Goal: Task Accomplishment & Management: Manage account settings

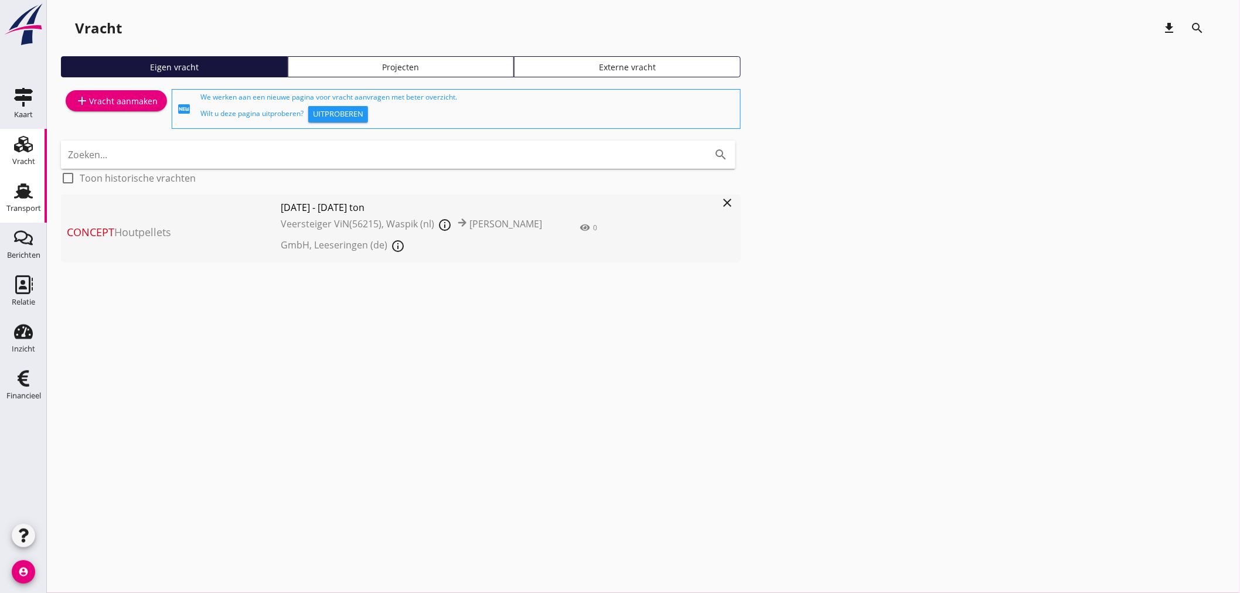
click at [29, 200] on div "Transport" at bounding box center [23, 208] width 35 height 16
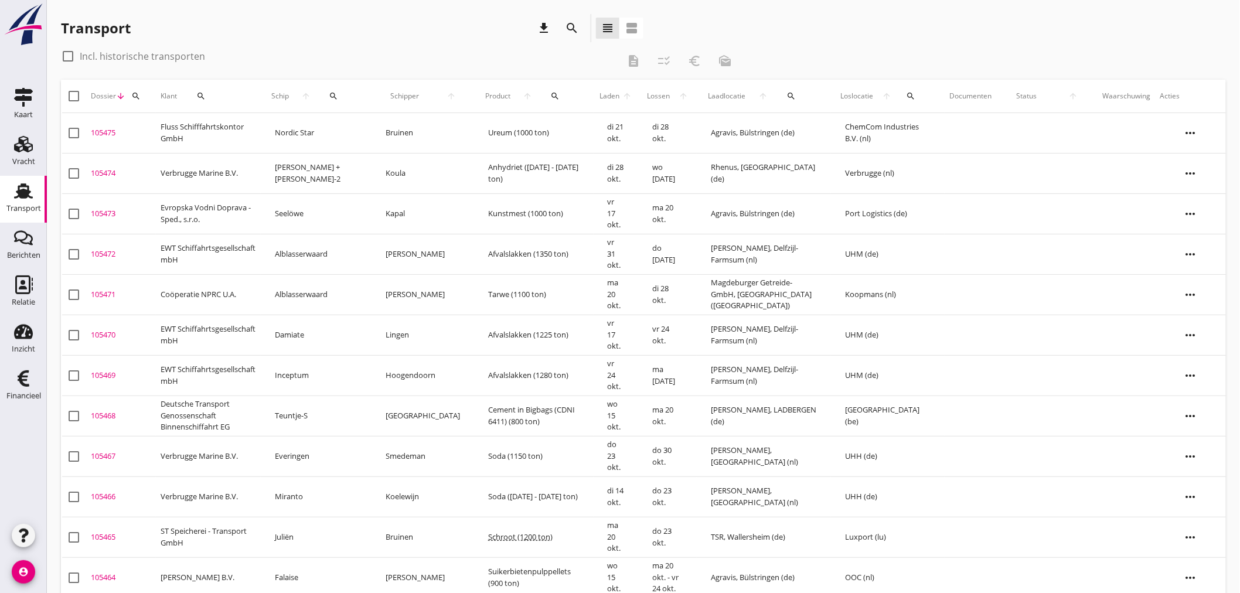
click at [377, 96] on th "[PERSON_NAME] arrow_upward" at bounding box center [422, 96] width 103 height 33
drag, startPoint x: 340, startPoint y: 98, endPoint x: 353, endPoint y: 98, distance: 12.9
click at [343, 98] on div "search" at bounding box center [333, 95] width 33 height 9
click at [359, 131] on input "Zoek op (scheeps)naam" at bounding box center [400, 130] width 122 height 19
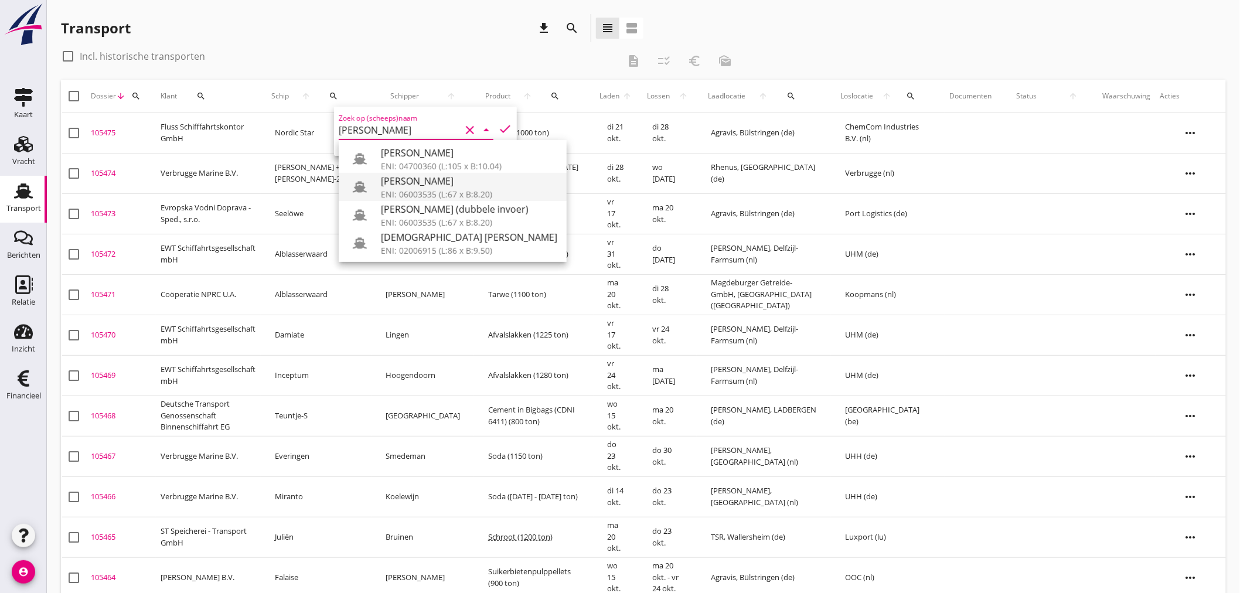
click at [401, 196] on div "ENI: 06003535 (L:67 x B:8.20)" at bounding box center [469, 194] width 176 height 12
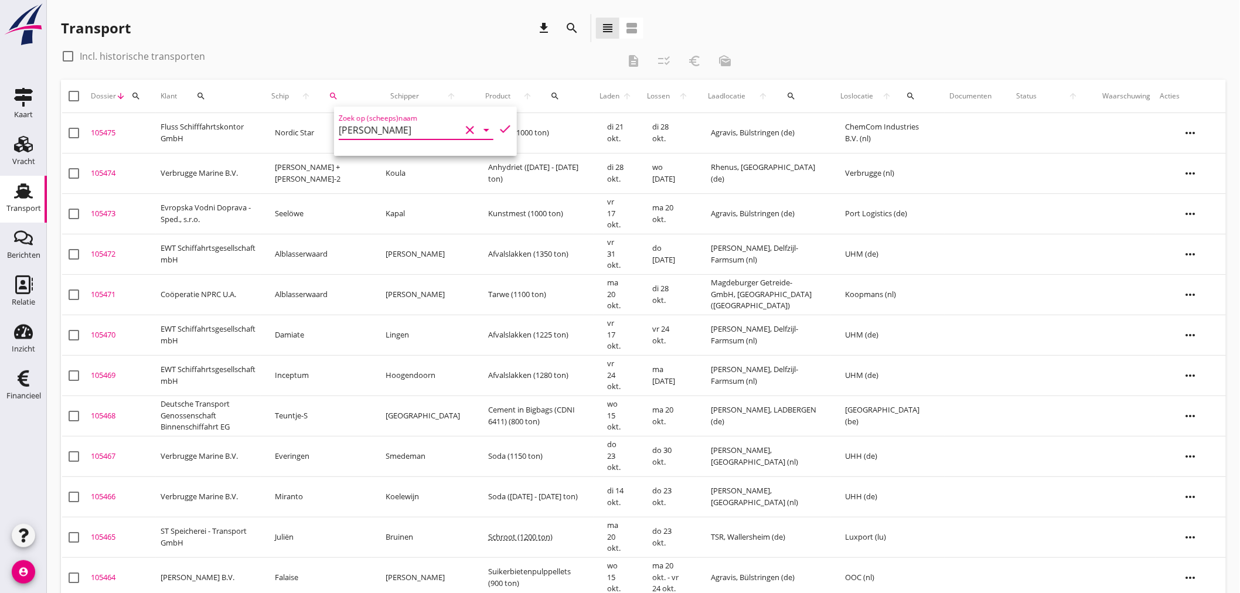
click at [500, 128] on icon "check" at bounding box center [505, 129] width 14 height 14
type input "[PERSON_NAME]"
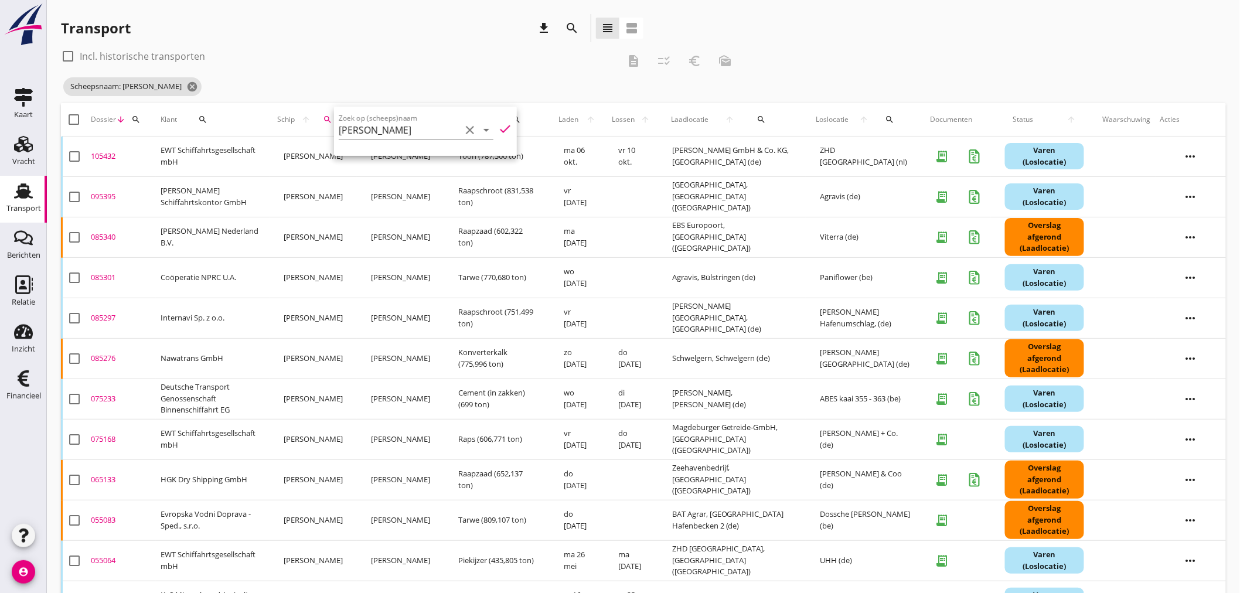
drag, startPoint x: 489, startPoint y: 60, endPoint x: 550, endPoint y: 66, distance: 60.6
click at [494, 60] on div "check_box_outline_blank Incl. historische transporten" at bounding box center [340, 56] width 558 height 19
click at [109, 154] on div "105432" at bounding box center [121, 157] width 60 height 12
click at [109, 153] on div "cancel You are impersonating another user. Transport download search view_headl…" at bounding box center [643, 479] width 1193 height 959
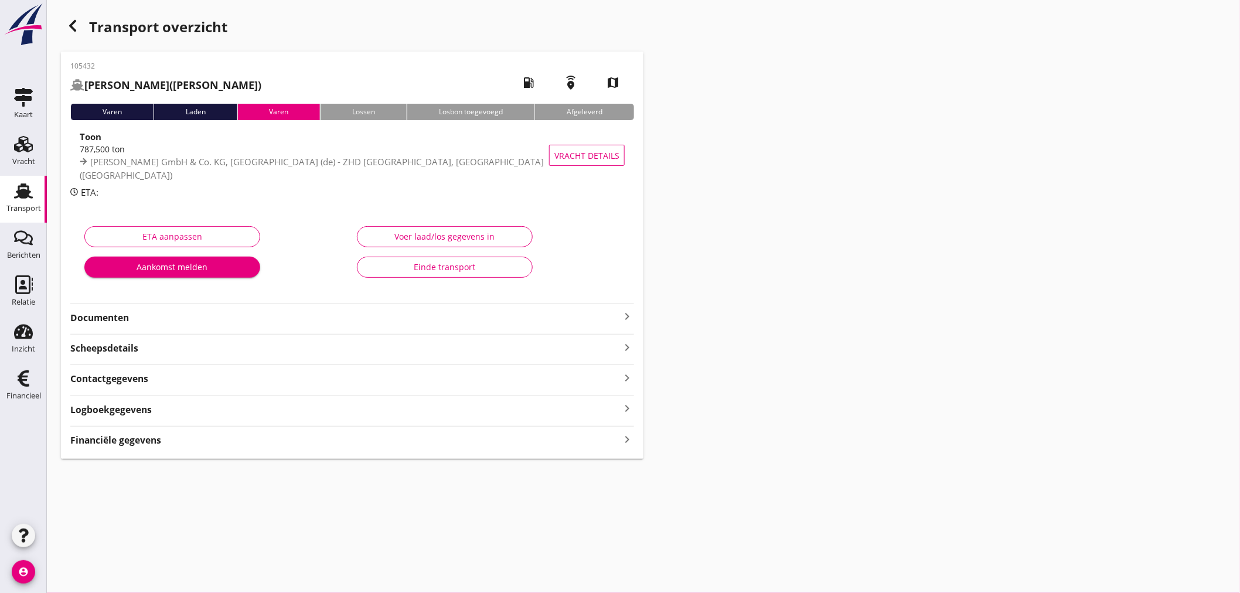
click at [145, 442] on strong "Financiële gegevens" at bounding box center [115, 440] width 91 height 13
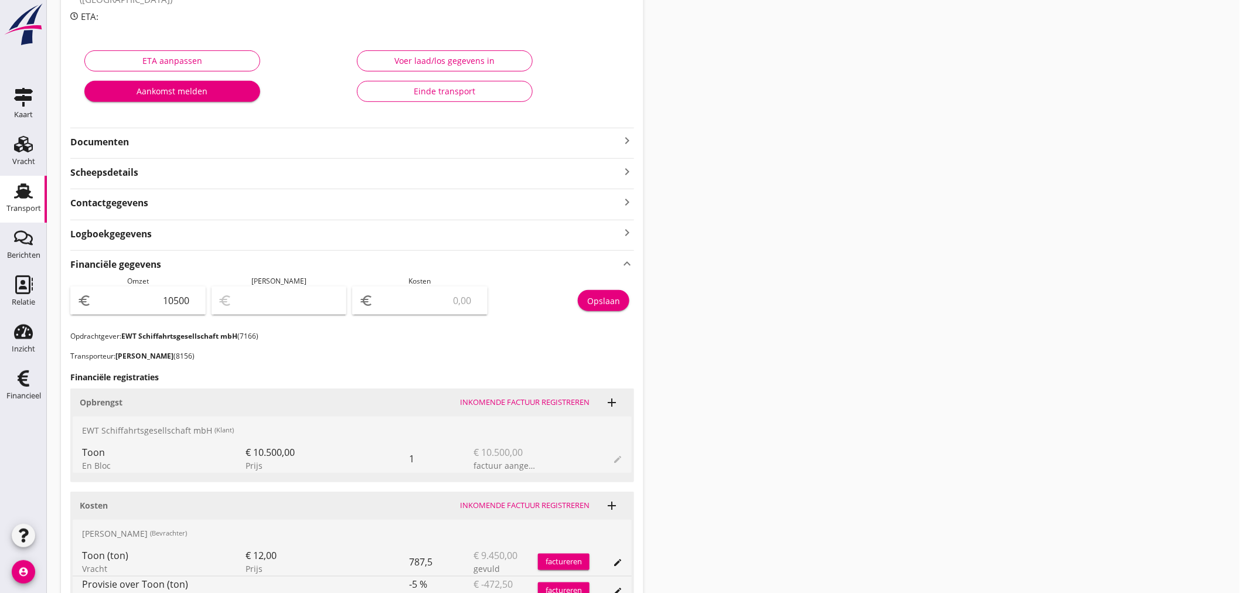
scroll to position [403, 0]
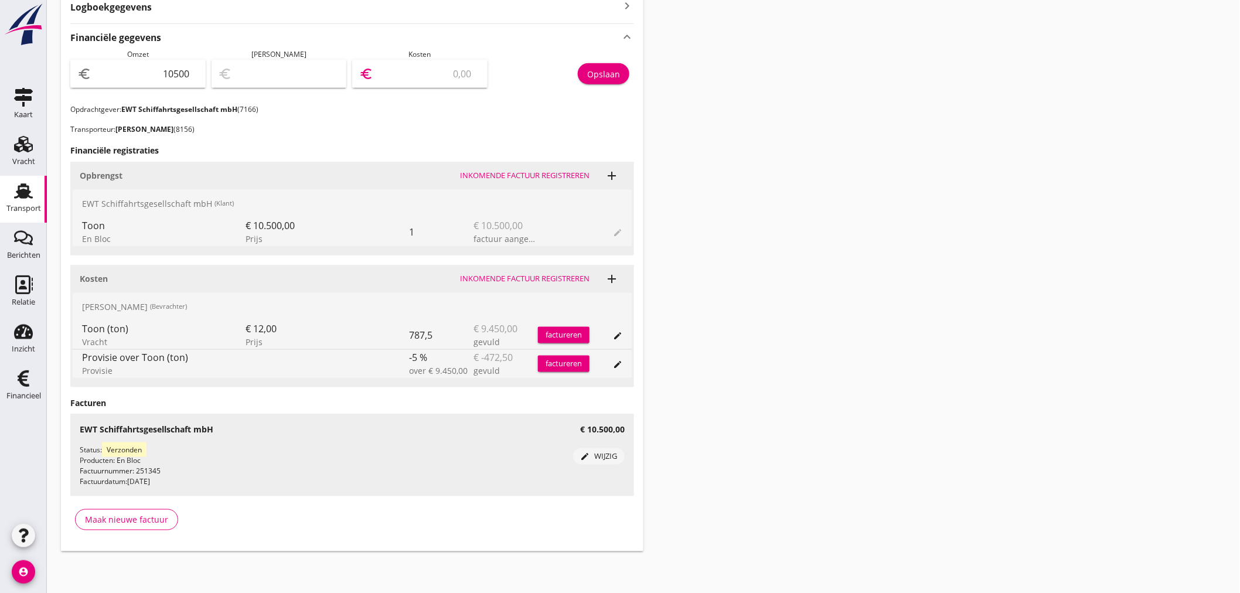
click at [441, 77] on input "number" at bounding box center [428, 73] width 105 height 19
type input "10492.00"
type input "8"
type input "10411.00"
type input "89"
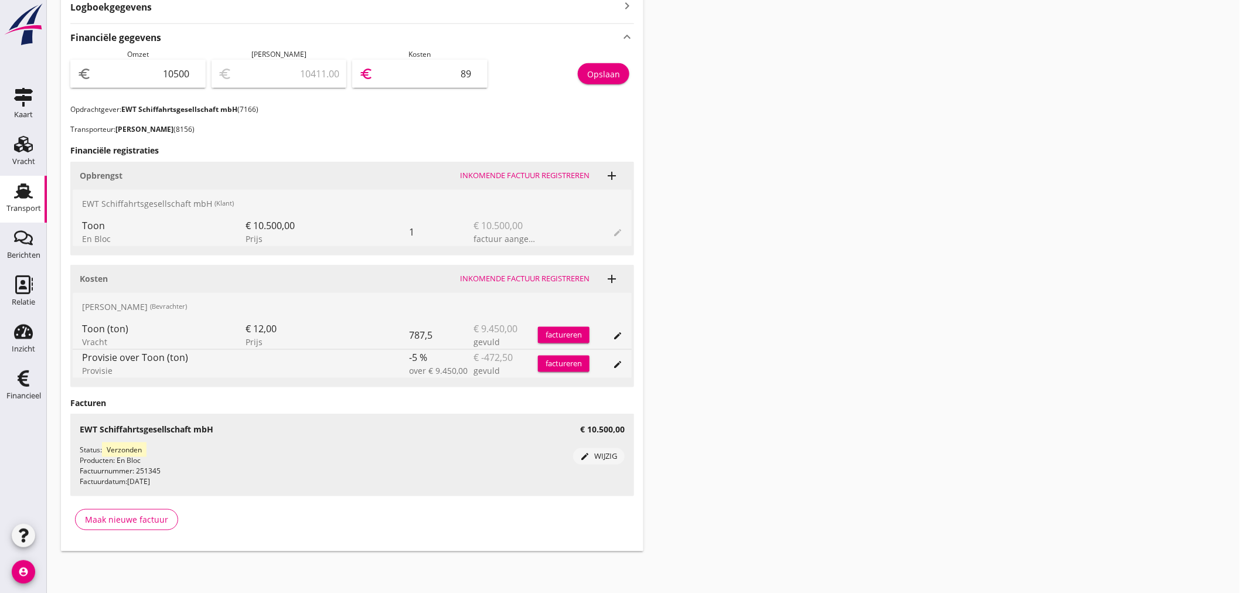
type input "9603.00"
type input "897"
type input "1523.00"
type input "8977"
type input "1522.50"
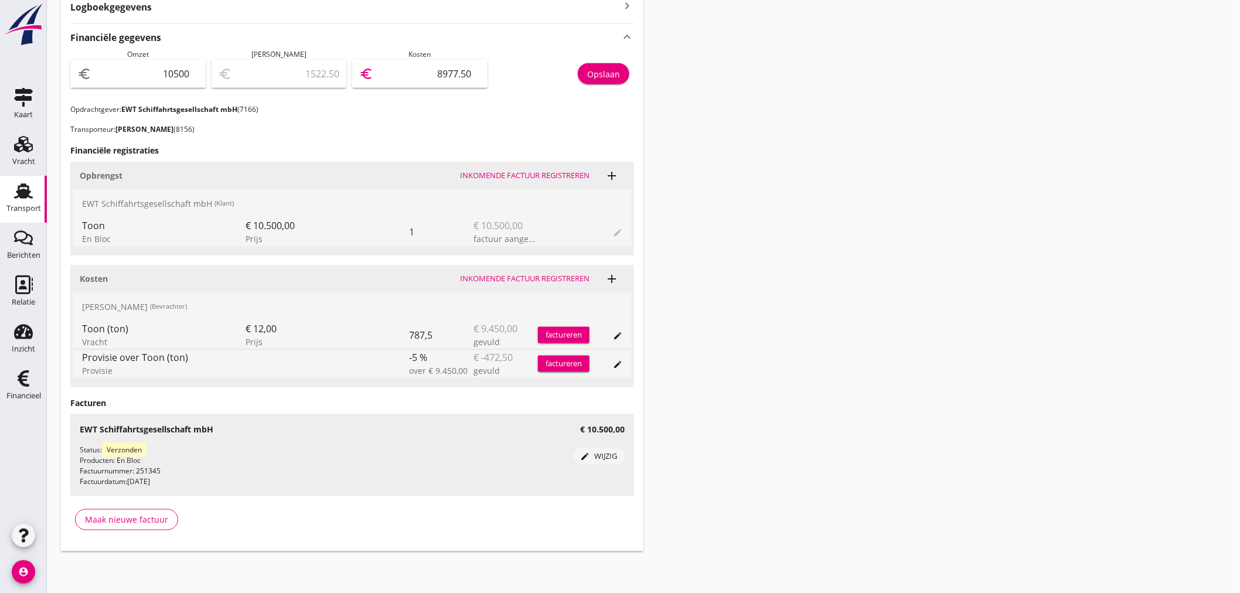
type input "8977.50"
click at [601, 73] on div "Opslaan" at bounding box center [603, 74] width 33 height 12
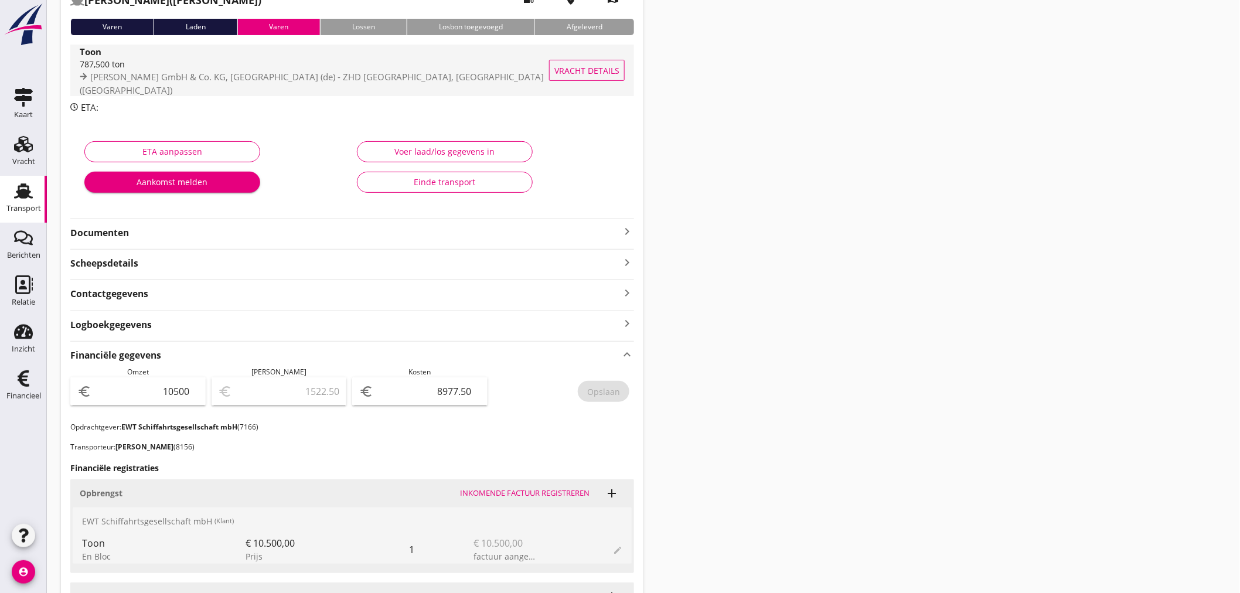
scroll to position [0, 0]
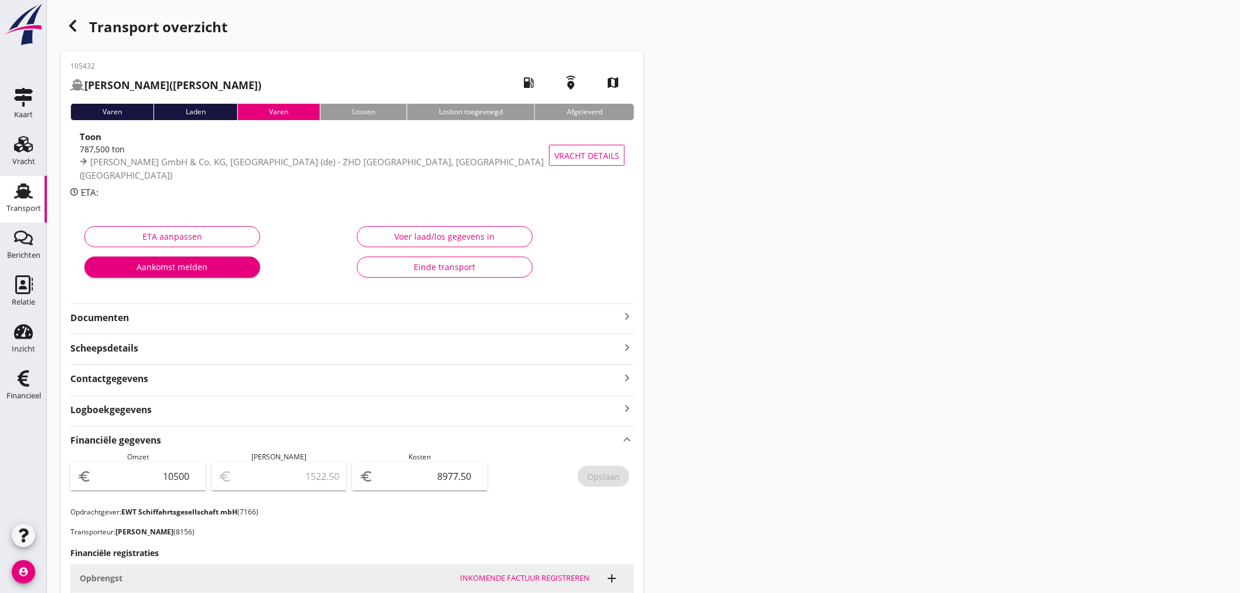
click at [69, 35] on div "button" at bounding box center [72, 25] width 23 height 23
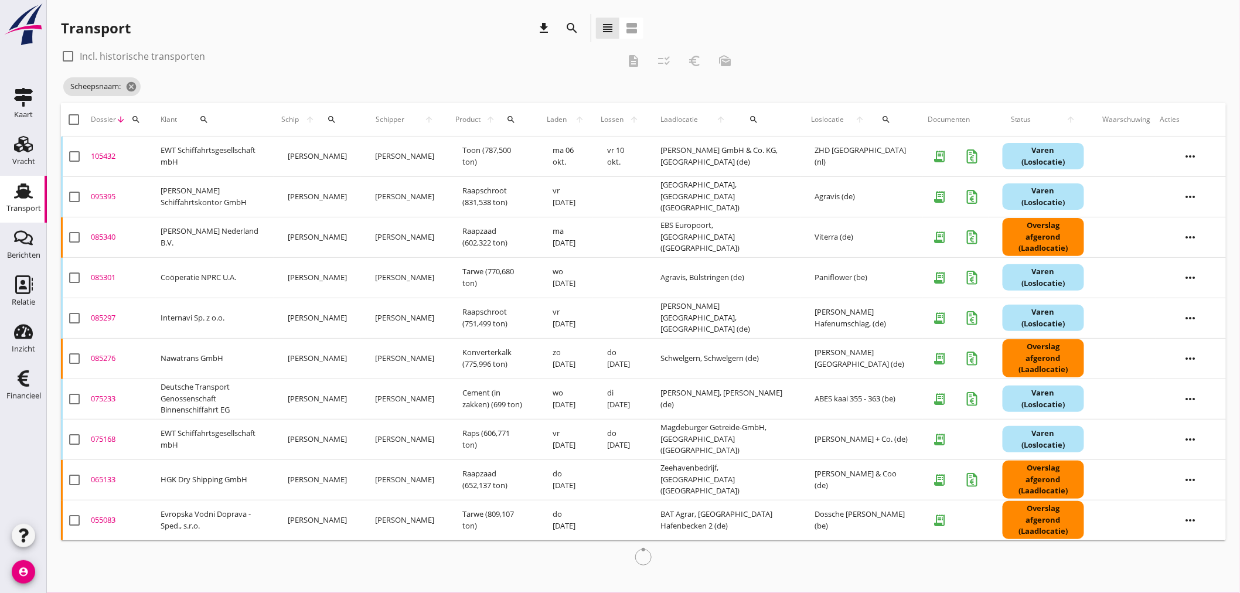
click at [336, 123] on icon "search" at bounding box center [331, 119] width 9 height 9
drag, startPoint x: 366, startPoint y: 151, endPoint x: 358, endPoint y: 152, distance: 7.8
click at [362, 152] on input "Zoek op (scheeps)naam" at bounding box center [408, 153] width 122 height 19
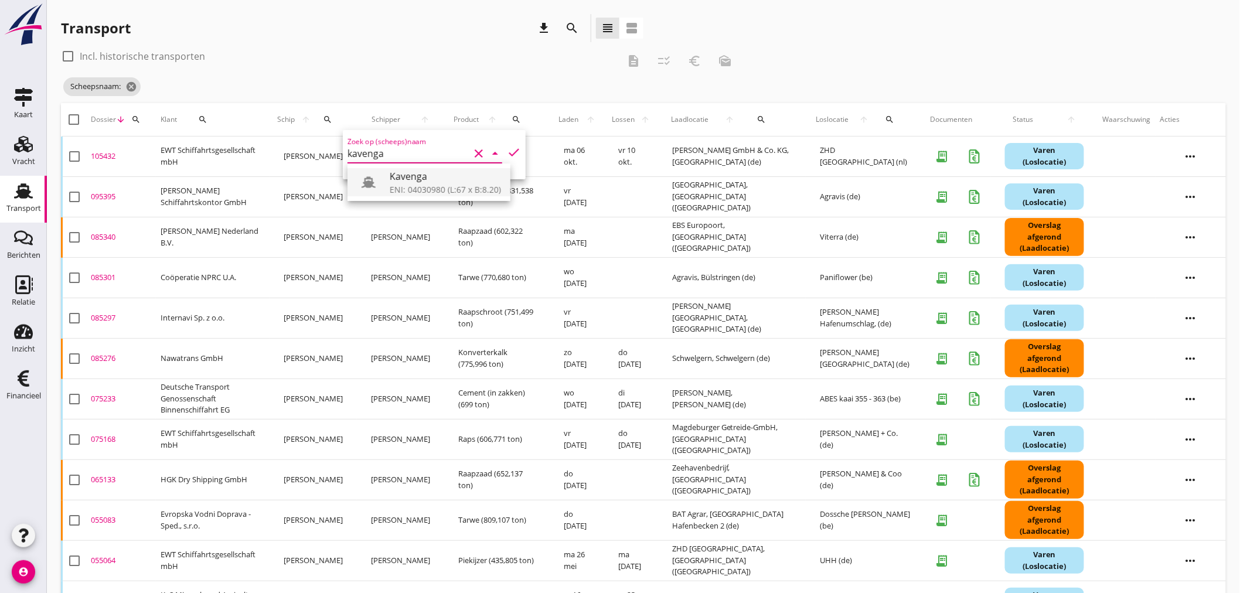
click at [434, 189] on div "Kavenga ENI: 04030980 (L:67 x B:8.20)" at bounding box center [428, 181] width 163 height 37
click at [432, 180] on div "Kavenga" at bounding box center [445, 176] width 111 height 14
click at [510, 149] on icon "check" at bounding box center [514, 152] width 14 height 14
type input "Kavenga"
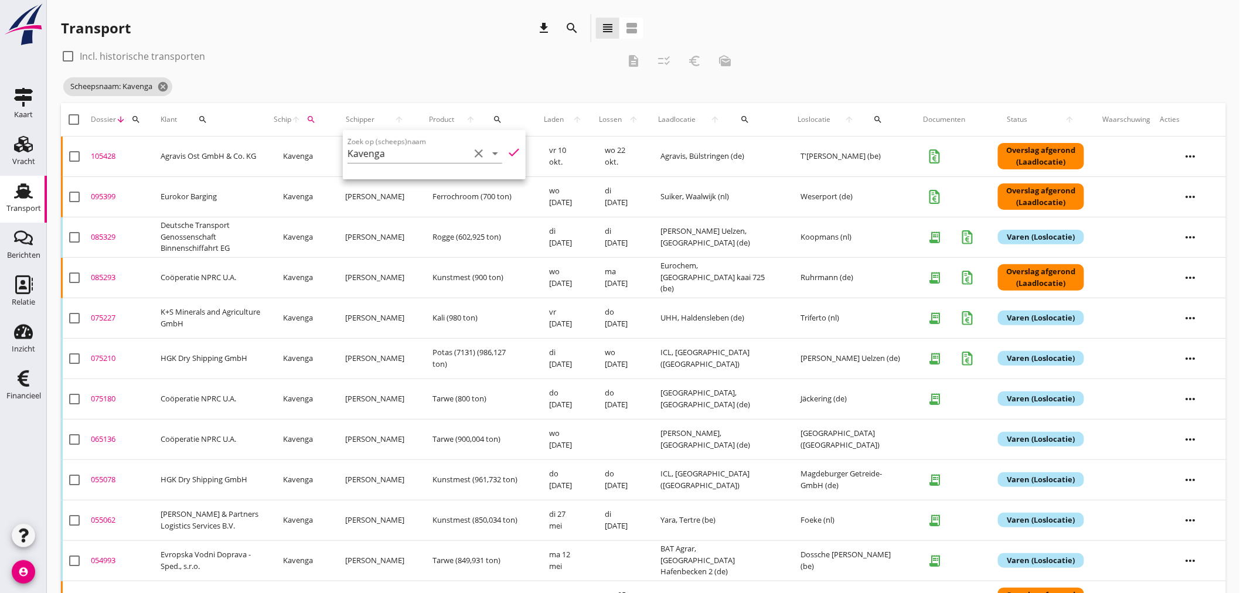
click at [388, 24] on div "Transport download search view_headline view_agenda" at bounding box center [352, 28] width 582 height 28
click at [108, 199] on div "095399" at bounding box center [121, 197] width 60 height 12
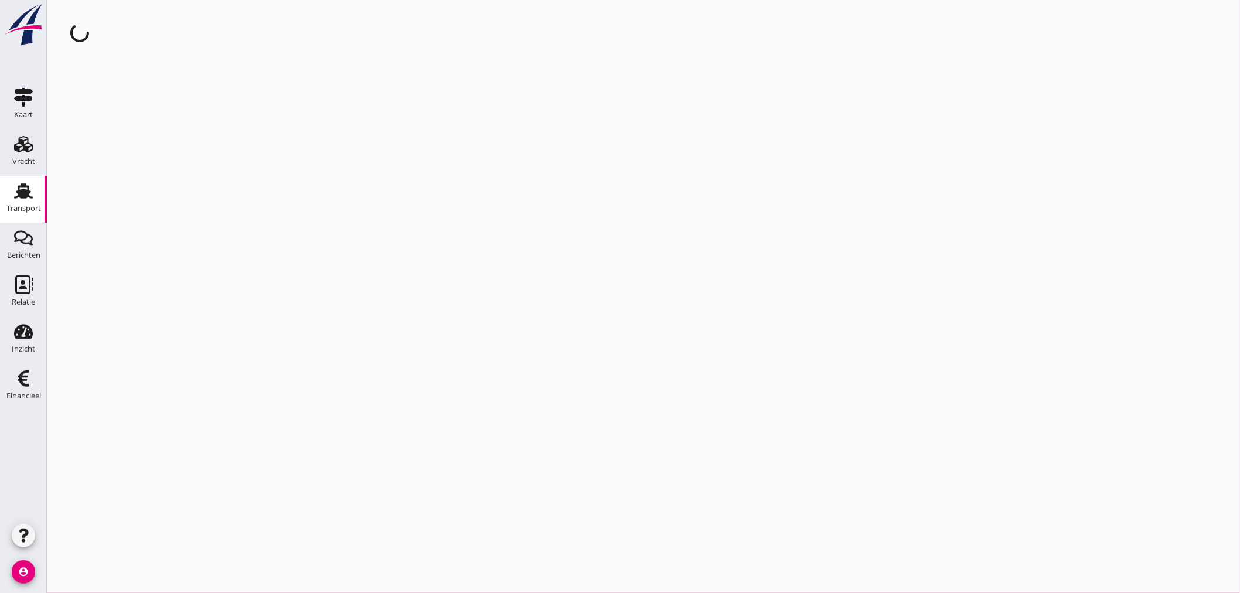
click at [108, 199] on div "cancel You are impersonating another user." at bounding box center [643, 296] width 1193 height 593
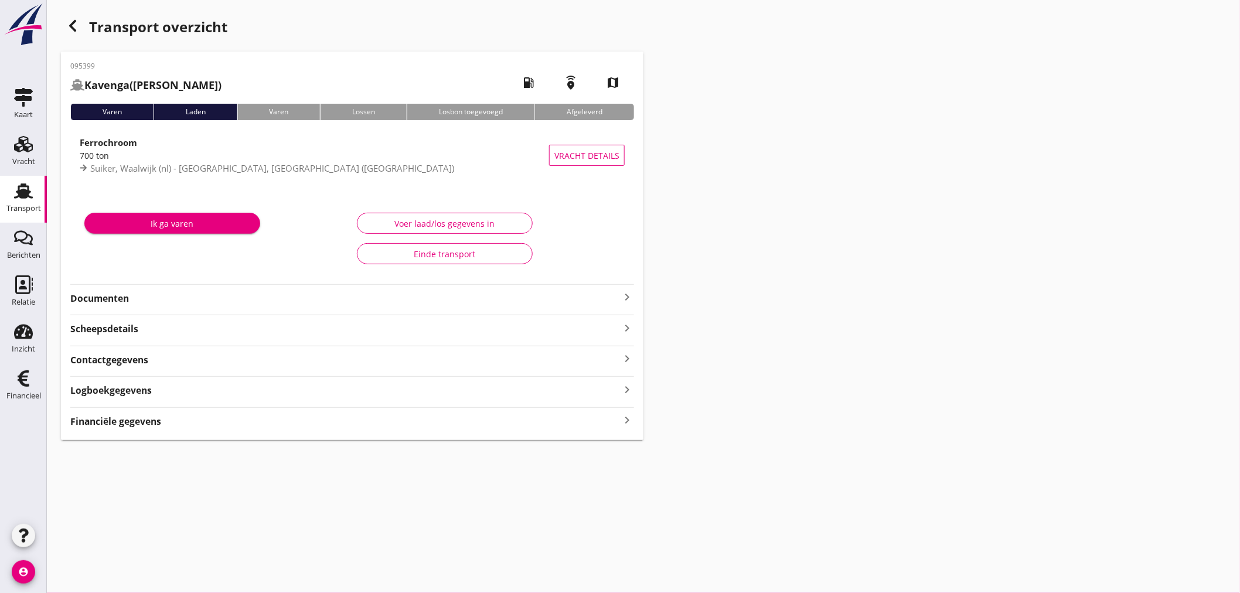
click at [630, 296] on icon "keyboard_arrow_right" at bounding box center [627, 297] width 14 height 14
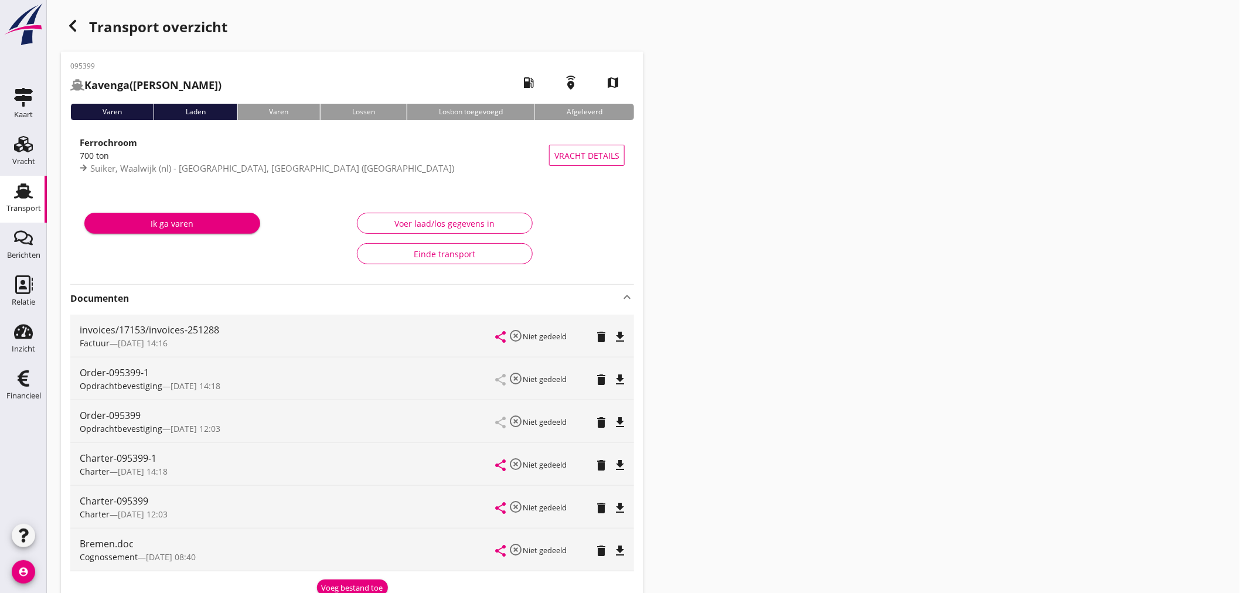
scroll to position [65, 0]
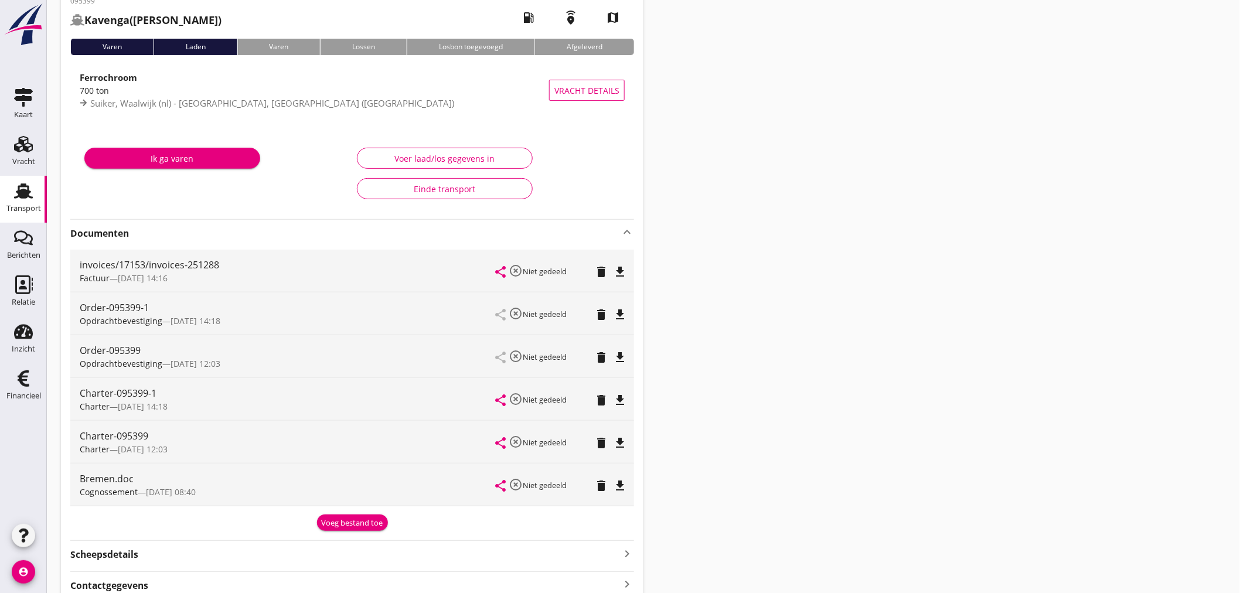
click at [360, 518] on div "Voeg bestand toe" at bounding box center [353, 523] width 62 height 12
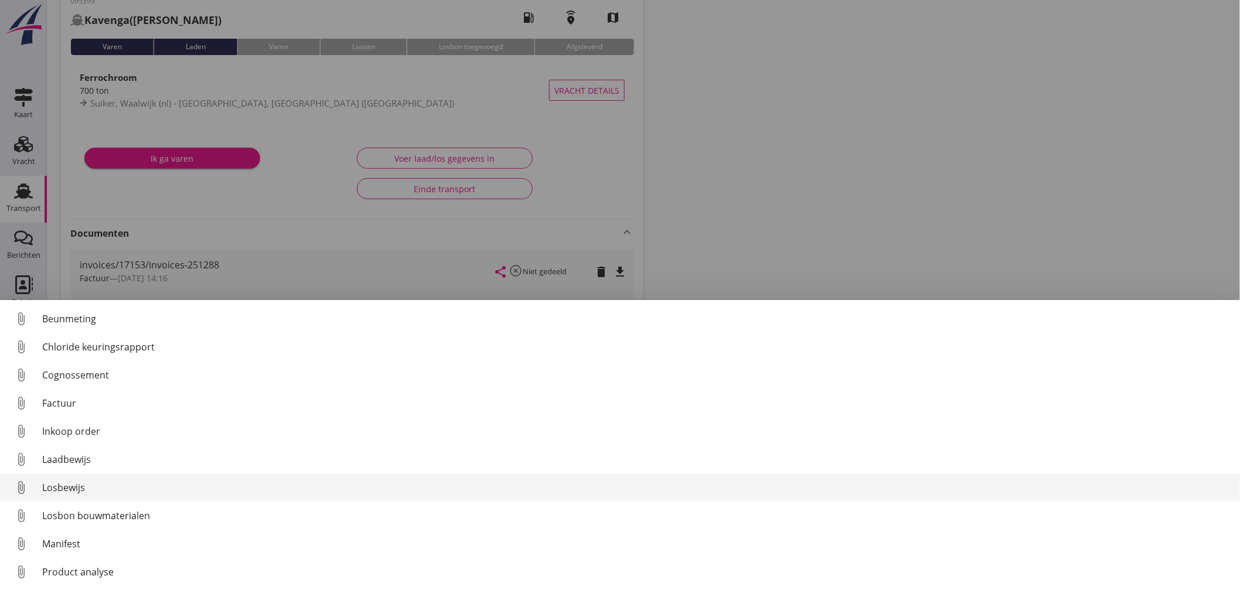
click at [69, 491] on div "Losbewijs" at bounding box center [636, 487] width 1188 height 14
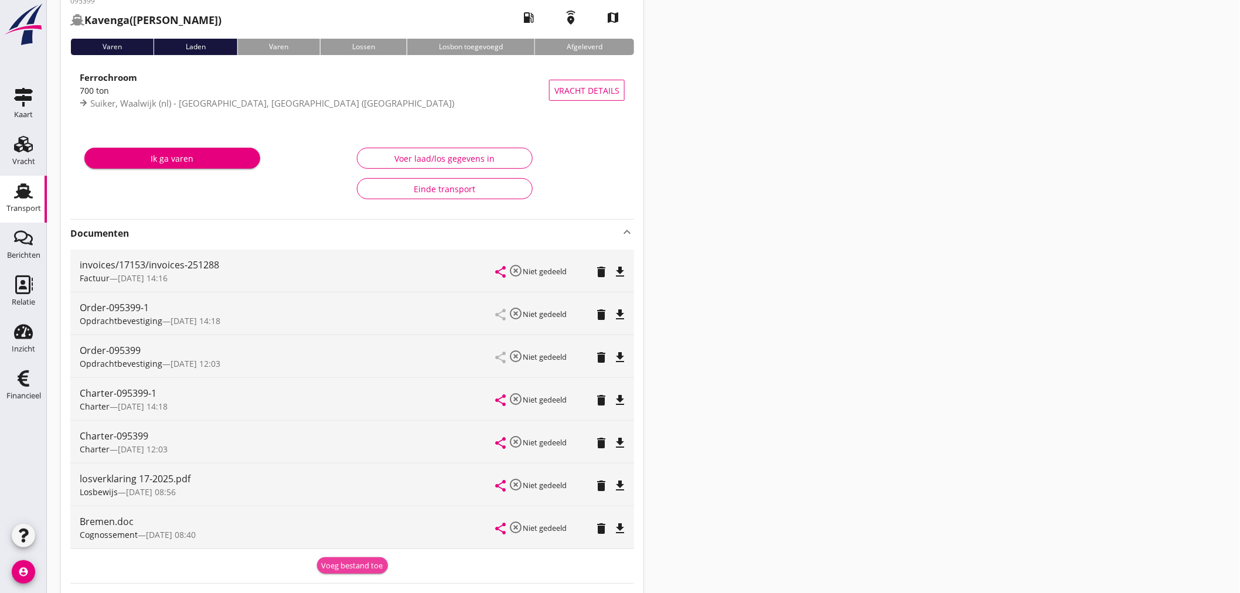
click at [340, 570] on div "Voeg bestand toe" at bounding box center [353, 566] width 62 height 12
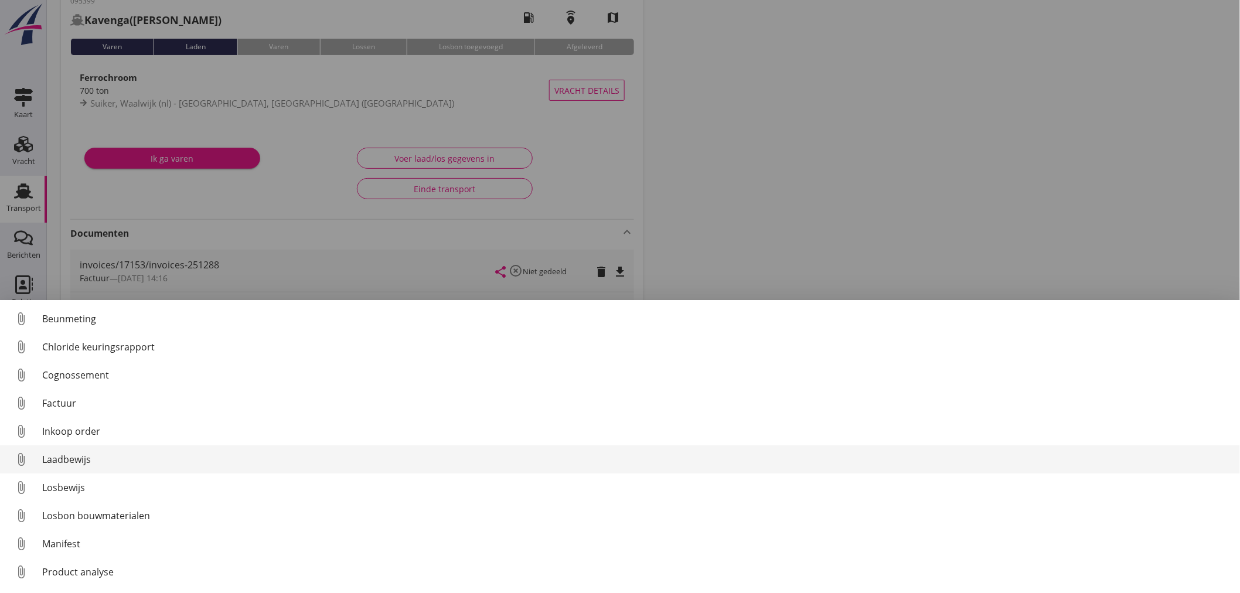
click at [67, 458] on div "Laadbewijs" at bounding box center [636, 459] width 1188 height 14
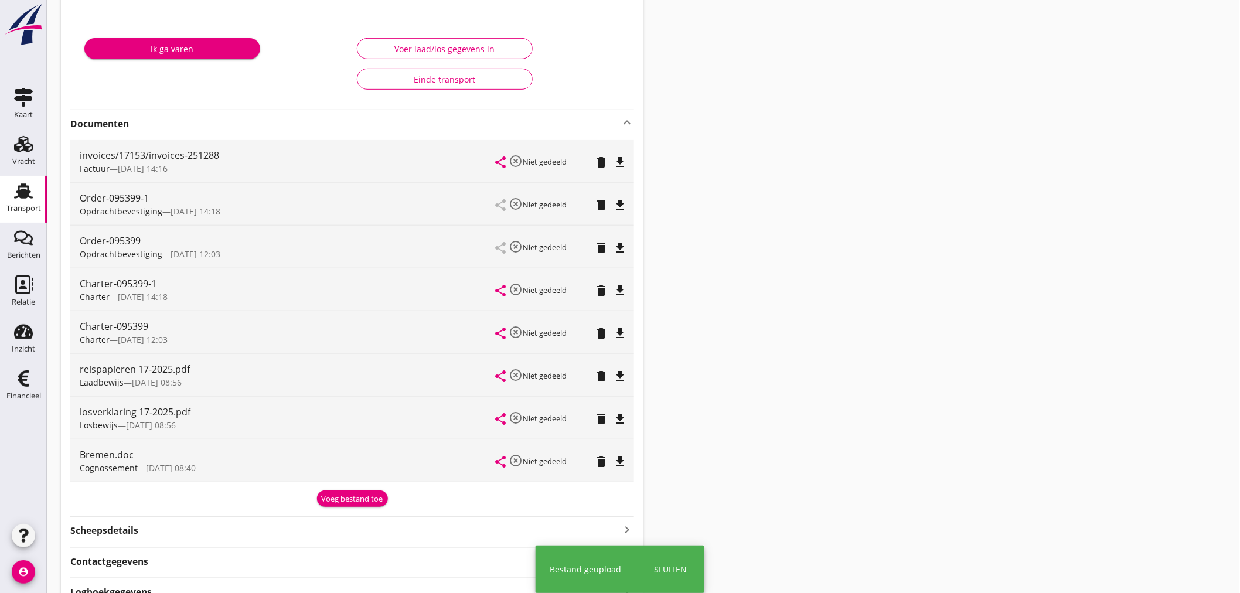
scroll to position [265, 0]
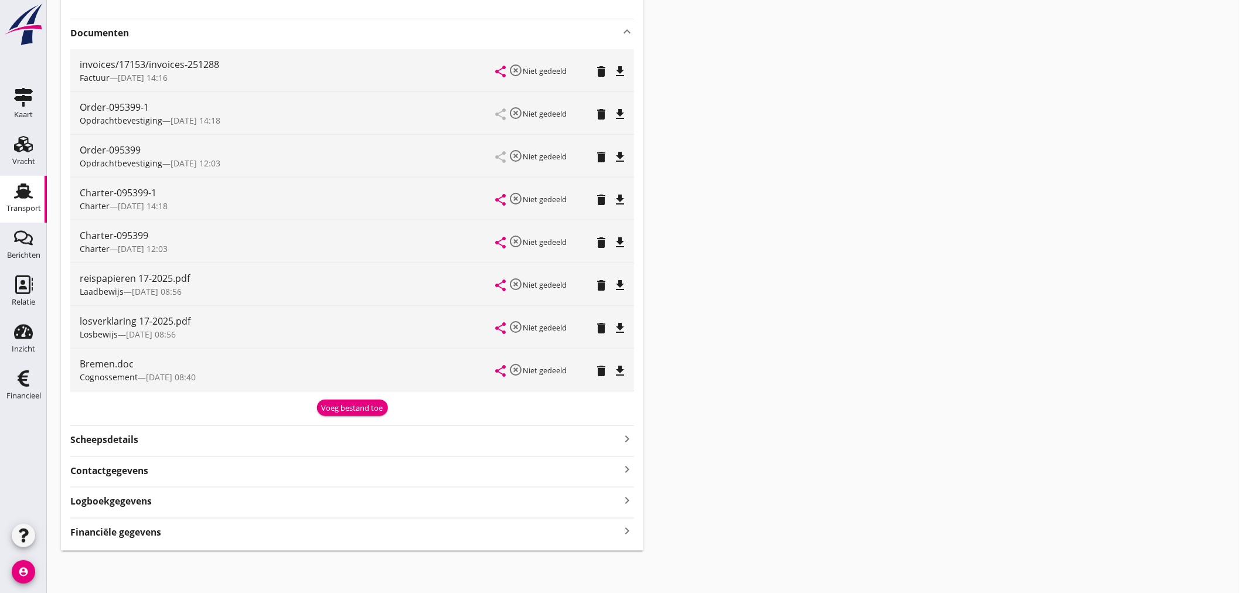
drag, startPoint x: 108, startPoint y: 529, endPoint x: 231, endPoint y: 521, distance: 123.9
click at [108, 528] on strong "Financiële gegevens" at bounding box center [115, 532] width 91 height 13
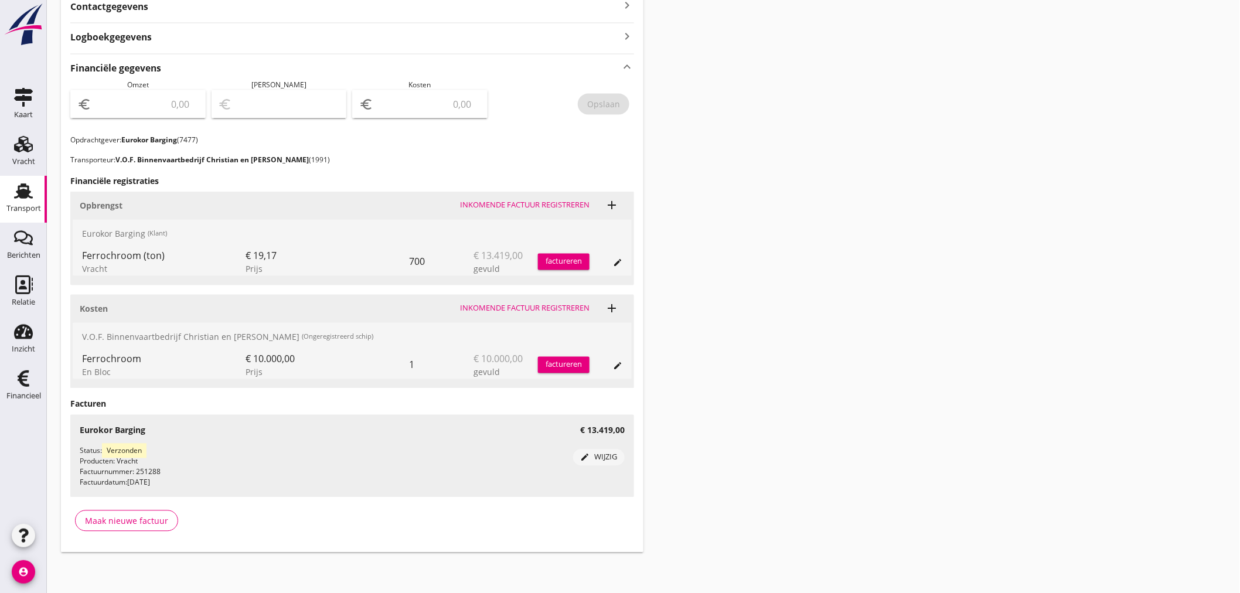
scroll to position [731, 0]
click at [139, 110] on input "number" at bounding box center [146, 102] width 105 height 19
type input "13419"
click at [412, 97] on input "number" at bounding box center [428, 102] width 105 height 19
type input "13418.00"
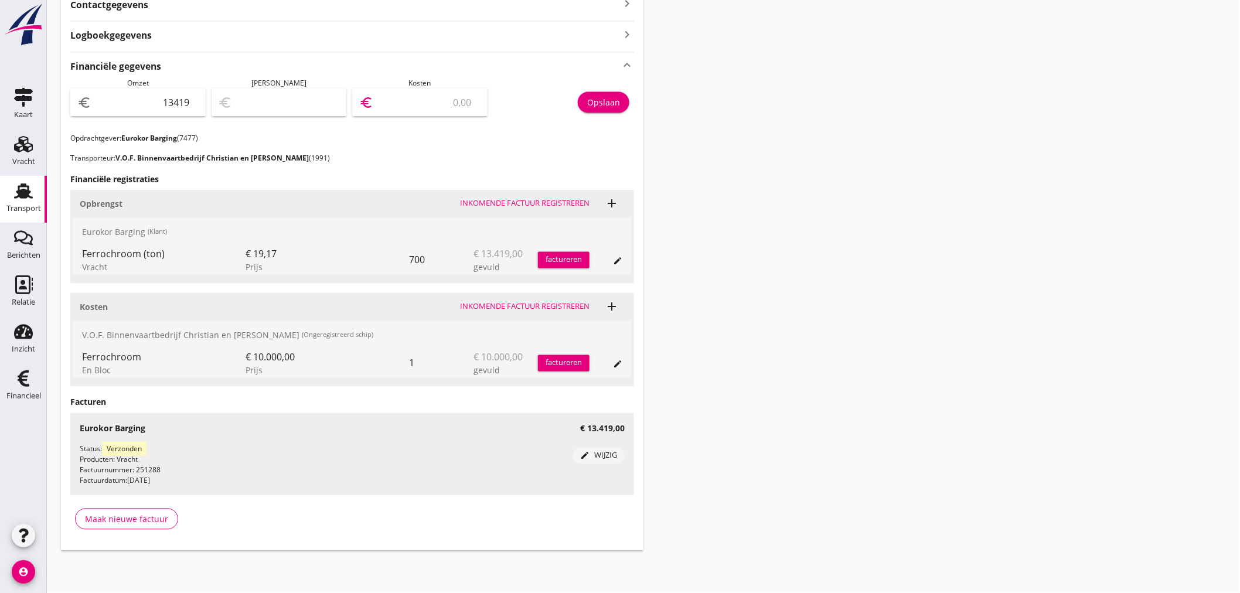
type input "1"
type input "13409.00"
type input "10"
type input "13319.00"
type input "100"
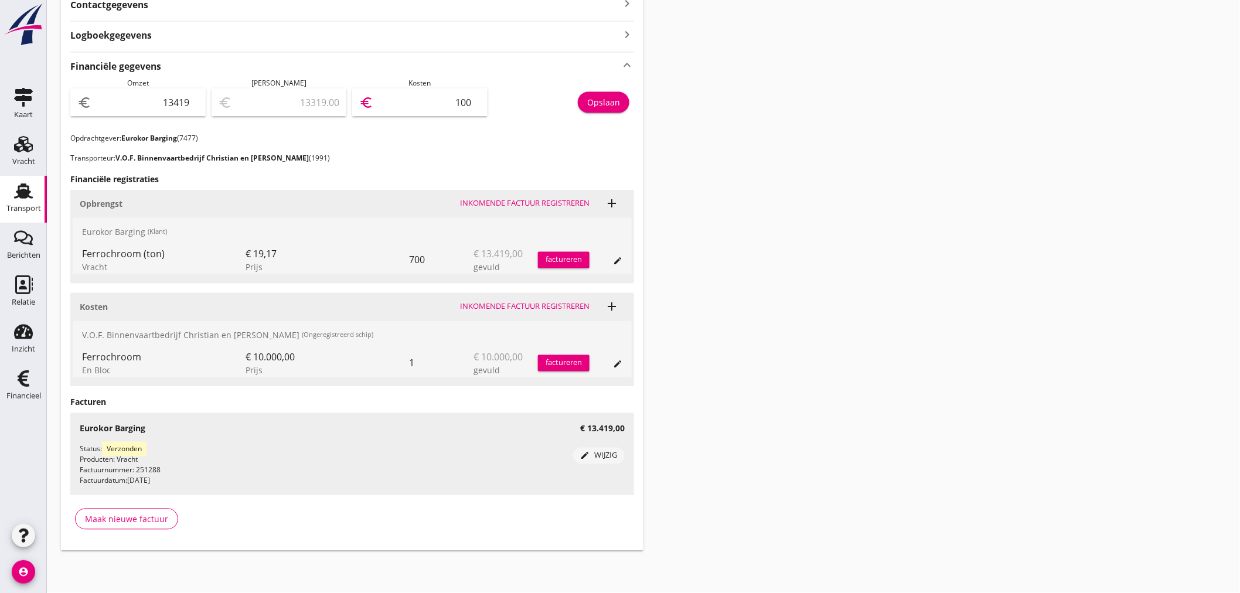
type input "12419.00"
type input "1000"
type input "3419.00"
type input "10000"
click at [614, 105] on div "Opslaan" at bounding box center [603, 102] width 33 height 12
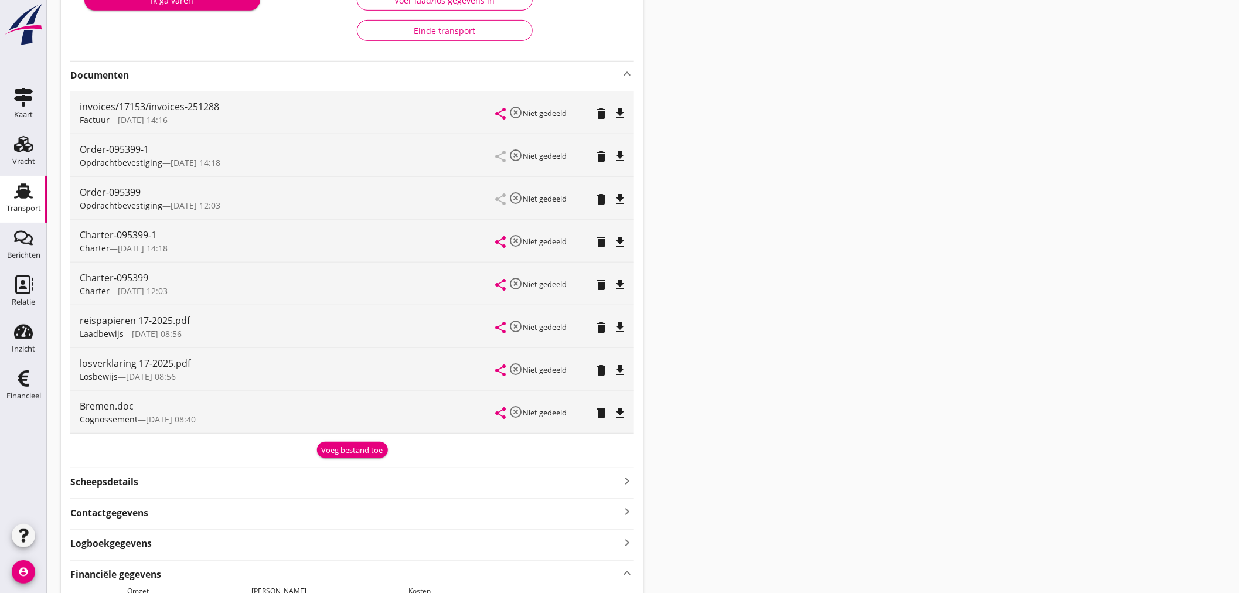
scroll to position [0, 0]
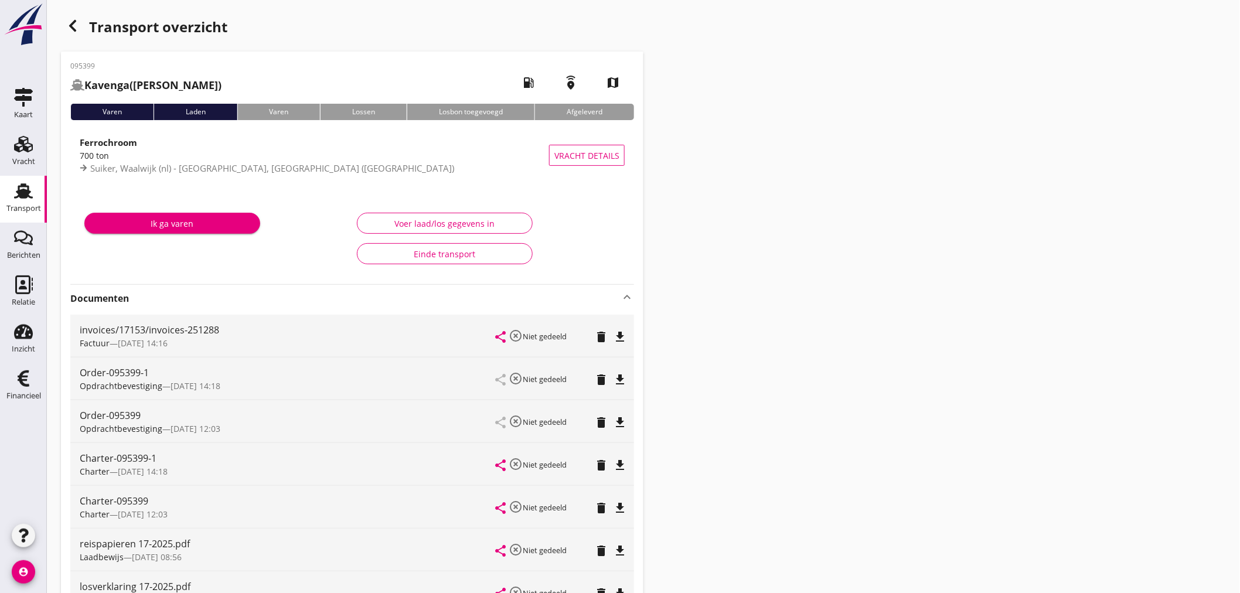
click at [70, 32] on icon "button" at bounding box center [73, 26] width 14 height 14
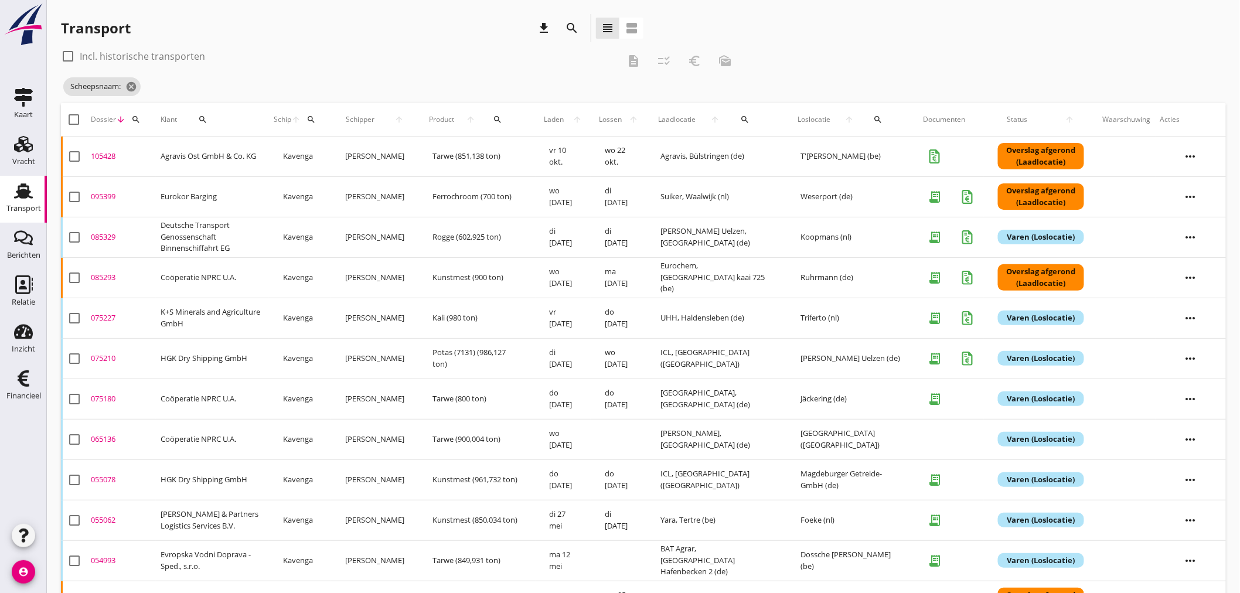
click at [316, 118] on icon "search" at bounding box center [310, 119] width 9 height 9
click at [367, 155] on input "Zoek op (scheeps)naam" at bounding box center [397, 153] width 122 height 19
type input "B"
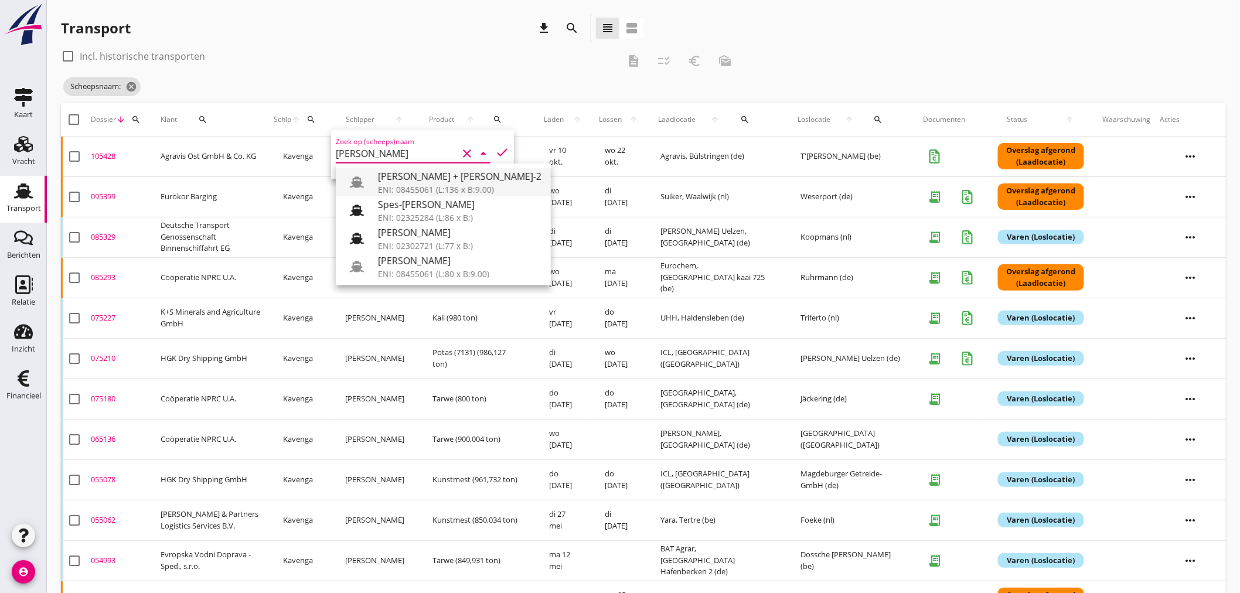
click at [391, 178] on div "[PERSON_NAME] + [PERSON_NAME]-2" at bounding box center [459, 176] width 163 height 14
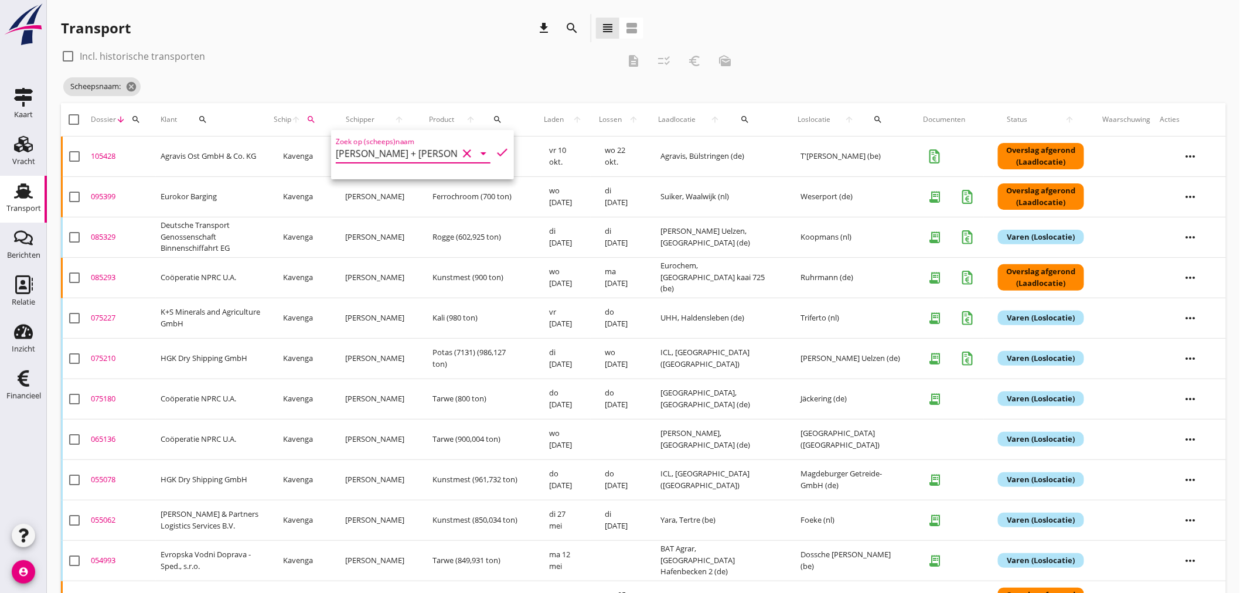
click at [495, 149] on icon "check" at bounding box center [502, 152] width 14 height 14
type input "[PERSON_NAME] + [PERSON_NAME]-2"
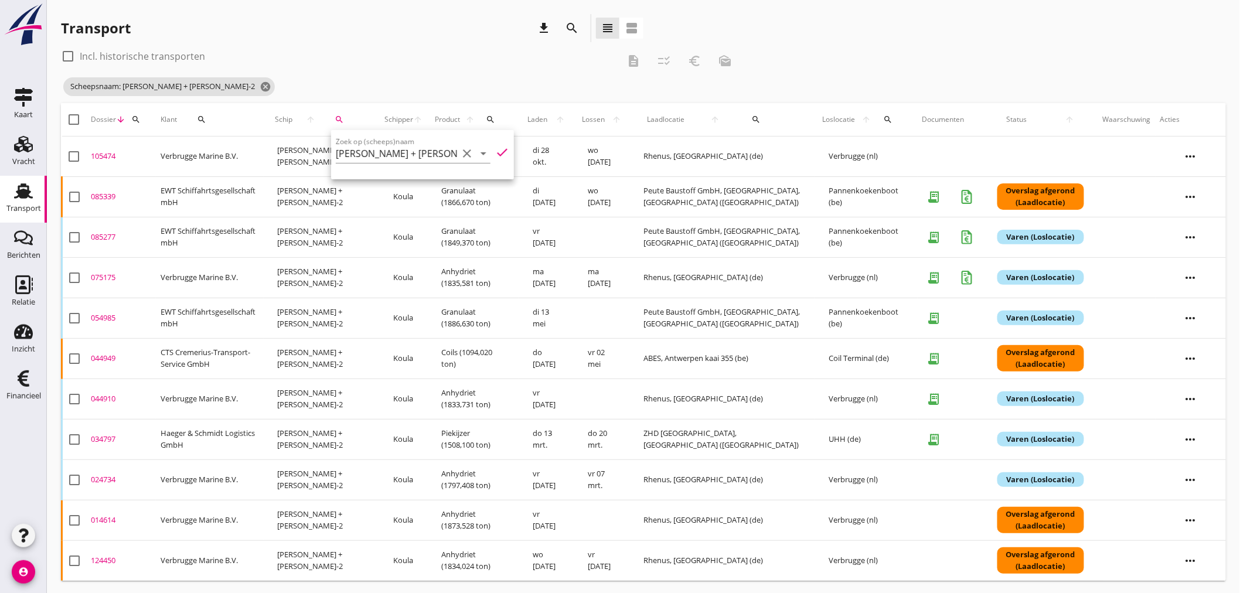
click at [316, 63] on div "check_box_outline_blank Incl. historische transporten" at bounding box center [340, 56] width 558 height 19
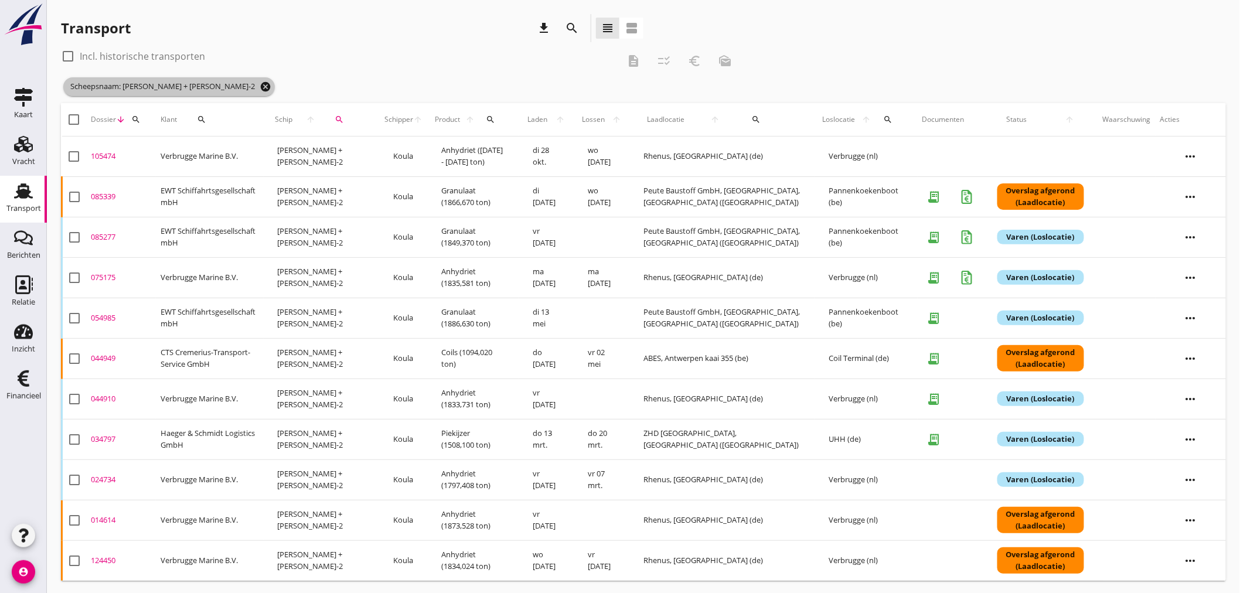
click at [260, 86] on icon "cancel" at bounding box center [266, 87] width 12 height 12
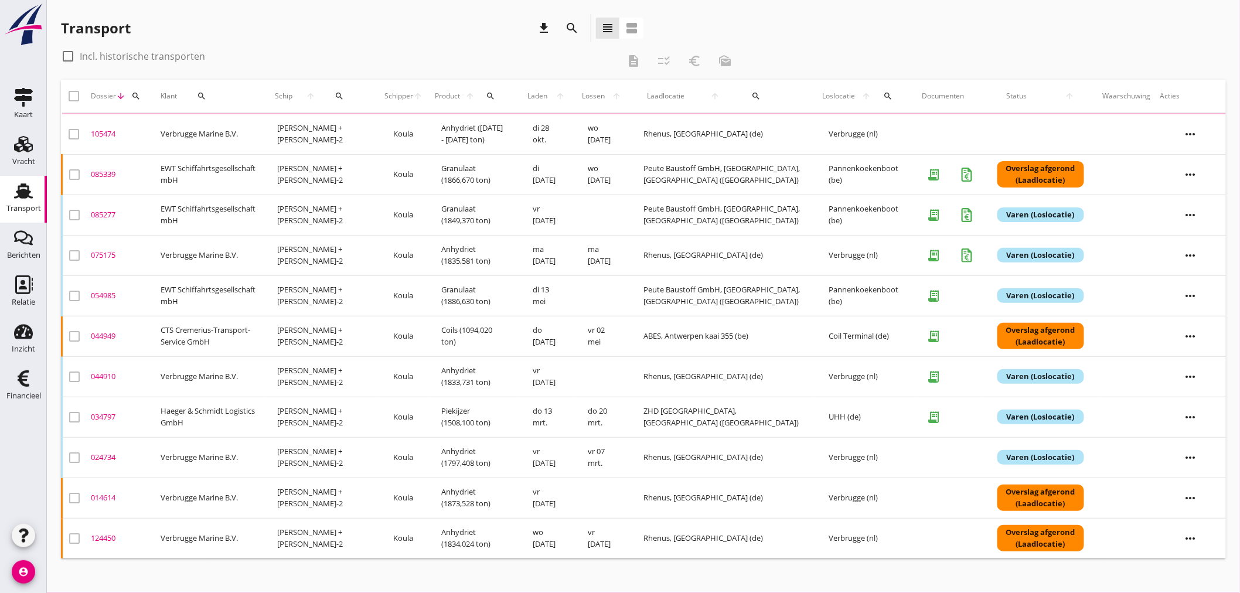
click at [131, 94] on icon "search" at bounding box center [135, 95] width 9 height 9
click at [143, 126] on input "Zoeken op dossiernummer..." at bounding box center [190, 130] width 122 height 19
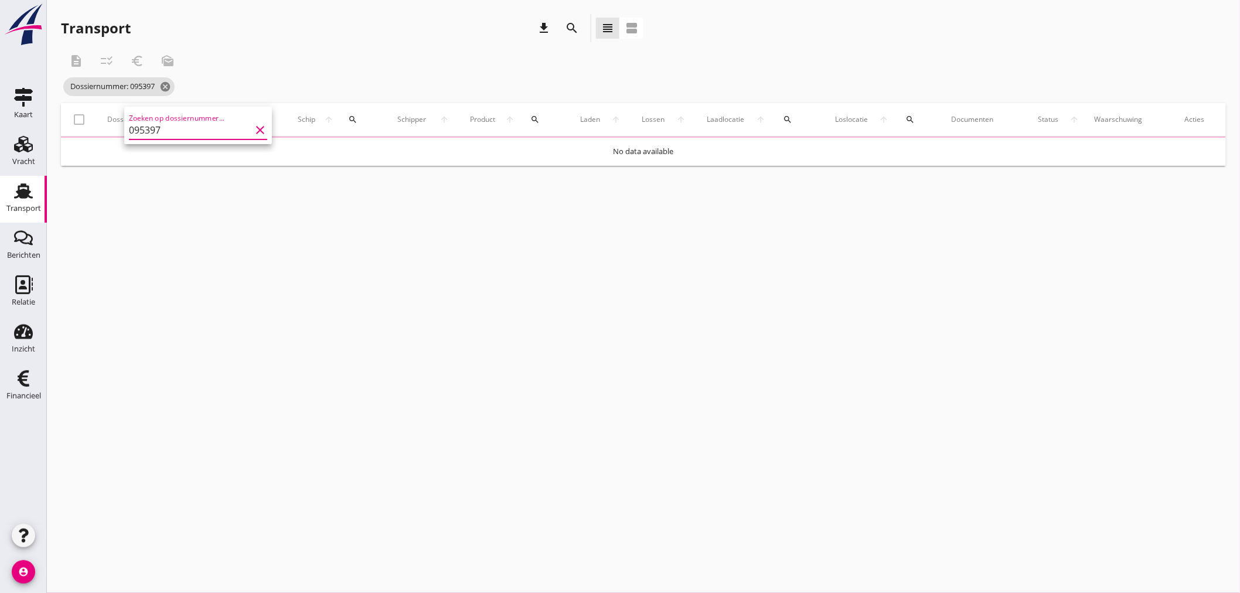
type input "095397"
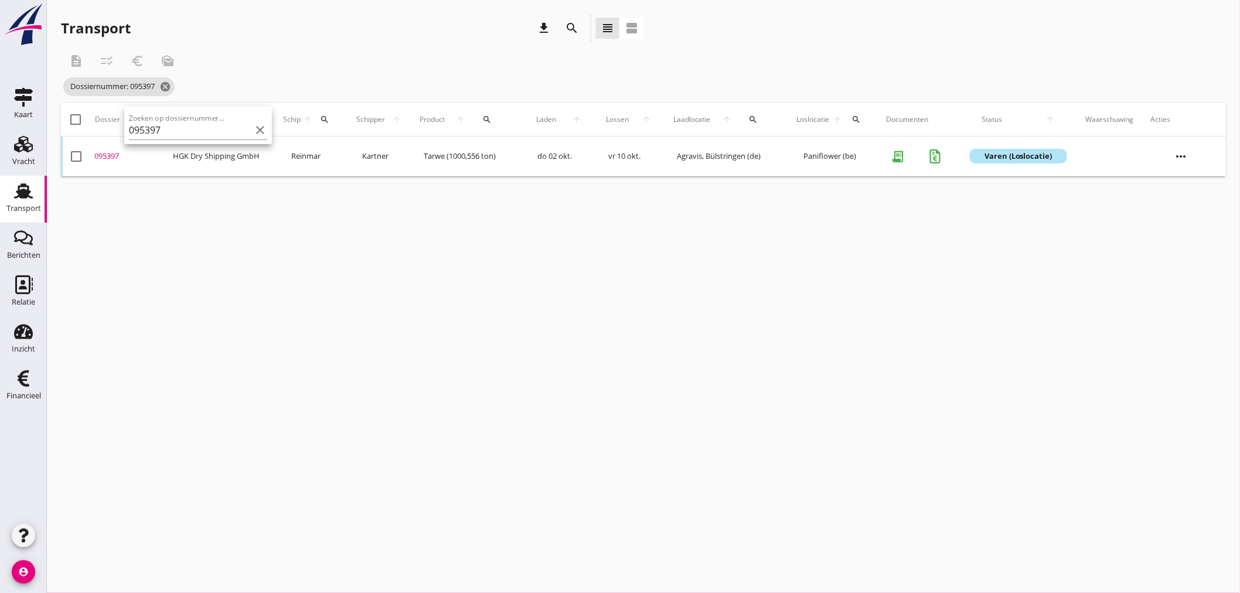
click at [110, 156] on div "095397" at bounding box center [129, 157] width 70 height 12
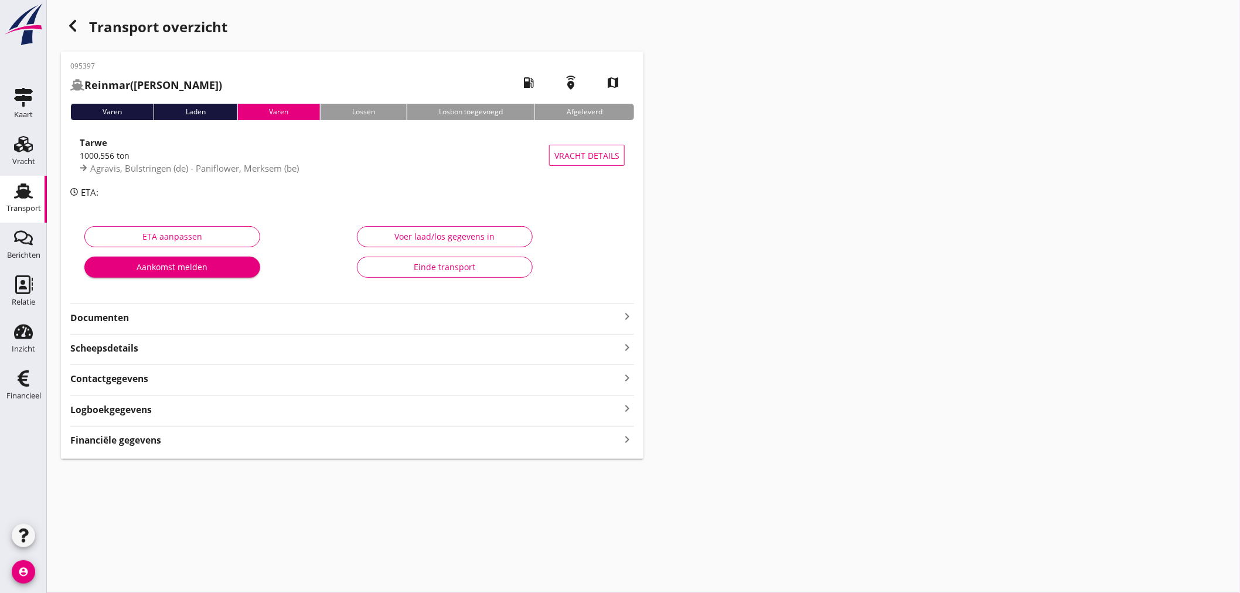
click at [623, 438] on icon "keyboard_arrow_right" at bounding box center [627, 439] width 14 height 16
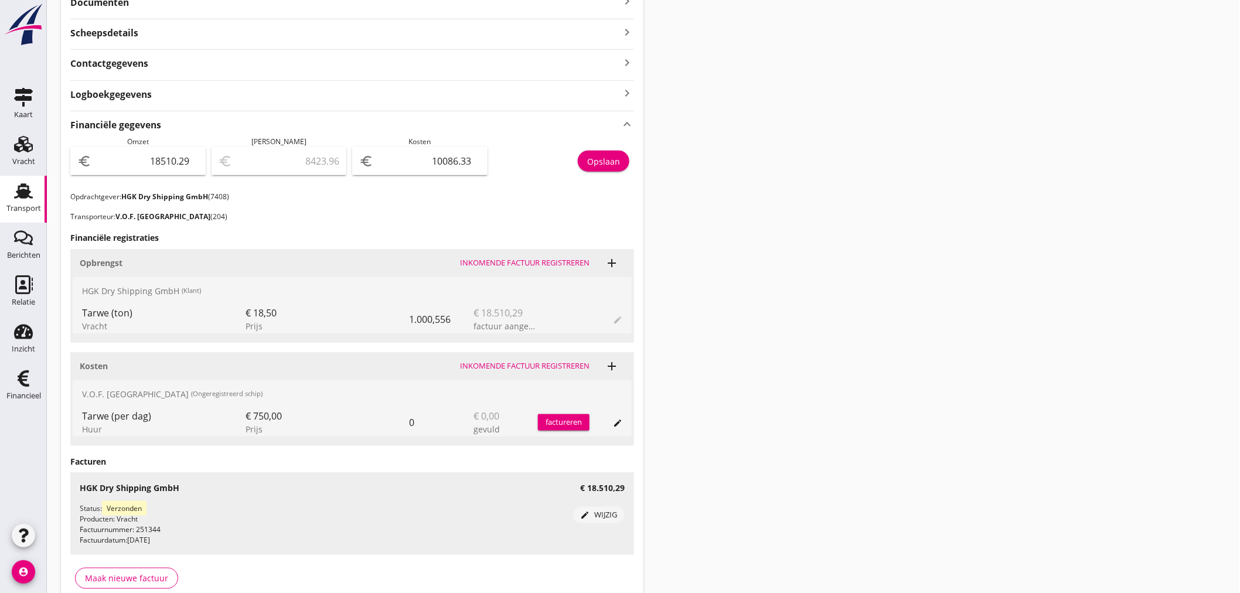
scroll to position [373, 0]
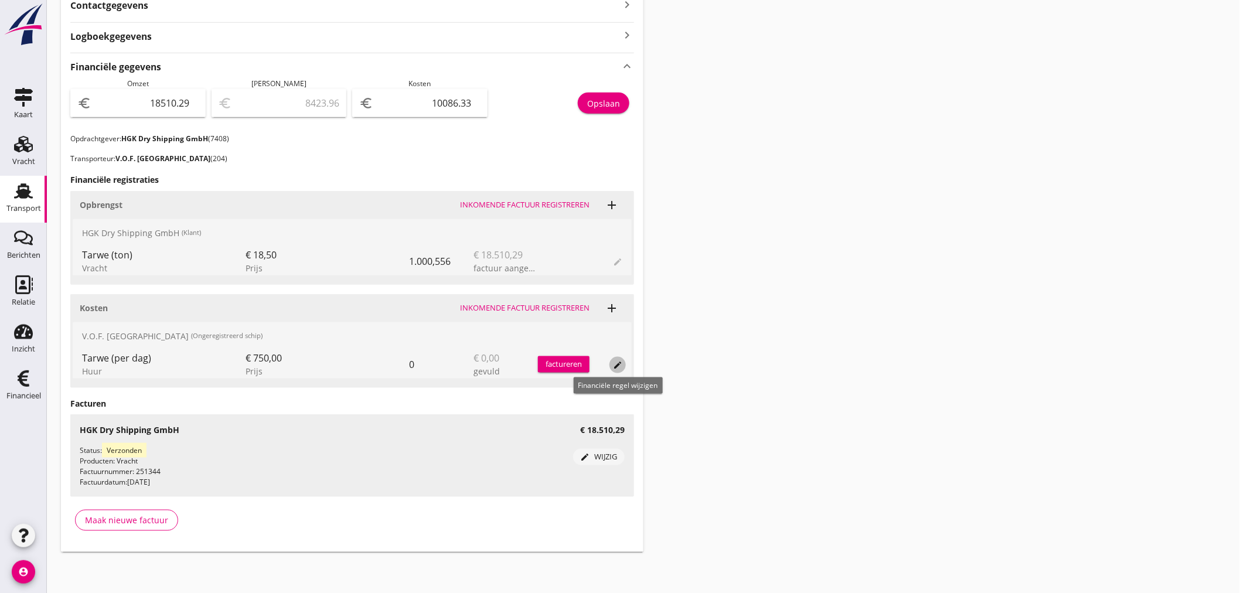
click at [614, 362] on icon "edit" at bounding box center [617, 364] width 9 height 9
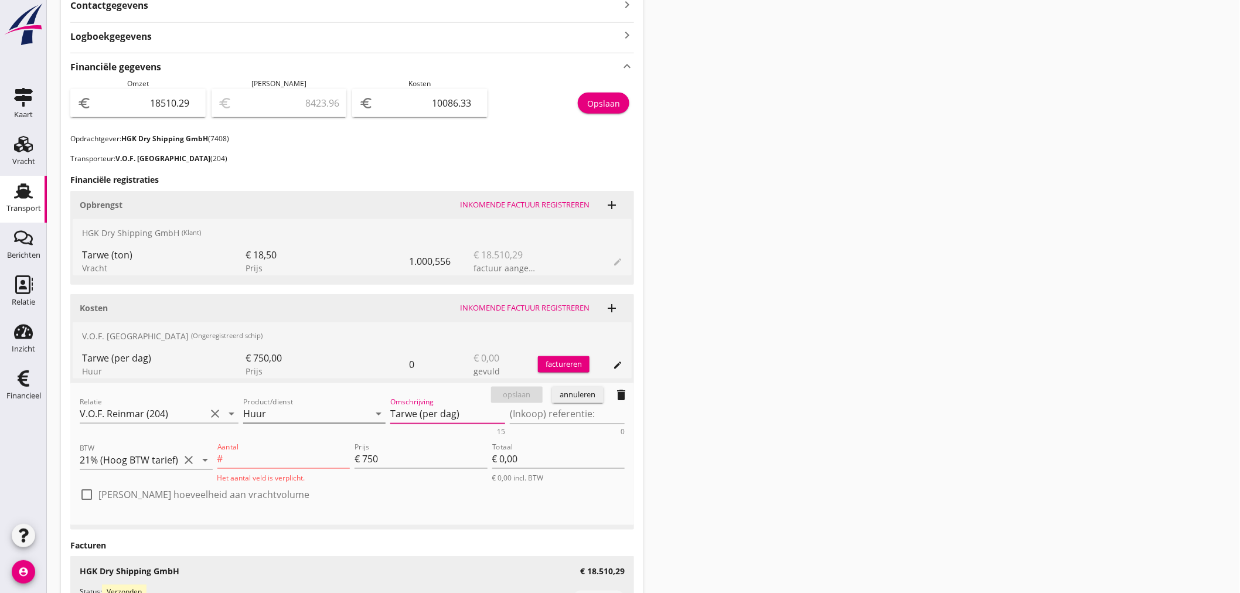
drag, startPoint x: 469, startPoint y: 415, endPoint x: 371, endPoint y: 405, distance: 97.7
click at [375, 407] on div "Relatie V.O.F. [PERSON_NAME] (204) clear arrow_drop_down Product/dienst Huur ar…" at bounding box center [352, 415] width 550 height 45
type textarea "16 Dagen"
type input "1"
type input "€ 750,00"
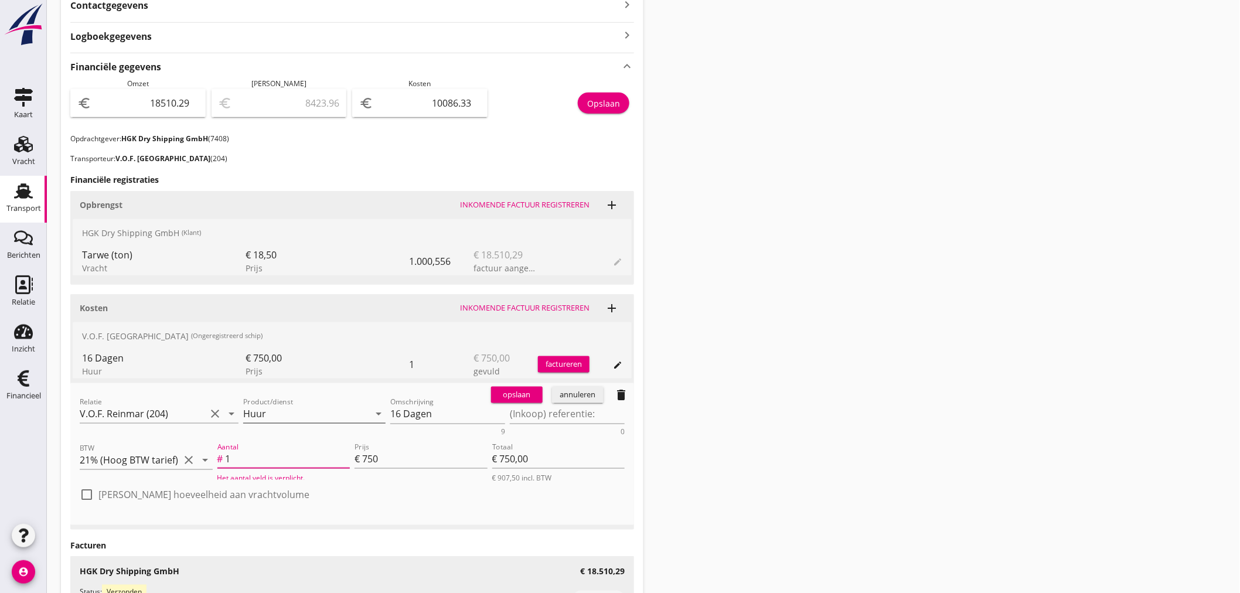
type input "16"
type input "€ 12.000,00"
type input "16"
click at [527, 400] on div "opslaan" at bounding box center [517, 395] width 42 height 12
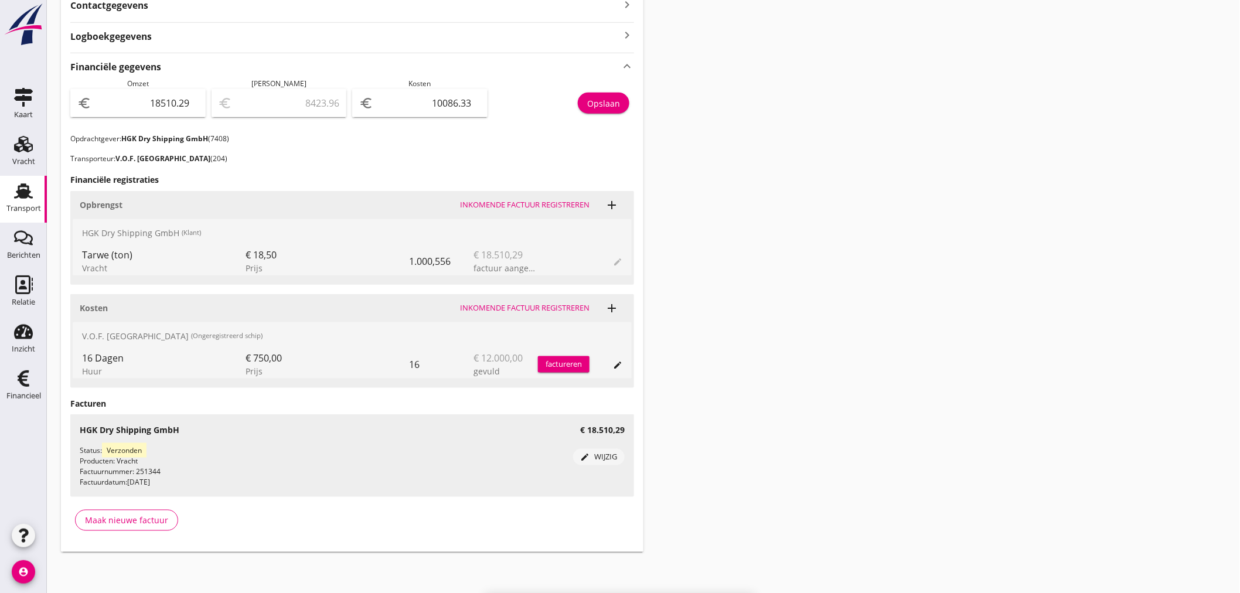
click at [572, 360] on div "factureren" at bounding box center [564, 365] width 52 height 12
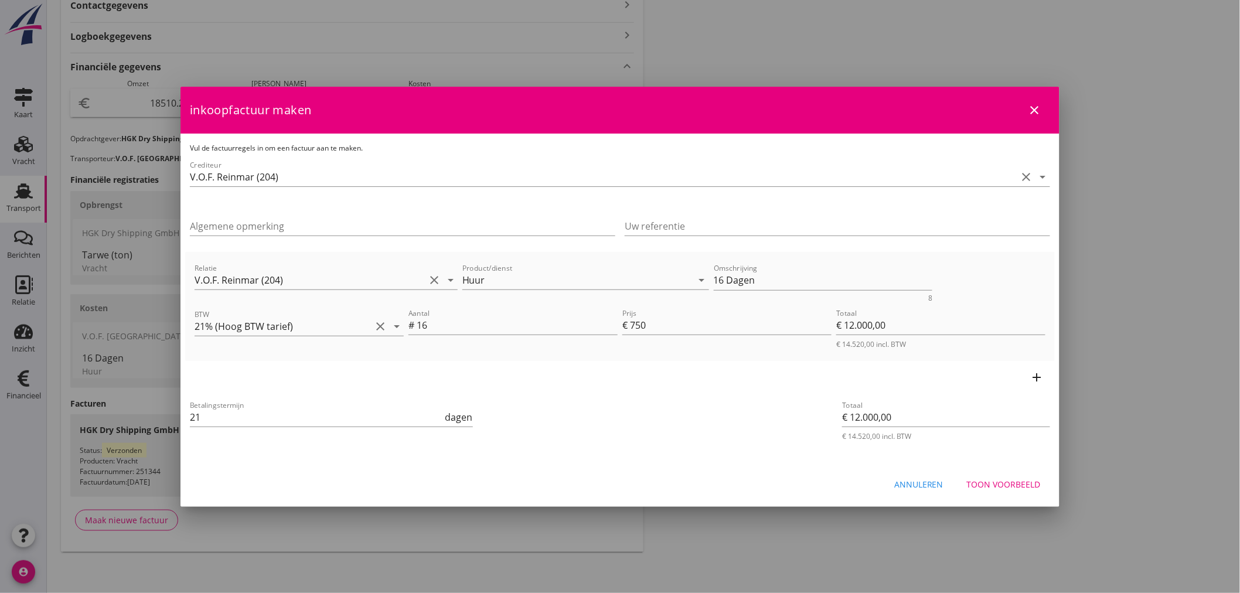
click at [1008, 482] on div "Toon voorbeeld" at bounding box center [1004, 484] width 74 height 12
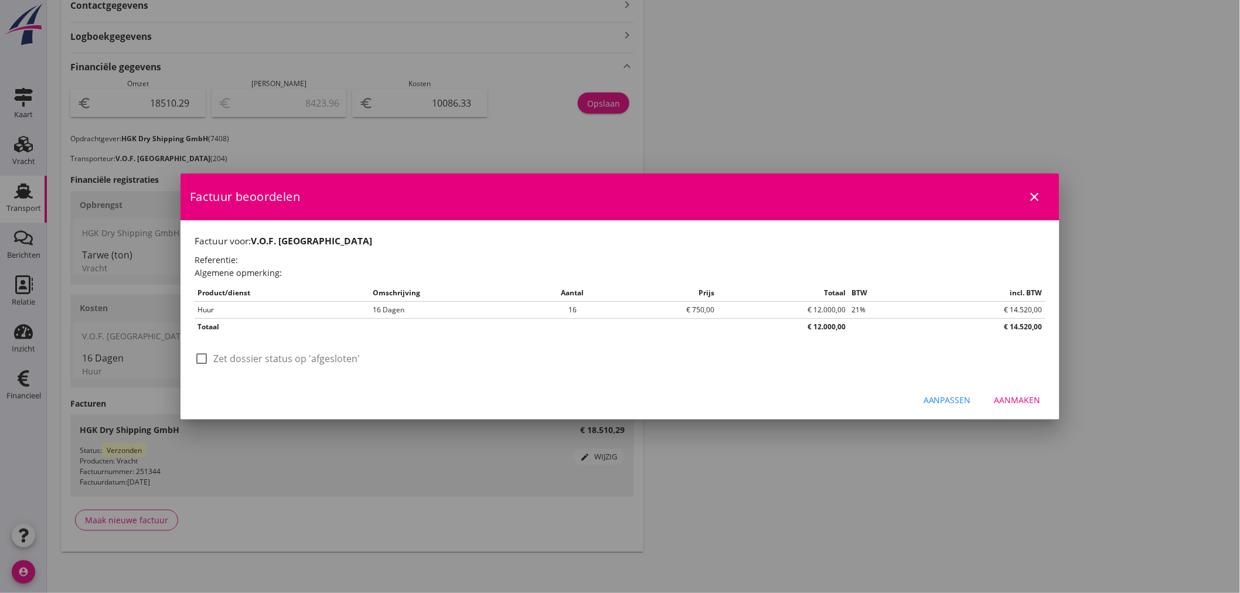
click at [1022, 407] on button "Aanmaken" at bounding box center [1017, 399] width 65 height 21
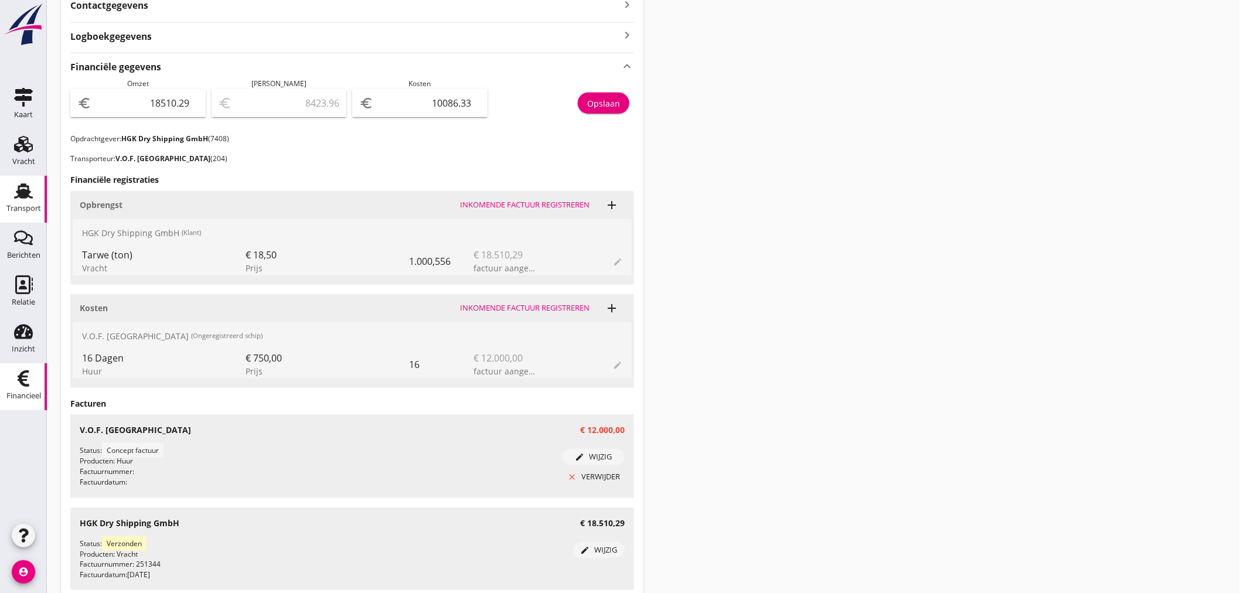
click at [21, 388] on div "Financieel" at bounding box center [23, 396] width 35 height 16
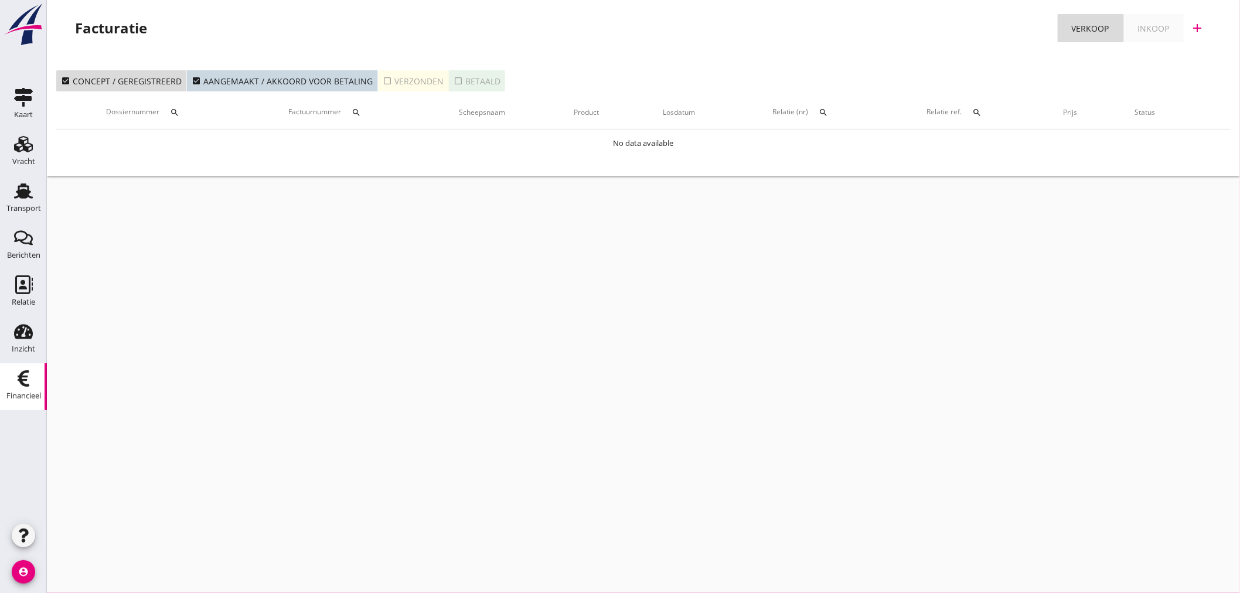
click at [1144, 26] on div "Inkoop" at bounding box center [1154, 28] width 32 height 12
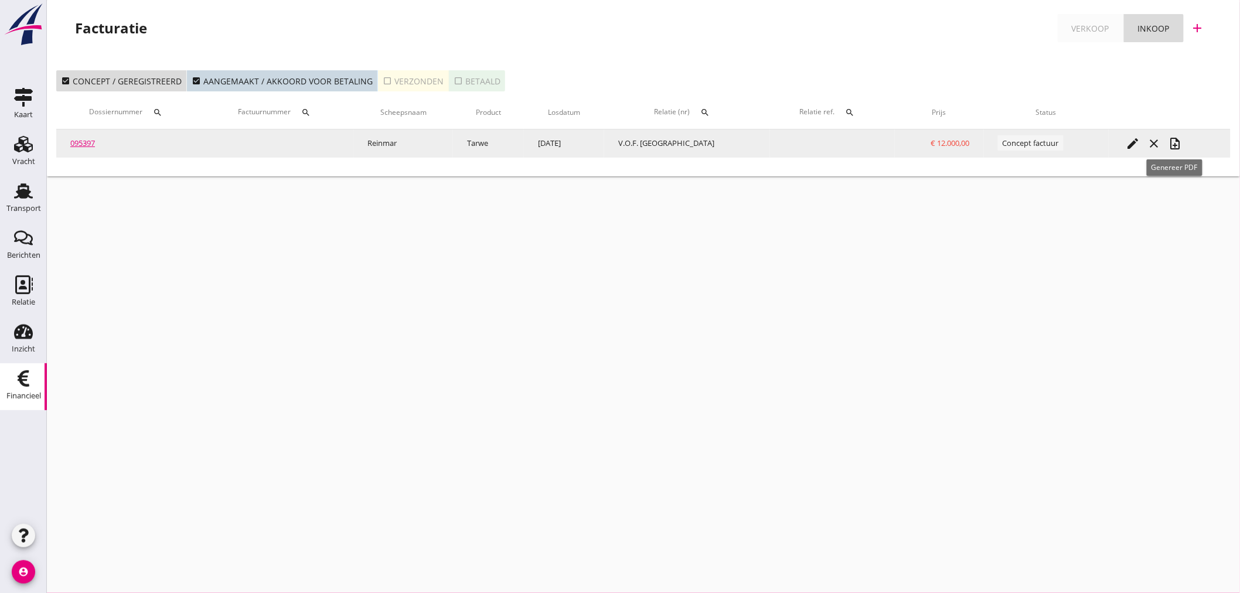
click at [1178, 138] on icon "note_add" at bounding box center [1175, 144] width 14 height 14
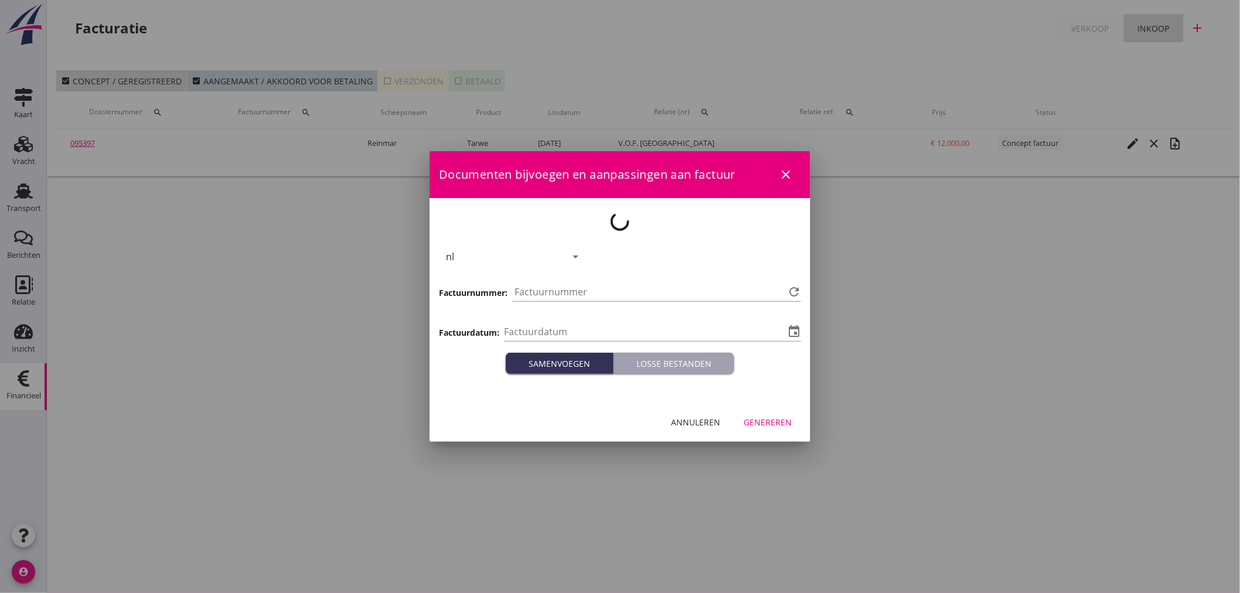
type input "[DATE]"
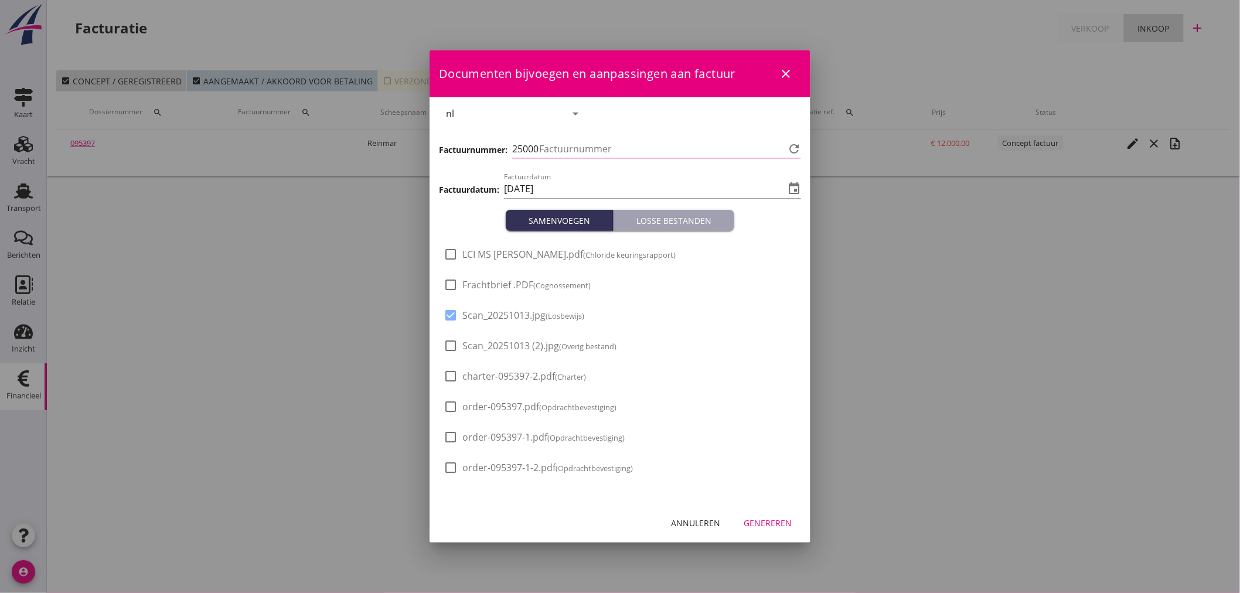
type input "1372"
click at [473, 317] on span "Scan_20251013.jpg (Losbewijs)" at bounding box center [523, 315] width 122 height 12
checkbox input "false"
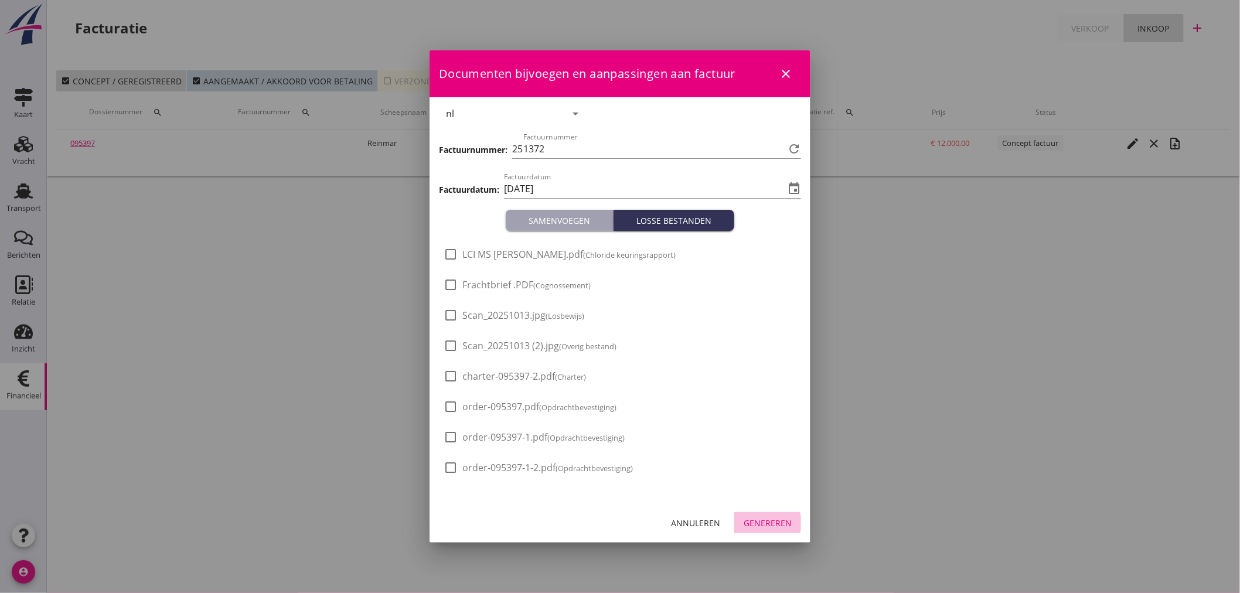
click at [778, 526] on div "Genereren" at bounding box center [768, 523] width 48 height 12
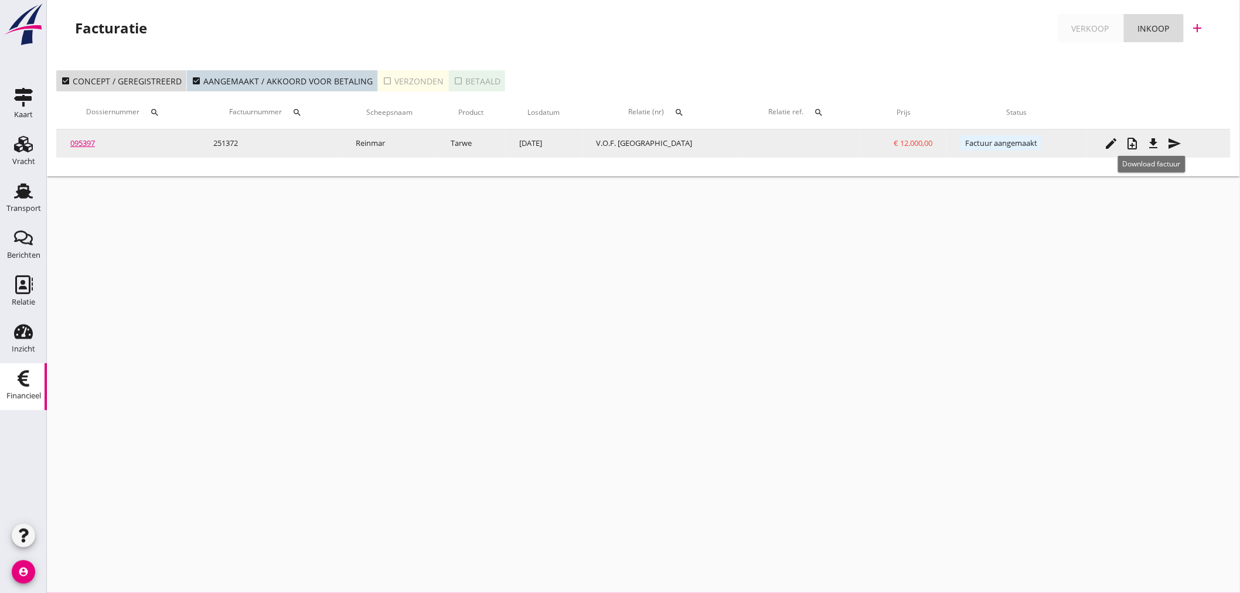
click at [1153, 144] on icon "file_download" at bounding box center [1153, 144] width 14 height 14
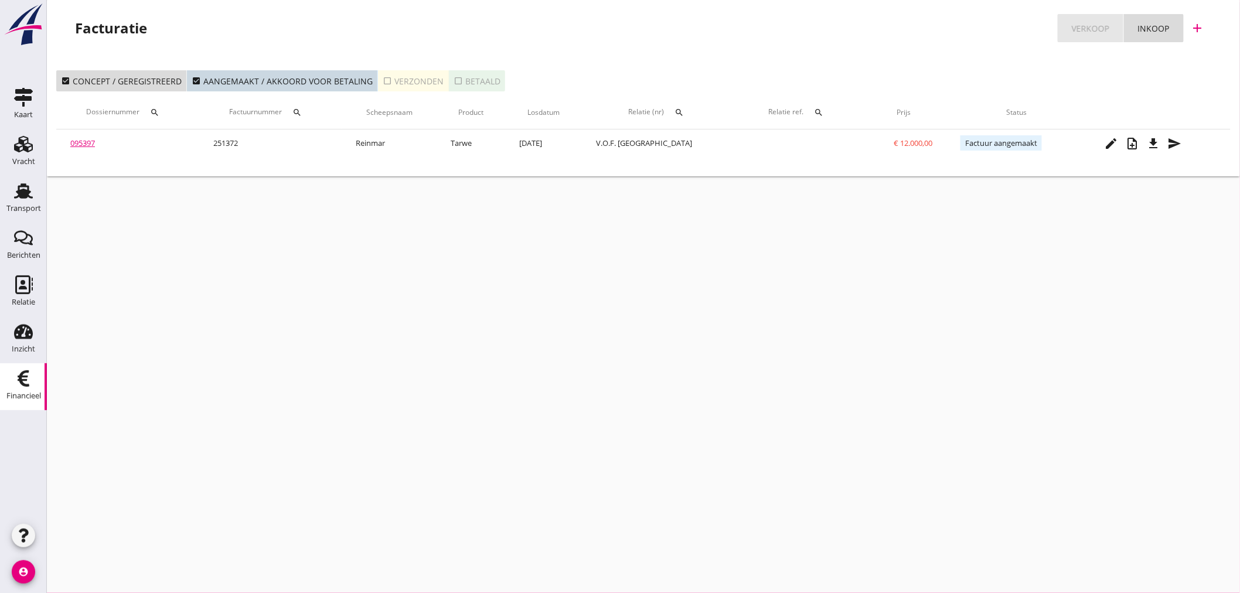
drag, startPoint x: 1090, startPoint y: 24, endPoint x: 1098, endPoint y: 23, distance: 7.6
click at [1092, 25] on div "Verkoop" at bounding box center [1090, 28] width 37 height 12
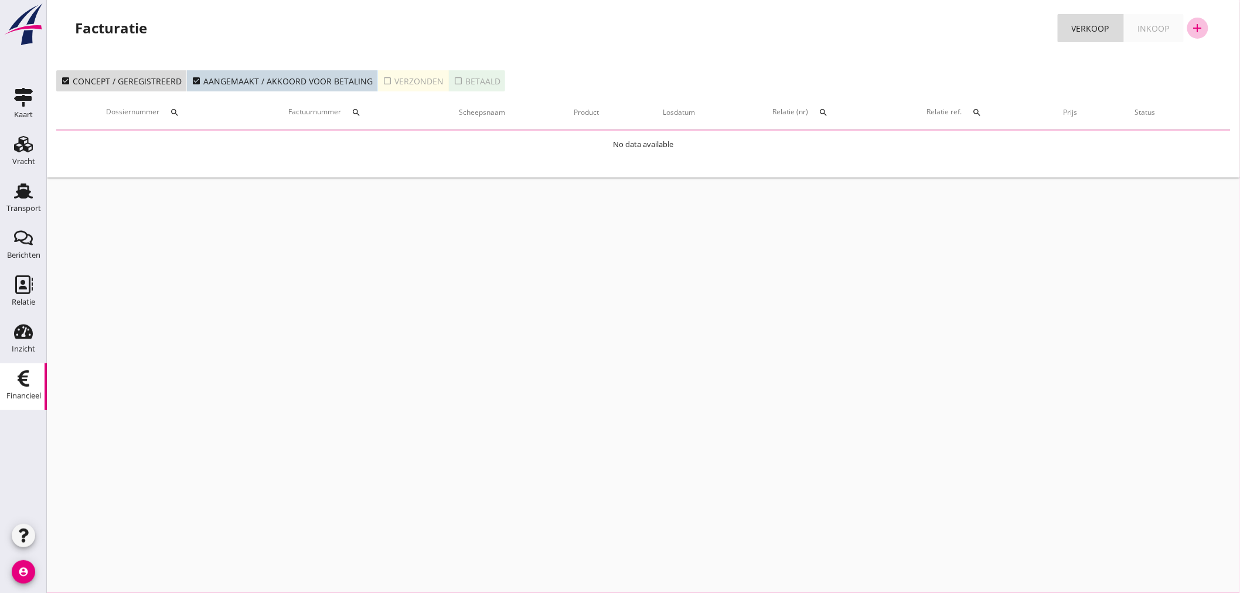
click at [1195, 22] on icon "add" at bounding box center [1198, 28] width 14 height 14
click at [1182, 53] on div "Verkoopfactuur" at bounding box center [1190, 57] width 70 height 14
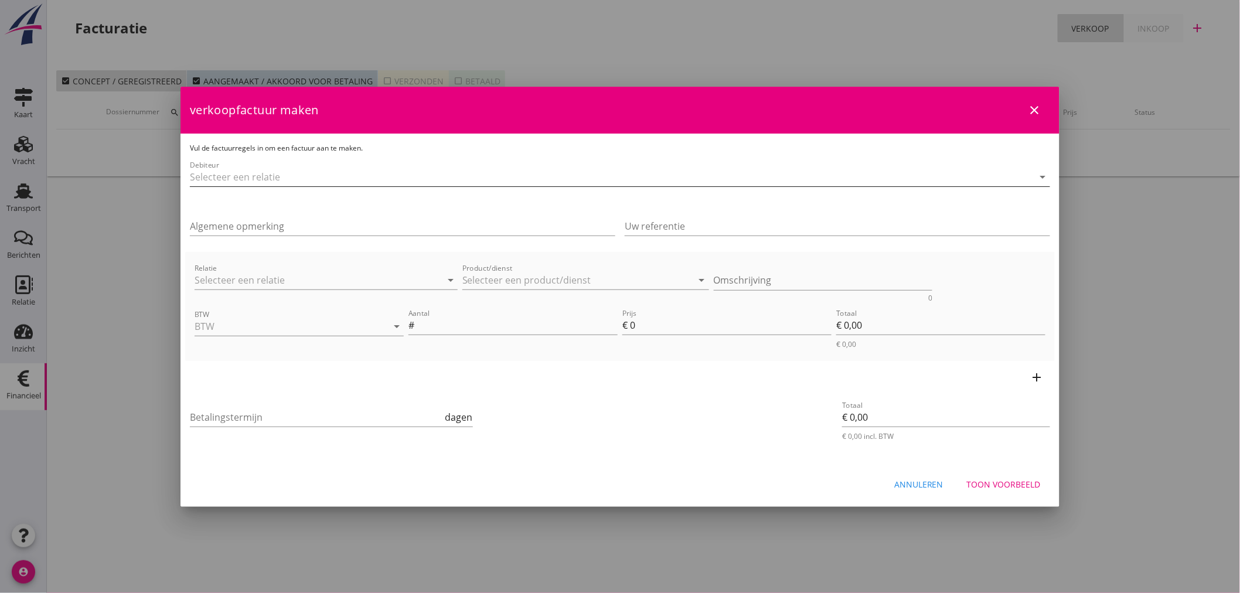
click at [217, 179] on input "Debiteur" at bounding box center [603, 177] width 827 height 19
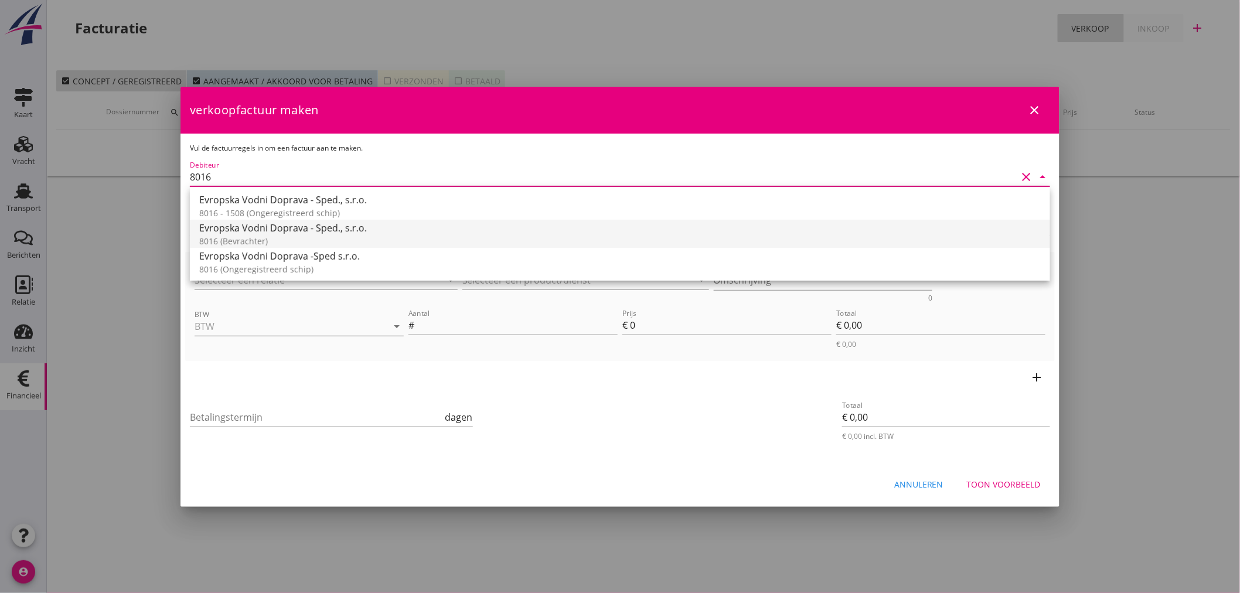
click at [244, 236] on div "8016 (Bevrachter)" at bounding box center [619, 241] width 841 height 12
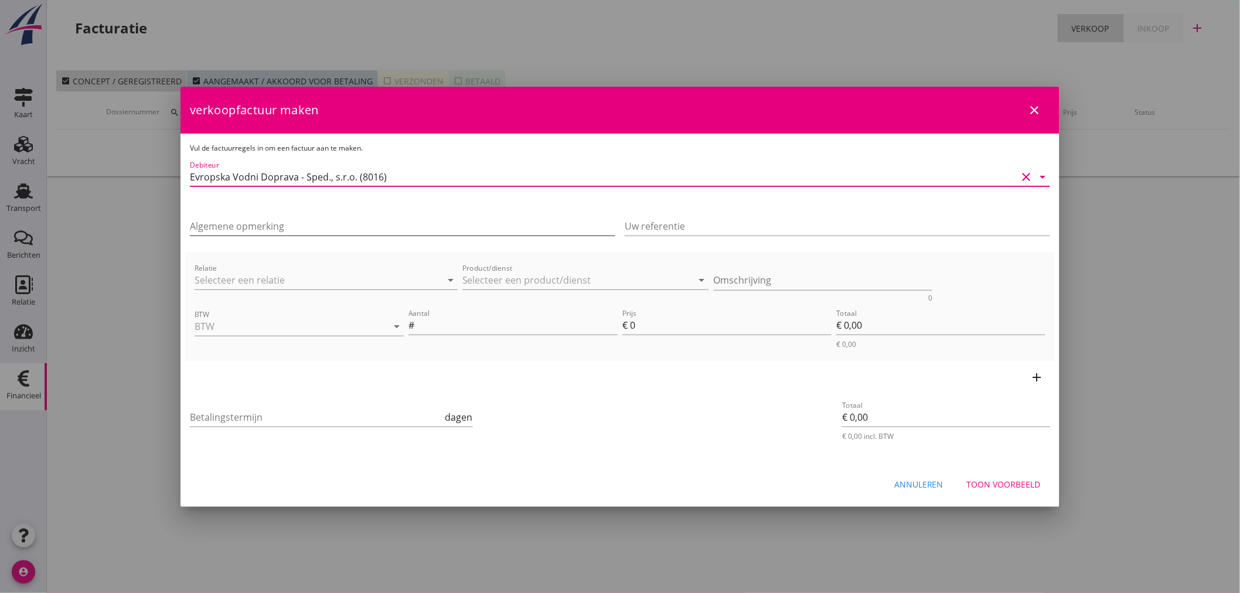
type input "Evropska Vodni Doprava - Sped., s.r.o. (8016)"
click at [255, 229] on input "Algemene opmerking" at bounding box center [402, 226] width 425 height 19
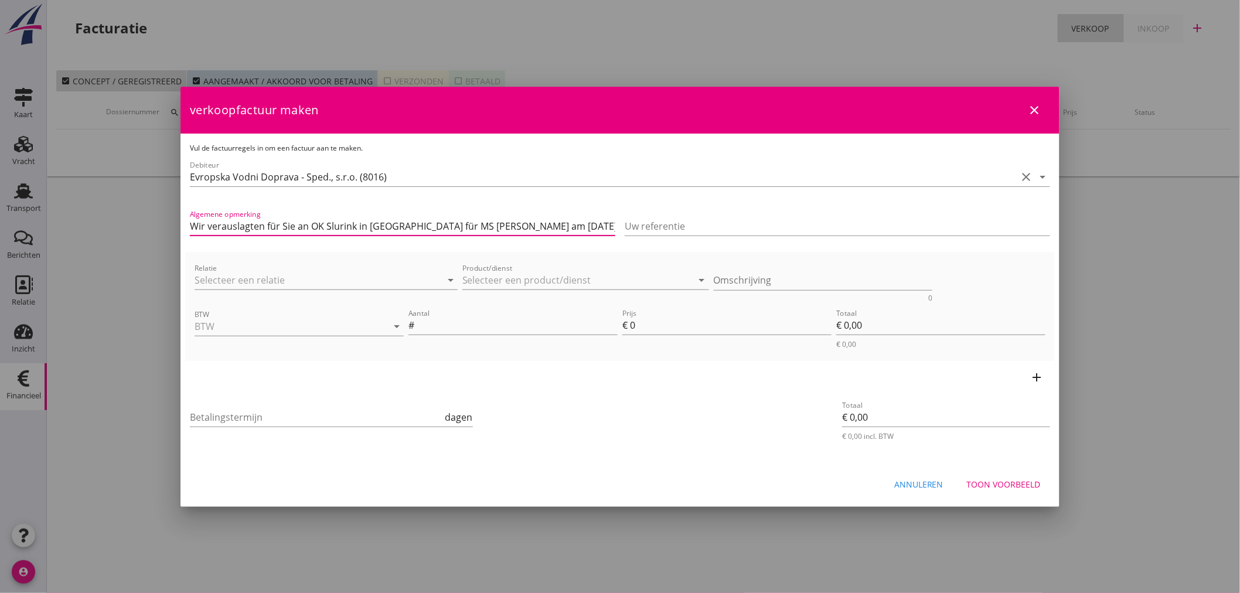
click at [447, 224] on input "Wir verauslagten für Sie an OK Slurink in [GEOGRAPHIC_DATA] für MS [PERSON_NAME…" at bounding box center [402, 226] width 425 height 19
type input "Wir verauslagten für Sie an OK Slurink in [GEOGRAPHIC_DATA] für [PERSON_NAME] a…"
click at [295, 275] on input "Relatie" at bounding box center [310, 280] width 230 height 19
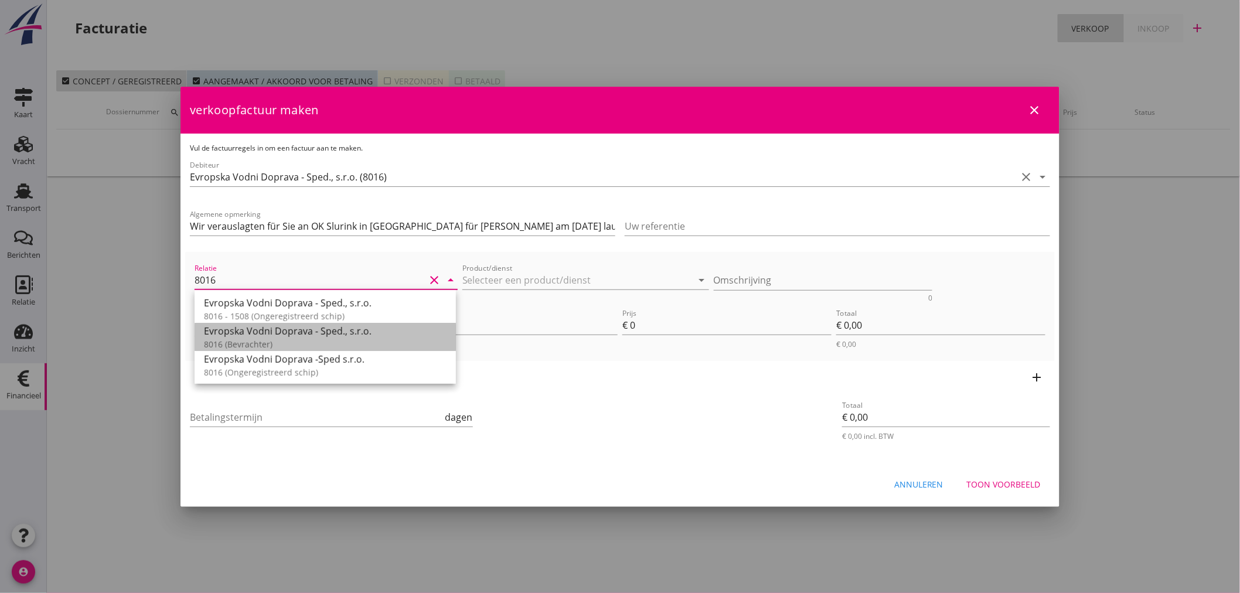
click at [264, 339] on div "8016 (Bevrachter)" at bounding box center [325, 344] width 243 height 12
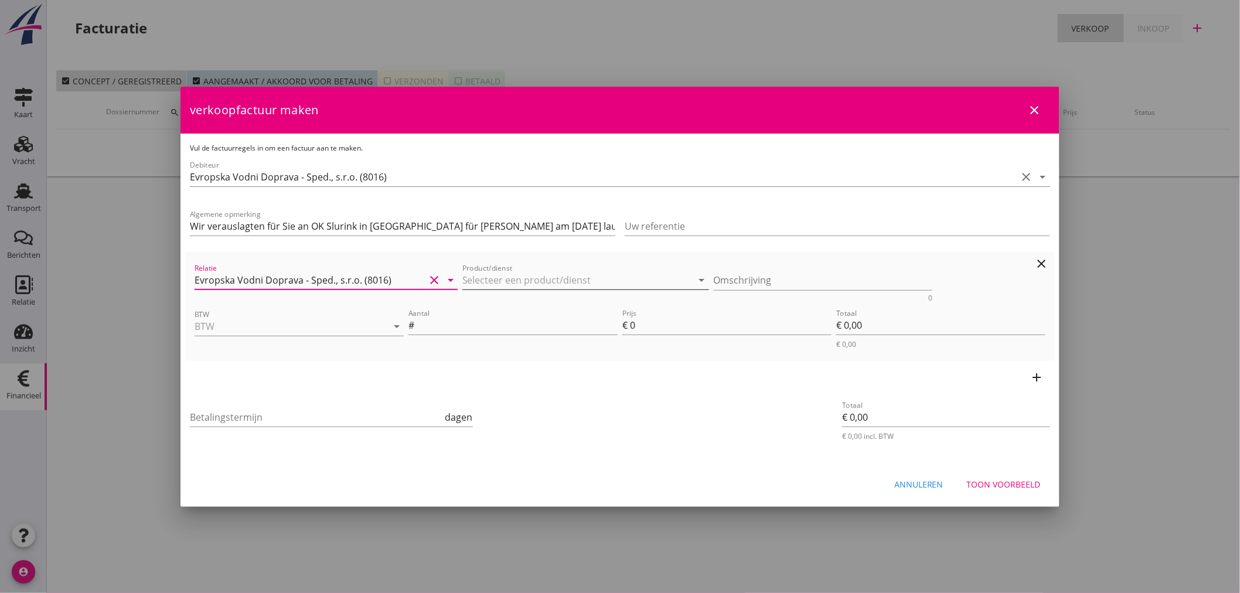
type input "Evropska Vodni Doprava - Sped., s.r.o. (8016)"
click at [514, 276] on input "Product/dienst" at bounding box center [577, 280] width 230 height 19
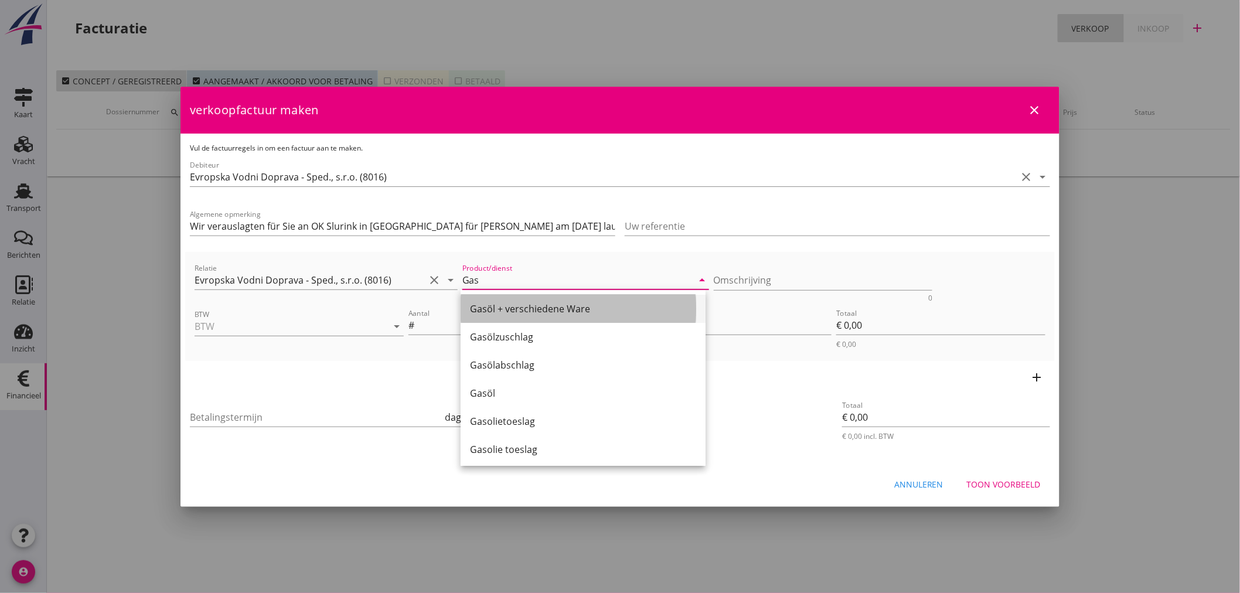
click at [529, 303] on div "Gasöl + verschiedene Ware" at bounding box center [583, 309] width 226 height 14
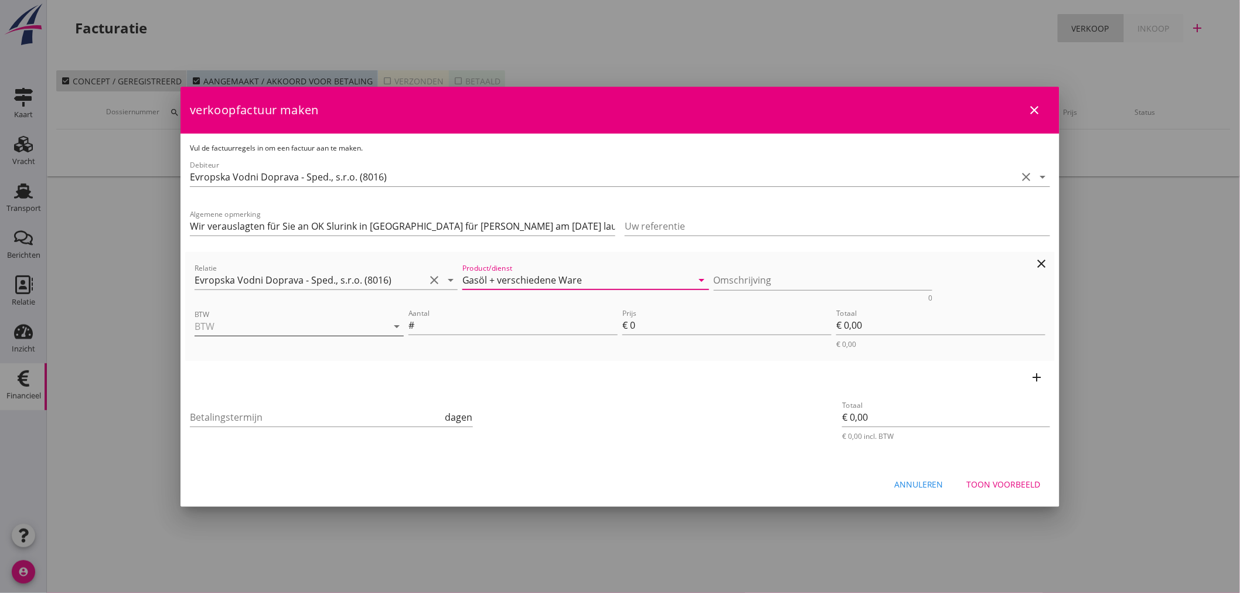
type input "Gasöl + verschiedene Ware"
click at [251, 325] on input "BTW" at bounding box center [283, 326] width 176 height 19
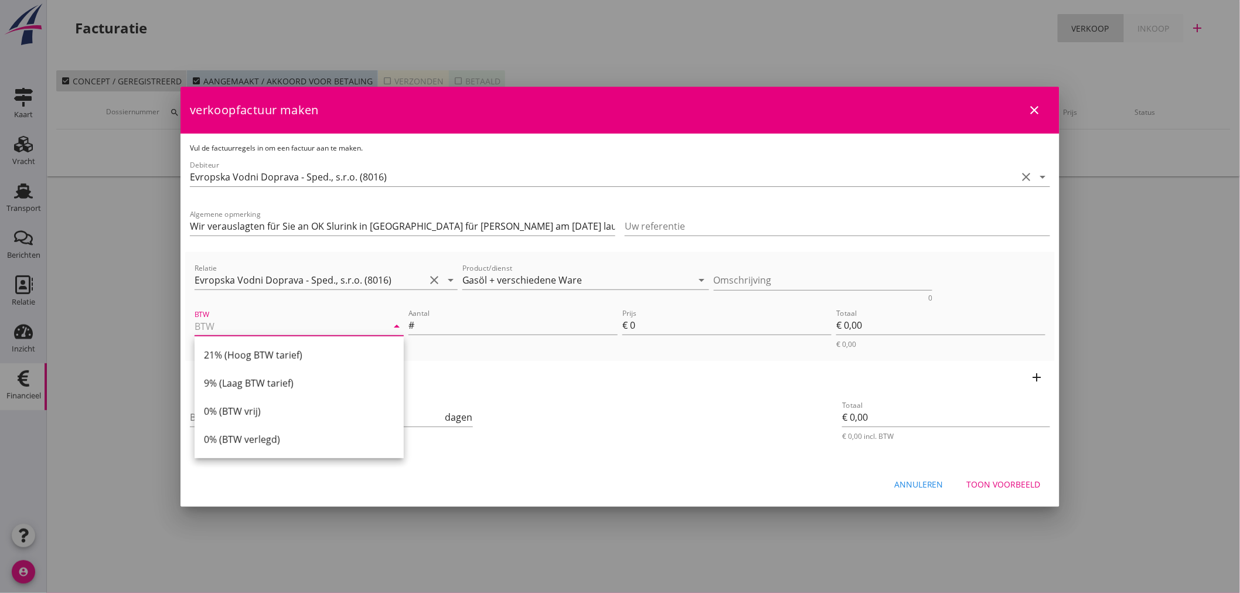
drag, startPoint x: 243, startPoint y: 358, endPoint x: 477, endPoint y: 338, distance: 234.6
click at [262, 355] on div "21% (Hoog BTW tarief)" at bounding box center [299, 355] width 190 height 14
type input "21% (Hoog BTW tarief)"
click at [536, 325] on input "Aantal" at bounding box center [517, 325] width 201 height 19
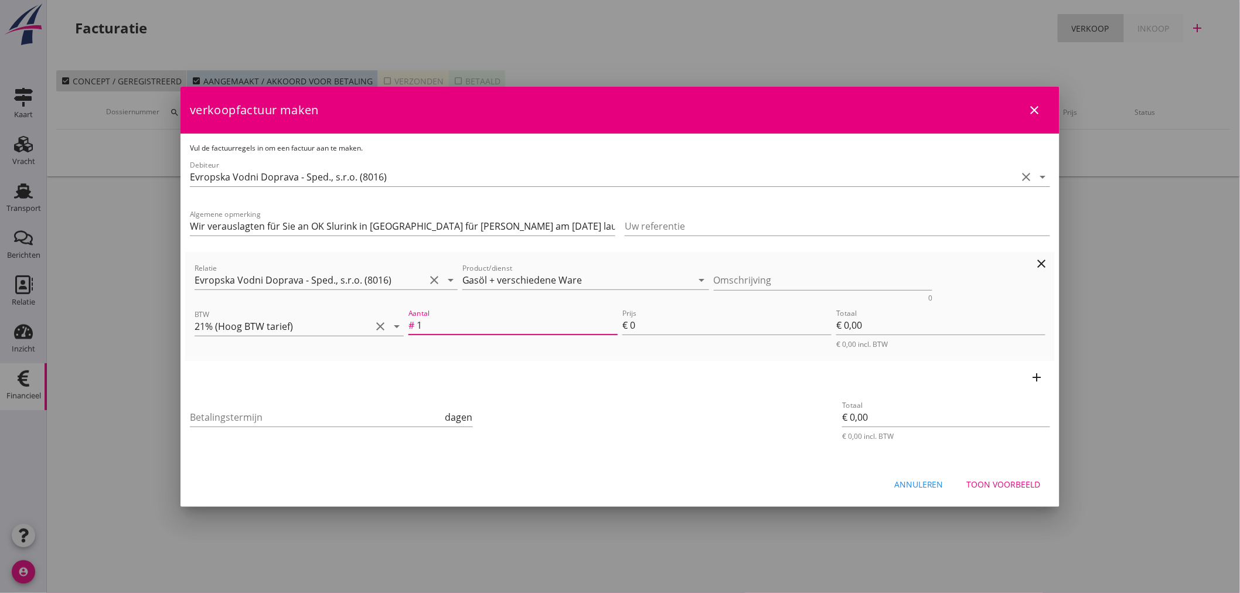
type input "1"
type input "6"
type input "€ 6,00"
type input "68"
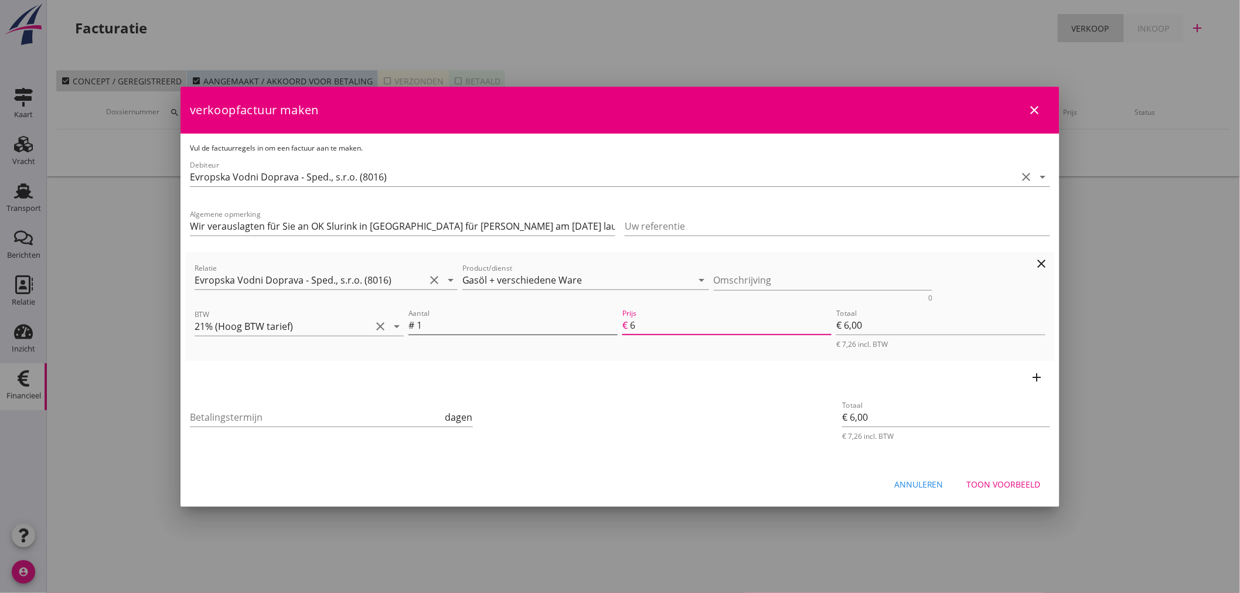
type input "€ 68,00"
type input "687"
type input "€ 687,00"
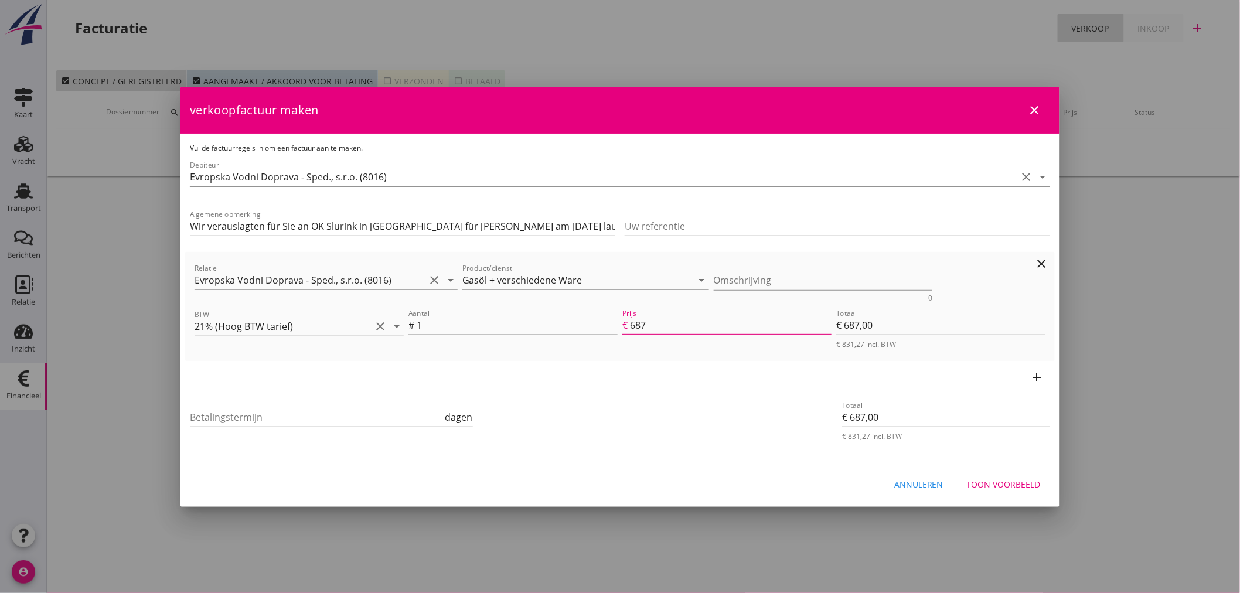
type input "6874"
type input "€ 6.874,00"
type input "€ 0,00"
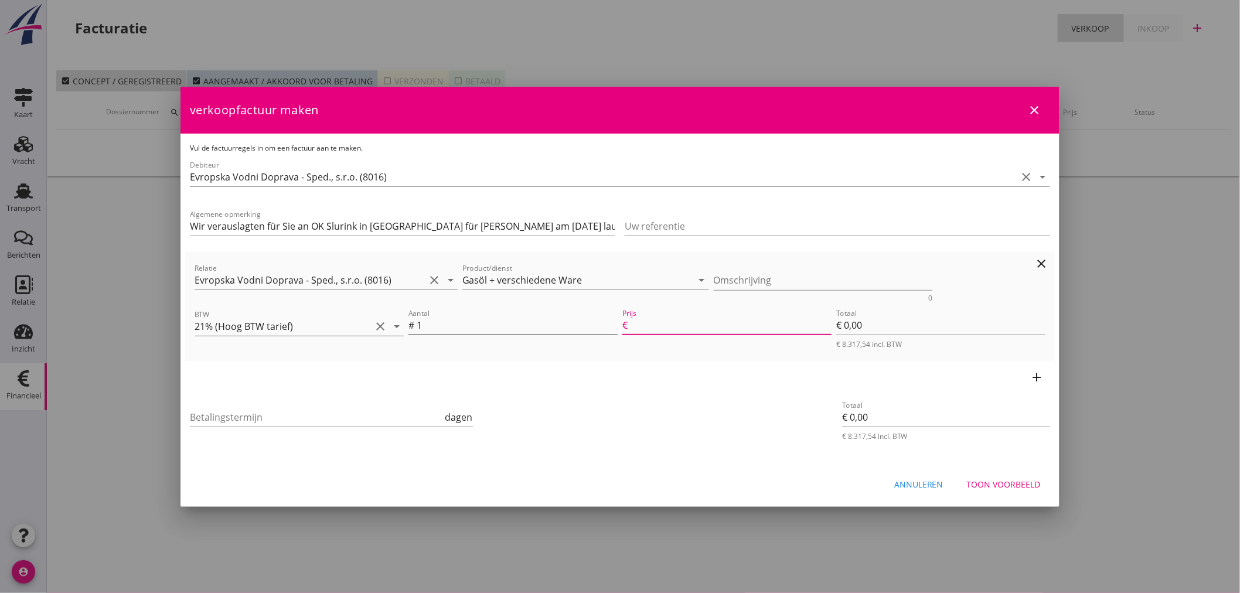
type input "6874.6"
type input "€ 6.874,60"
type input "6874.66"
type input "€ 6.874,66"
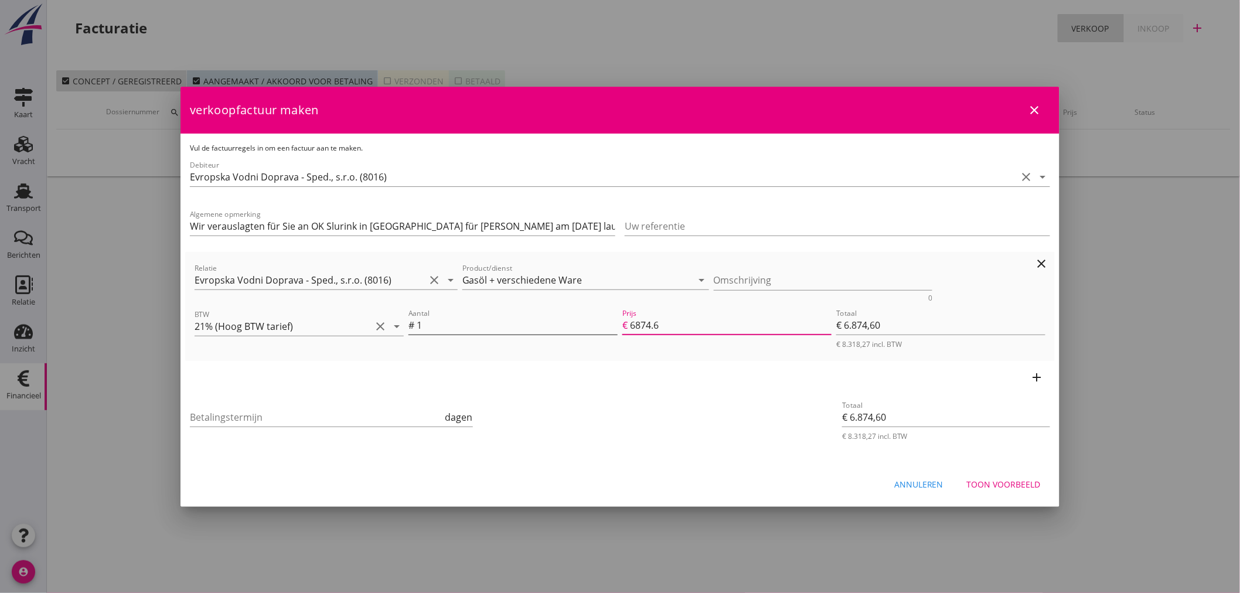
type input "€ 6.874,66"
type input "6874.66"
click at [1044, 374] on icon "add" at bounding box center [1037, 377] width 14 height 14
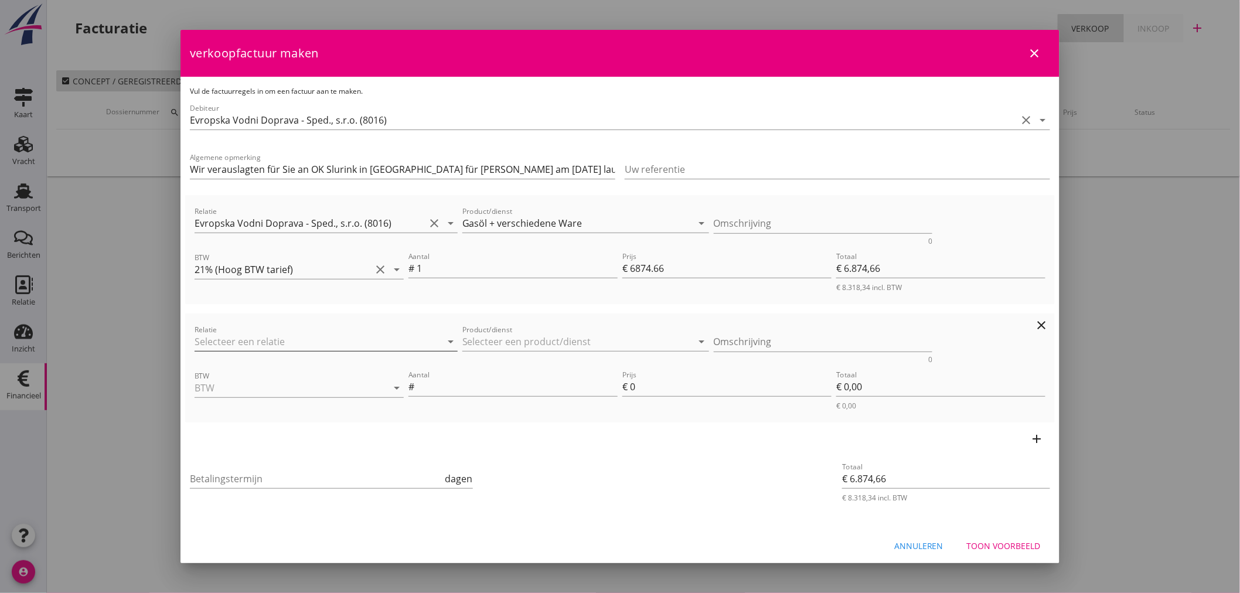
click at [261, 343] on input "Relatie" at bounding box center [310, 341] width 230 height 19
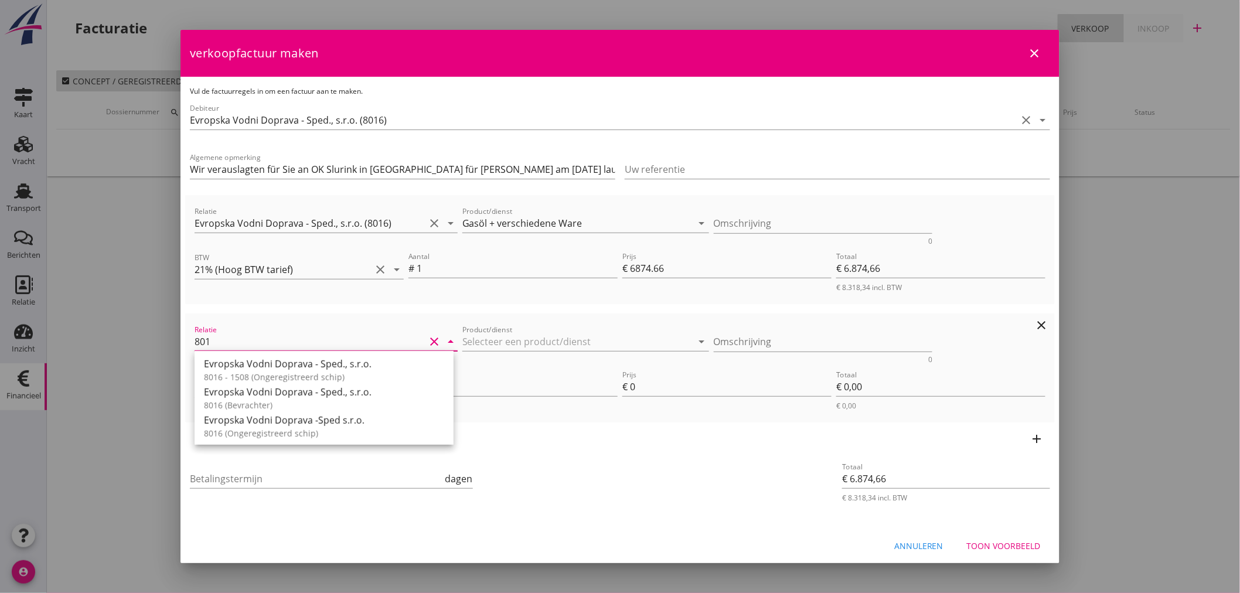
type input "8016"
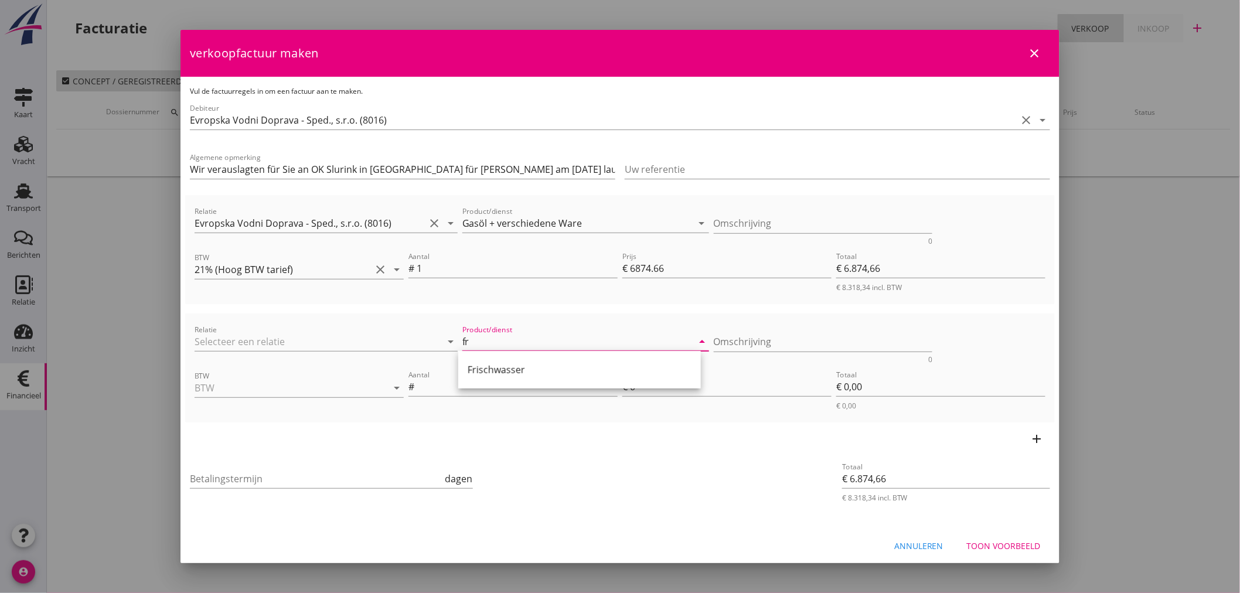
click at [490, 368] on div "Frischwasser" at bounding box center [580, 370] width 224 height 14
type input "Frischwasser"
click at [271, 379] on input "BTW" at bounding box center [283, 387] width 176 height 19
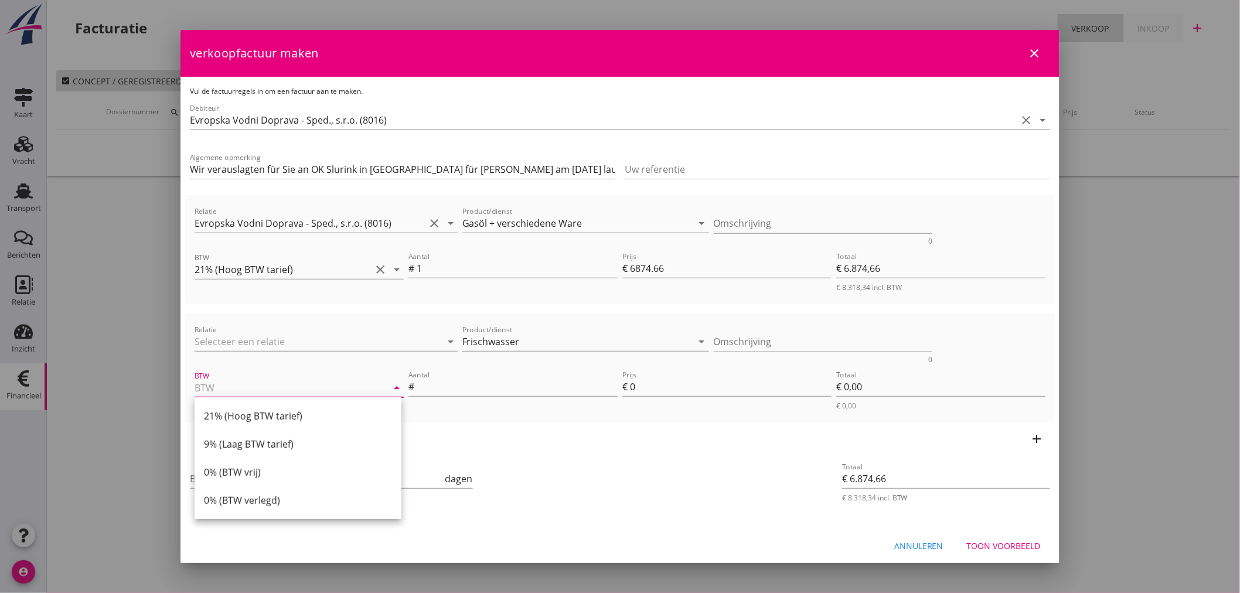
drag, startPoint x: 247, startPoint y: 441, endPoint x: 390, endPoint y: 434, distance: 143.7
click at [248, 441] on div "9% (Laag BTW tarief)" at bounding box center [298, 444] width 188 height 14
type input "9% (Laag BTW tarief)"
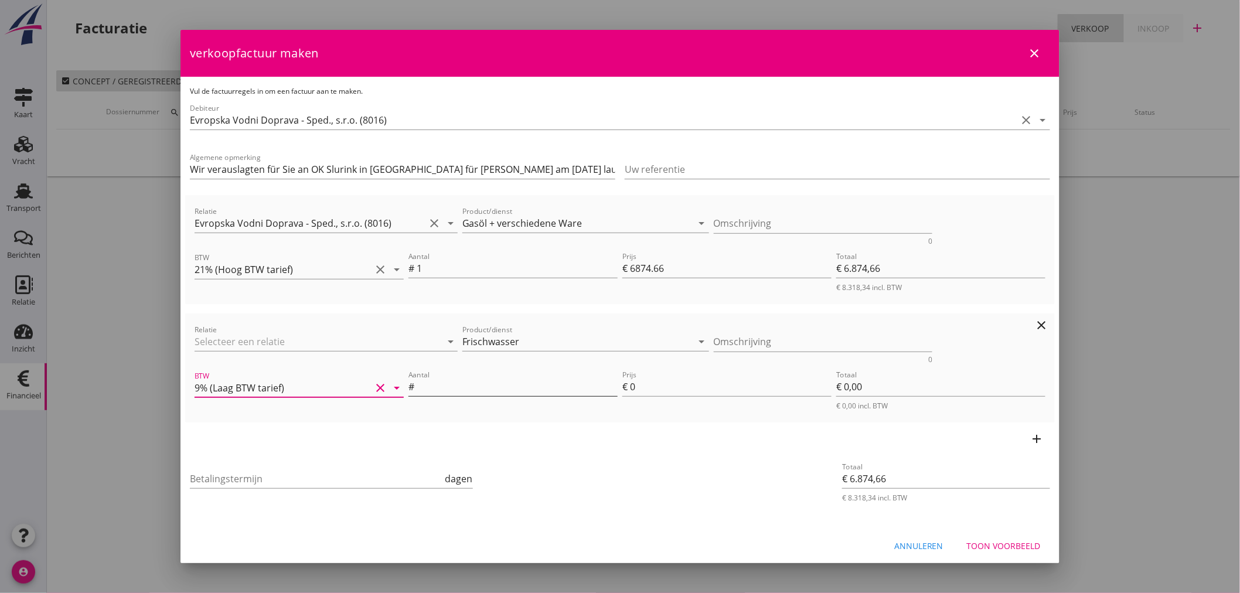
click at [426, 387] on input "Aantal" at bounding box center [517, 386] width 201 height 19
type input "1"
type input "€ 6.875,66"
type input "1"
type input "€ 1,00"
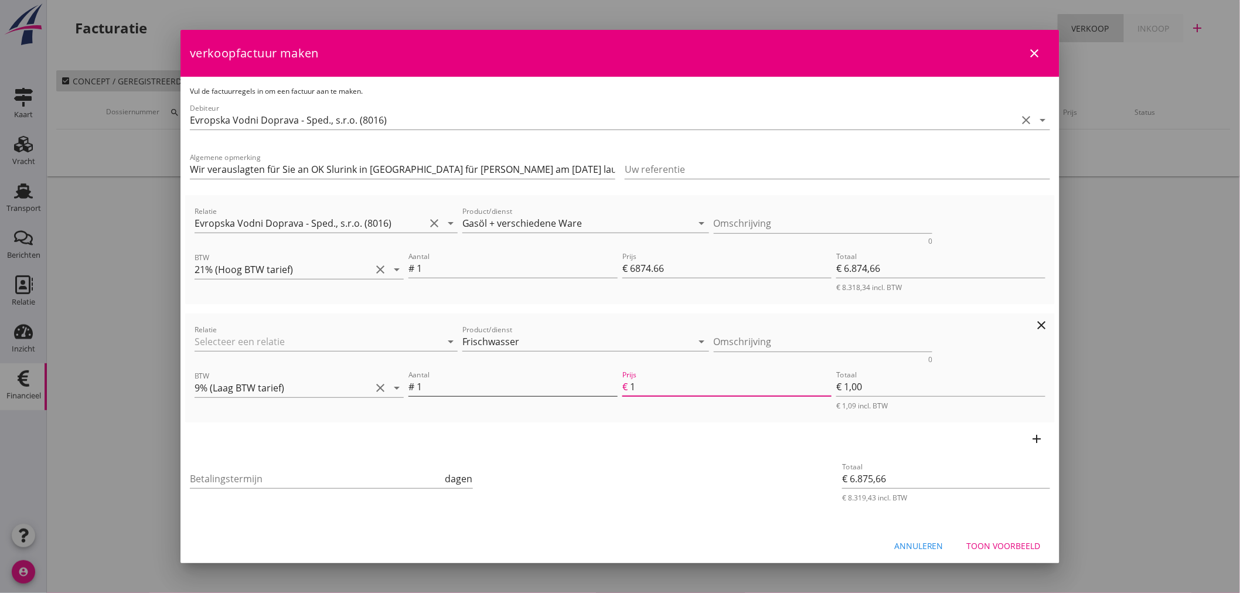
type input "€ 6.891,66"
type input "17"
type input "€ 17,00"
type input "€ 6.874,66"
type input "€ 0,00"
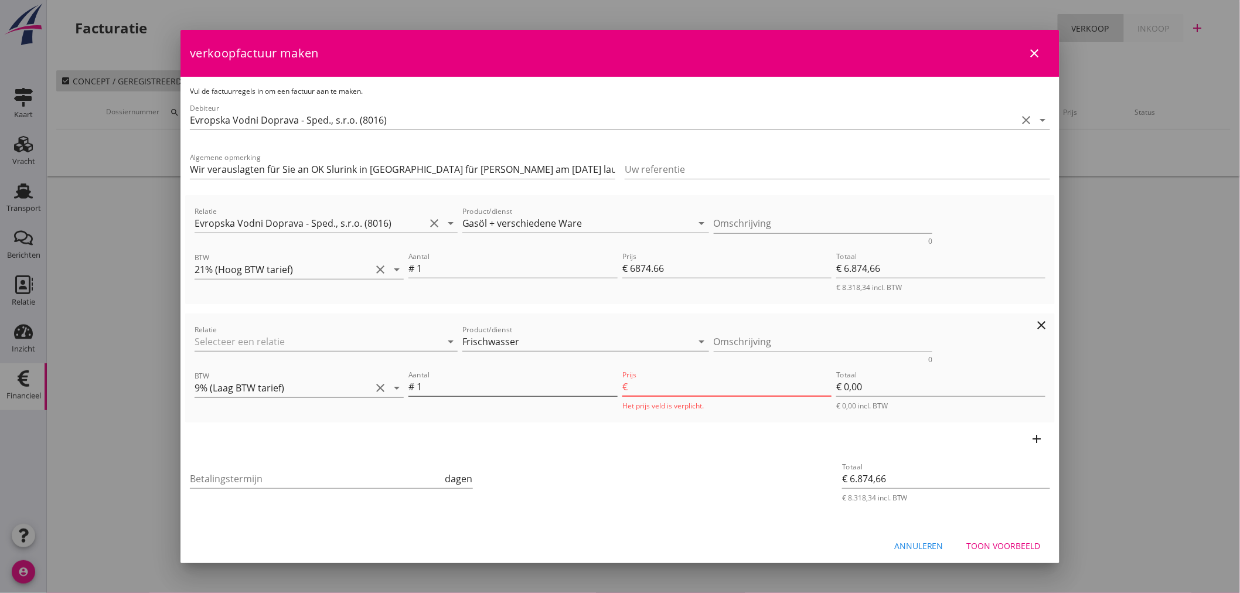
type input "€ 6.892,46"
type input "17.8"
type input "€ 17,80"
type input "€ 6.892,49"
type input "17.83"
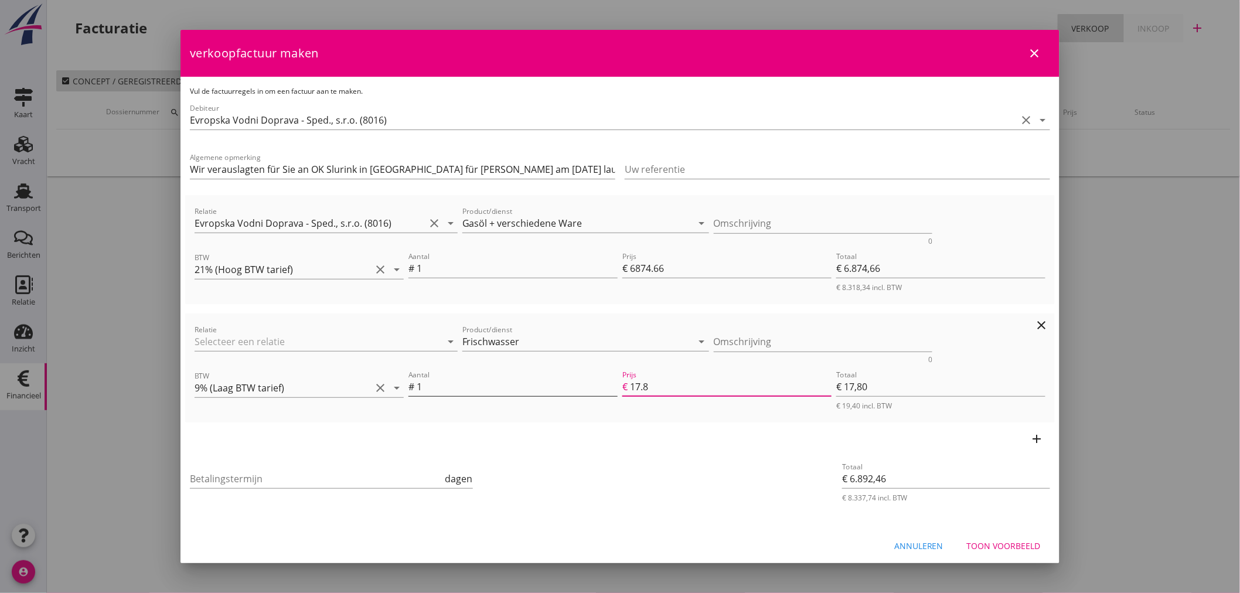
type input "€ 17,83"
type input "17.83"
click at [301, 482] on input "Betalingstermijn" at bounding box center [316, 478] width 253 height 19
type input "21"
click at [1015, 537] on button "Toon voorbeeld" at bounding box center [1003, 546] width 93 height 21
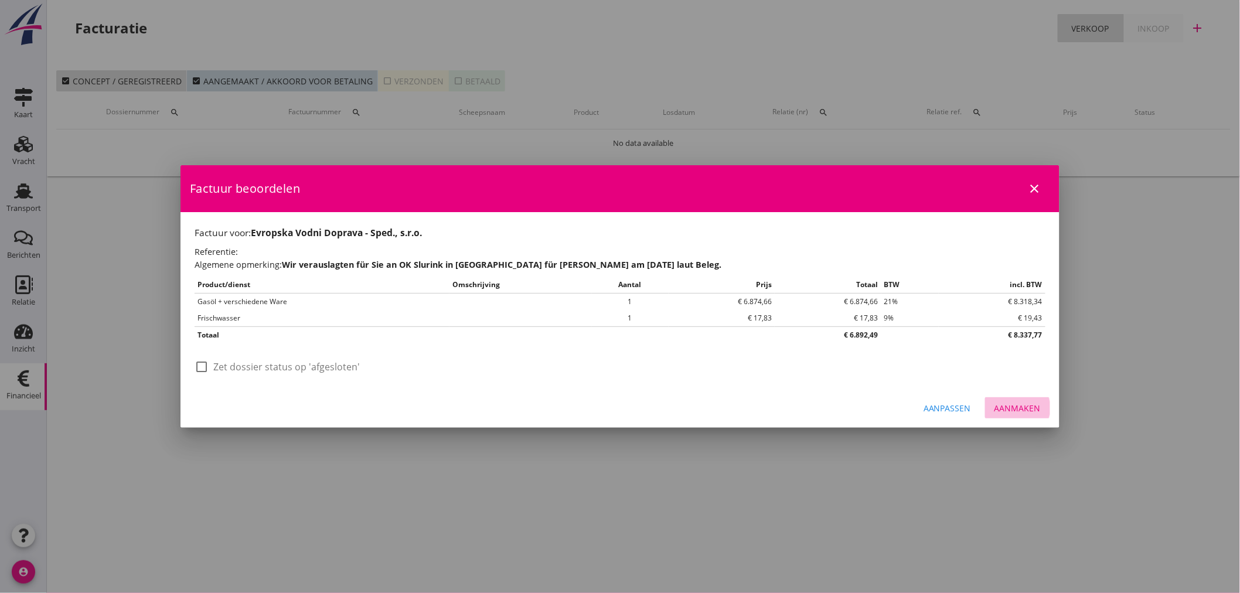
click at [1018, 408] on div "Aanmaken" at bounding box center [1017, 408] width 46 height 12
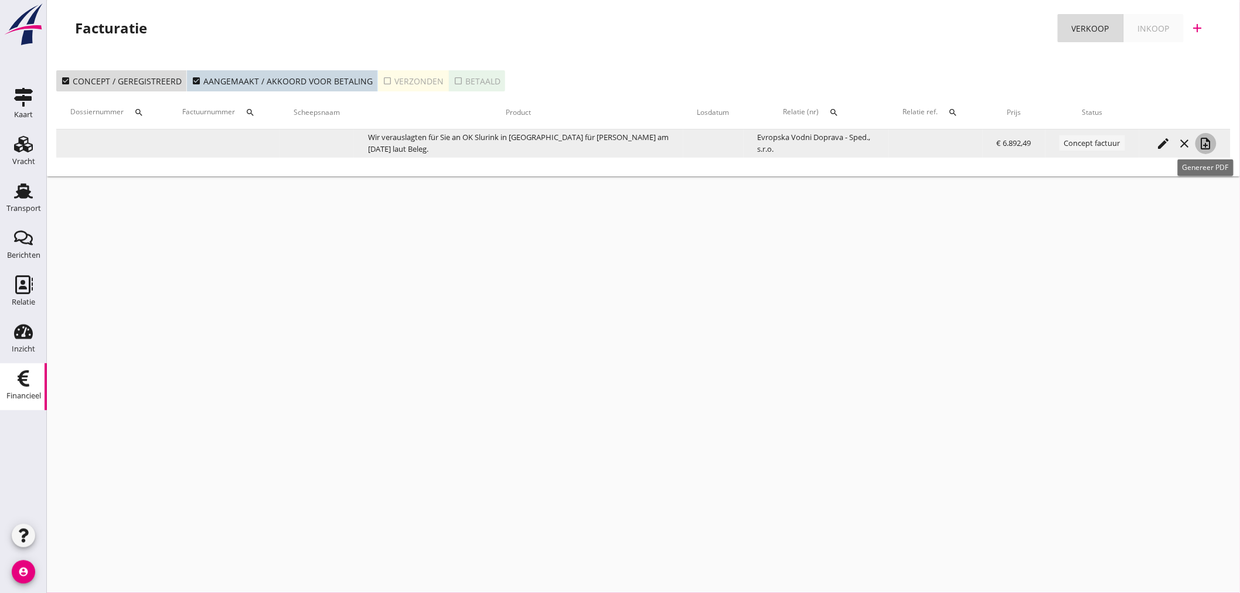
click at [1207, 145] on icon "note_add" at bounding box center [1206, 144] width 14 height 14
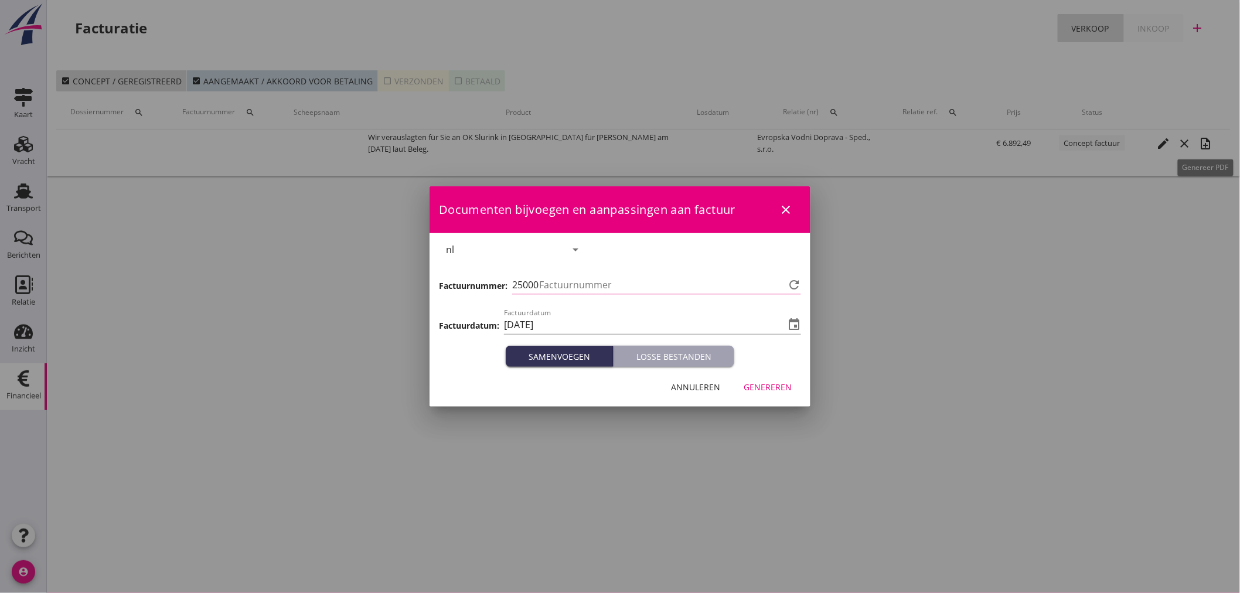
type input "1373"
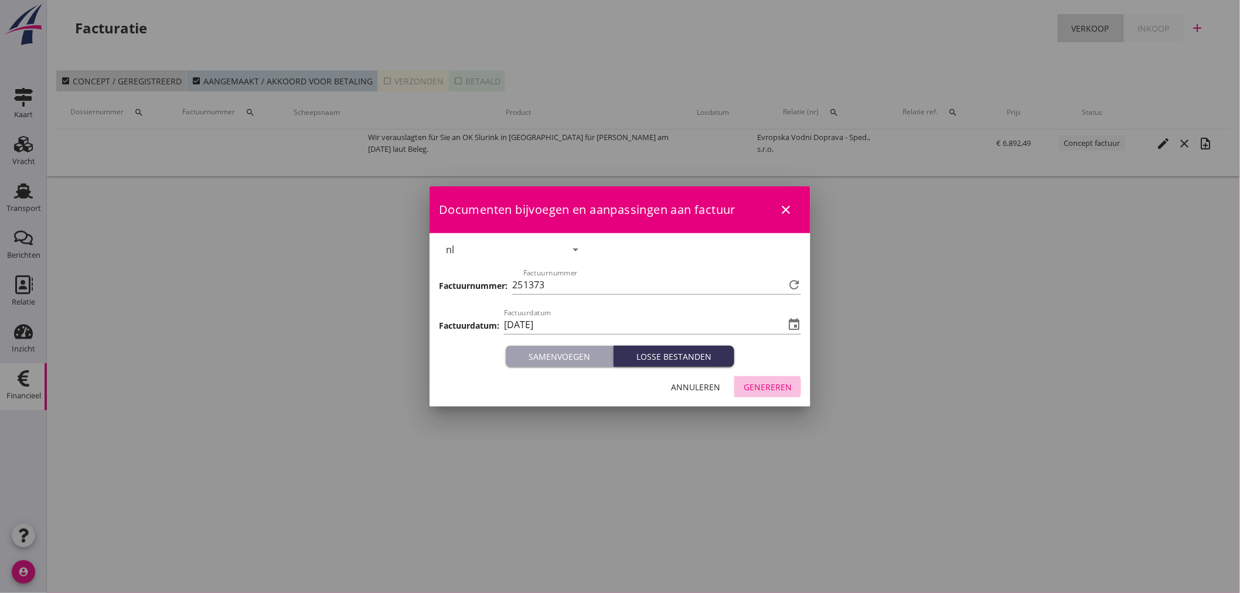
drag, startPoint x: 776, startPoint y: 390, endPoint x: 1035, endPoint y: 244, distance: 297.7
click at [776, 390] on div "Genereren" at bounding box center [768, 387] width 48 height 12
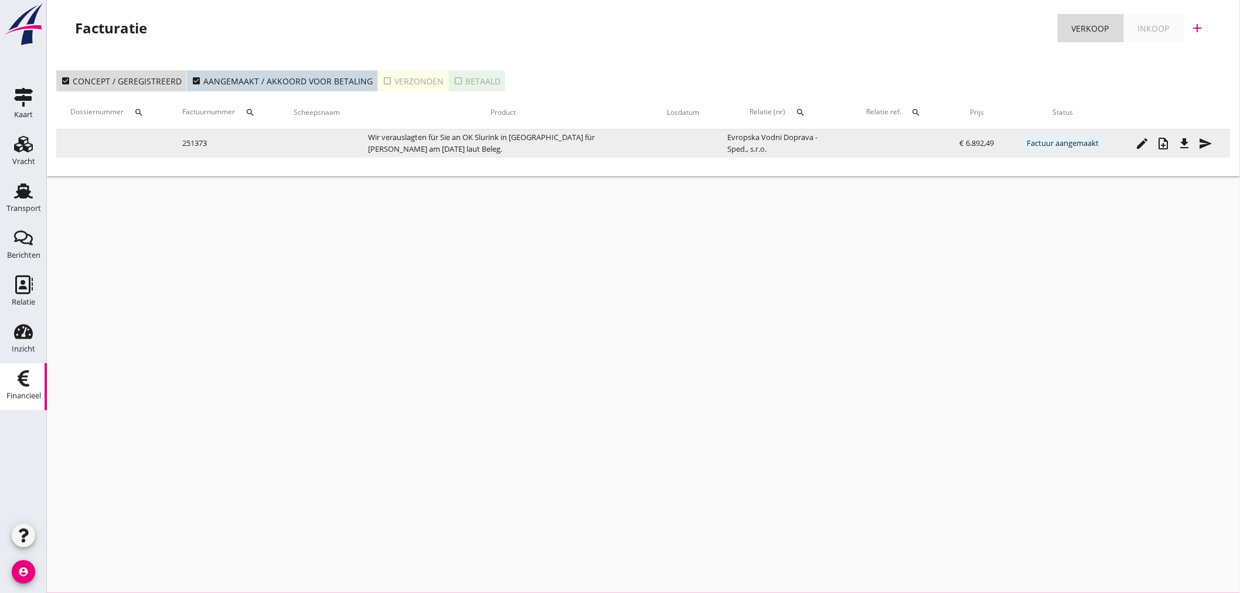
click at [1182, 142] on icon "file_download" at bounding box center [1185, 144] width 14 height 14
click at [1212, 148] on icon "send" at bounding box center [1206, 144] width 14 height 14
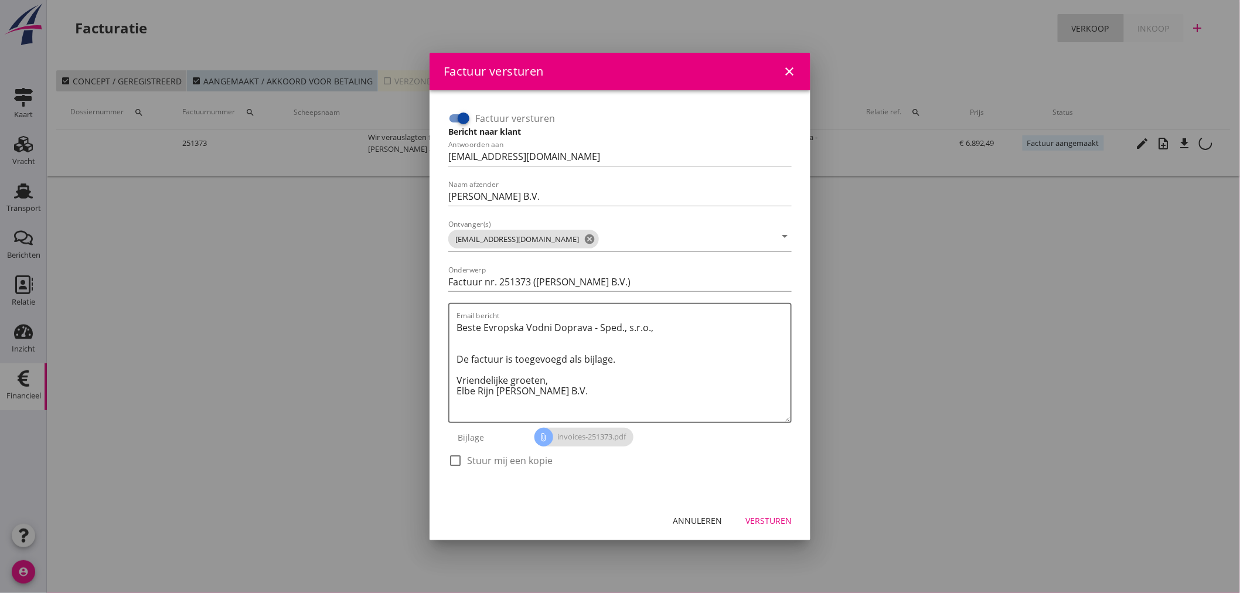
drag, startPoint x: 455, startPoint y: 121, endPoint x: 537, endPoint y: 180, distance: 101.6
click at [458, 121] on div at bounding box center [463, 118] width 20 height 20
checkbox input "false"
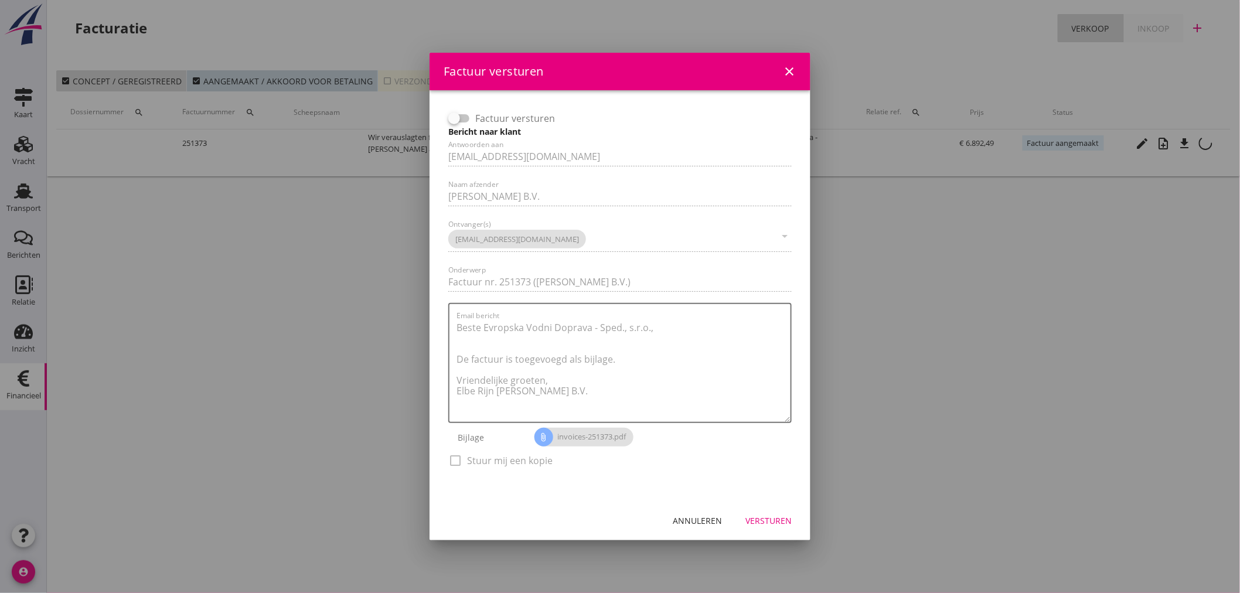
click at [783, 517] on div "Versturen" at bounding box center [768, 520] width 46 height 12
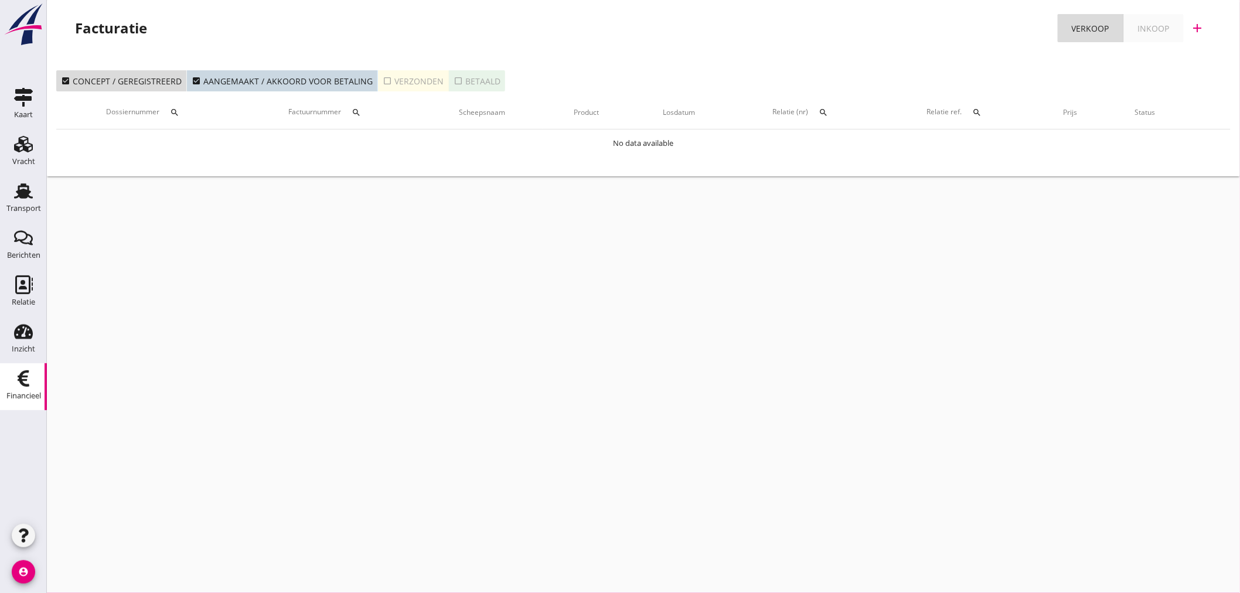
click at [1189, 26] on div "add" at bounding box center [1197, 28] width 21 height 14
click at [1217, 57] on div "Verkoopfactuur" at bounding box center [1190, 57] width 70 height 14
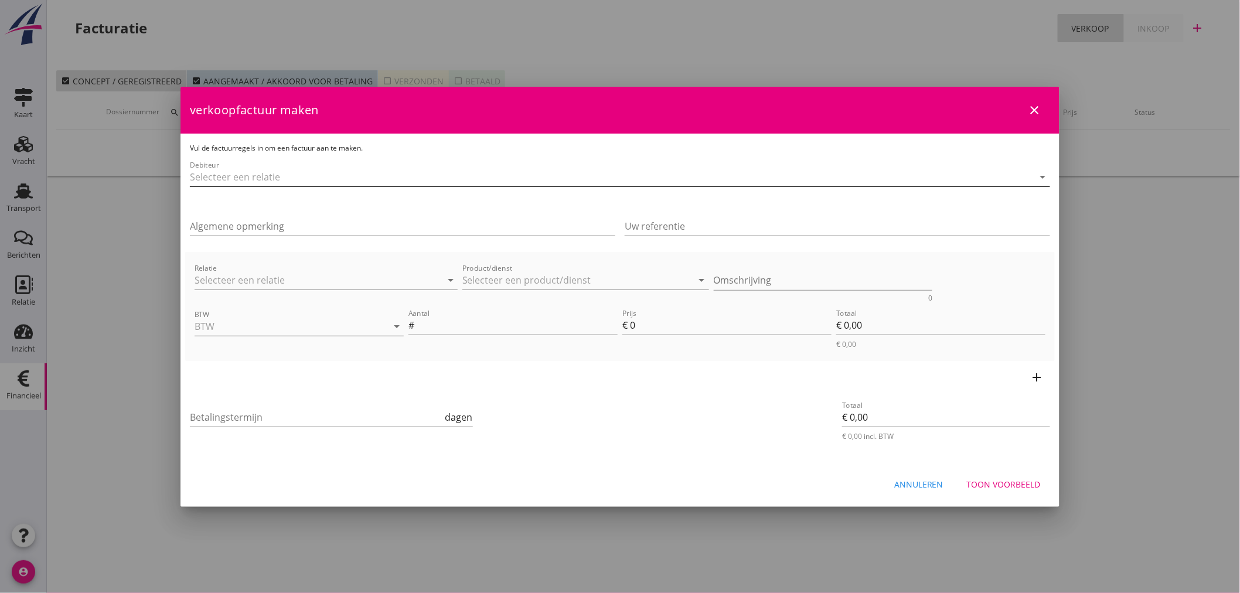
click at [325, 177] on input "Debiteur" at bounding box center [603, 177] width 827 height 19
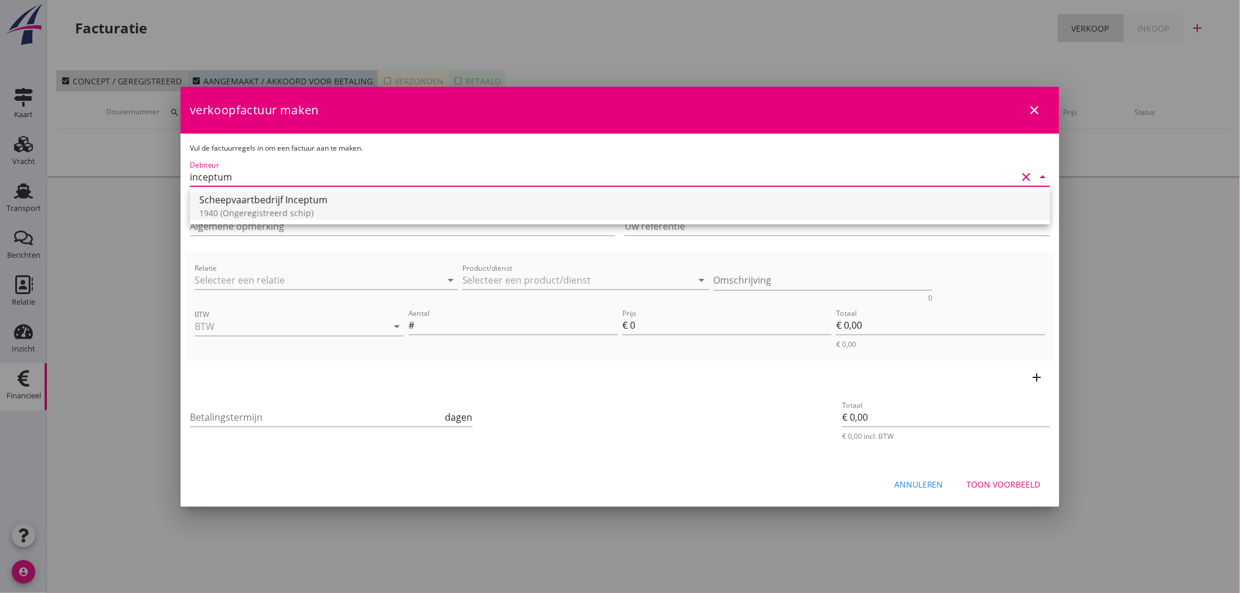
drag, startPoint x: 312, startPoint y: 186, endPoint x: 311, endPoint y: 206, distance: 19.9
click at [311, 194] on div "Scheepvaartbedrijf Inceptum 1940 (Ongeregistreerd schip)" at bounding box center [620, 205] width 860 height 37
click at [311, 206] on div "Scheepvaartbedrijf Inceptum" at bounding box center [619, 200] width 841 height 14
type input "Scheepvaartbedrijf Inceptum (1940)"
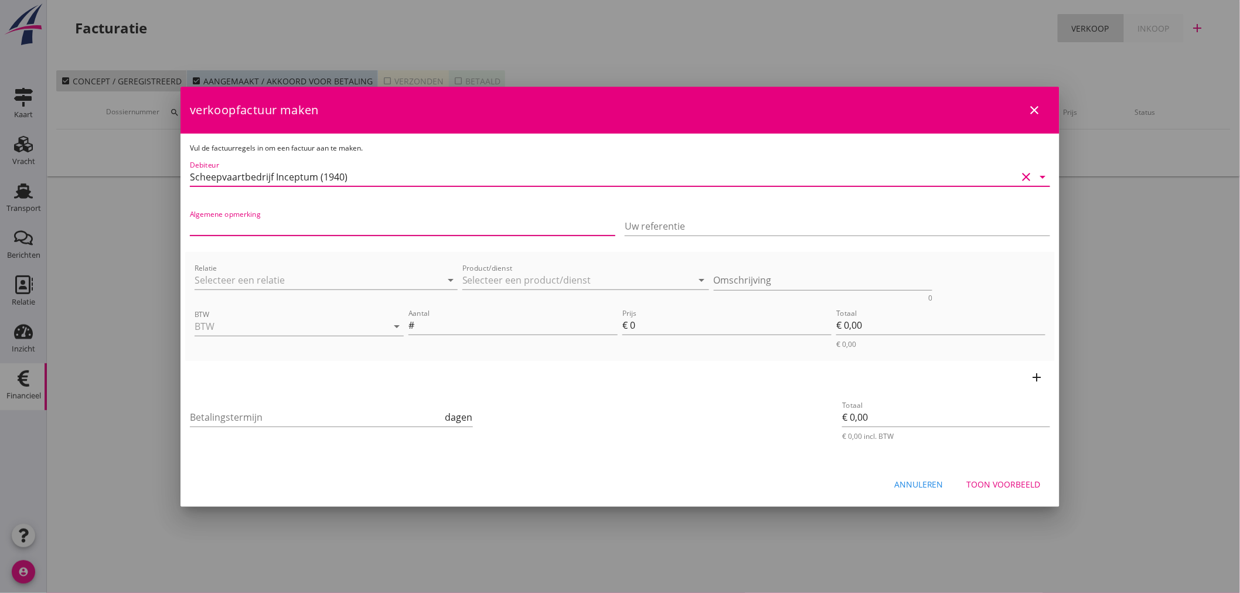
click at [293, 220] on input "Algemene opmerking" at bounding box center [402, 226] width 425 height 19
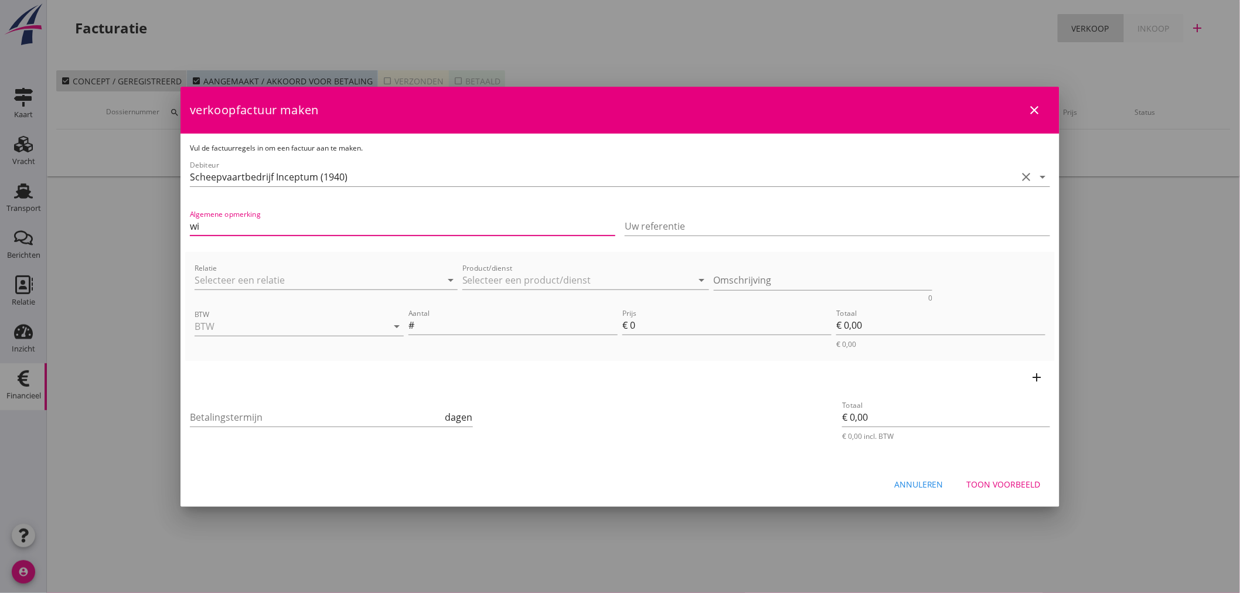
type input "w"
type input "Wij belasten u kosten door volgens bijlage."
click at [297, 282] on input "Relatie" at bounding box center [310, 280] width 230 height 19
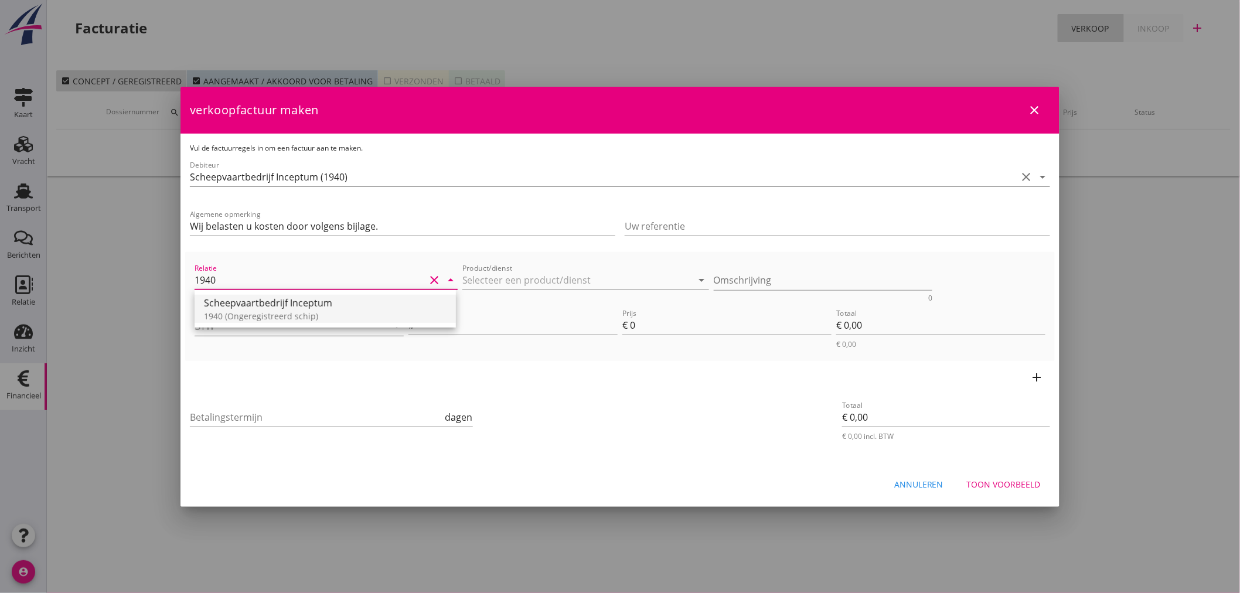
click at [323, 313] on div "1940 (Ongeregistreerd schip)" at bounding box center [325, 316] width 243 height 12
type input "Scheepvaartbedrijf Inceptum (1940)"
click at [487, 278] on input "Product/dienst" at bounding box center [577, 280] width 230 height 19
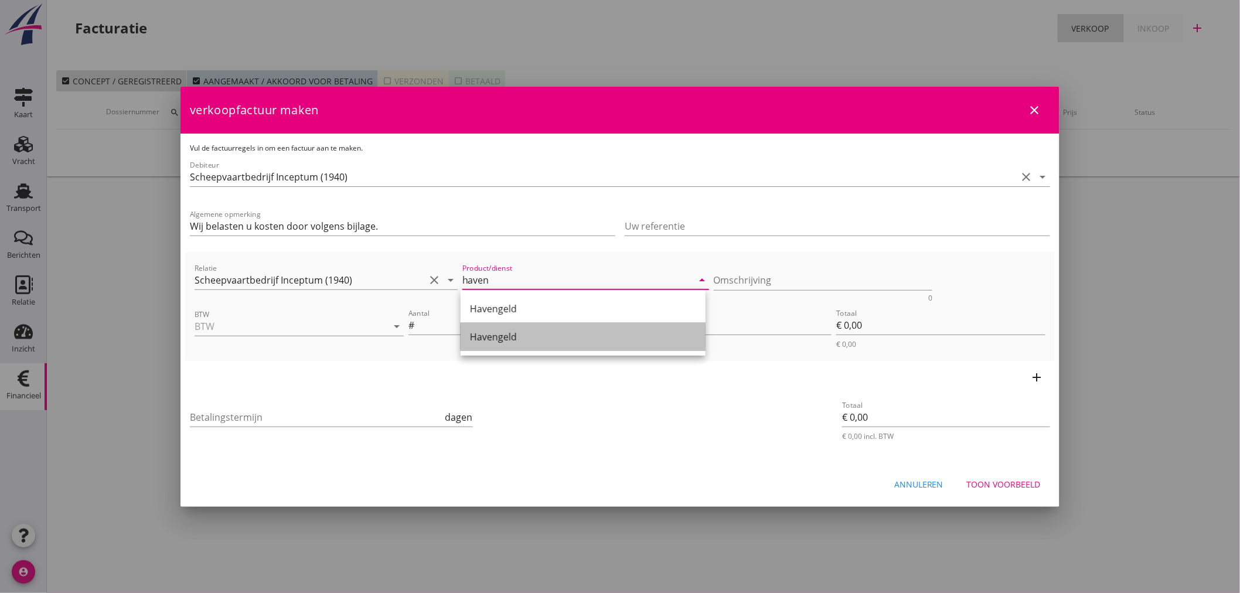
click at [524, 336] on div "Havengeld" at bounding box center [583, 337] width 226 height 14
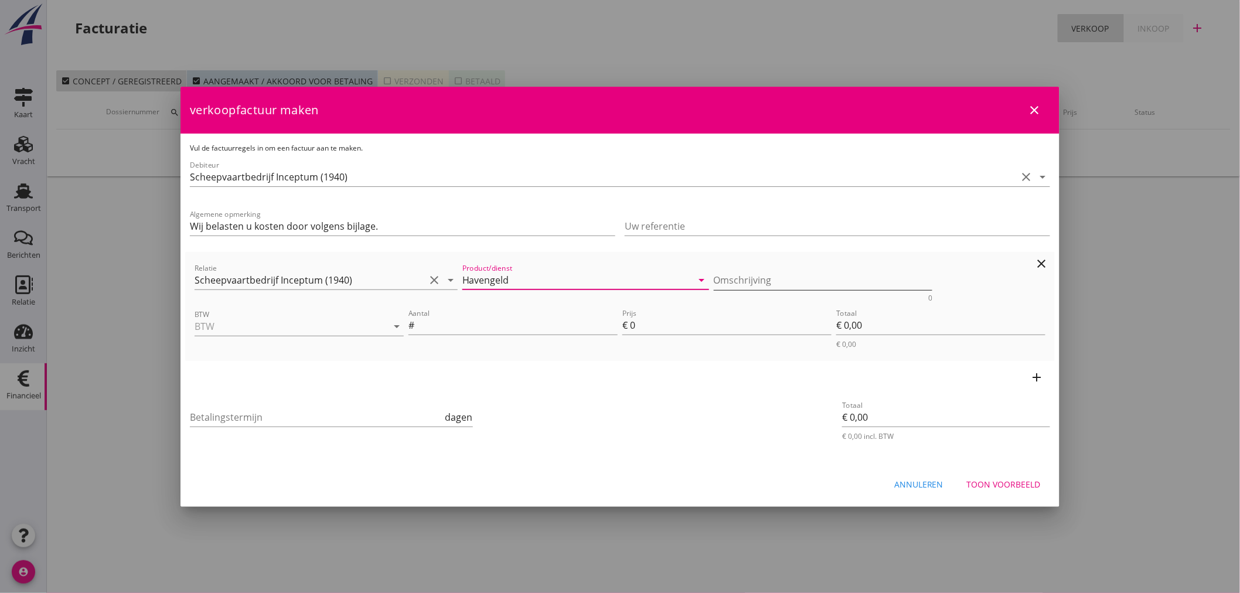
type input "Havengeld"
click at [795, 272] on textarea "Omschrijving" at bounding box center [823, 280] width 219 height 19
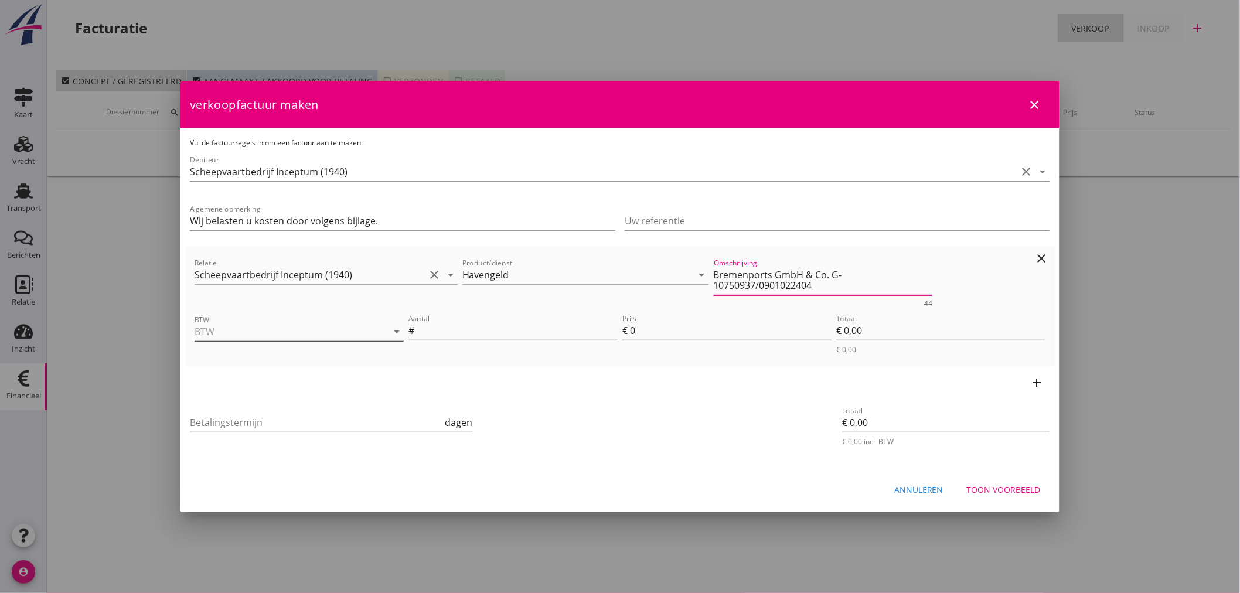
type textarea "Bremenports GmbH & Co. G-10750937/0901022404"
click at [253, 332] on input "BTW" at bounding box center [283, 331] width 176 height 19
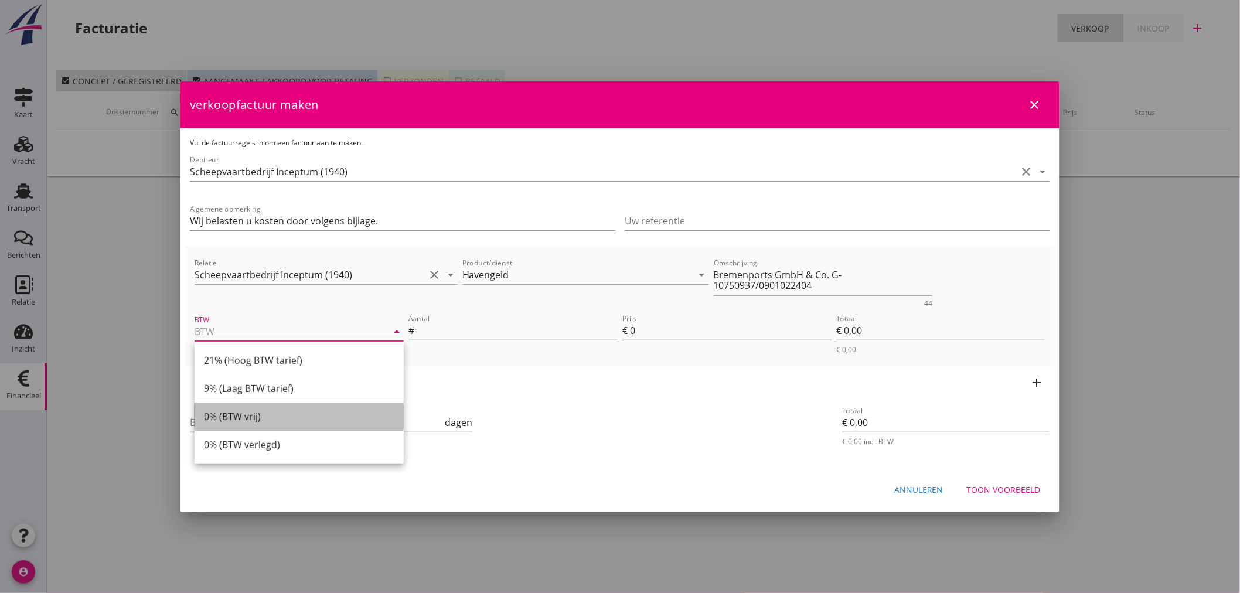
drag, startPoint x: 270, startPoint y: 424, endPoint x: 293, endPoint y: 412, distance: 25.7
click at [271, 424] on div "0% (BTW vrij)" at bounding box center [299, 417] width 190 height 28
type input "0% (BTW vrij)"
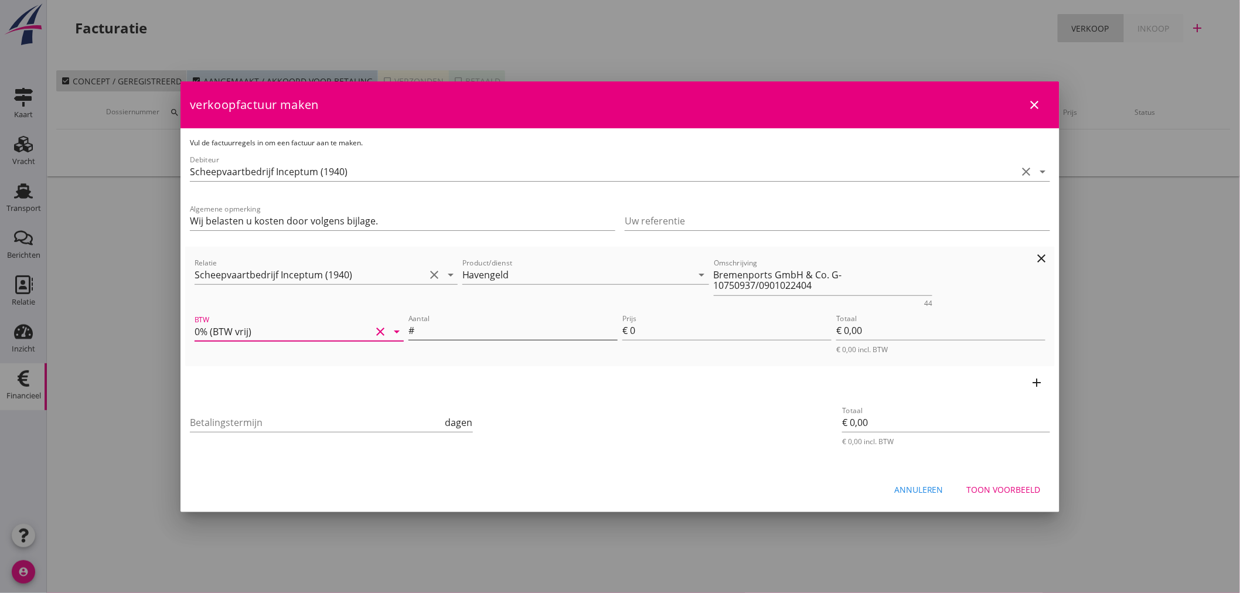
click at [425, 332] on input "Aantal" at bounding box center [517, 330] width 201 height 19
type input "1"
type input "4"
type input "€ 4,00"
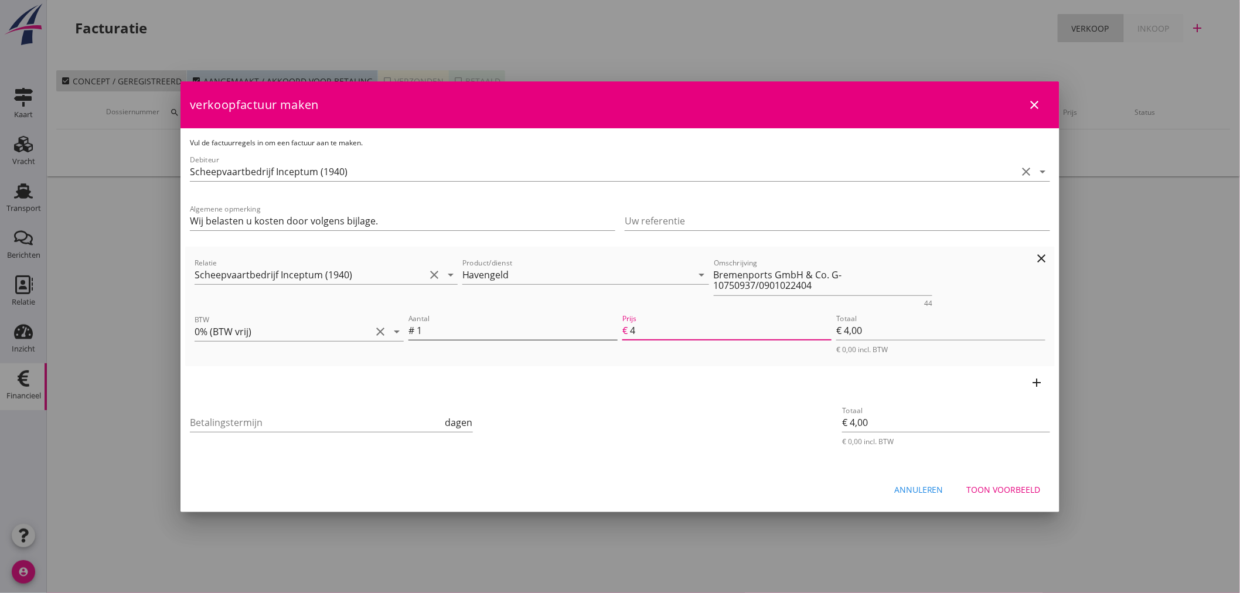
type input "44"
type input "€ 44,00"
type input "€ 0,00"
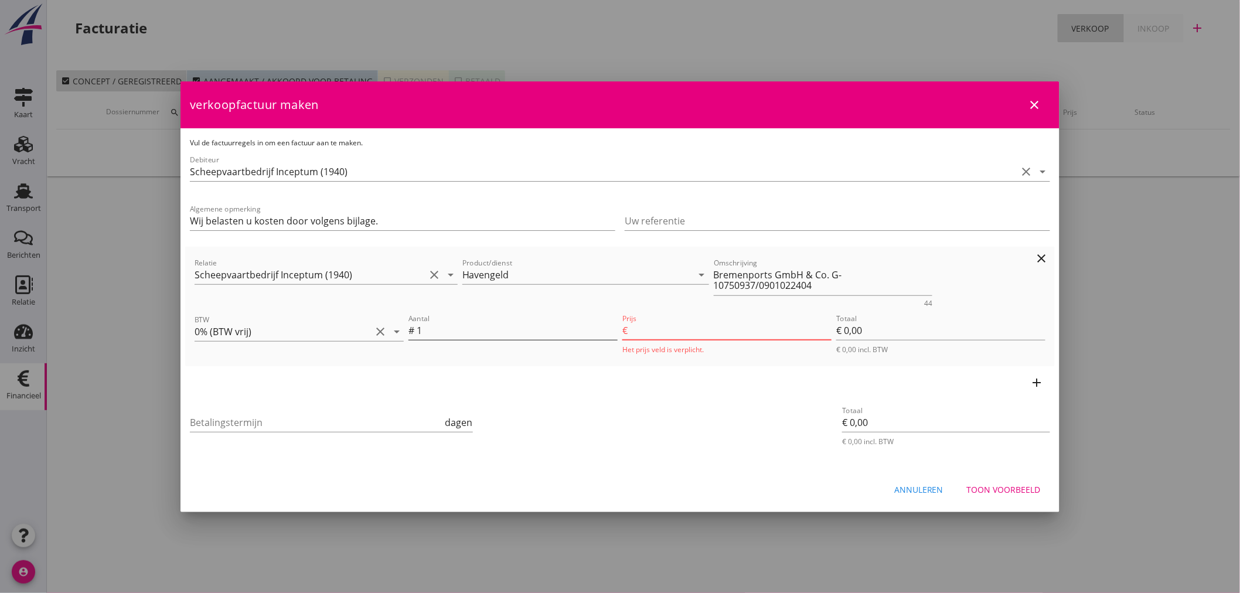
type input "44.4"
type input "€ 44,40"
type input "44.41"
type input "€ 44,41"
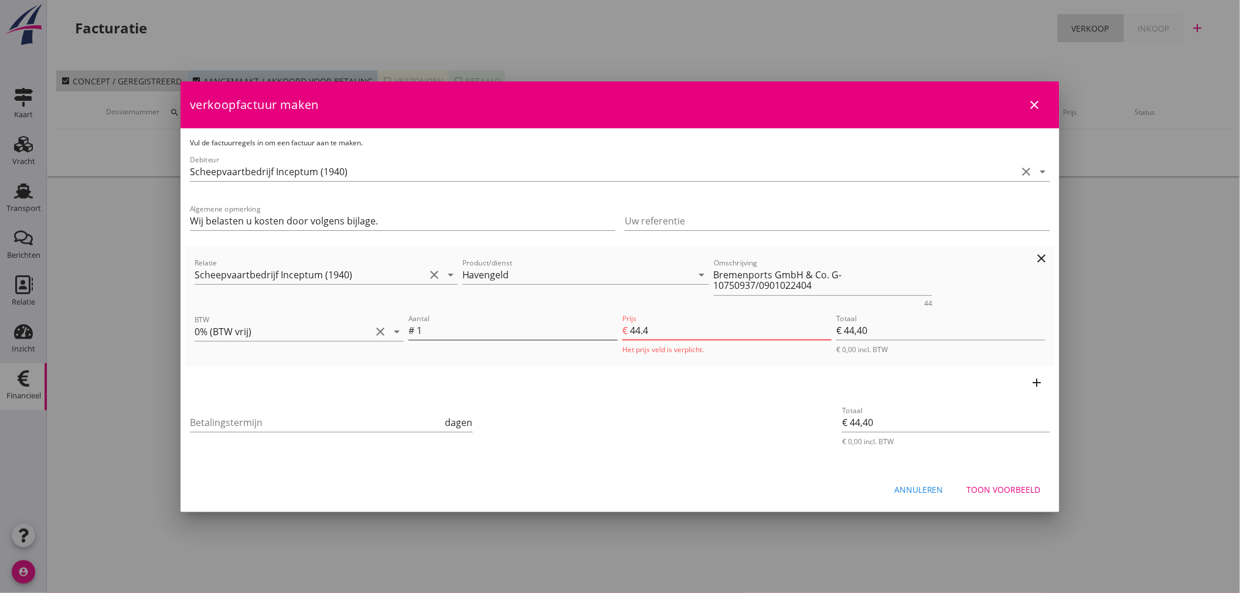
type input "€ 44,41"
type input "44.41"
click at [294, 425] on input "Betalingstermijn" at bounding box center [316, 422] width 253 height 19
type input "21"
click at [1031, 489] on div "Toon voorbeeld" at bounding box center [1004, 489] width 74 height 12
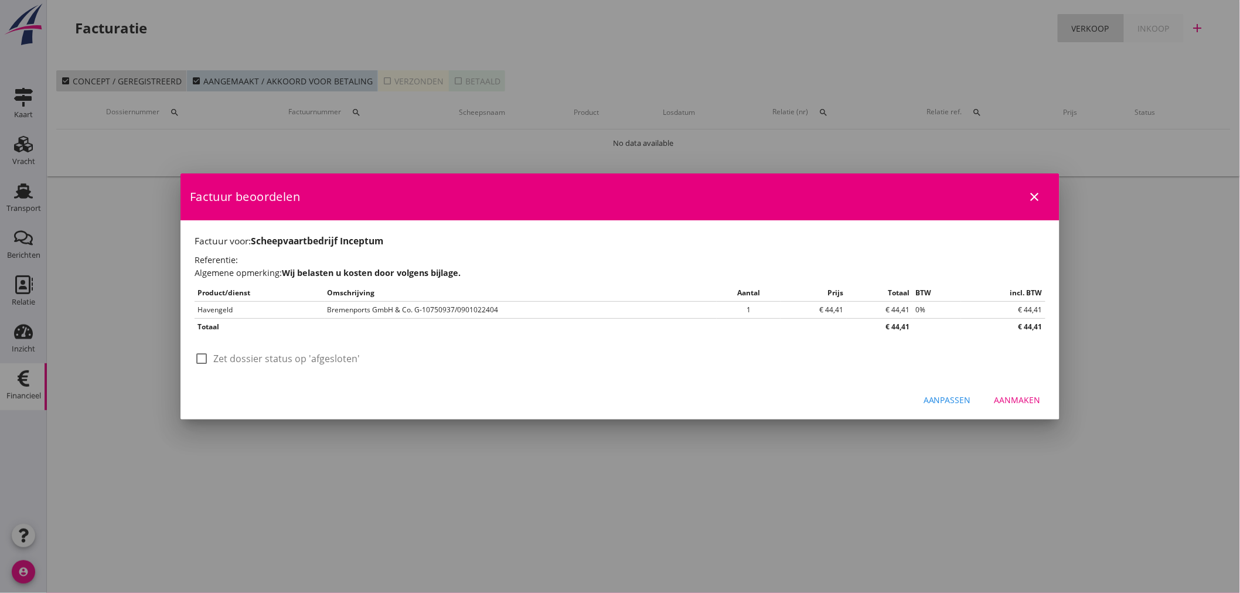
click at [1026, 397] on div "Aanmaken" at bounding box center [1017, 400] width 46 height 12
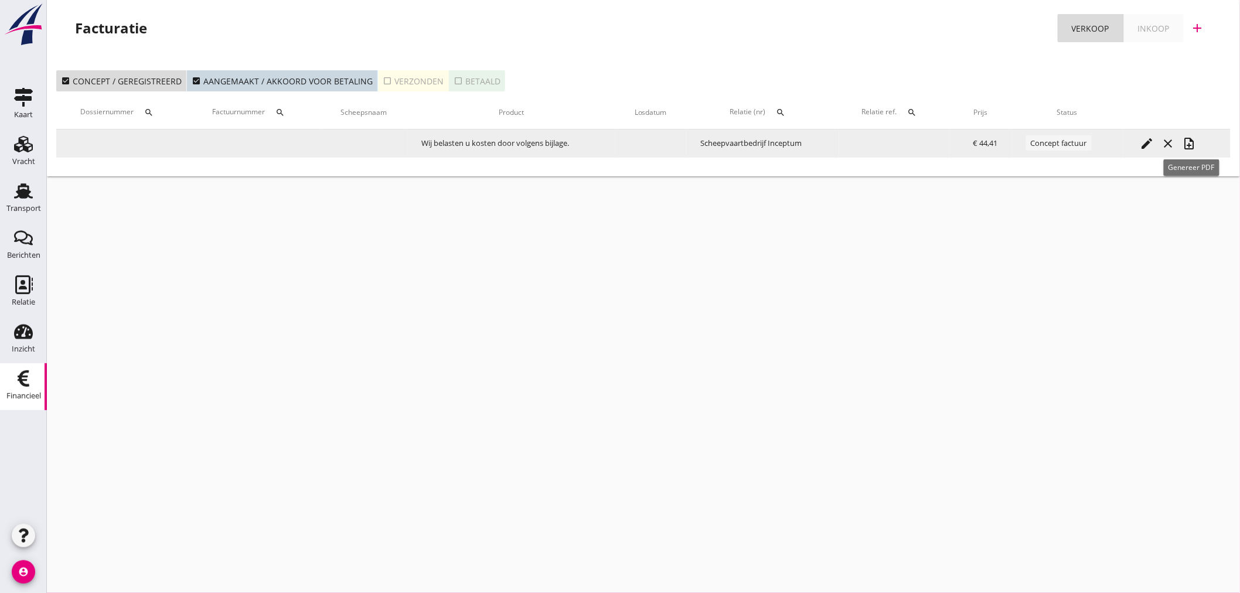
click at [1198, 149] on button "note_add" at bounding box center [1189, 143] width 21 height 21
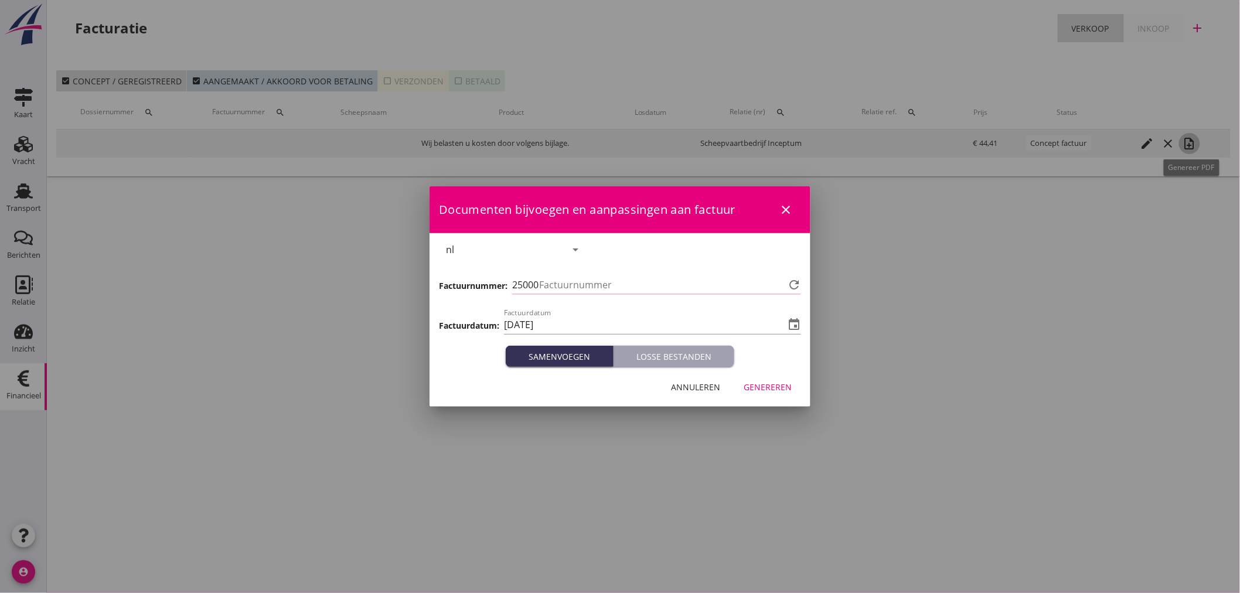
type input "1374"
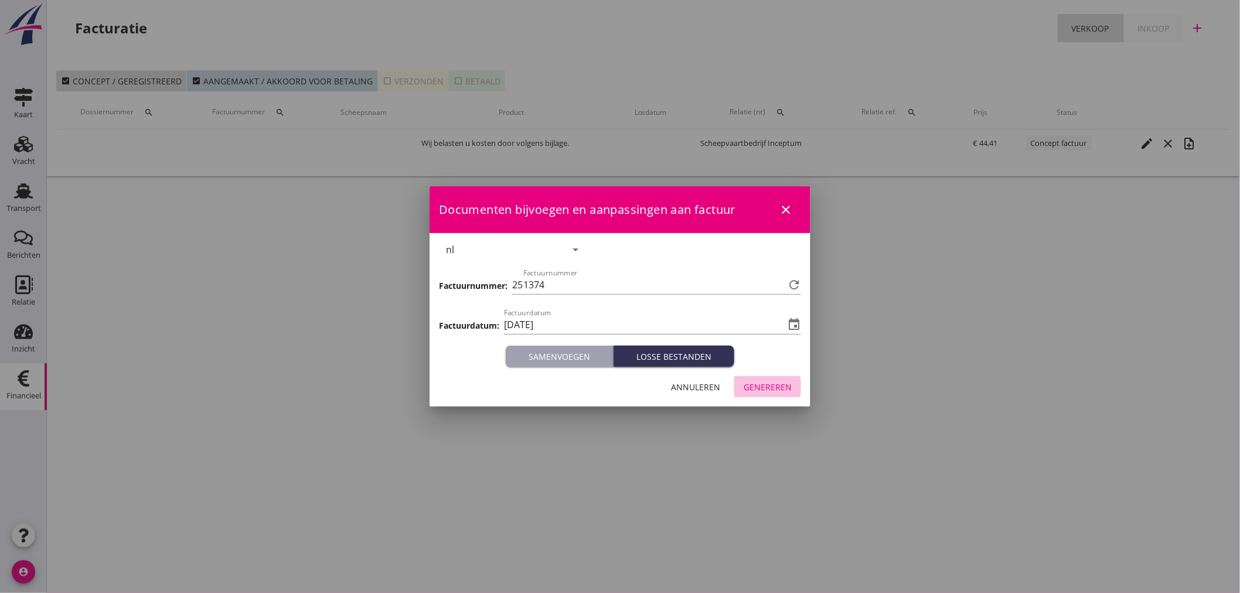
click at [794, 390] on button "Genereren" at bounding box center [767, 386] width 67 height 21
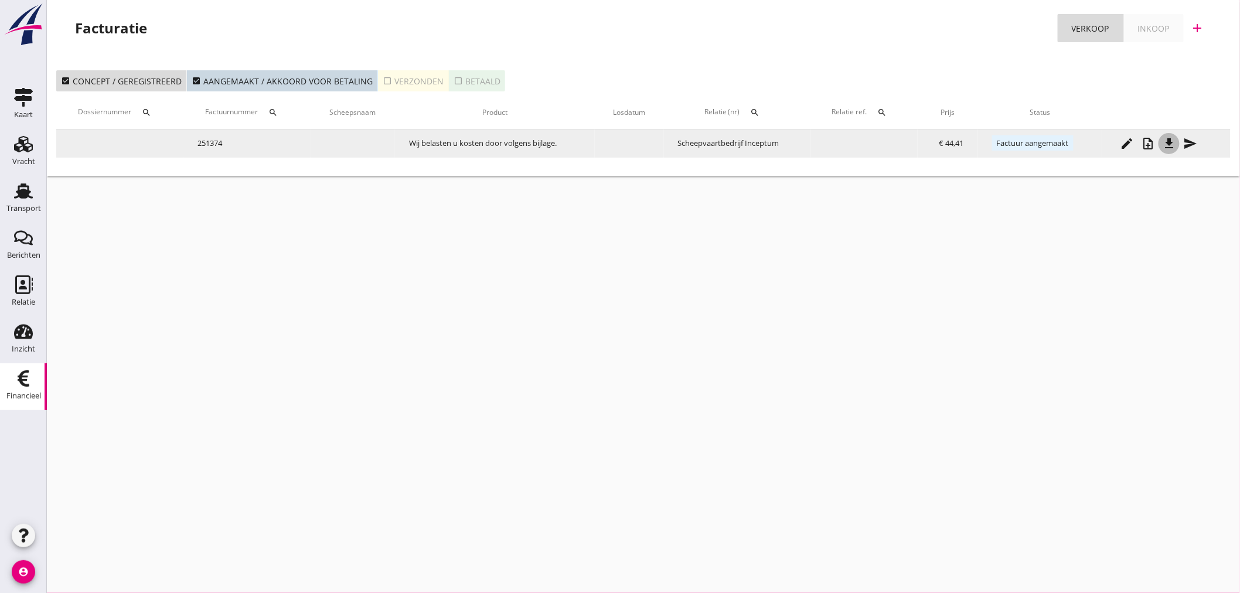
click at [1172, 153] on button "file_download" at bounding box center [1168, 143] width 21 height 21
click at [1197, 148] on icon "send" at bounding box center [1190, 144] width 14 height 14
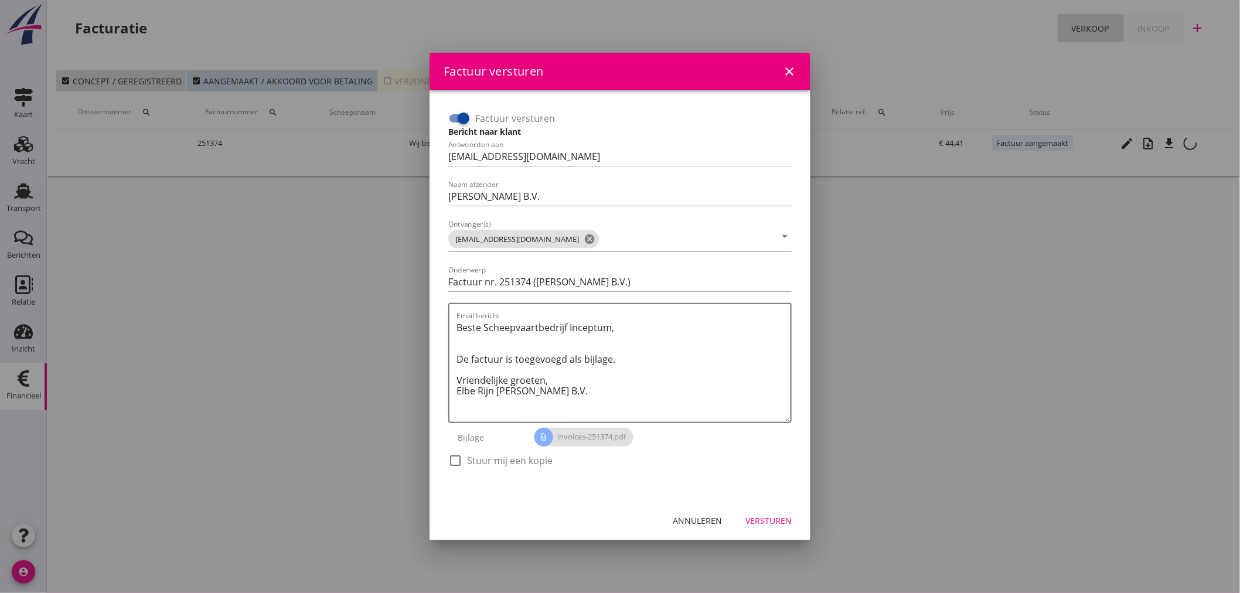
drag, startPoint x: 463, startPoint y: 124, endPoint x: 466, endPoint y: 138, distance: 14.8
click at [463, 124] on div at bounding box center [463, 118] width 20 height 20
checkbox input "false"
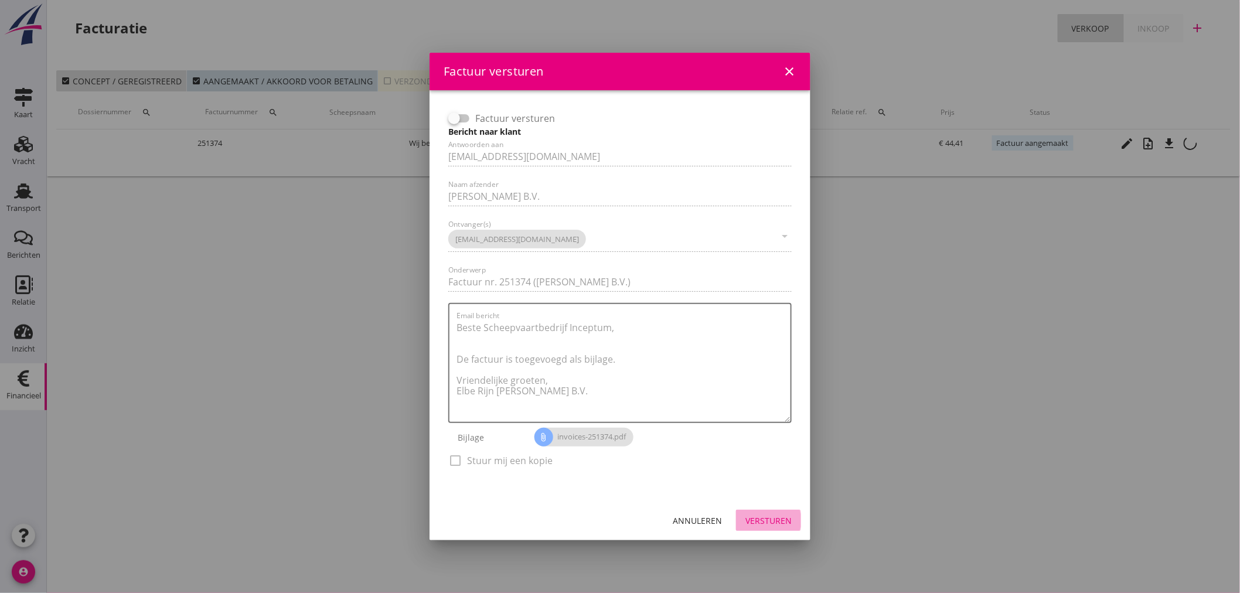
drag, startPoint x: 766, startPoint y: 524, endPoint x: 816, endPoint y: 473, distance: 71.3
click at [768, 523] on div "Versturen" at bounding box center [768, 520] width 46 height 12
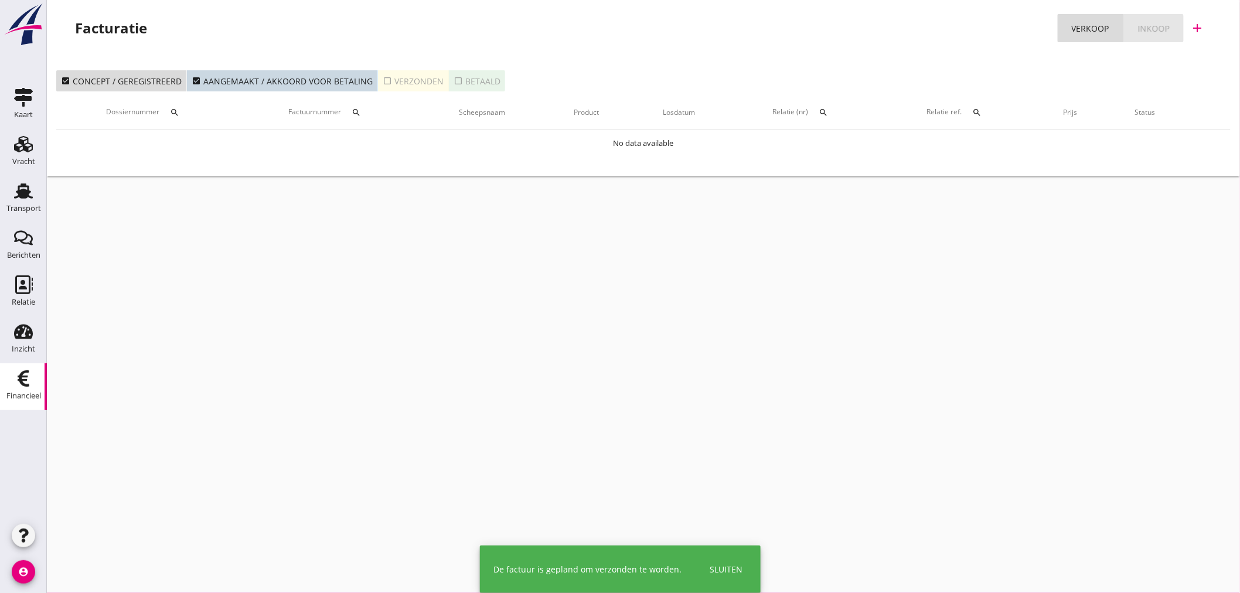
click at [1162, 30] on div "Inkoop" at bounding box center [1154, 28] width 32 height 12
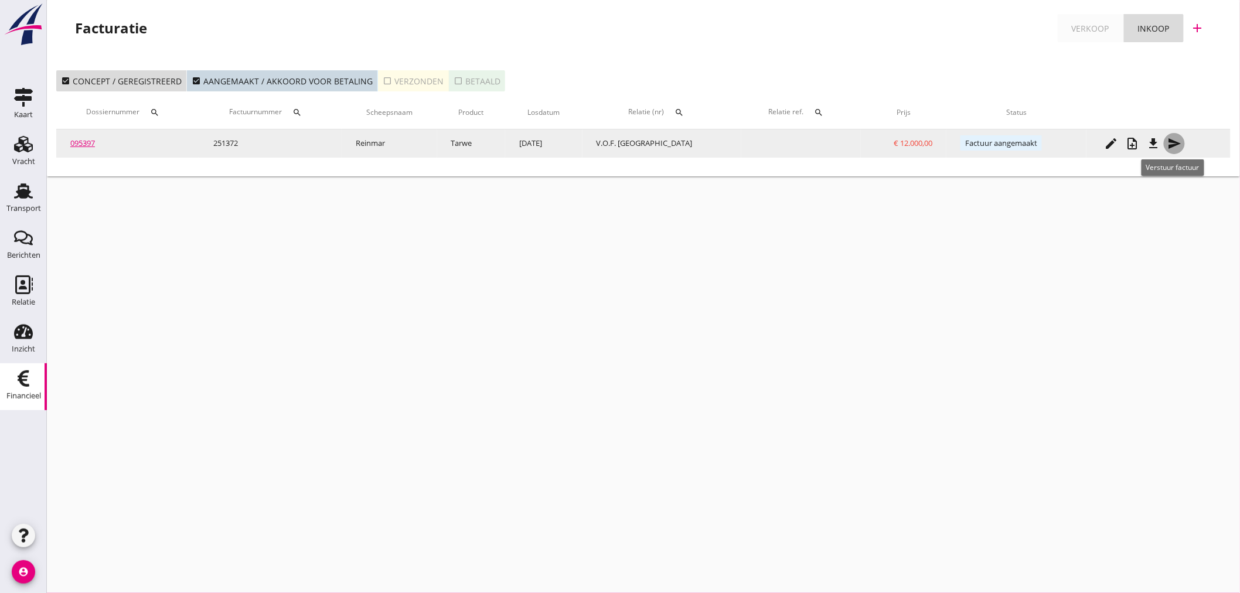
click at [1175, 145] on icon "send" at bounding box center [1174, 144] width 14 height 14
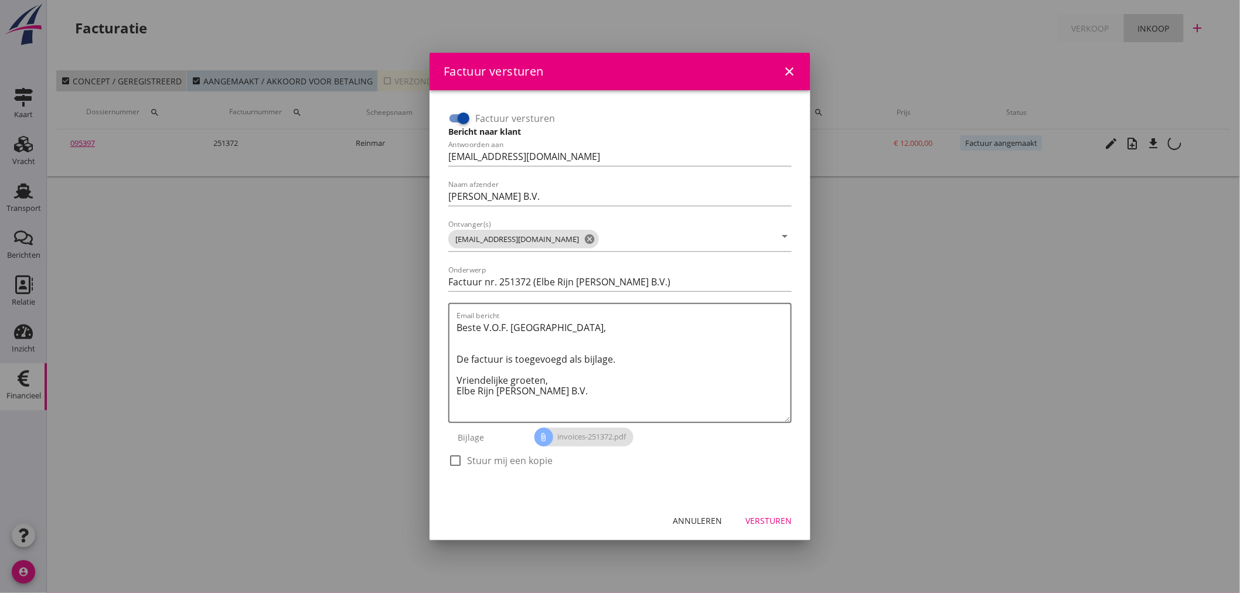
click at [475, 458] on label "Stuur mij een kopie" at bounding box center [510, 461] width 86 height 12
checkbox input "true"
click at [759, 524] on div "Versturen" at bounding box center [768, 520] width 46 height 12
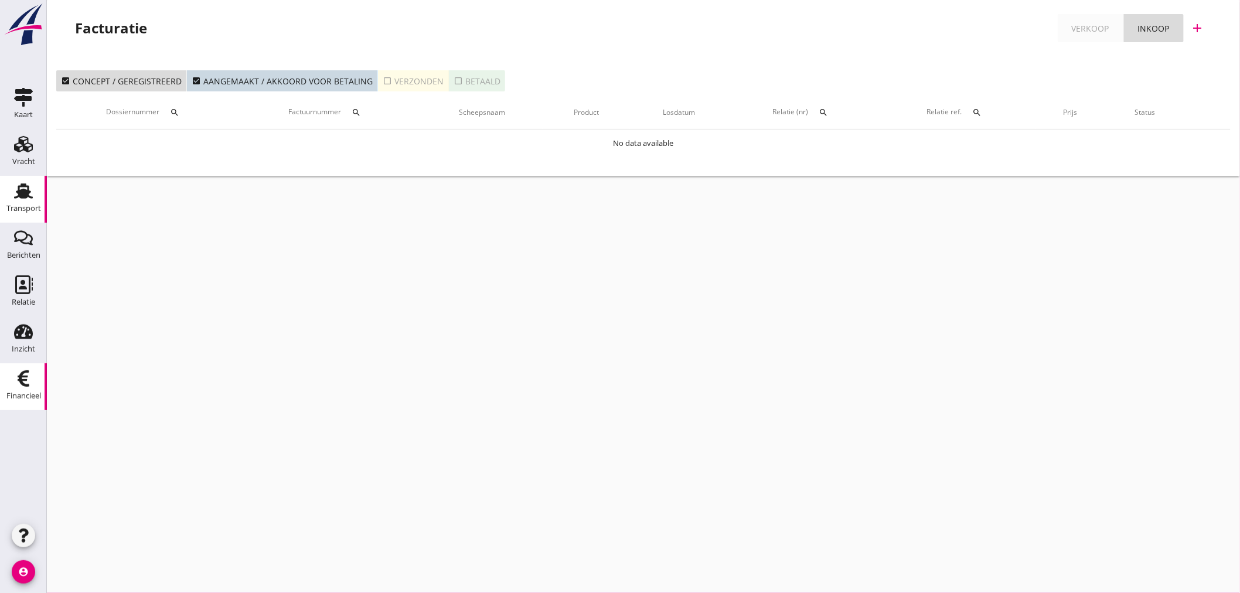
drag, startPoint x: 13, startPoint y: 200, endPoint x: 23, endPoint y: 200, distance: 10.0
click at [13, 200] on div "Transport" at bounding box center [23, 208] width 35 height 16
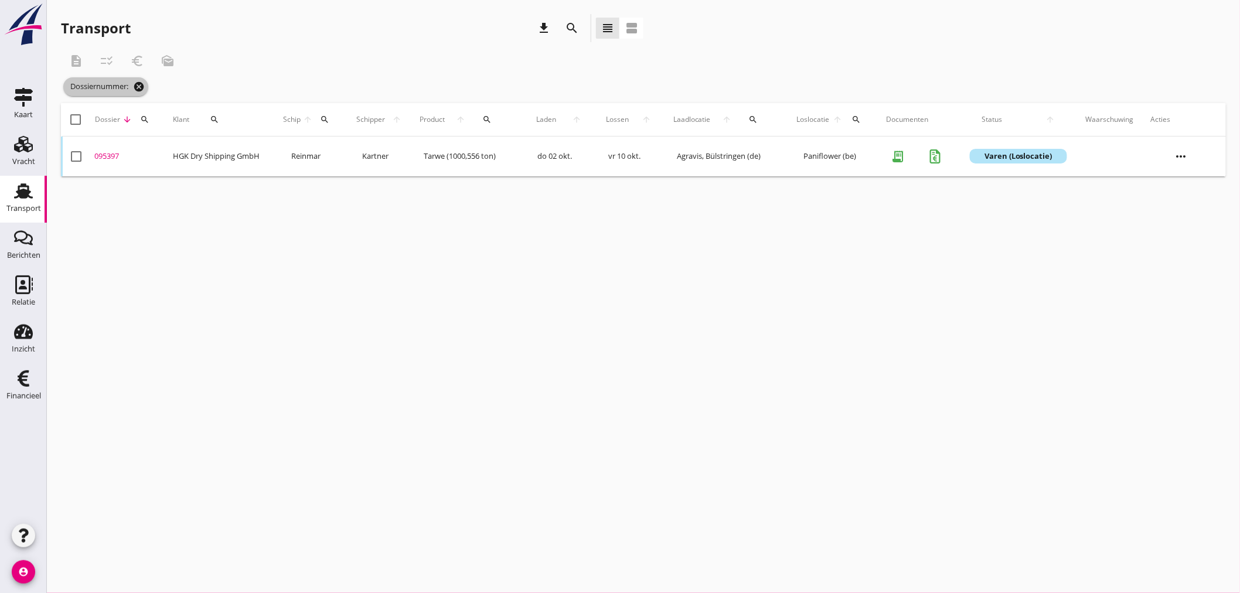
click at [141, 86] on icon "cancel" at bounding box center [139, 87] width 12 height 12
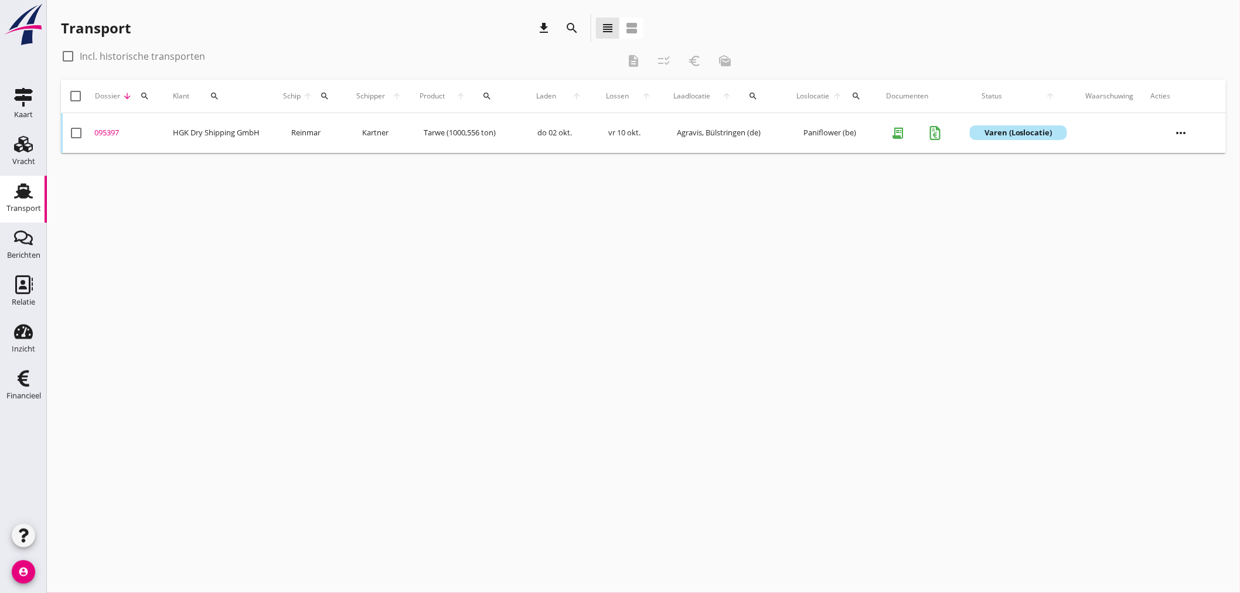
click at [145, 96] on icon "search" at bounding box center [145, 95] width 9 height 9
click at [159, 129] on input "Zoeken op dossiernummer..." at bounding box center [198, 130] width 122 height 19
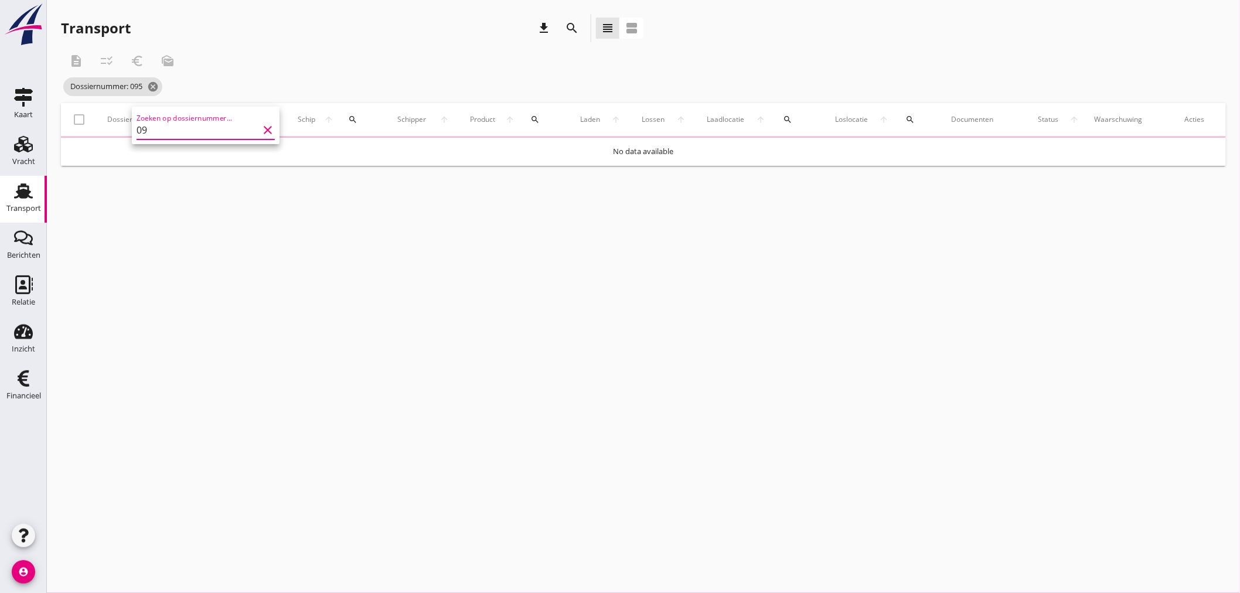
type input "0"
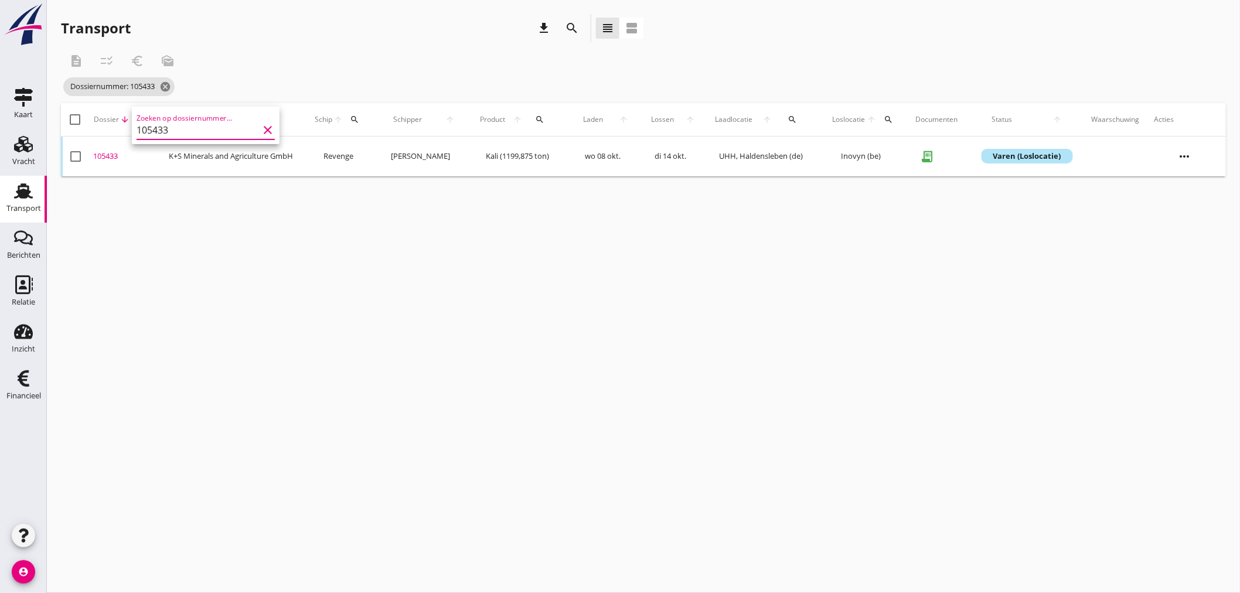
type input "105433"
drag, startPoint x: 105, startPoint y: 155, endPoint x: 116, endPoint y: 156, distance: 10.6
click at [106, 155] on div "105433" at bounding box center [126, 157] width 66 height 12
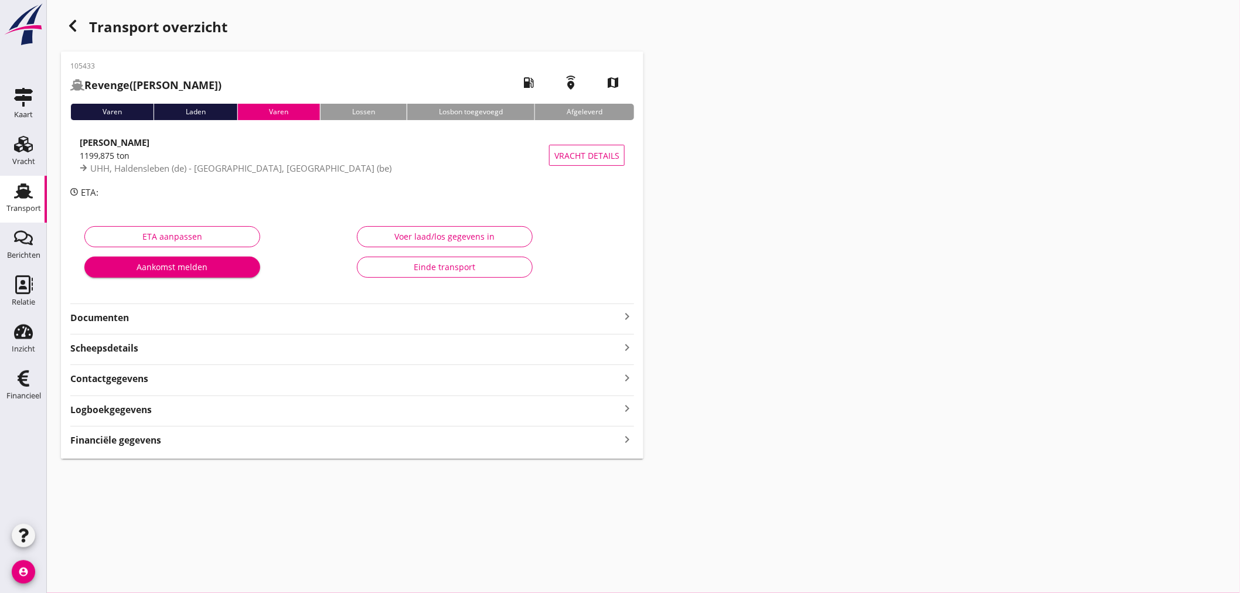
click at [627, 440] on icon "keyboard_arrow_right" at bounding box center [627, 439] width 14 height 16
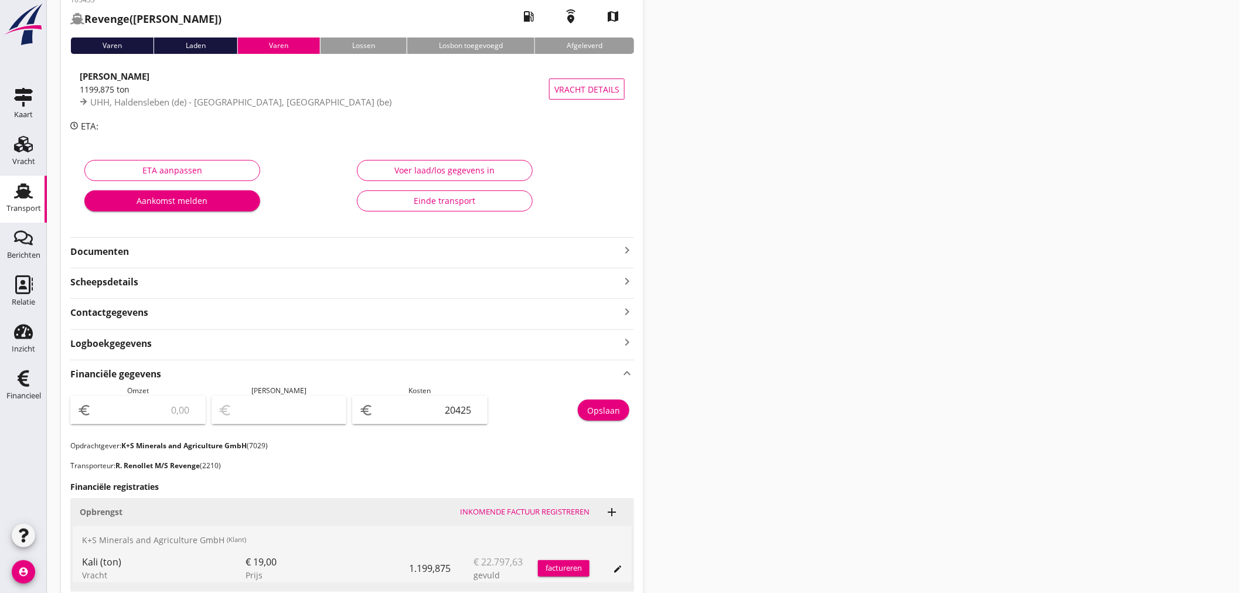
scroll to position [294, 0]
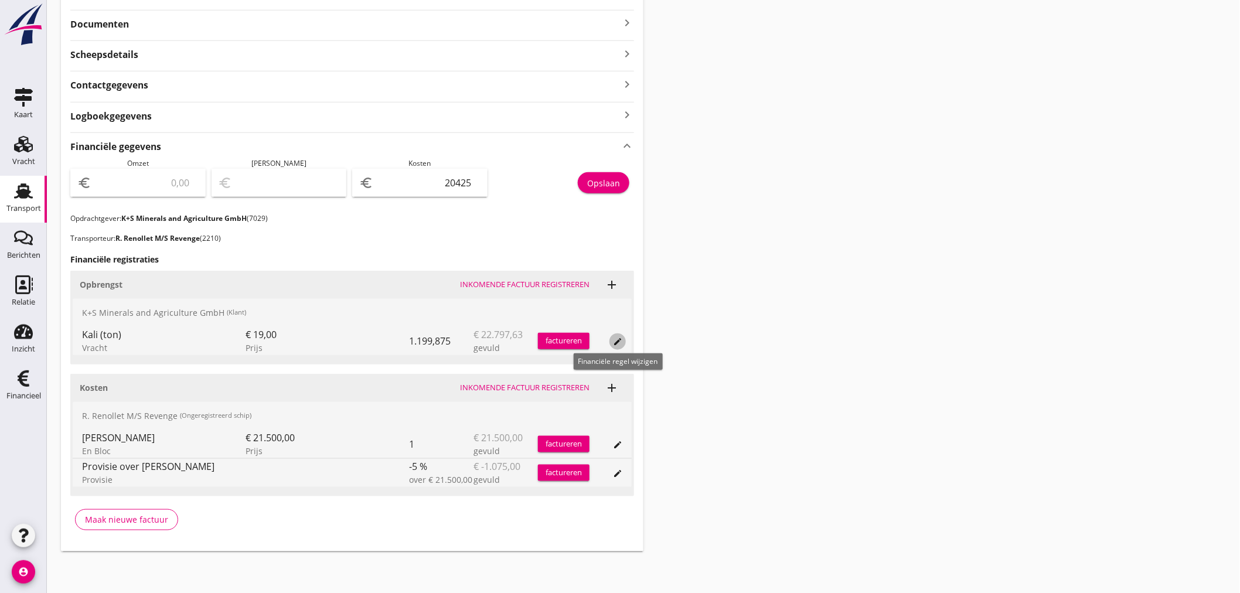
click at [617, 340] on icon "edit" at bounding box center [617, 341] width 9 height 9
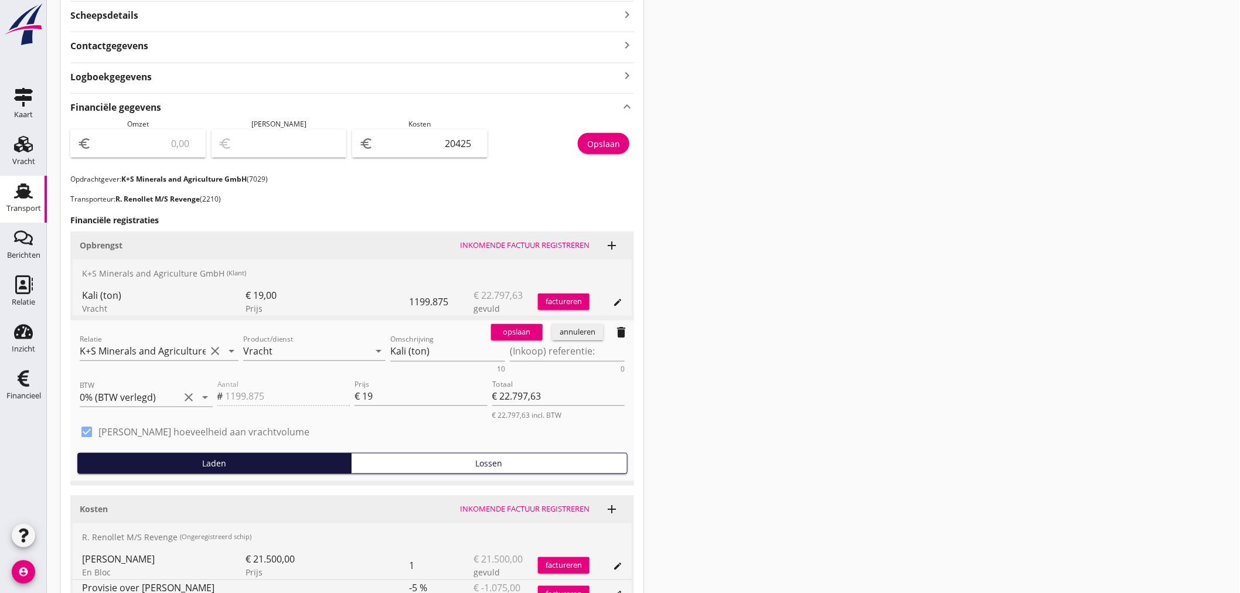
scroll to position [323, 0]
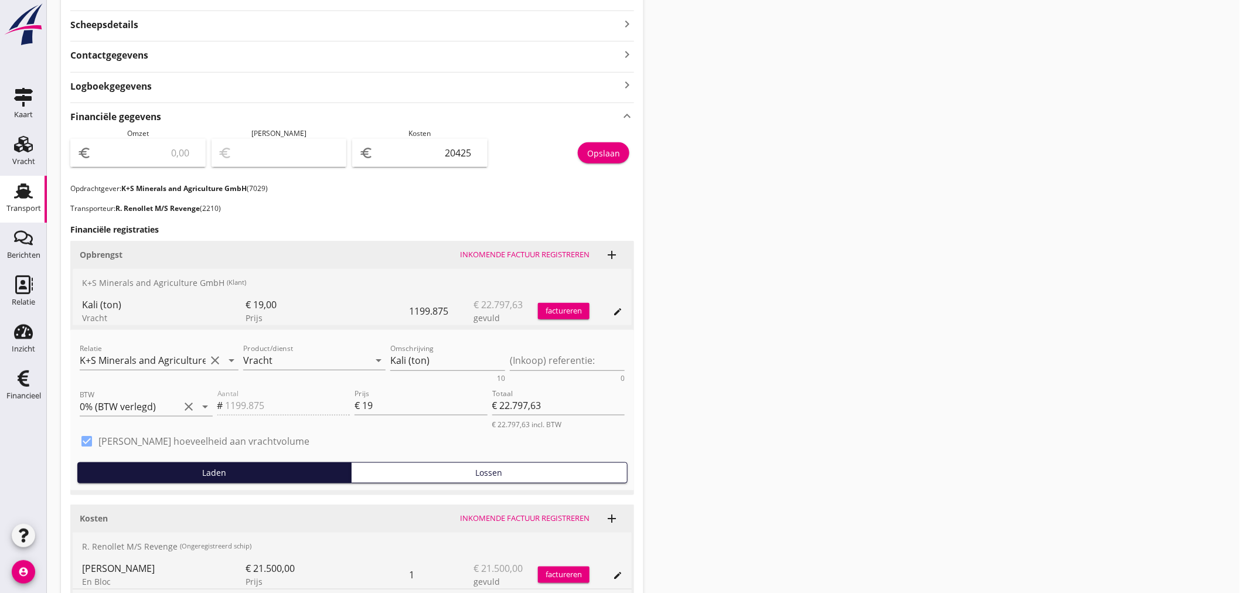
drag, startPoint x: 1014, startPoint y: 376, endPoint x: 946, endPoint y: 336, distance: 78.8
click at [1015, 376] on div "Transport overzicht 105433 Revenge ([PERSON_NAME]) local_gas_station emergency_…" at bounding box center [643, 186] width 1193 height 1019
click at [507, 255] on div "Inkomende factuur registreren" at bounding box center [524, 255] width 129 height 12
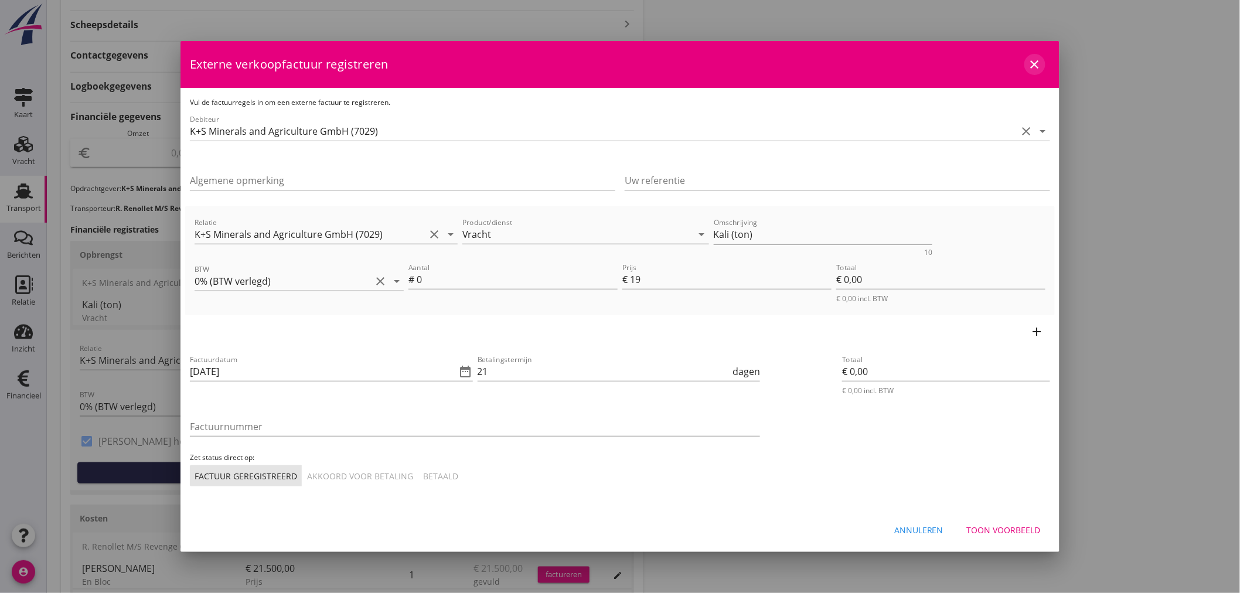
drag, startPoint x: 1038, startPoint y: 62, endPoint x: 1036, endPoint y: 67, distance: 6.3
click at [1039, 62] on icon "close" at bounding box center [1035, 64] width 14 height 14
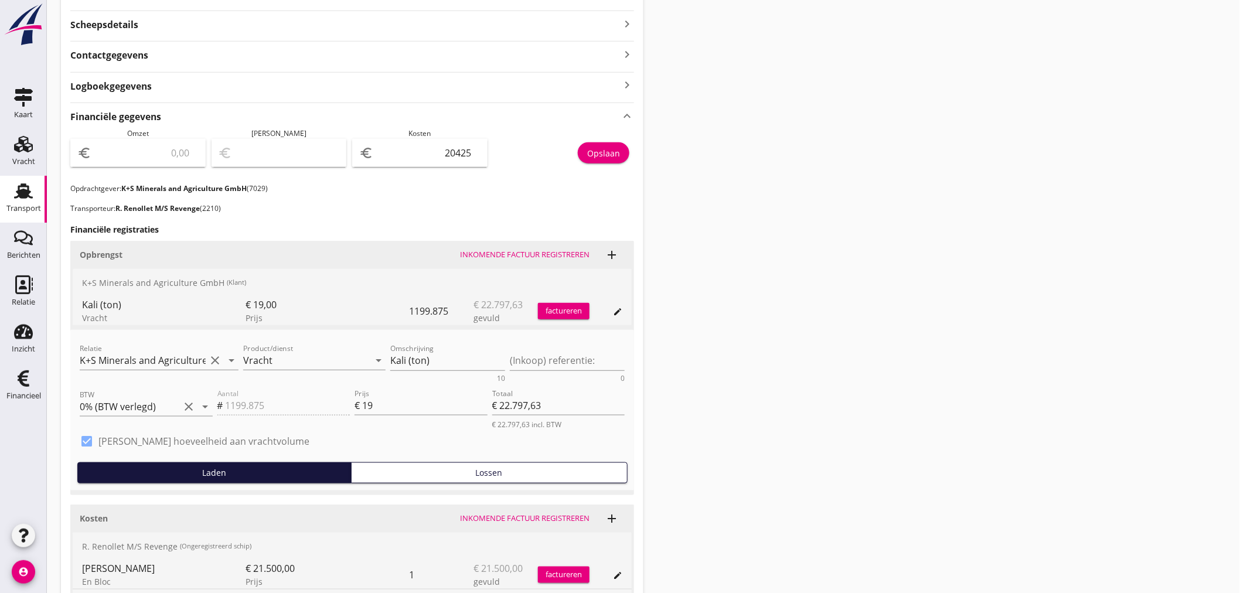
click at [851, 287] on div "Transport overzicht 105433 Revenge ([PERSON_NAME]) local_gas_station emergency_…" at bounding box center [643, 186] width 1193 height 1019
click at [576, 347] on button "annuleren" at bounding box center [578, 341] width 52 height 16
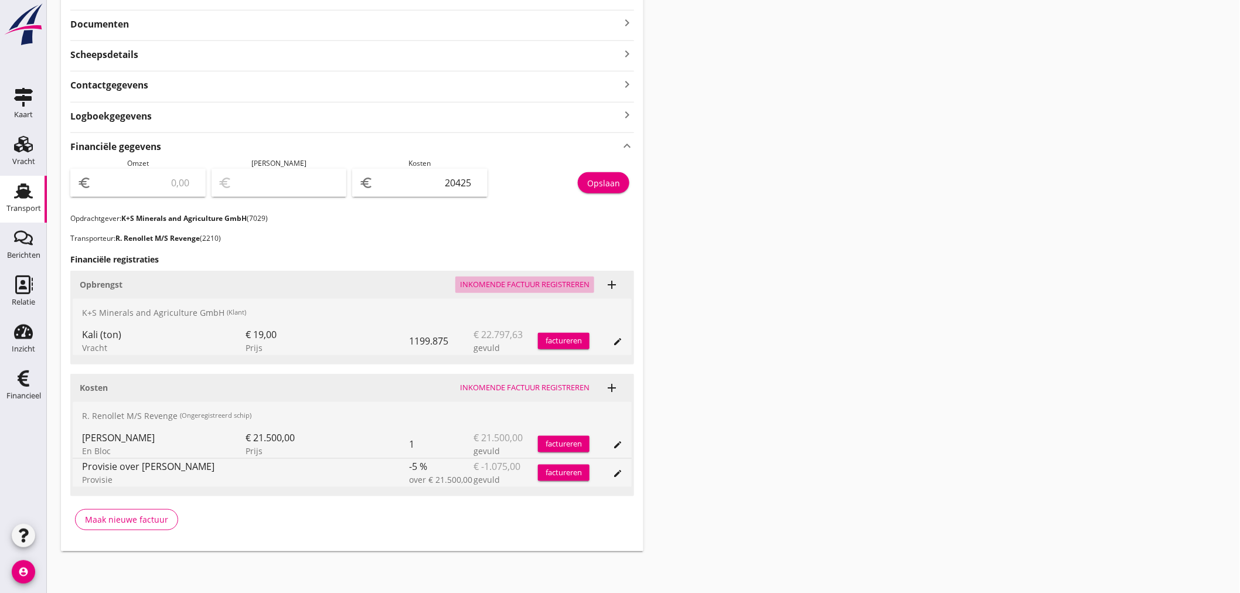
click at [552, 279] on div "Inkomende factuur registreren" at bounding box center [524, 285] width 129 height 12
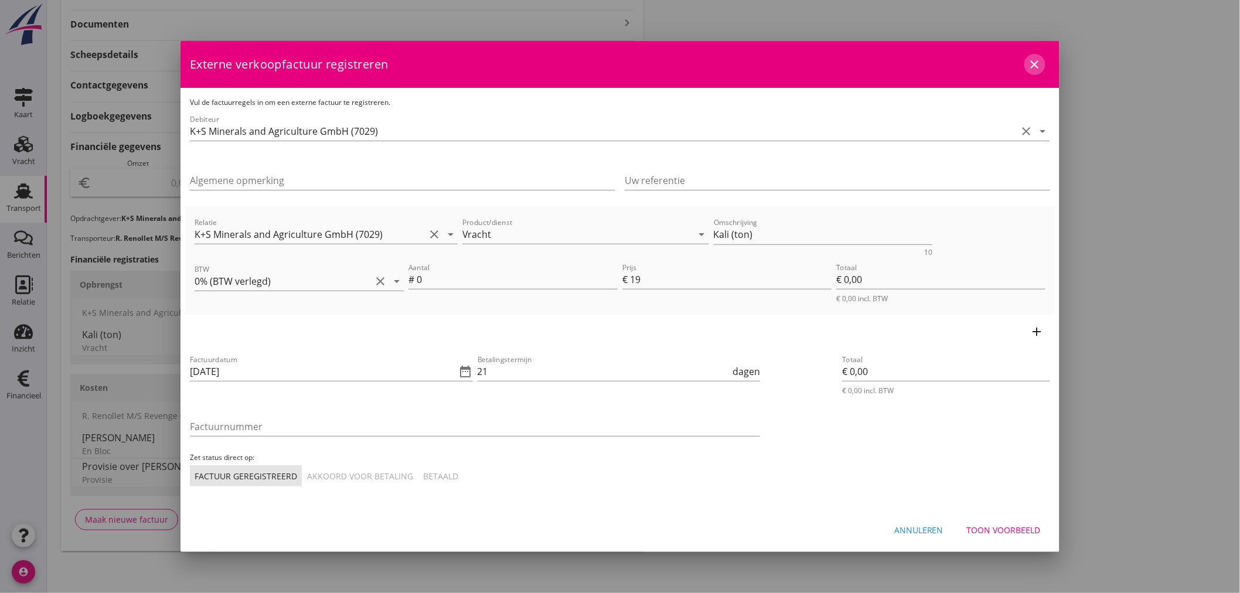
click at [1035, 68] on icon "close" at bounding box center [1035, 64] width 14 height 14
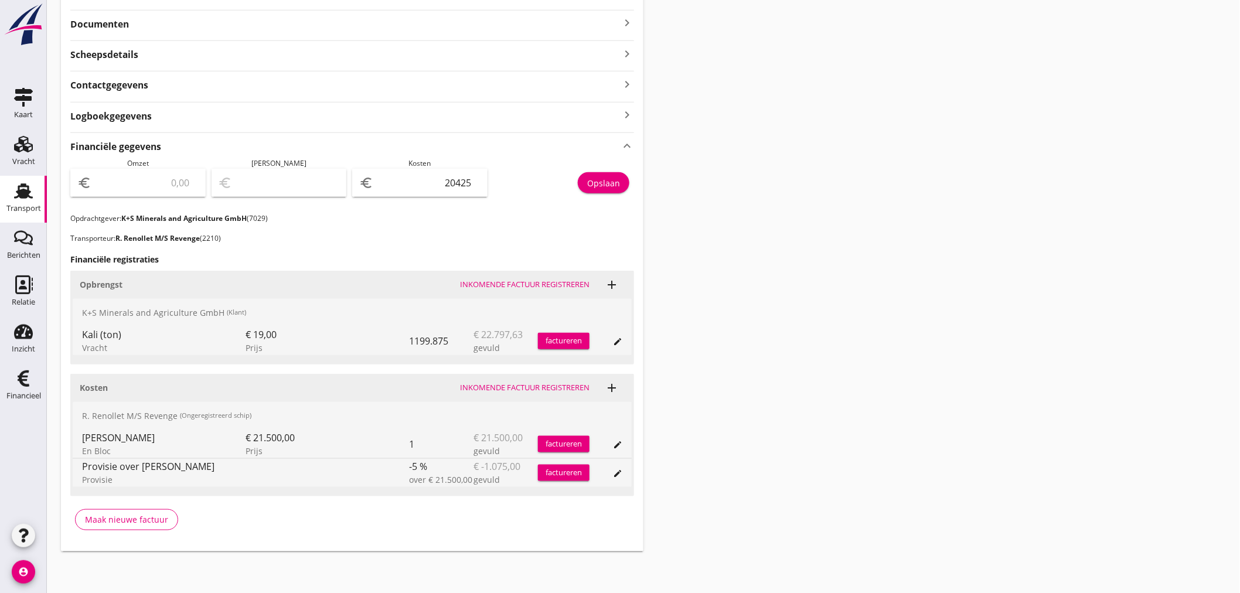
click at [545, 284] on div "Inkomende factuur registreren" at bounding box center [524, 285] width 129 height 12
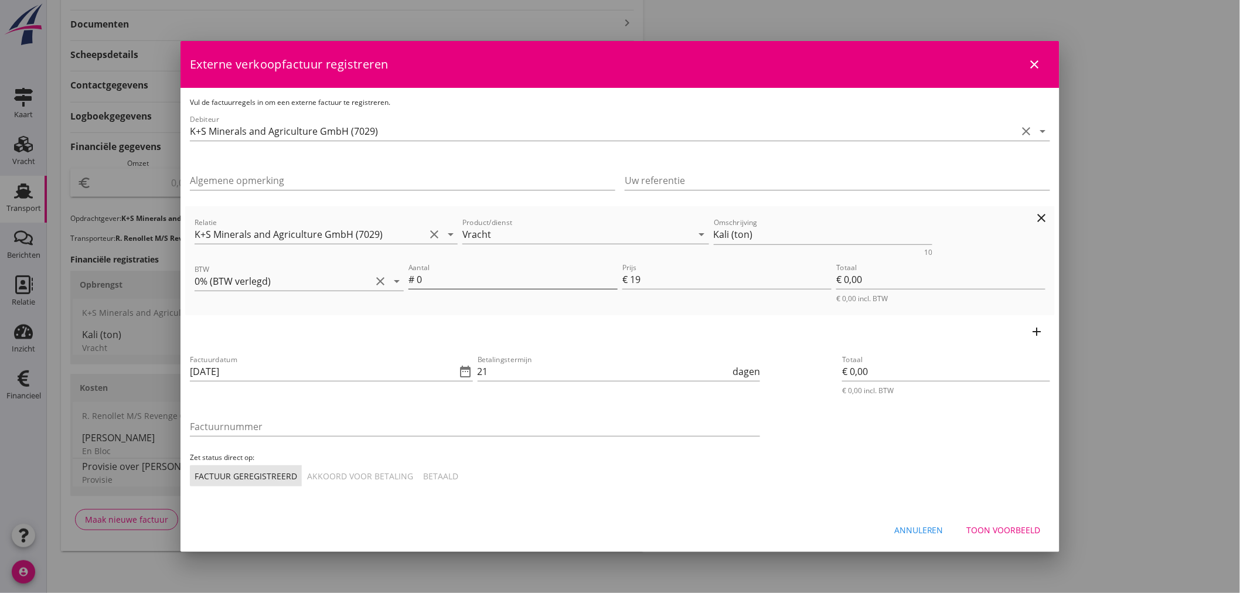
click at [485, 281] on input "0" at bounding box center [517, 279] width 201 height 19
click at [920, 517] on div "Annuleren Toon voorbeeld" at bounding box center [619, 530] width 879 height 40
click at [922, 521] on button "Annuleren" at bounding box center [919, 529] width 68 height 21
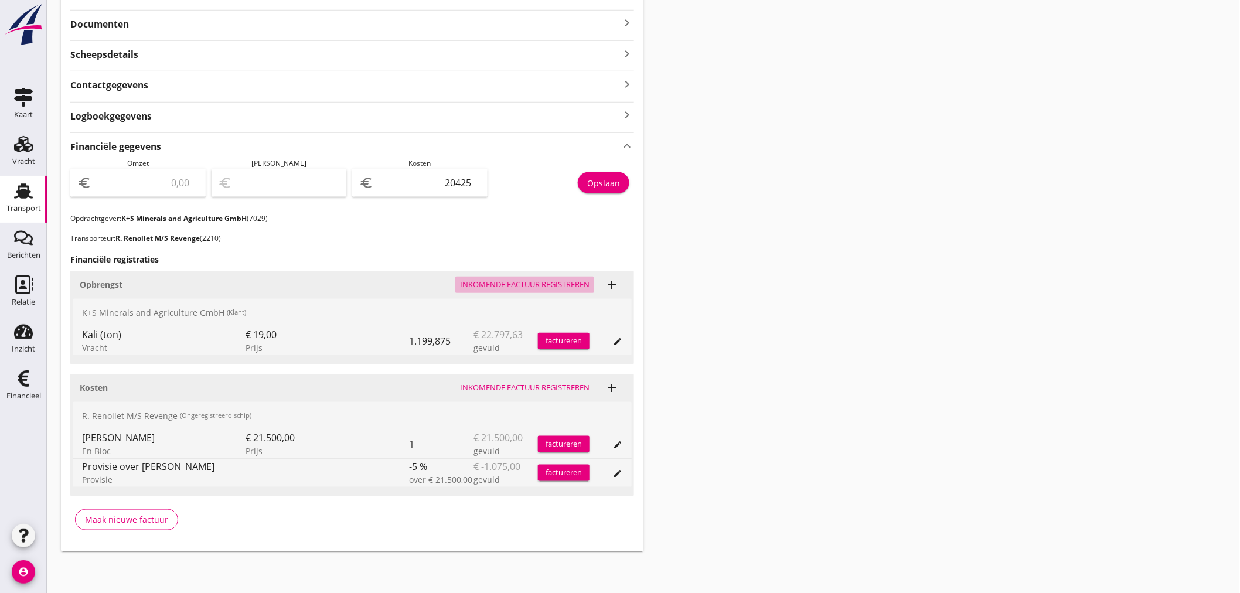
click at [520, 288] on div "Inkomende factuur registreren" at bounding box center [524, 285] width 129 height 12
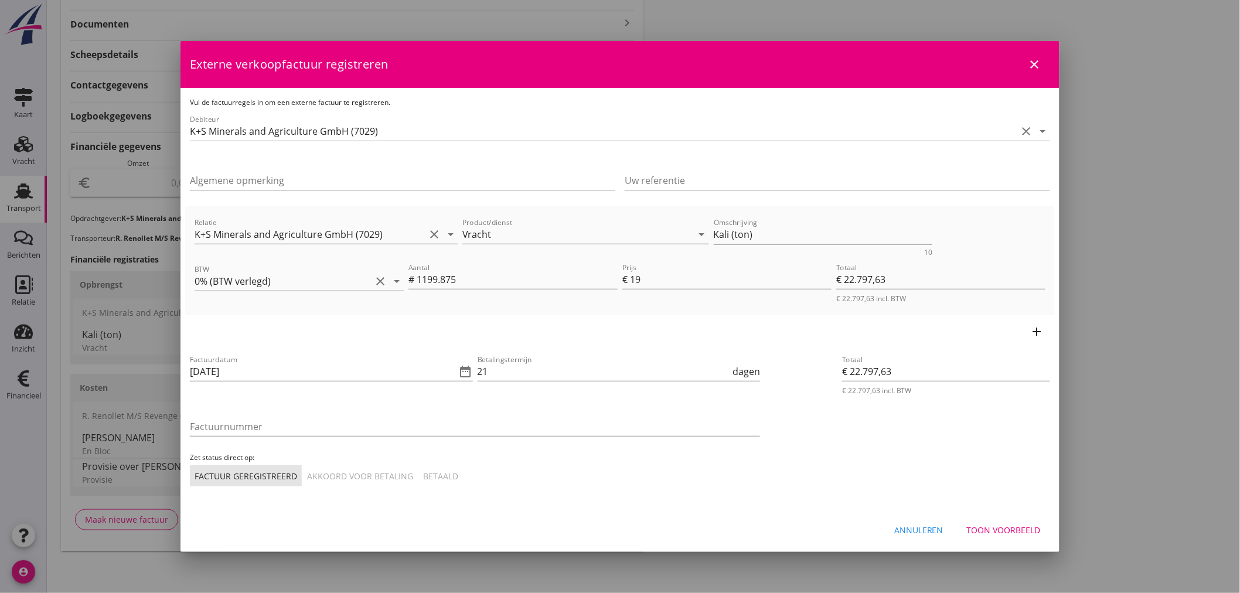
click at [1036, 329] on icon "add" at bounding box center [1037, 332] width 14 height 14
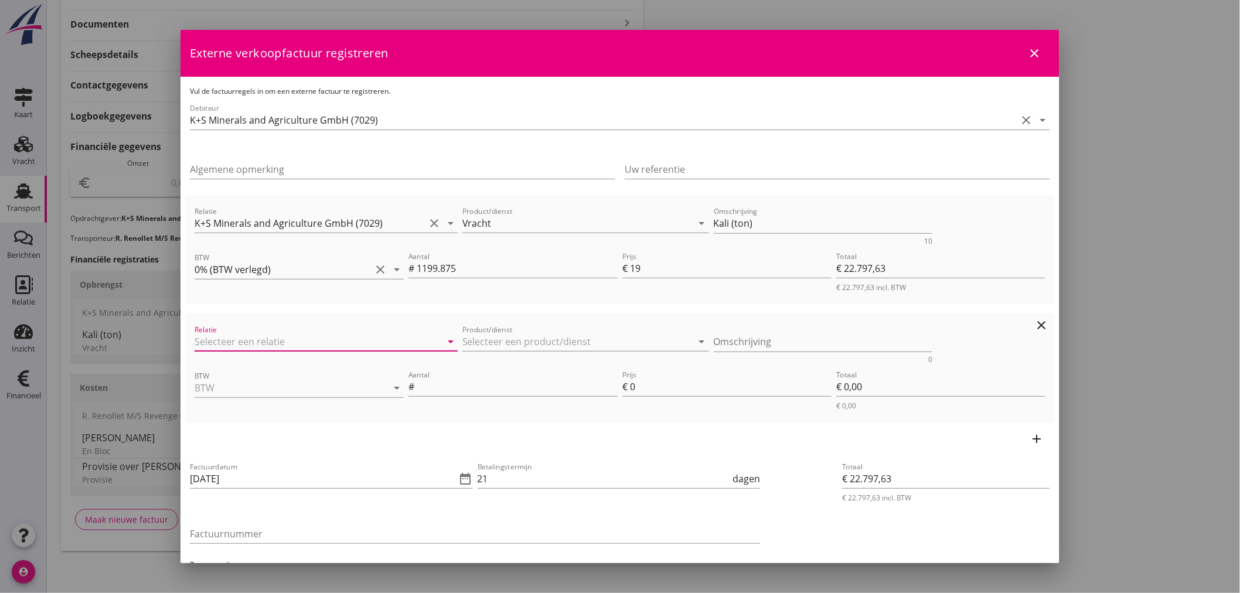
click at [272, 332] on input "Relatie" at bounding box center [310, 341] width 230 height 19
drag, startPoint x: 216, startPoint y: 373, endPoint x: 312, endPoint y: 360, distance: 97.5
click at [217, 373] on div "7029 (Klant)" at bounding box center [324, 377] width 240 height 12
type input "K+S Minerals and Agriculture GmbH (7029)"
click at [506, 345] on input "Product/dienst" at bounding box center [577, 341] width 230 height 19
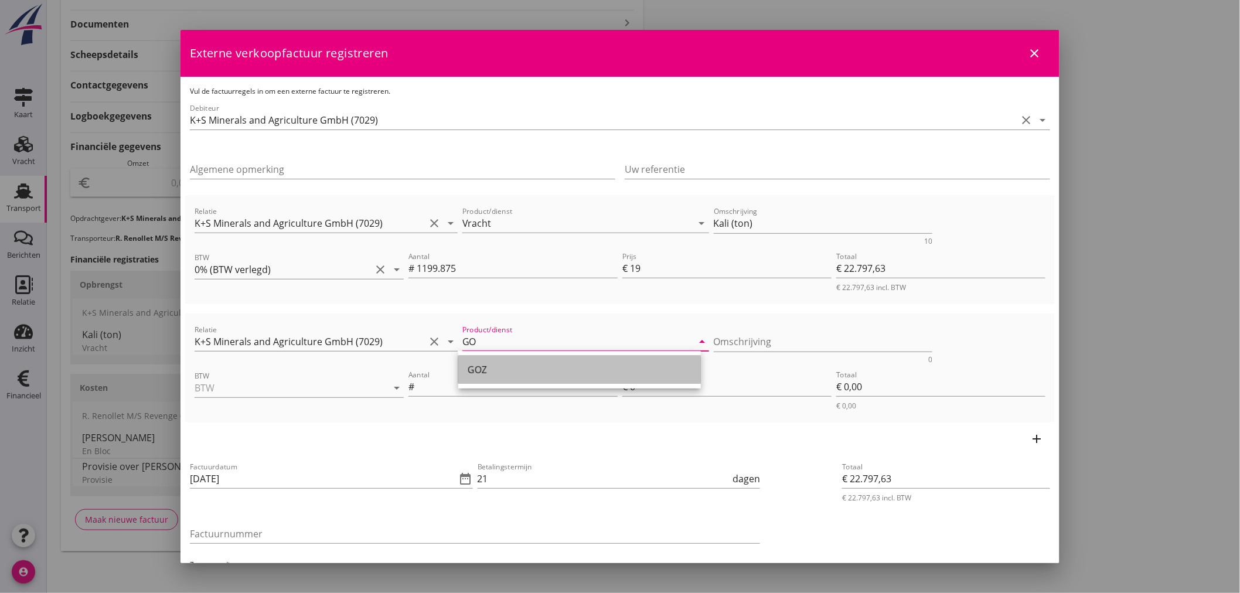
click at [484, 371] on div "GOZ" at bounding box center [580, 370] width 224 height 14
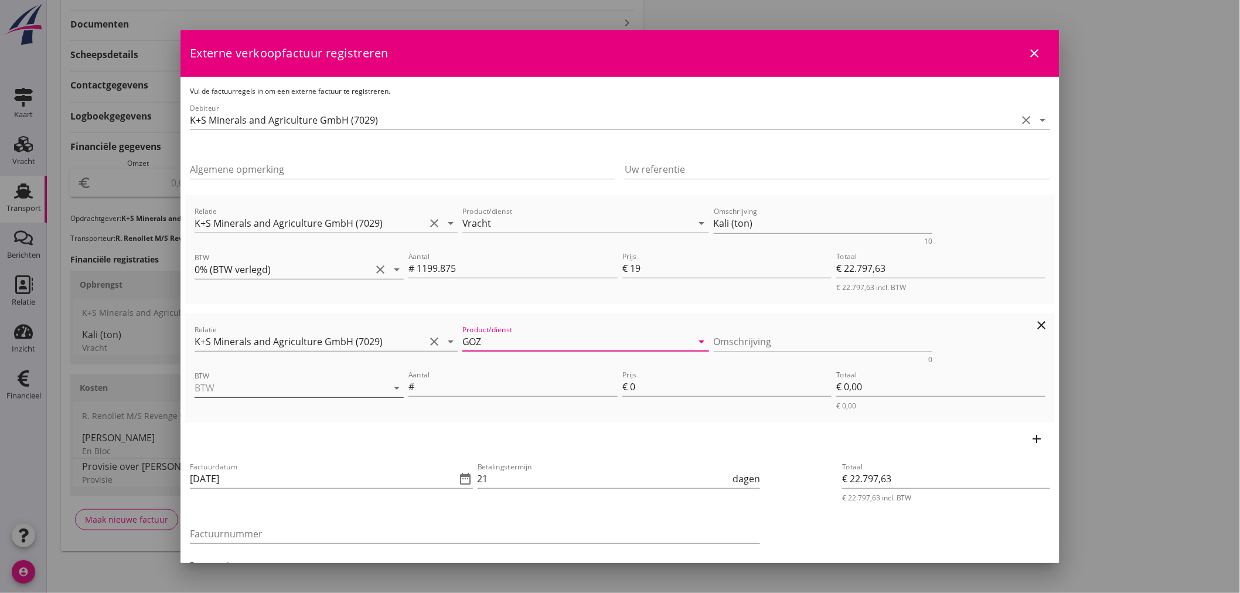
type input "GOZ"
click at [267, 385] on input "BTW" at bounding box center [283, 387] width 176 height 19
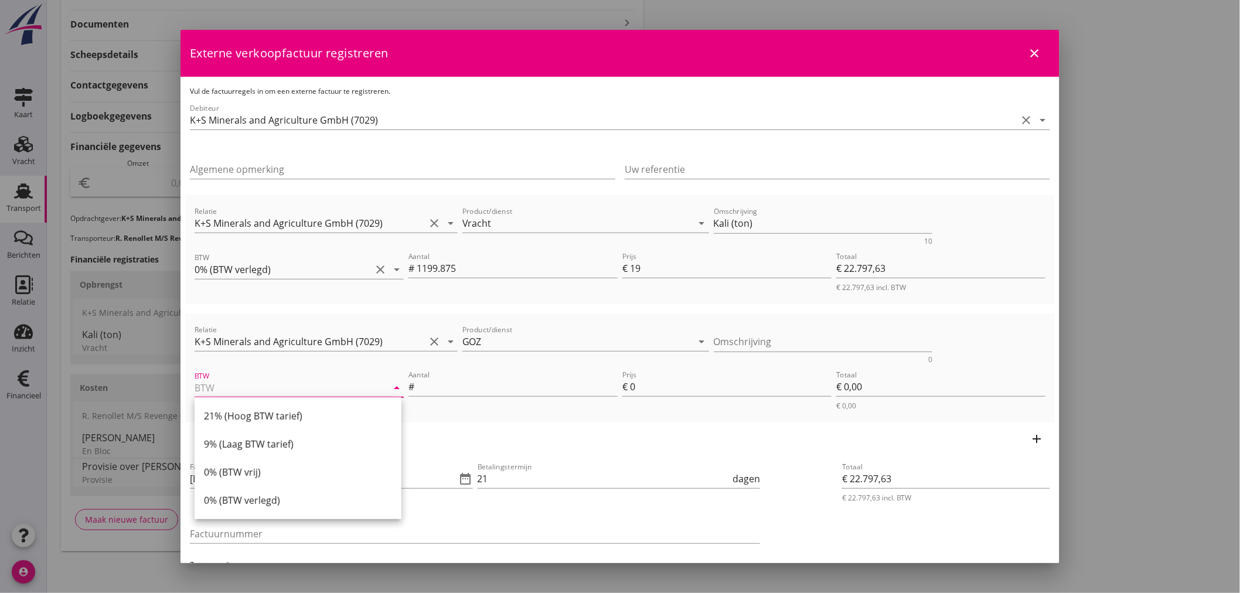
drag, startPoint x: 250, startPoint y: 503, endPoint x: 417, endPoint y: 434, distance: 180.7
click at [261, 496] on div "0% (BTW verlegd)" at bounding box center [298, 500] width 188 height 14
type input "0% (BTW verlegd)"
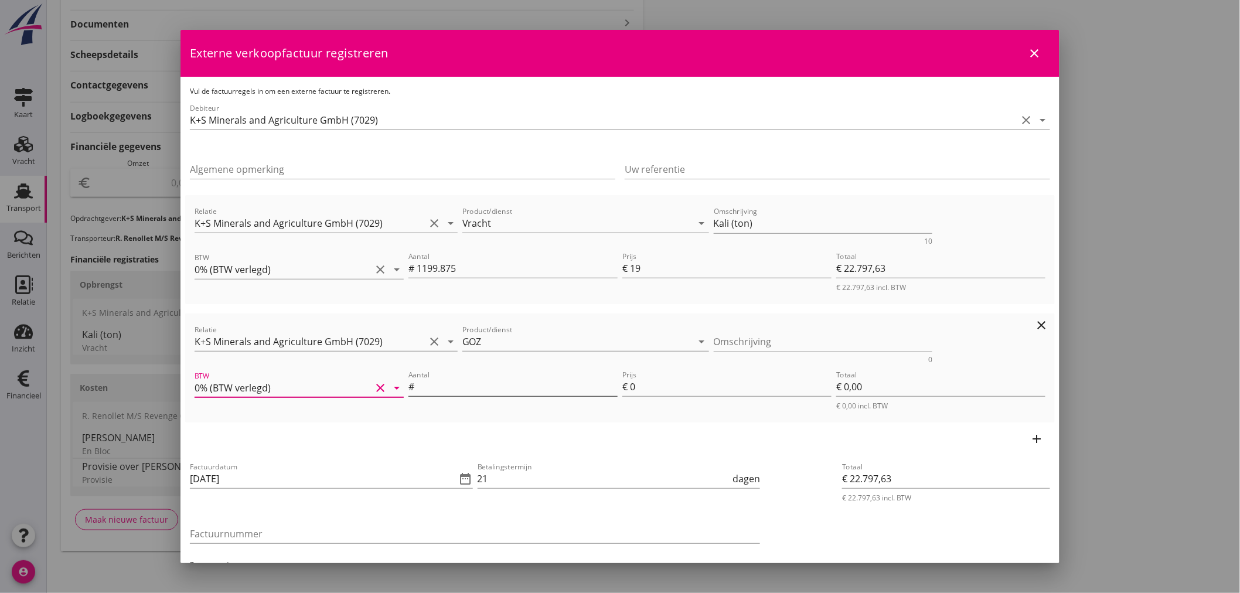
click at [493, 378] on input "Aantal" at bounding box center [517, 386] width 201 height 19
type input "1"
type input "€ 22.798,63"
type input "1"
type input "€ 1,00"
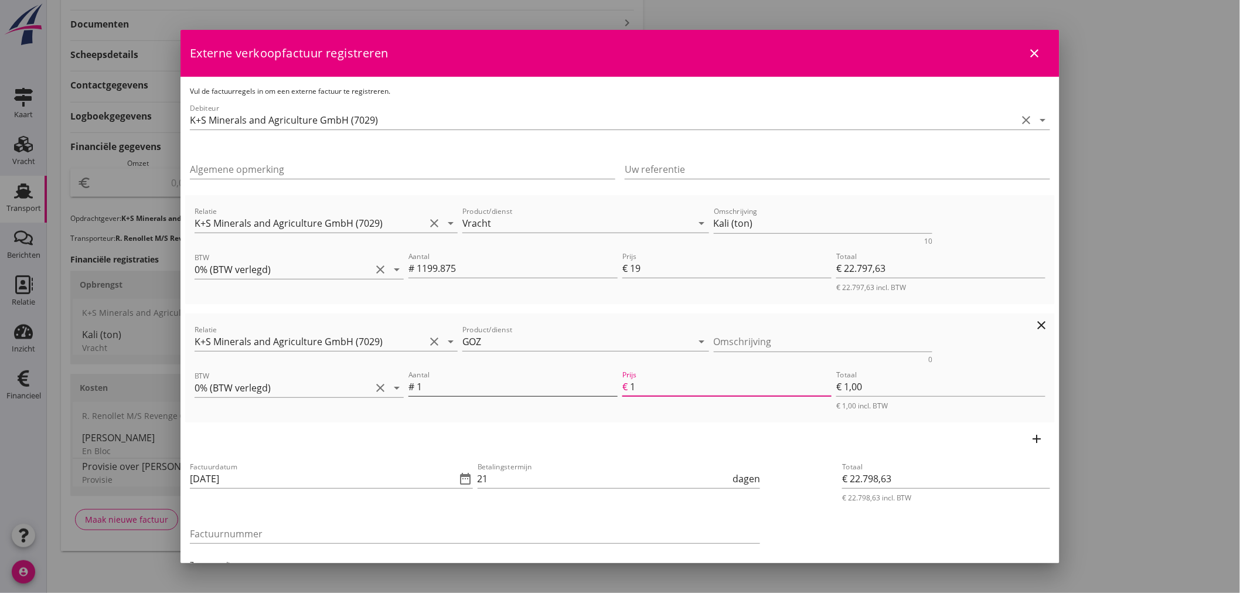
type input "€ 22.807,63"
type input "10"
type input "€ 10,00"
type input "€ 22.899,63"
type input "102"
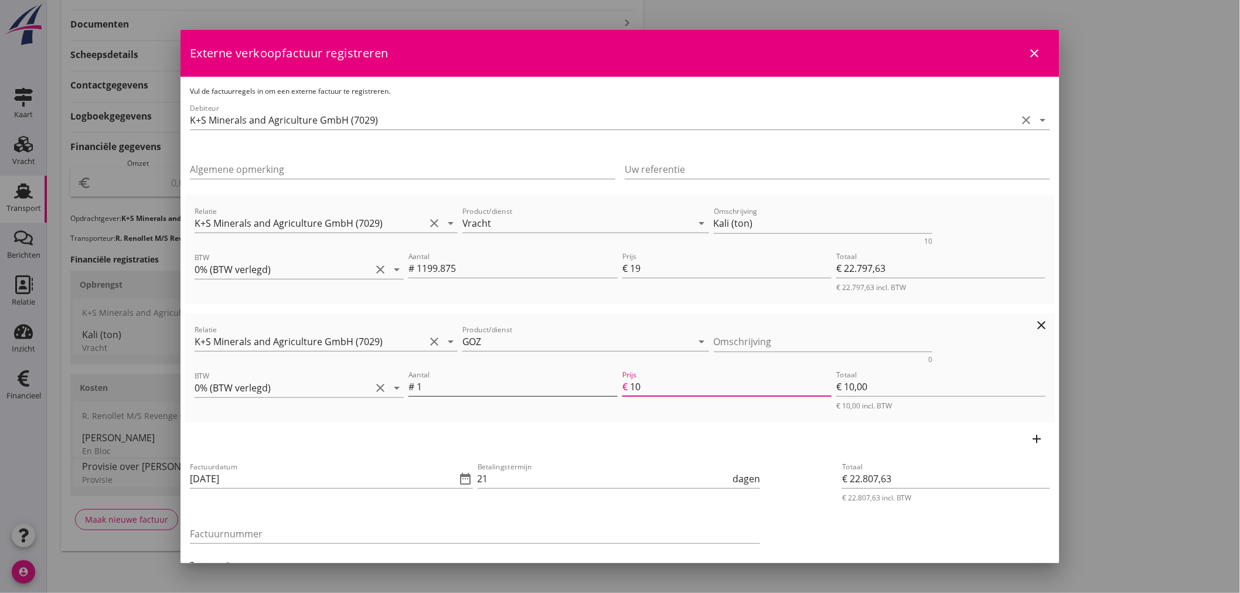
type input "€ 102,00"
type input "€ 23.817,63"
type input "1020"
type input "€ 1.020,00"
type input "€ 22.797,63"
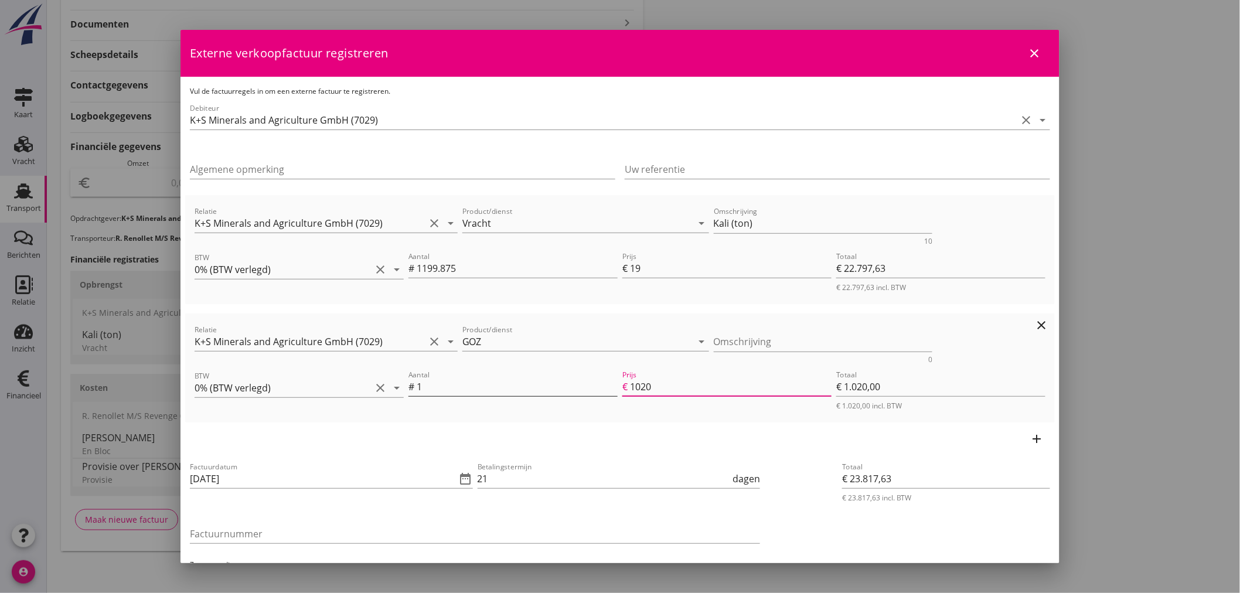
type input "€ 0,00"
type input "€ 23.818,33"
type input "1020.7"
type input "€ 1.020,70"
type input "€ 23.818,39"
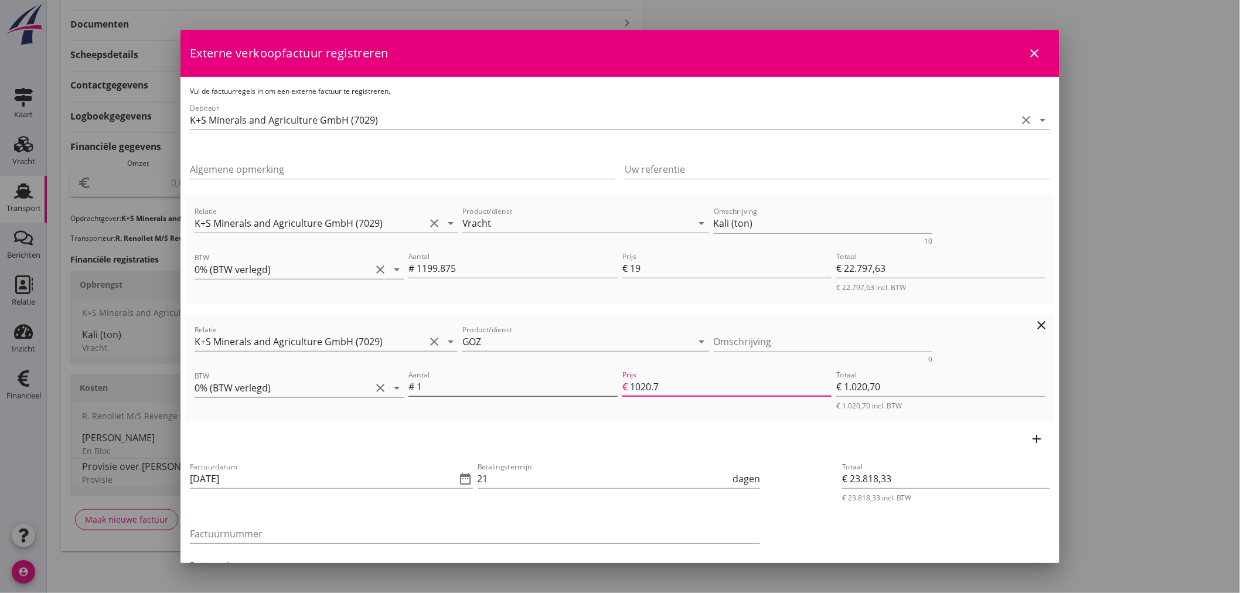
type input "1020.76"
type input "€ 1.020,76"
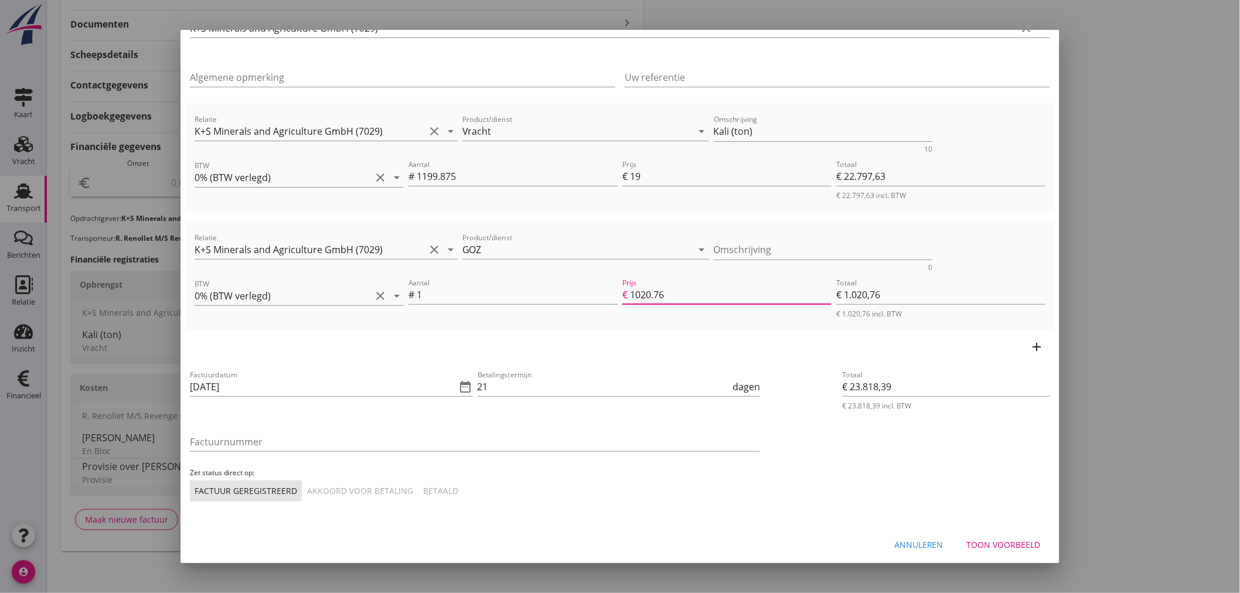
scroll to position [94, 0]
type input "1020.76"
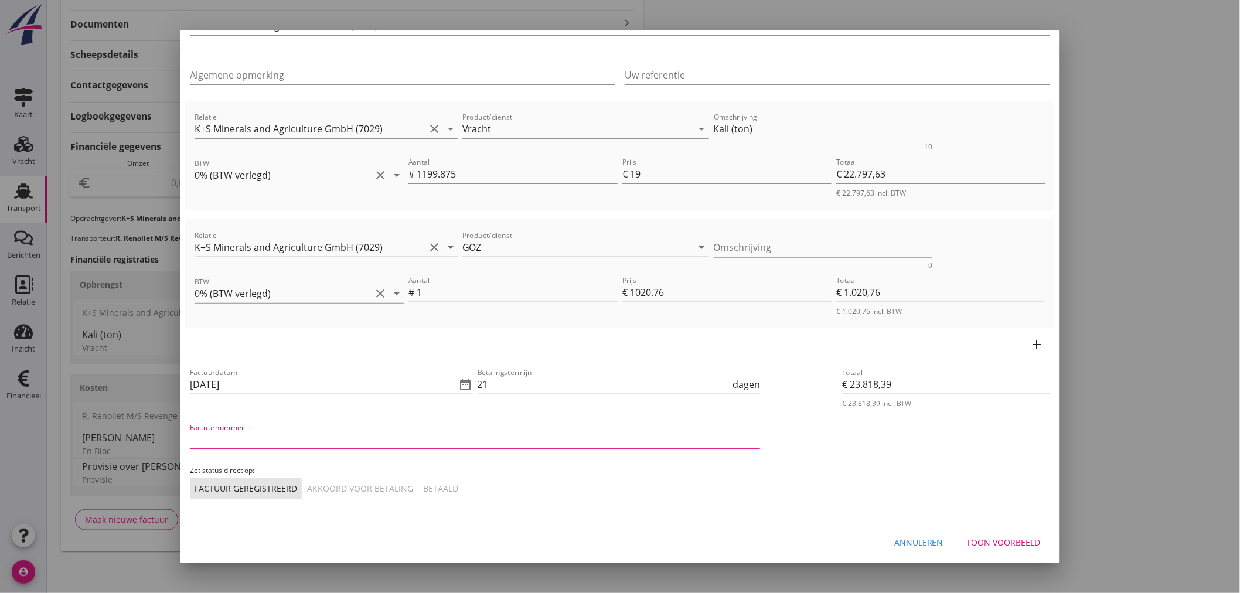
click at [290, 436] on input "Factuurnummer" at bounding box center [475, 439] width 570 height 19
type input "8197187/2025"
click at [449, 489] on div "Betaald" at bounding box center [440, 488] width 35 height 12
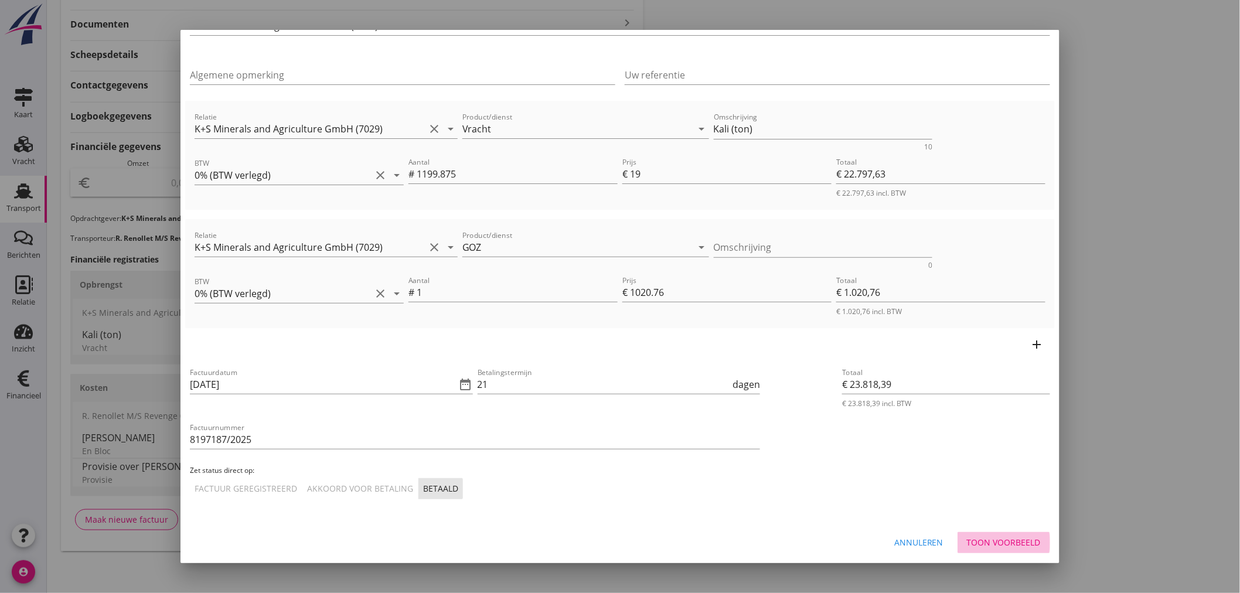
click at [1000, 536] on div "Toon voorbeeld" at bounding box center [1004, 542] width 74 height 12
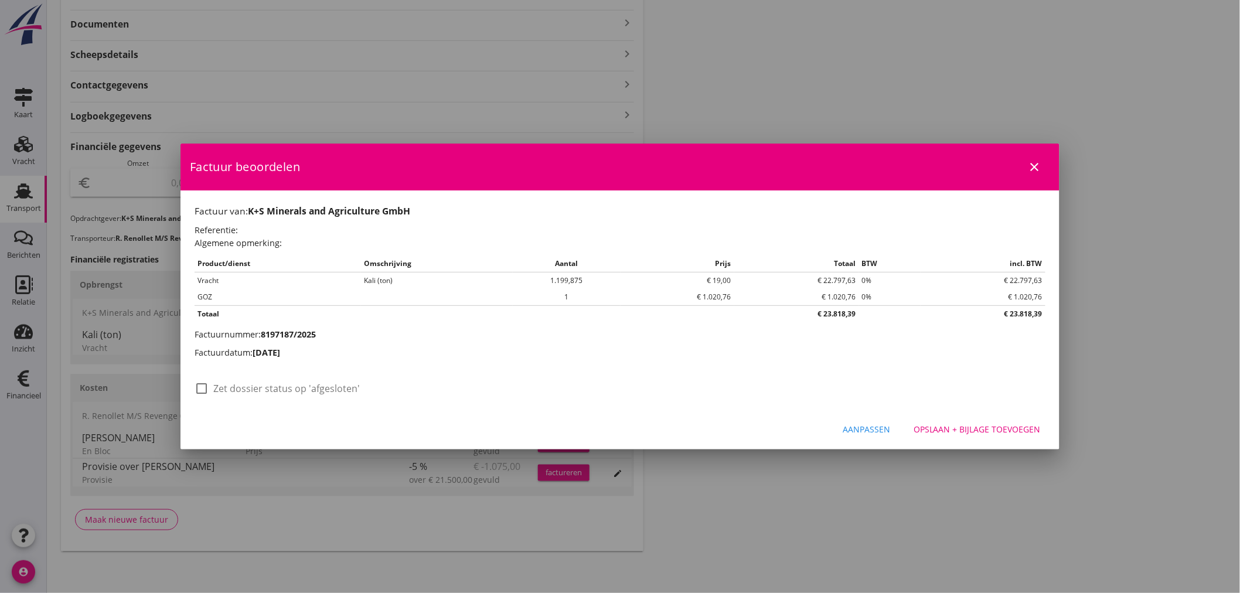
scroll to position [0, 0]
click at [1010, 430] on div "Opslaan + bijlage toevoegen" at bounding box center [976, 429] width 127 height 12
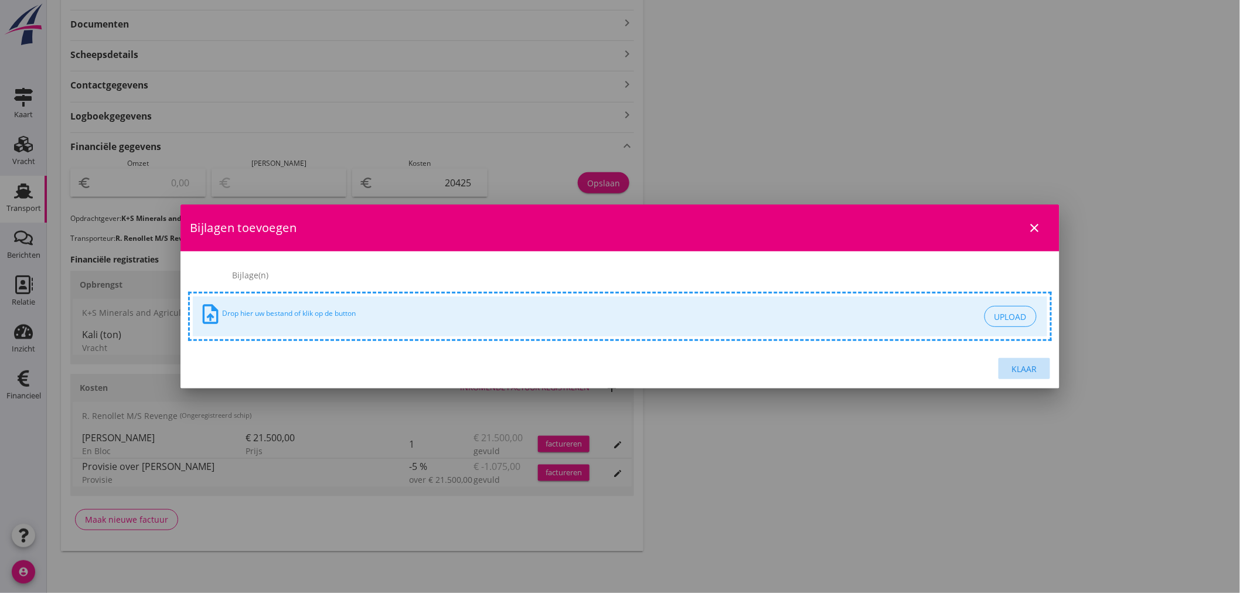
click at [1028, 366] on div "Klaar" at bounding box center [1024, 369] width 33 height 12
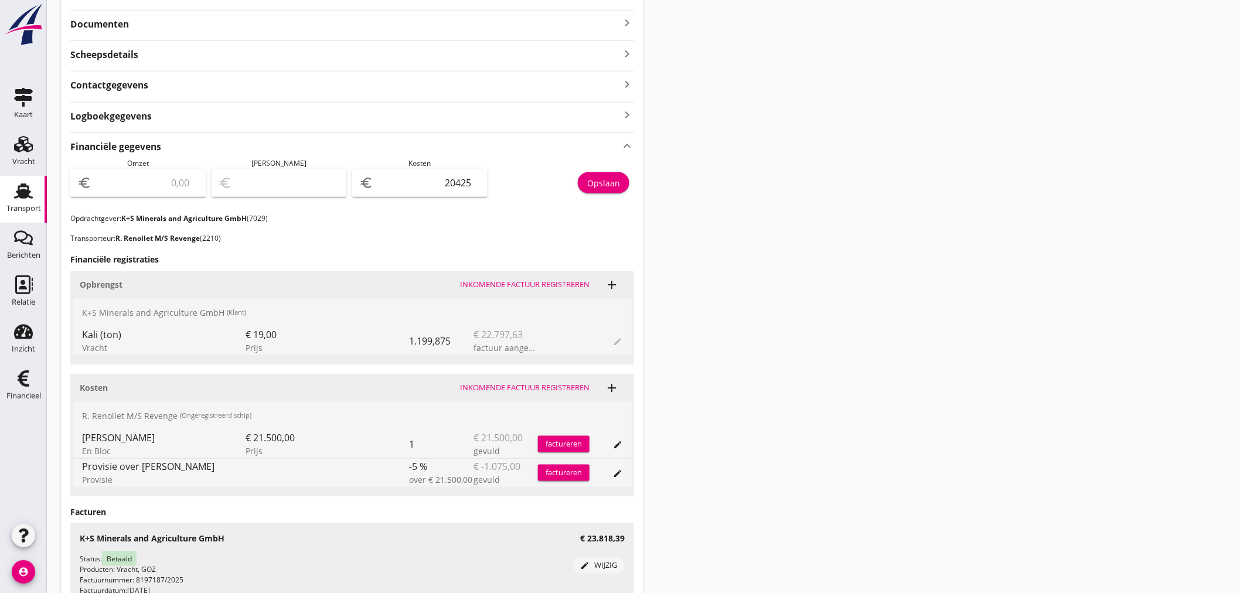
click at [131, 187] on input "number" at bounding box center [146, 182] width 105 height 19
type input "2"
type input "-20423.00"
type input "23"
type input "-20402.00"
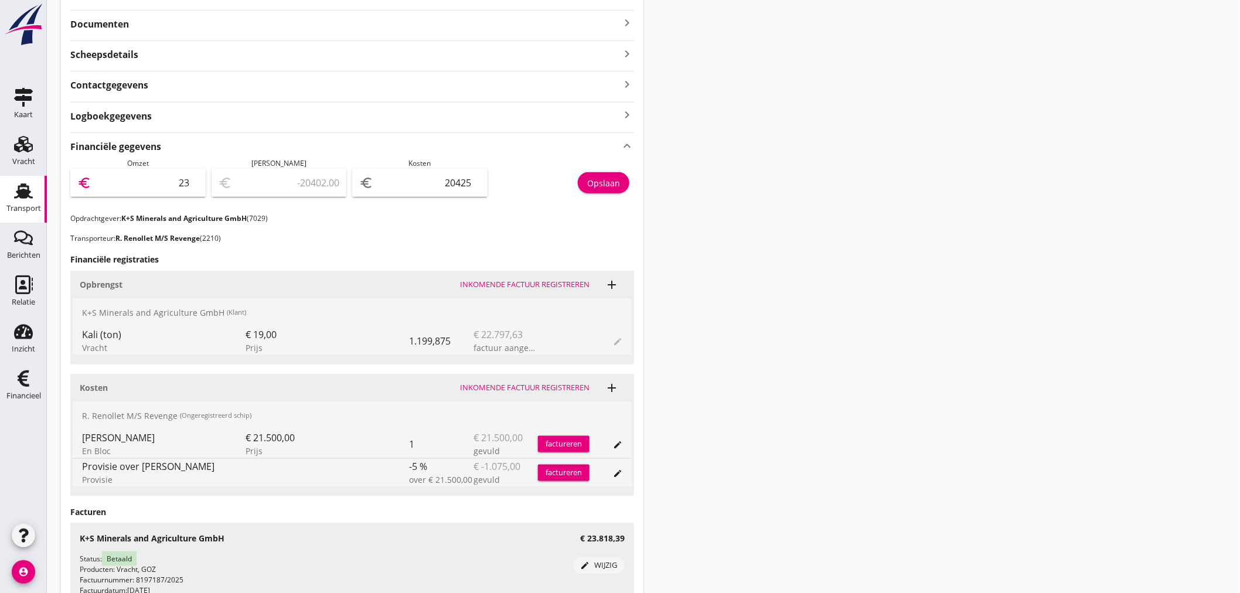
type input "238"
type input "-20187.00"
type input "2381"
type input "-18044.00"
type input "23818"
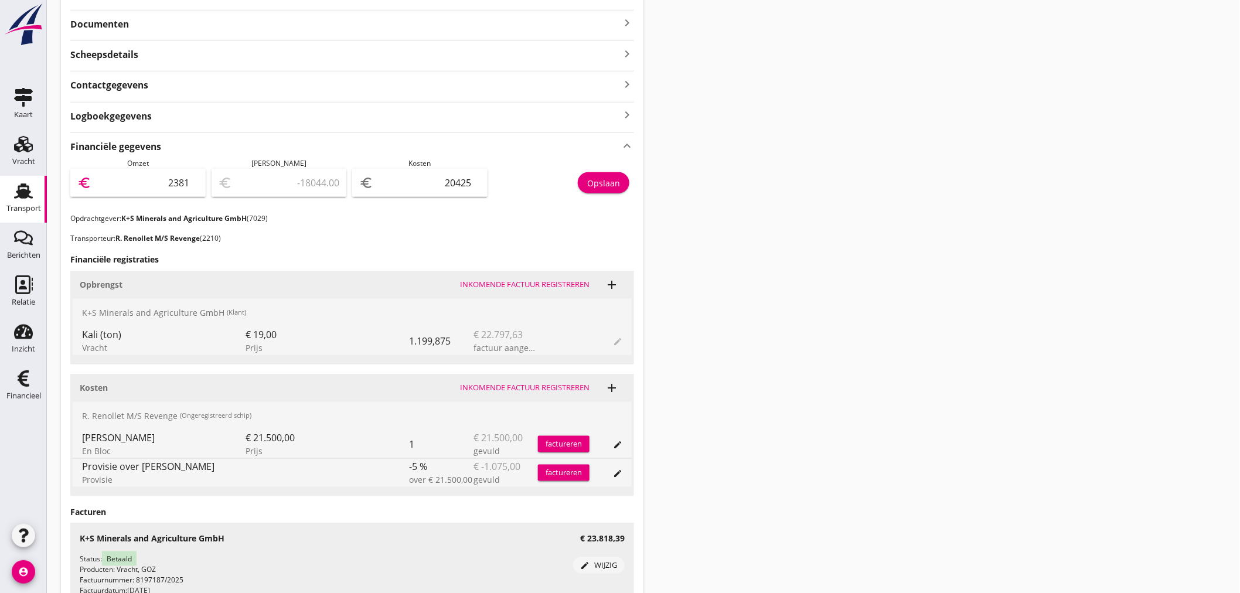
type input "3393.00"
type input "23818.3"
type input "3393.30"
type input "23818.39"
type input "3393.39"
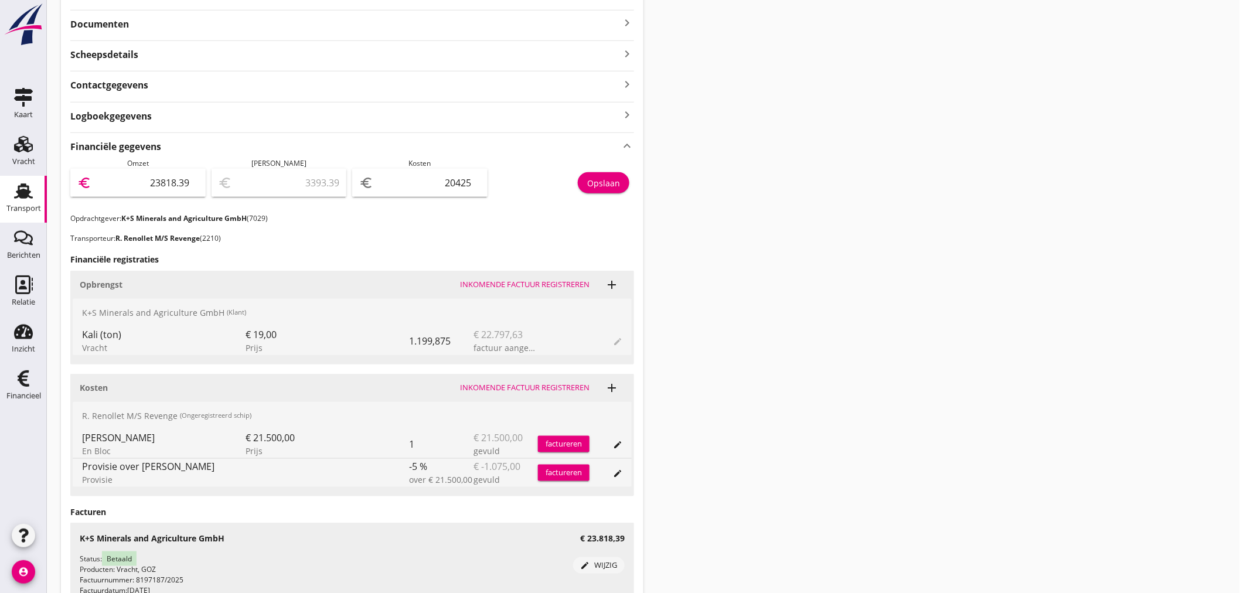
type input "23818.39"
drag, startPoint x: 630, startPoint y: 183, endPoint x: 608, endPoint y: 185, distance: 21.7
click at [629, 183] on div "Opslaan" at bounding box center [563, 185] width 141 height 55
click at [608, 185] on div "Opslaan" at bounding box center [603, 183] width 33 height 12
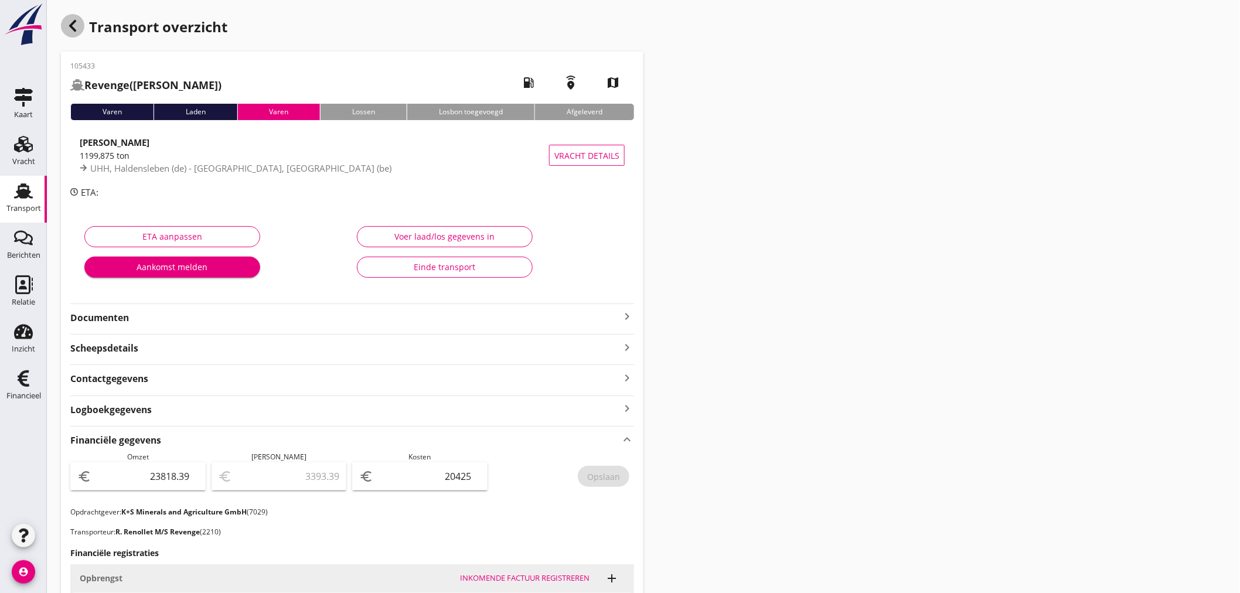
click at [69, 26] on icon "button" at bounding box center [73, 26] width 14 height 14
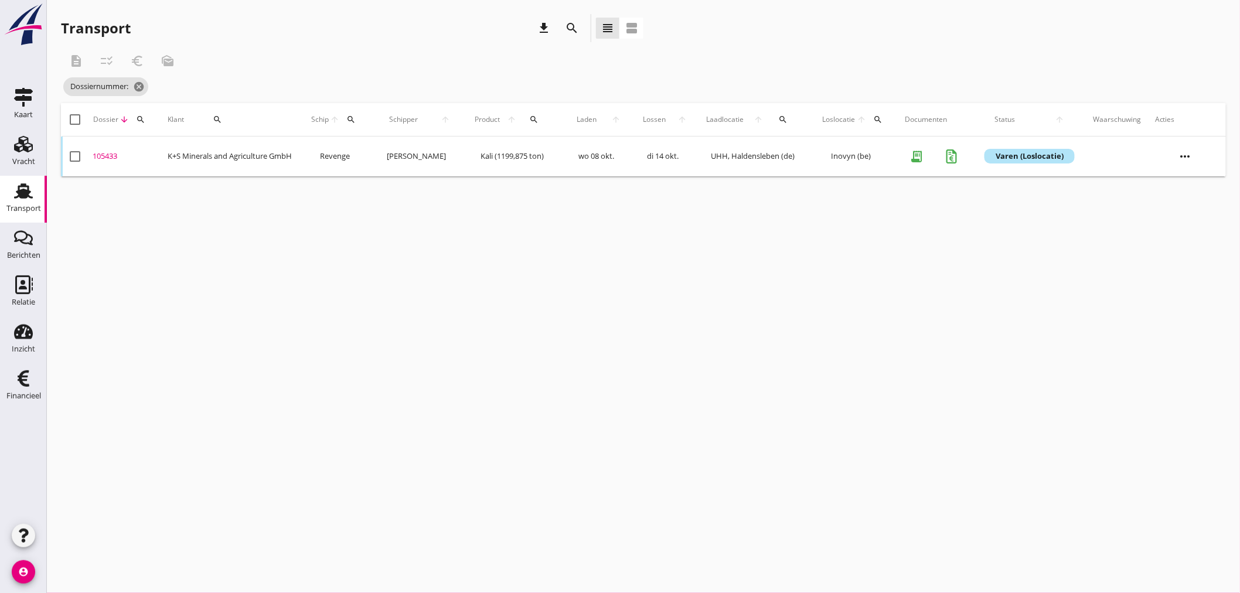
click at [144, 120] on icon "search" at bounding box center [140, 119] width 9 height 9
click at [150, 148] on input "Zoeken op dossiernummer..." at bounding box center [196, 153] width 122 height 19
type input "1"
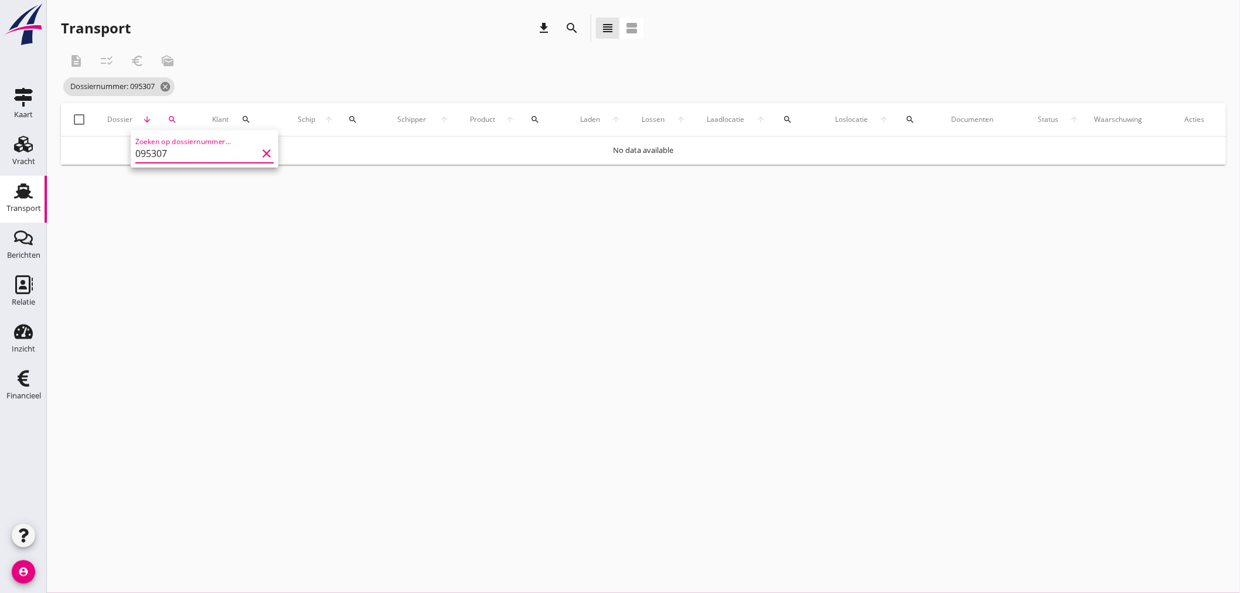
type input "095307"
click at [179, 142] on div "Zoeken op dossiernummer... 095307 clear" at bounding box center [204, 150] width 138 height 26
drag, startPoint x: 179, startPoint y: 330, endPoint x: 201, endPoint y: 230, distance: 102.5
click at [189, 314] on div "cancel You are impersonating another user. Transport download search view_headl…" at bounding box center [643, 296] width 1193 height 593
click at [166, 79] on span "Dossiernummer: 095307 cancel" at bounding box center [118, 86] width 111 height 19
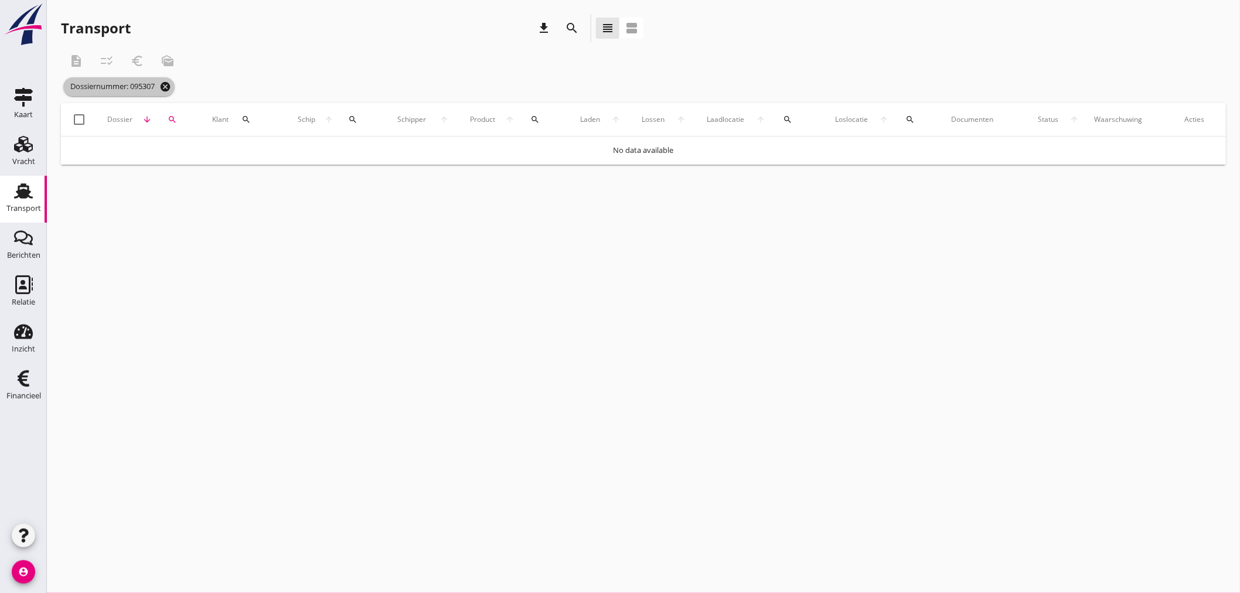
click at [170, 91] on icon "cancel" at bounding box center [165, 87] width 12 height 12
click at [175, 96] on div at bounding box center [643, 98] width 1165 height 37
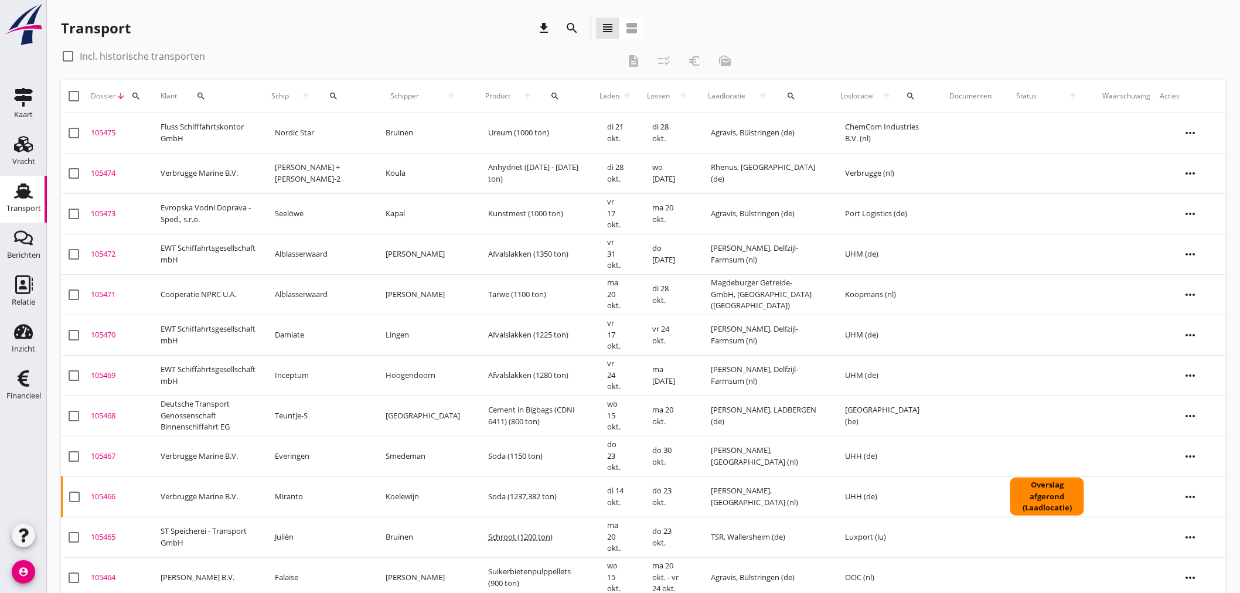
click at [139, 97] on icon "search" at bounding box center [135, 95] width 9 height 9
click at [160, 128] on input "Zoeken op dossiernummer..." at bounding box center [190, 130] width 122 height 19
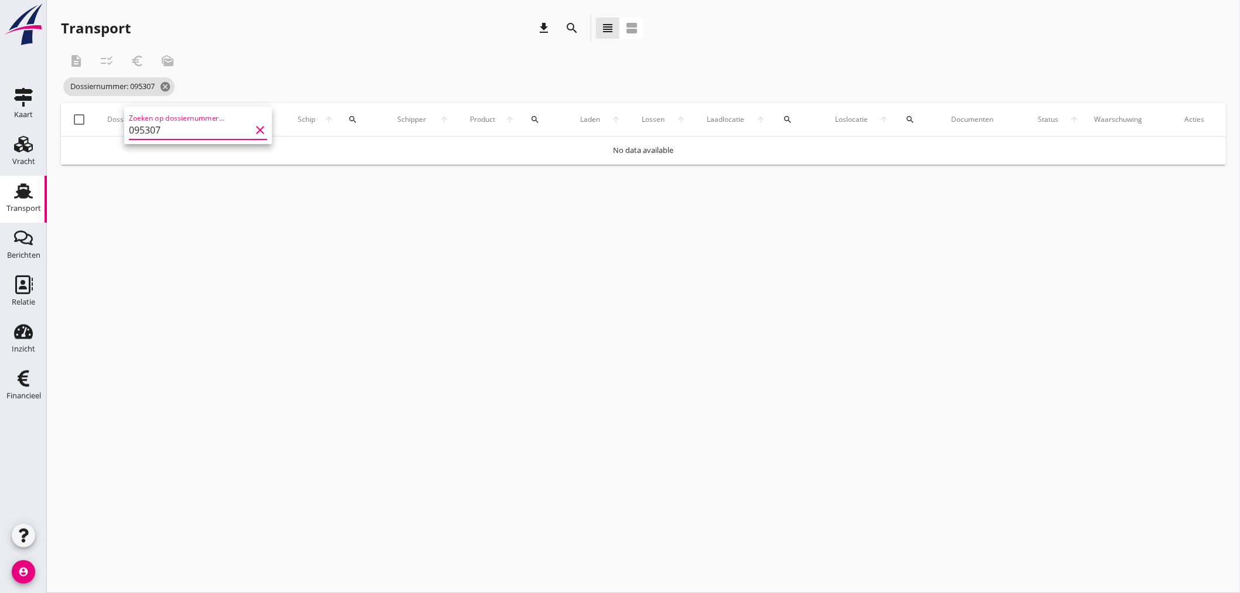
type input "095307"
click at [166, 86] on icon "cancel" at bounding box center [165, 87] width 12 height 12
click at [23, 196] on use at bounding box center [23, 190] width 19 height 15
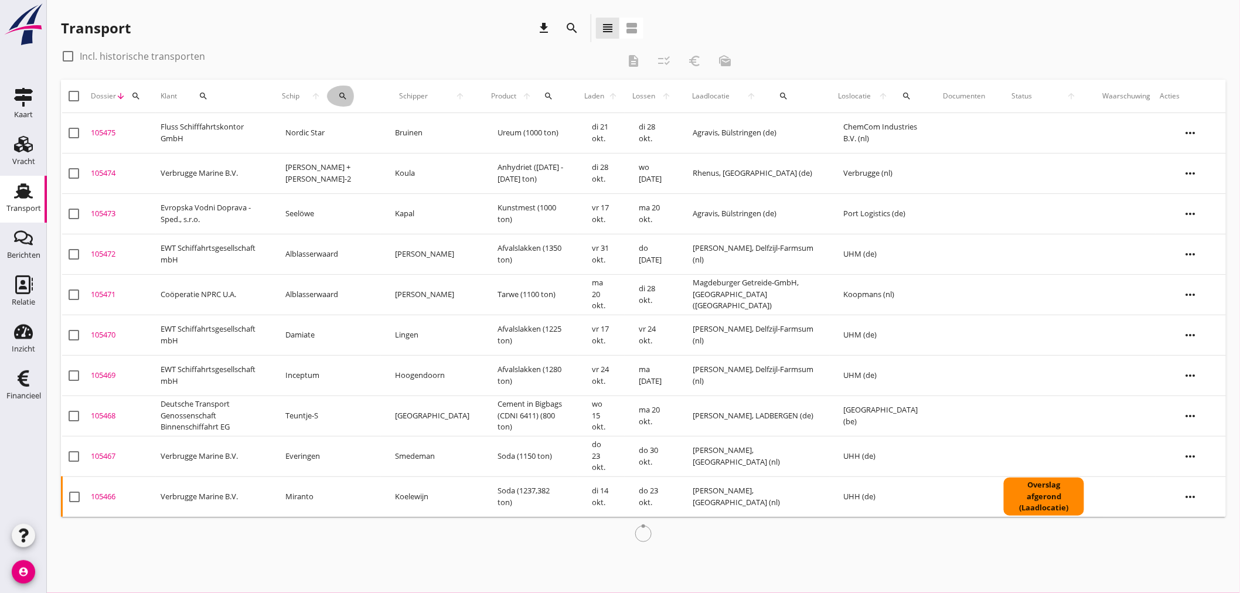
click at [348, 97] on icon "search" at bounding box center [343, 95] width 9 height 9
click at [374, 129] on input "Zoek op (scheeps)naam" at bounding box center [409, 130] width 122 height 19
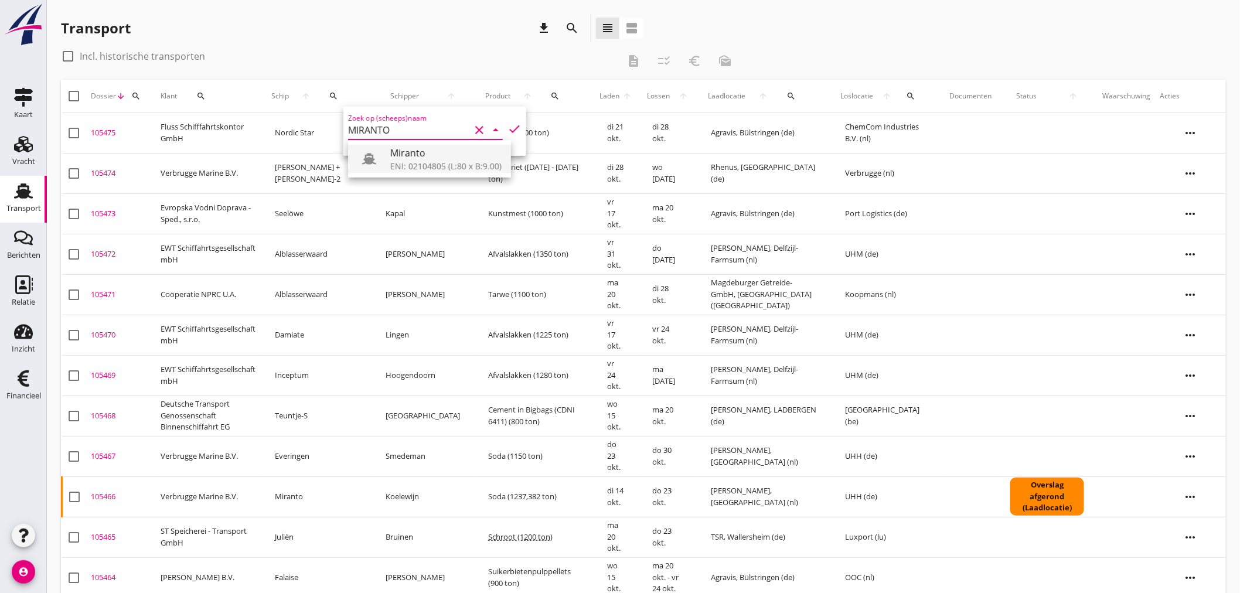
click at [422, 162] on div "ENI: 02104805 (L:80 x B:9.00)" at bounding box center [445, 166] width 111 height 12
click at [403, 157] on div "Miranto" at bounding box center [445, 153] width 111 height 14
click at [510, 128] on icon "check" at bounding box center [514, 129] width 14 height 14
type input "Miranto"
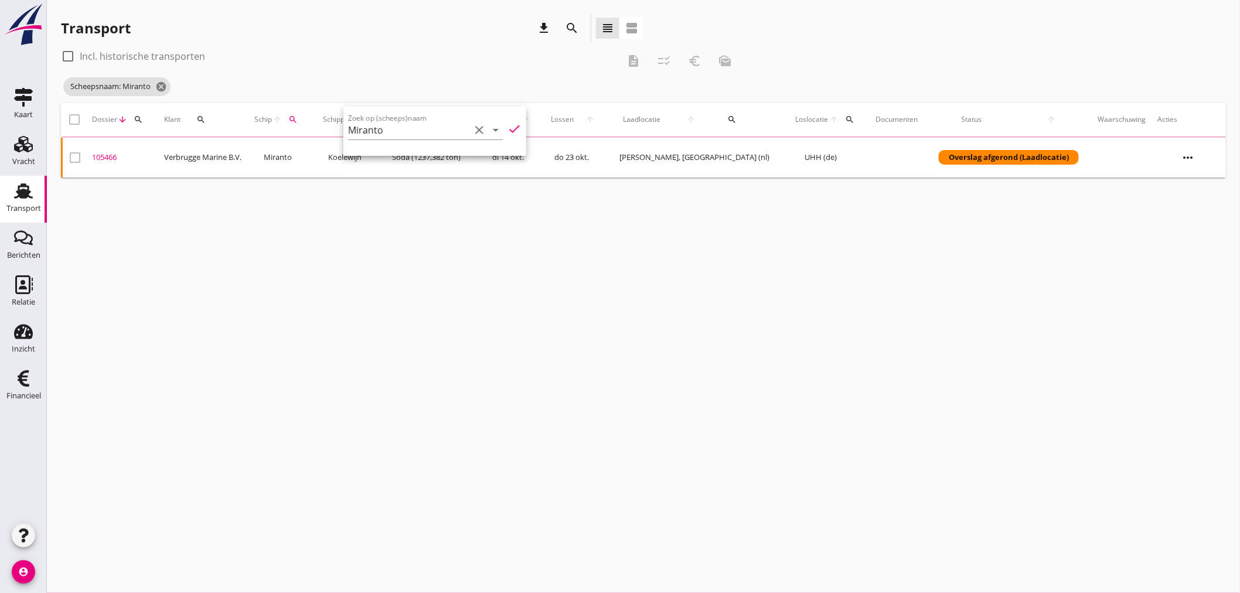
click at [318, 337] on div "cancel You are impersonating another user. Transport download search view_headl…" at bounding box center [643, 296] width 1193 height 593
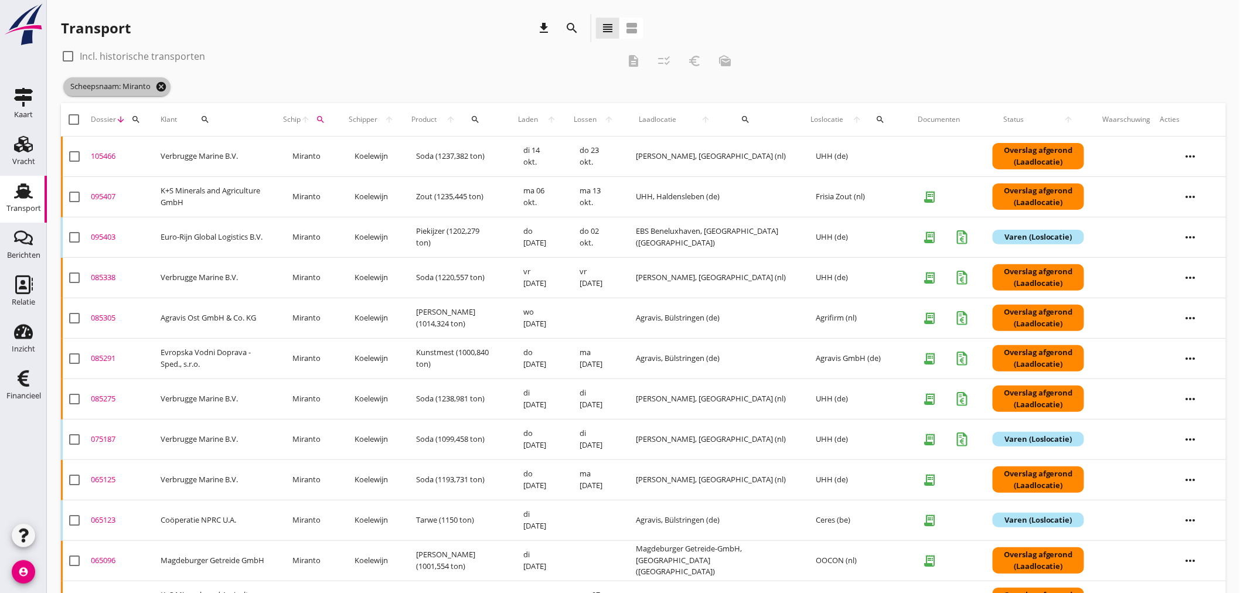
click at [159, 83] on icon "cancel" at bounding box center [161, 87] width 12 height 12
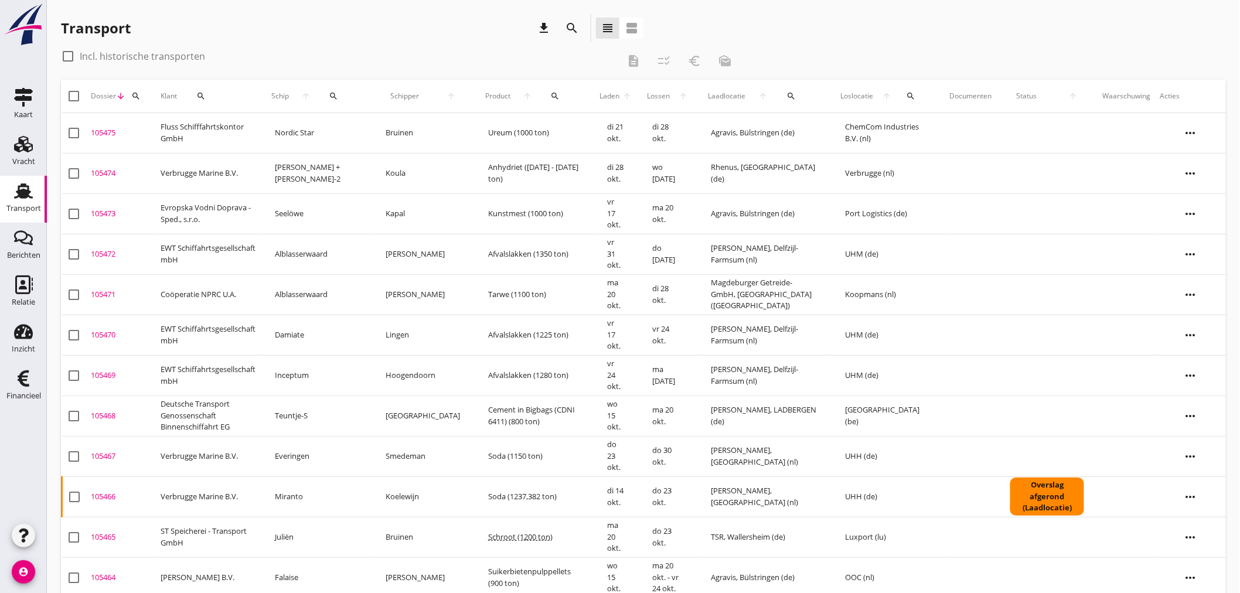
click at [135, 94] on icon "search" at bounding box center [135, 95] width 9 height 9
click at [149, 128] on input "Zoeken op dossiernummer..." at bounding box center [190, 130] width 122 height 19
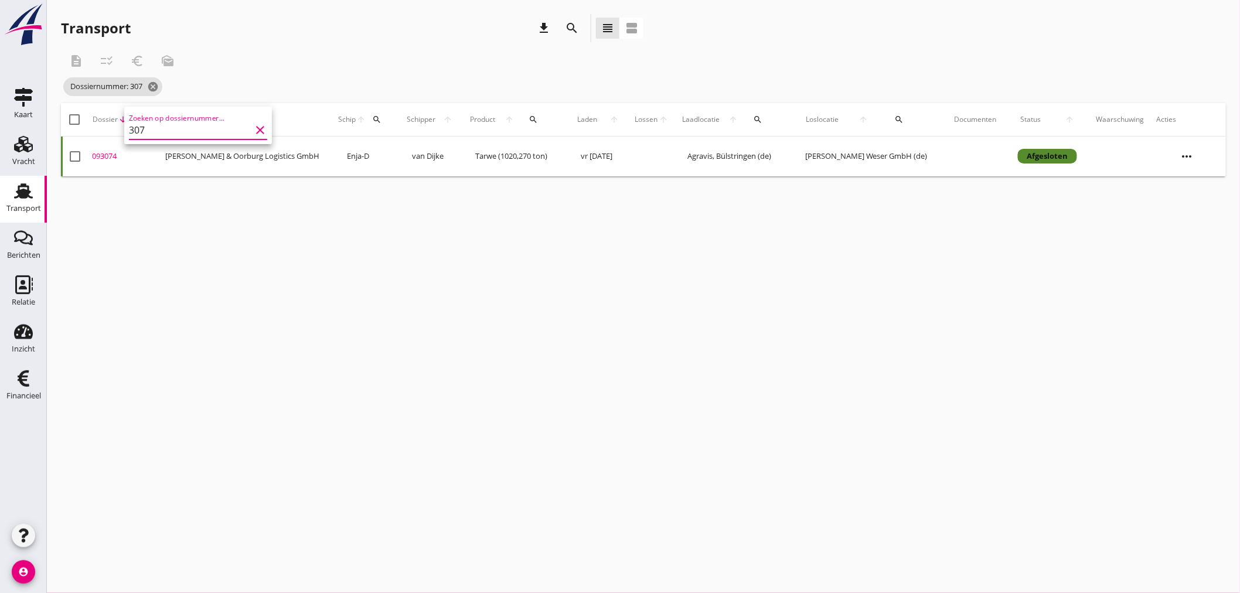
type input "307"
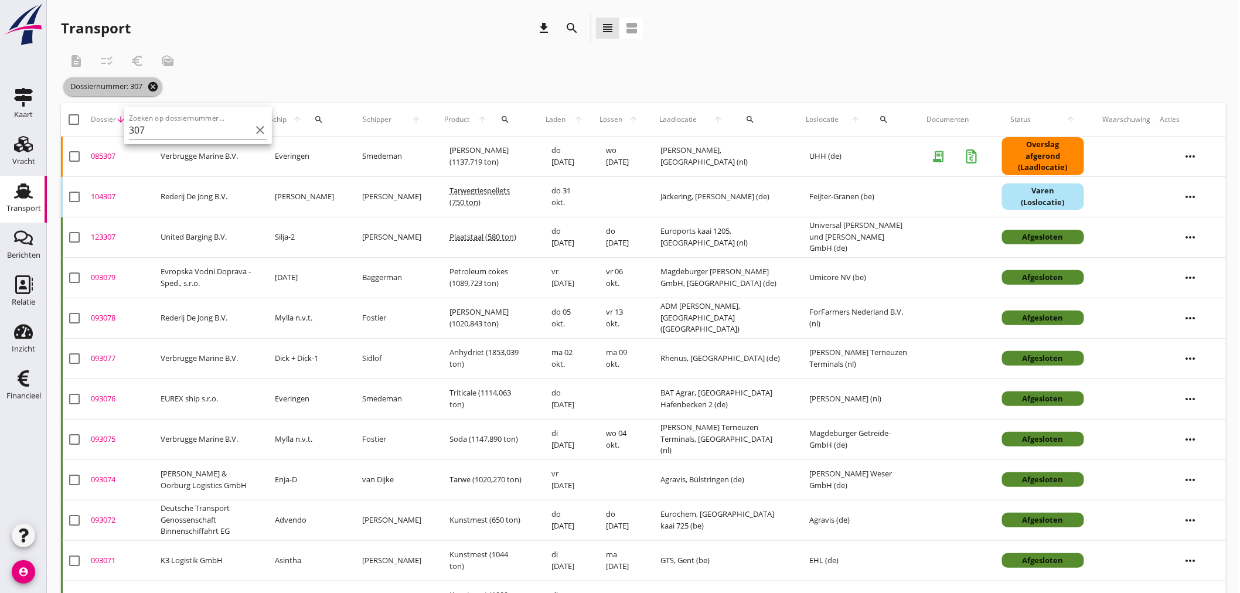
click at [156, 84] on icon "cancel" at bounding box center [153, 87] width 12 height 12
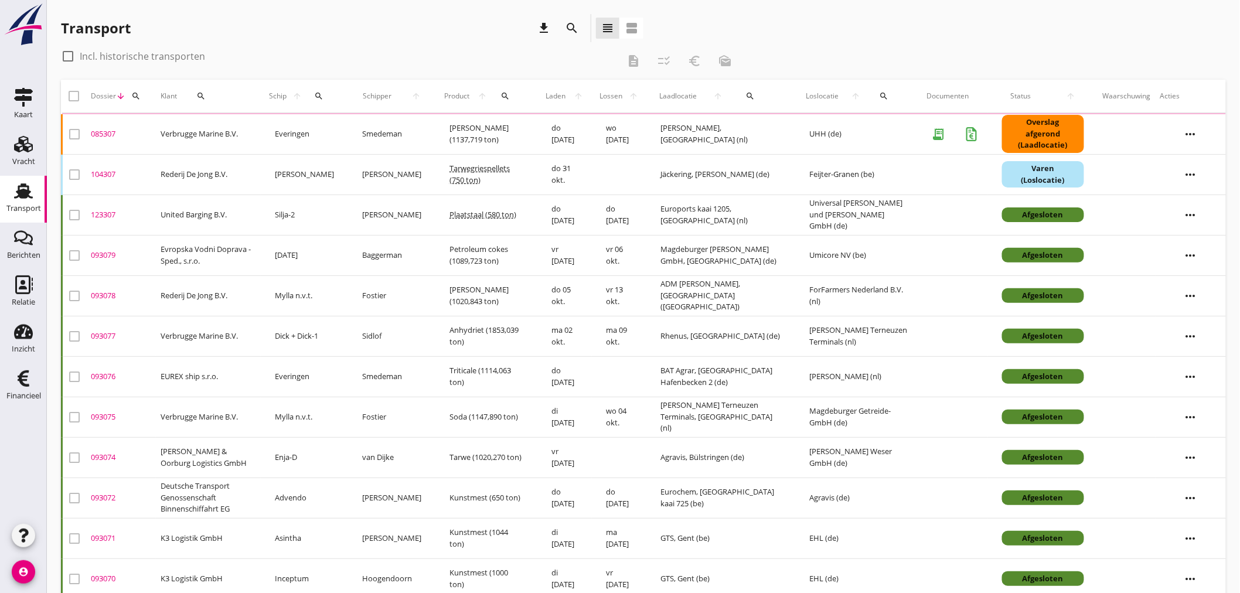
click at [21, 204] on div "Transport" at bounding box center [23, 208] width 35 height 8
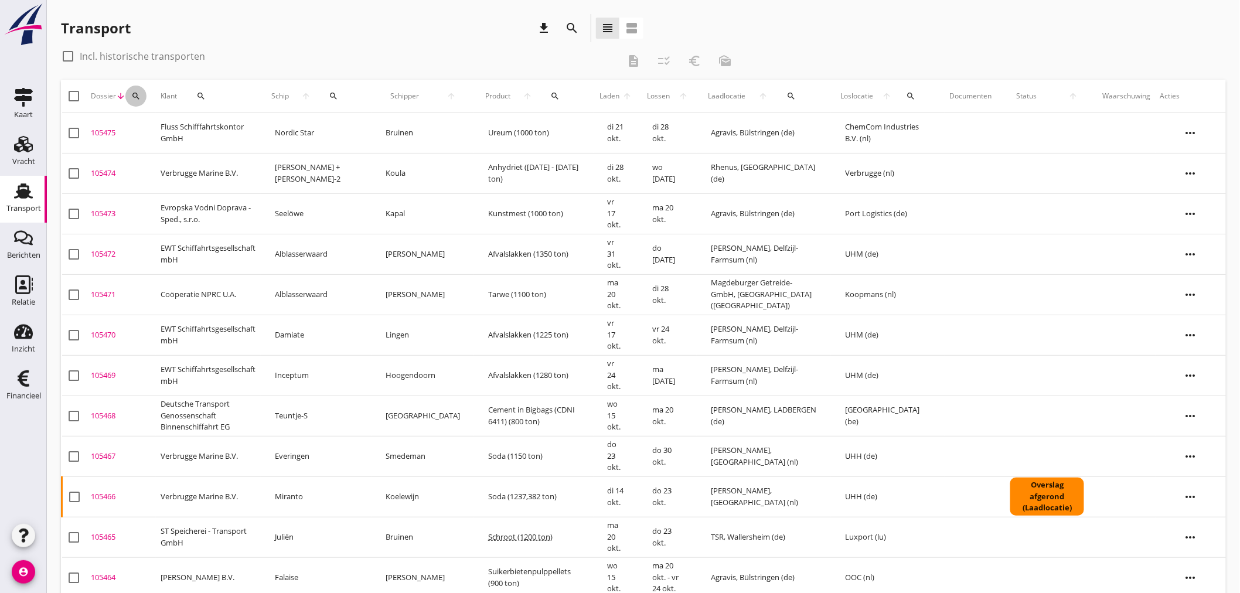
click at [138, 96] on icon "search" at bounding box center [135, 95] width 9 height 9
click at [148, 125] on input "Zoeken op dossiernummer..." at bounding box center [190, 130] width 122 height 19
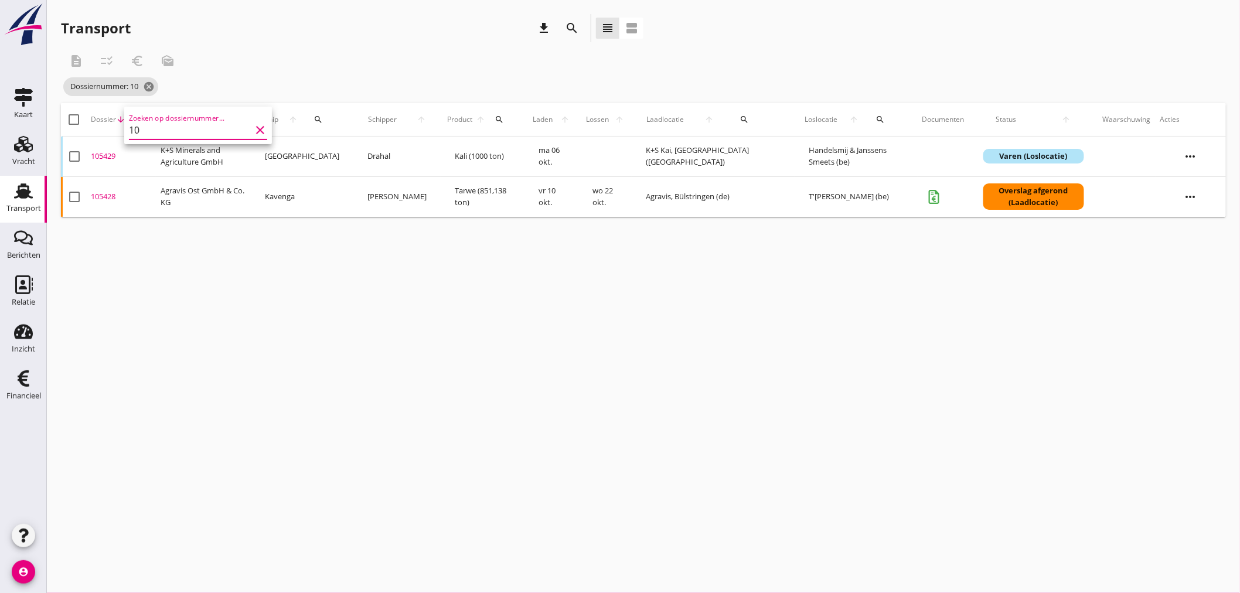
type input "1"
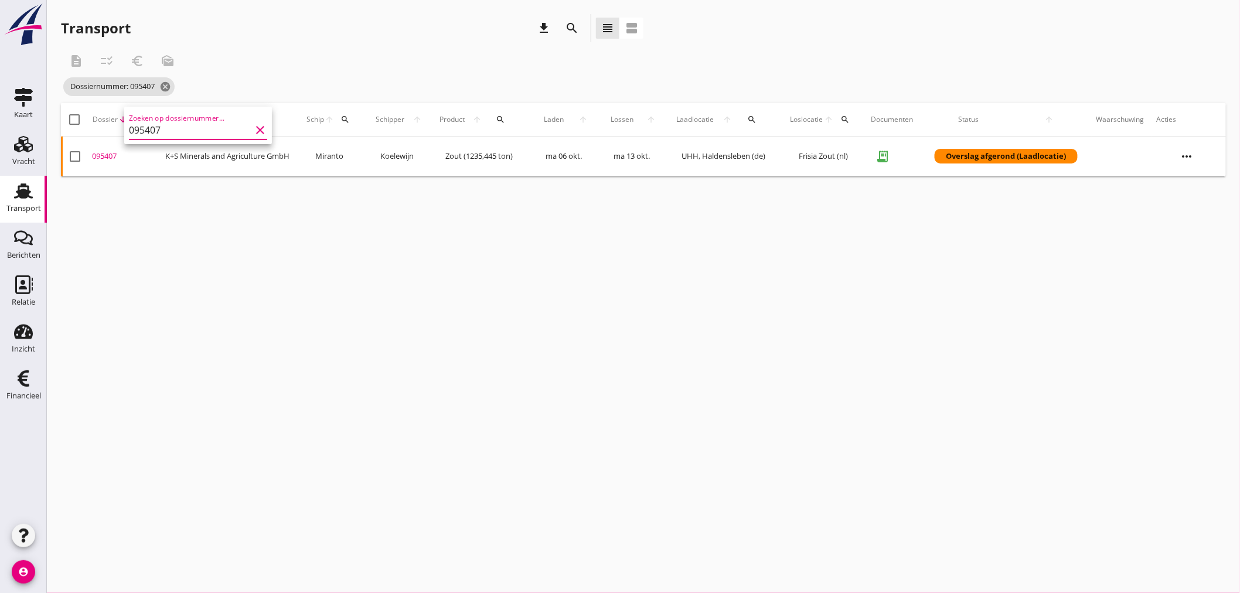
type input "095407"
click at [110, 156] on div "095407" at bounding box center [124, 157] width 64 height 12
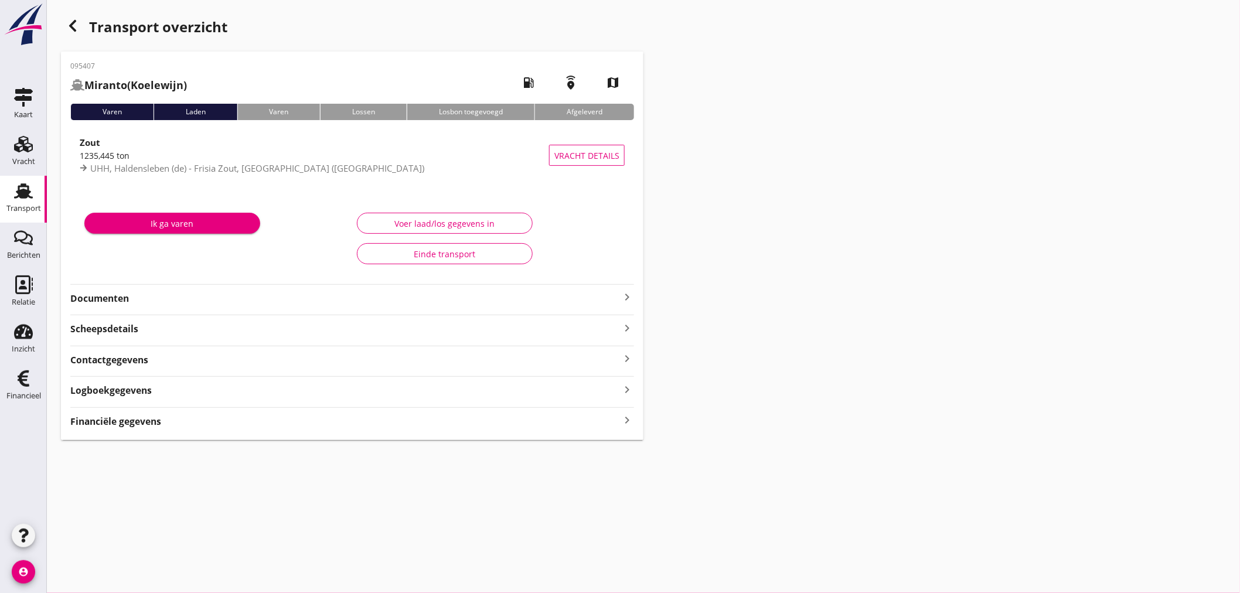
click at [628, 422] on icon "keyboard_arrow_right" at bounding box center [627, 420] width 14 height 16
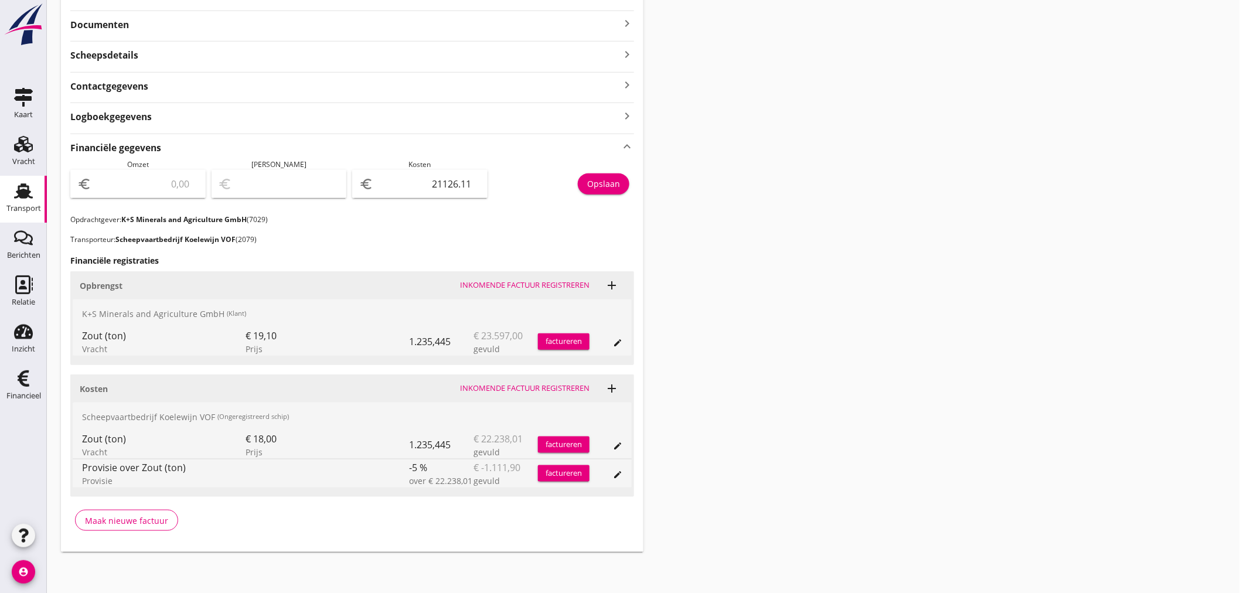
scroll to position [274, 0]
click at [570, 285] on div "Inkomende factuur registreren" at bounding box center [524, 285] width 129 height 12
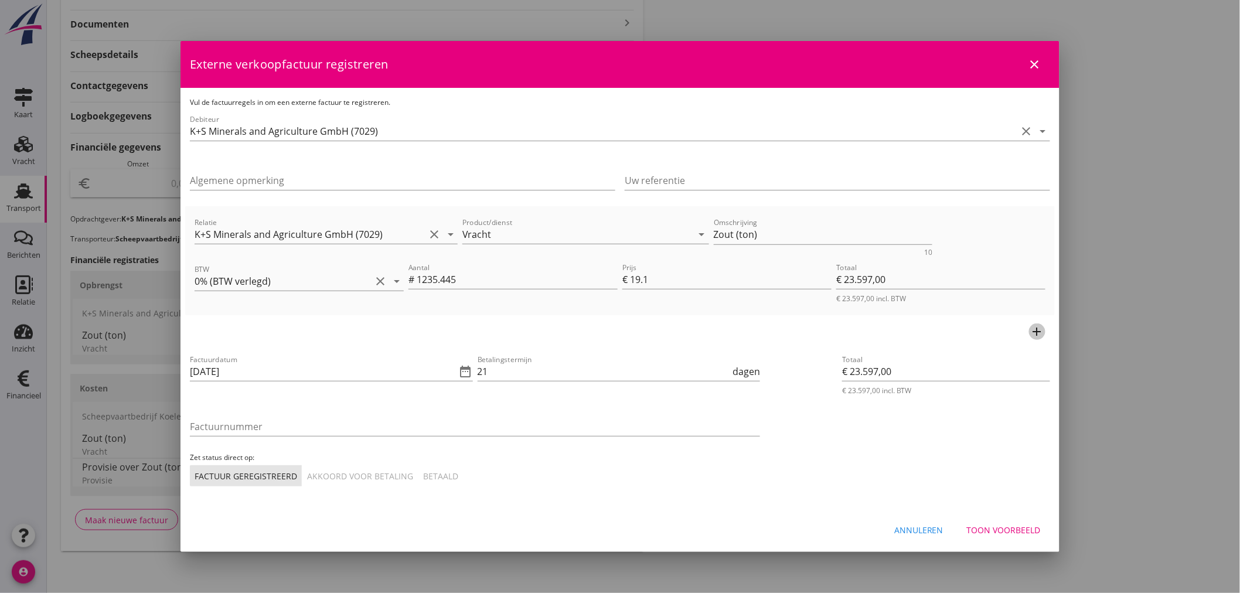
click at [1042, 329] on icon "add" at bounding box center [1037, 332] width 14 height 14
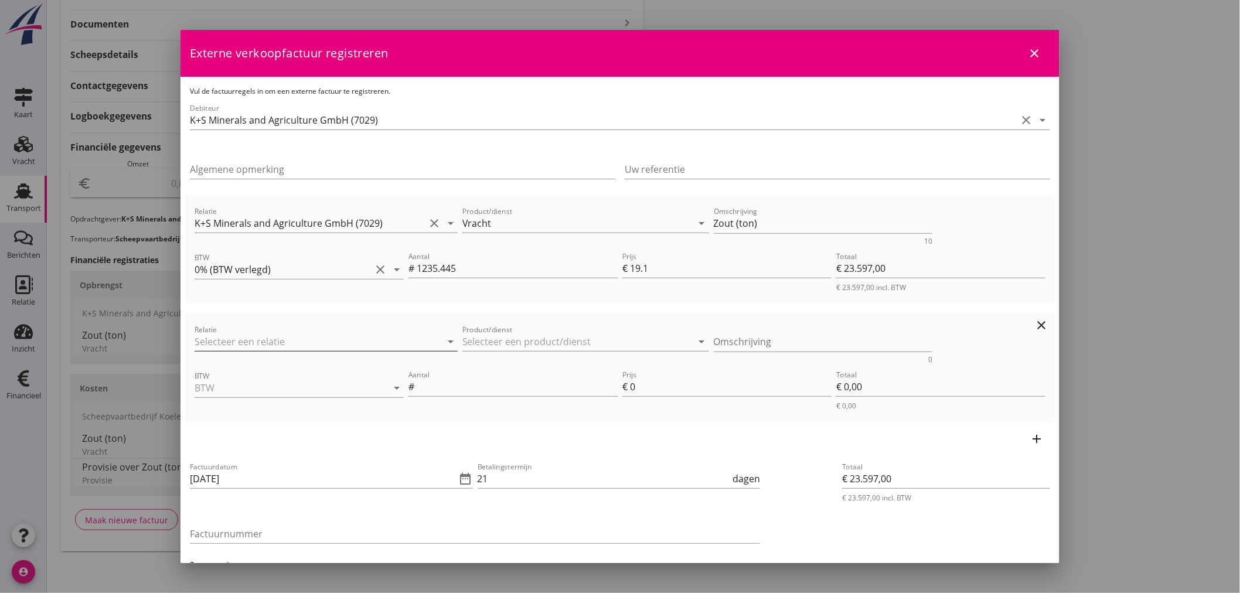
click at [291, 332] on input "Relatie" at bounding box center [310, 341] width 230 height 19
type input "K+S Minerals and Agriculture GmbH (7029)"
drag, startPoint x: 510, startPoint y: 342, endPoint x: 483, endPoint y: 319, distance: 35.8
click at [496, 332] on input "Product/dienst" at bounding box center [577, 341] width 230 height 19
click at [499, 376] on div "GOZ" at bounding box center [580, 370] width 224 height 14
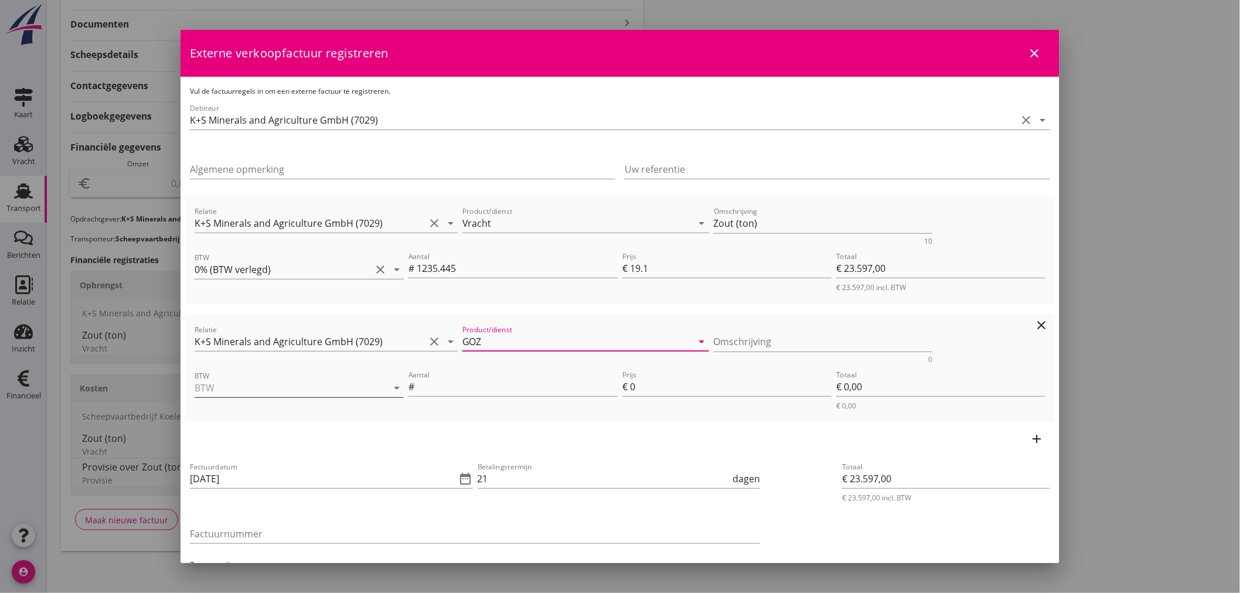
type input "GOZ"
click at [217, 395] on div "BTW arrow_drop_down" at bounding box center [299, 387] width 209 height 19
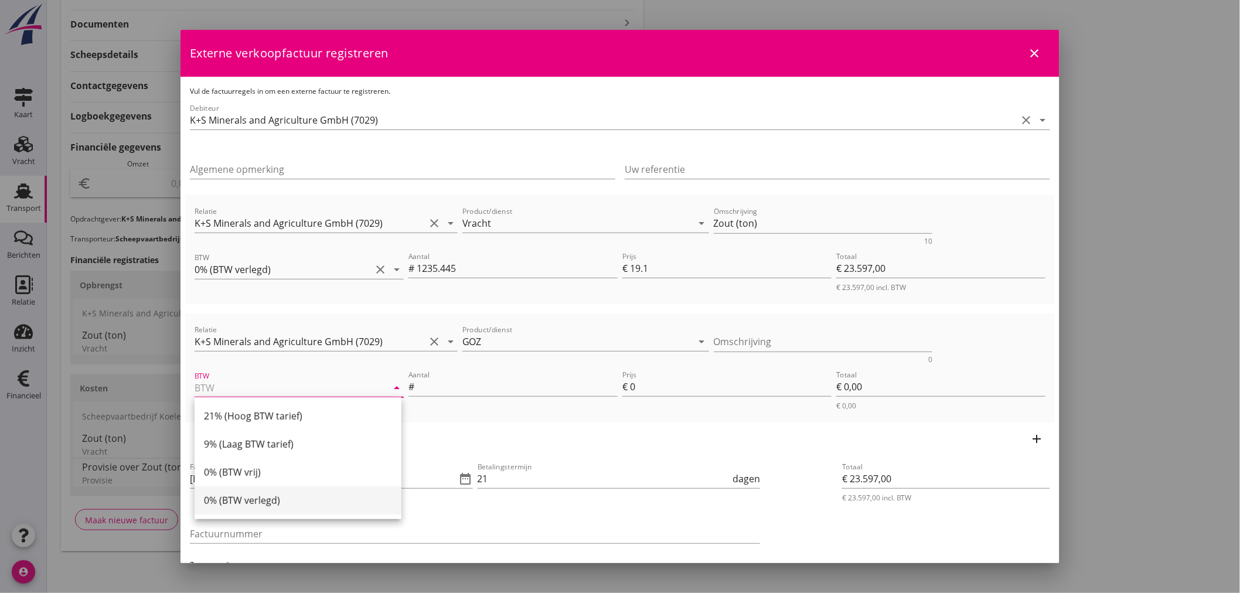
drag, startPoint x: 241, startPoint y: 473, endPoint x: 245, endPoint y: 502, distance: 29.0
click at [245, 502] on div "21% ([PERSON_NAME] BTW tarief) 9% (Laag BTW tarief) 0% (BTW vrij) 0% (BTW verle…" at bounding box center [298, 458] width 207 height 122
click at [245, 502] on div "0% (BTW verlegd)" at bounding box center [298, 500] width 188 height 14
type input "0% (BTW verlegd)"
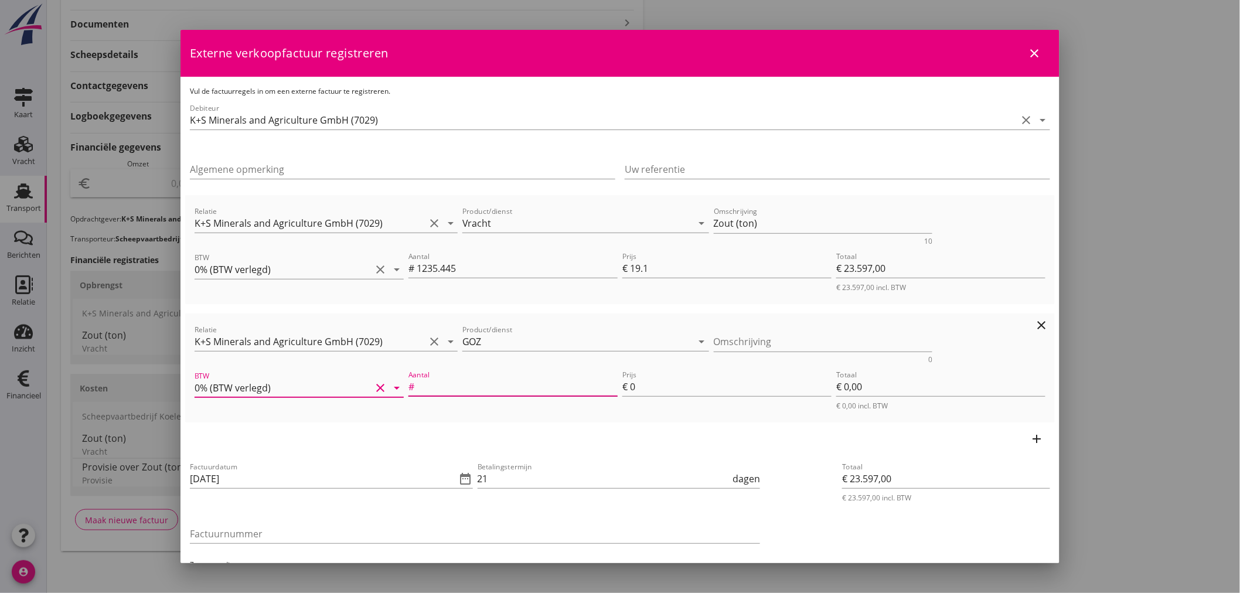
click at [438, 382] on input "Aantal" at bounding box center [517, 386] width 201 height 19
type input "1"
type input "€ 23.598,00"
type input "1"
type input "€ 1,00"
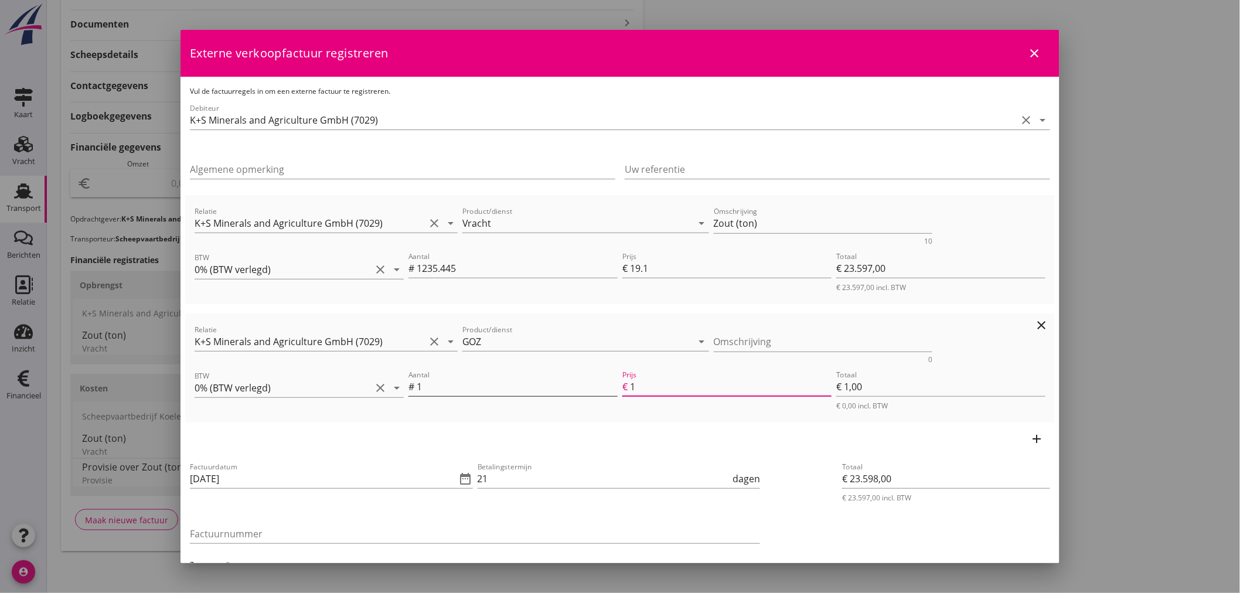
type input "€ 23.607,00"
type input "10"
type input "€ 10,00"
type input "€ 23.703,00"
type input "106"
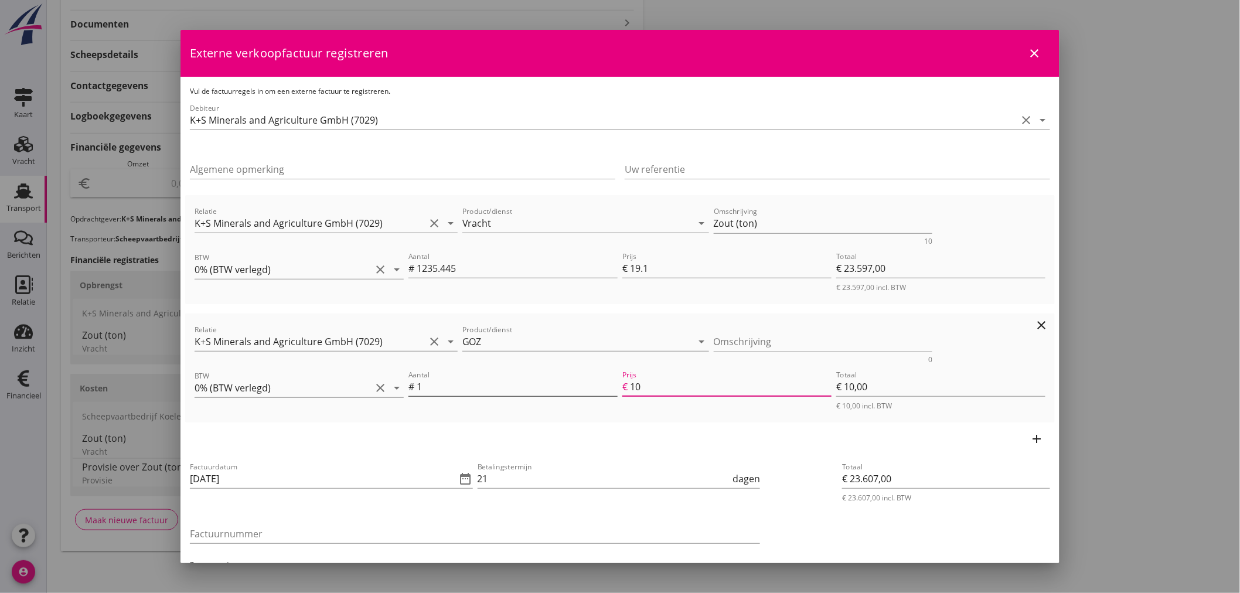
type input "€ 106,00"
type input "€ 24.658,00"
type input "1061"
type input "€ 1.061,00"
type input "€ 23.597,00"
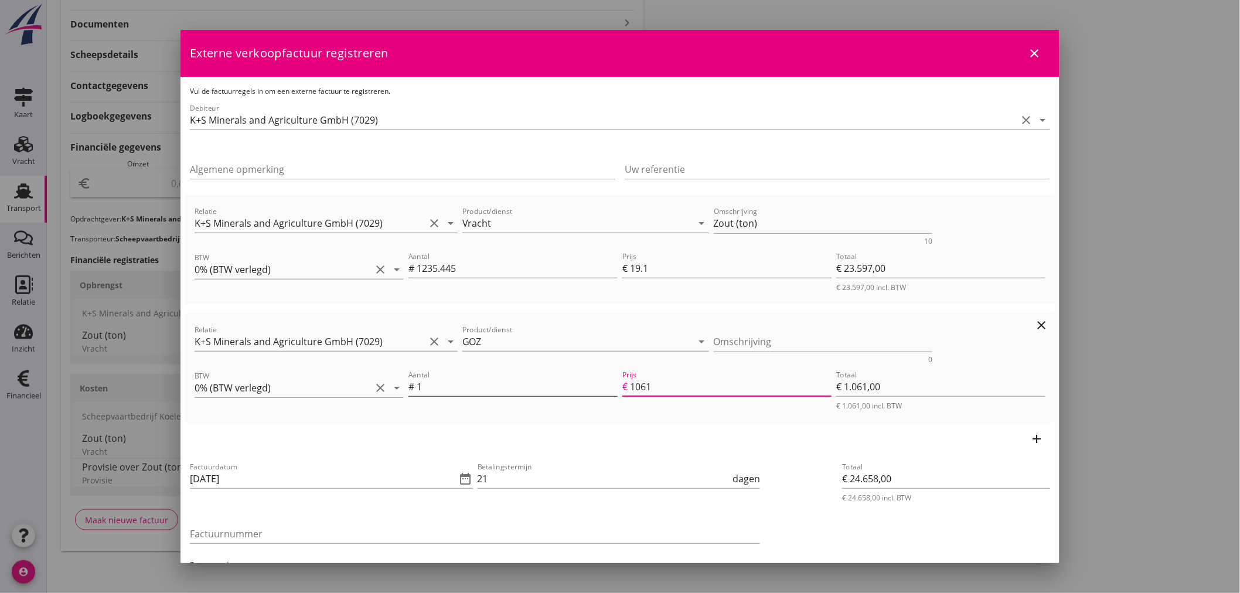
type input "€ 0,00"
type input "€ 24.658,80"
type input "1061.8"
type input "€ 1.061,80"
type input "1061.87"
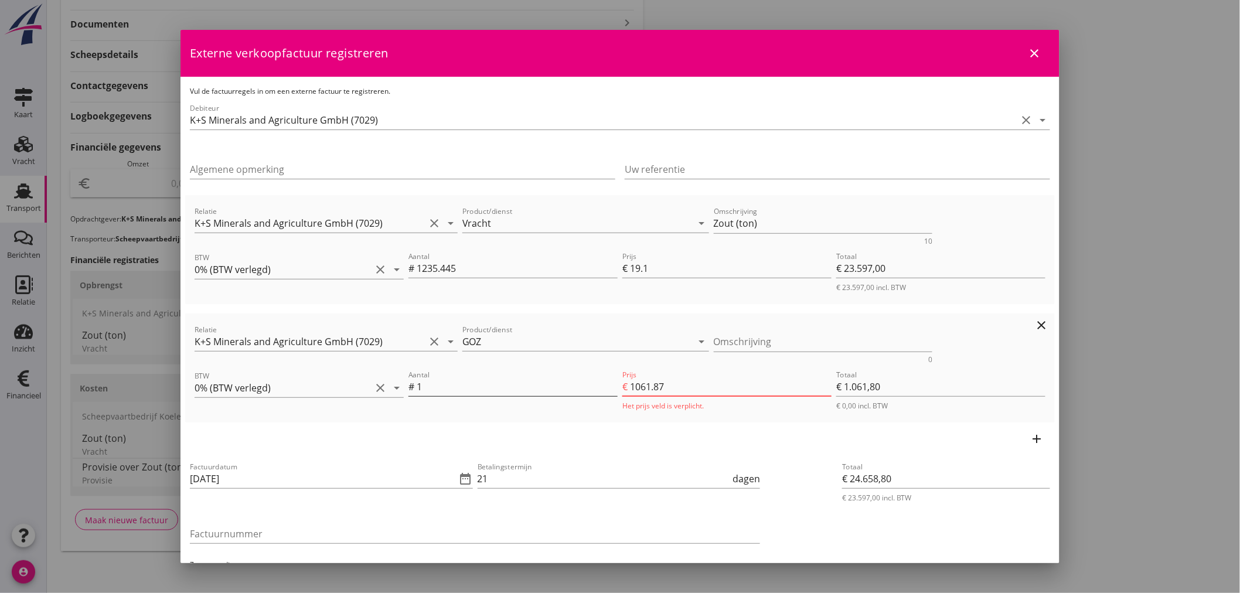
type input "€ 24.658,87"
type input "€ 1.061,87"
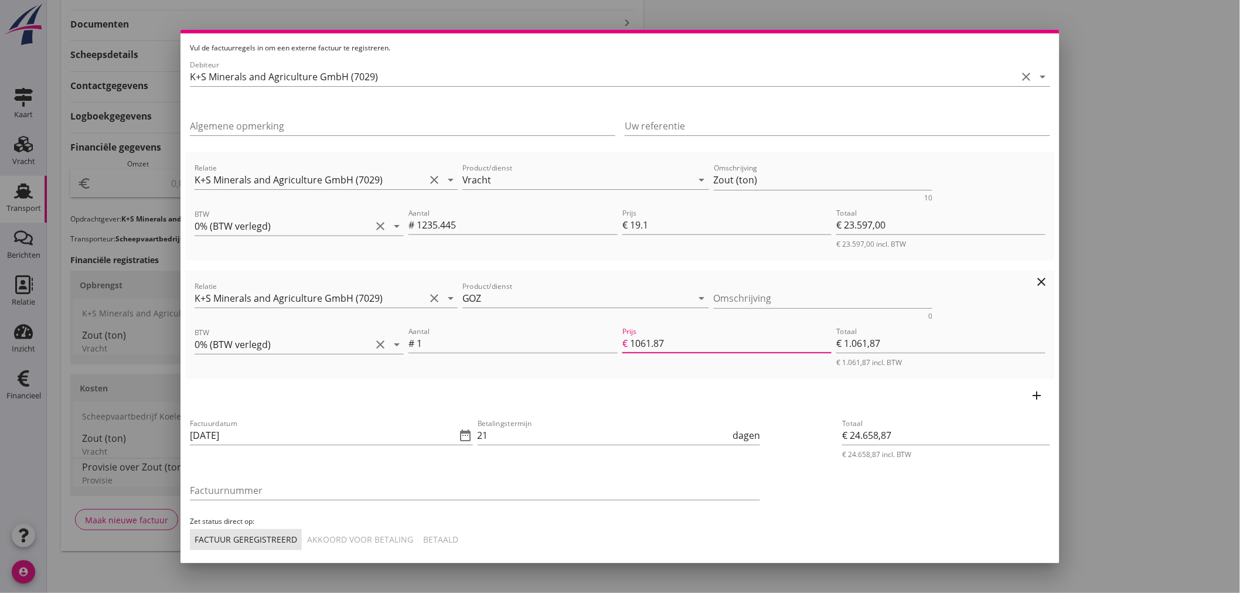
scroll to position [65, 0]
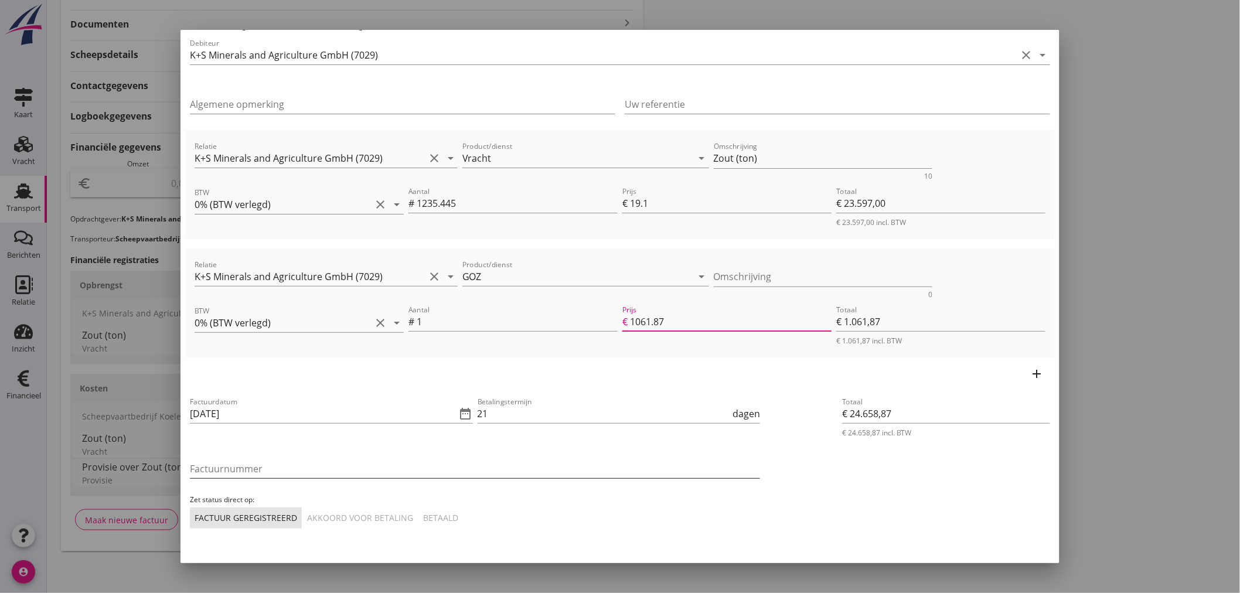
type input "1061.87"
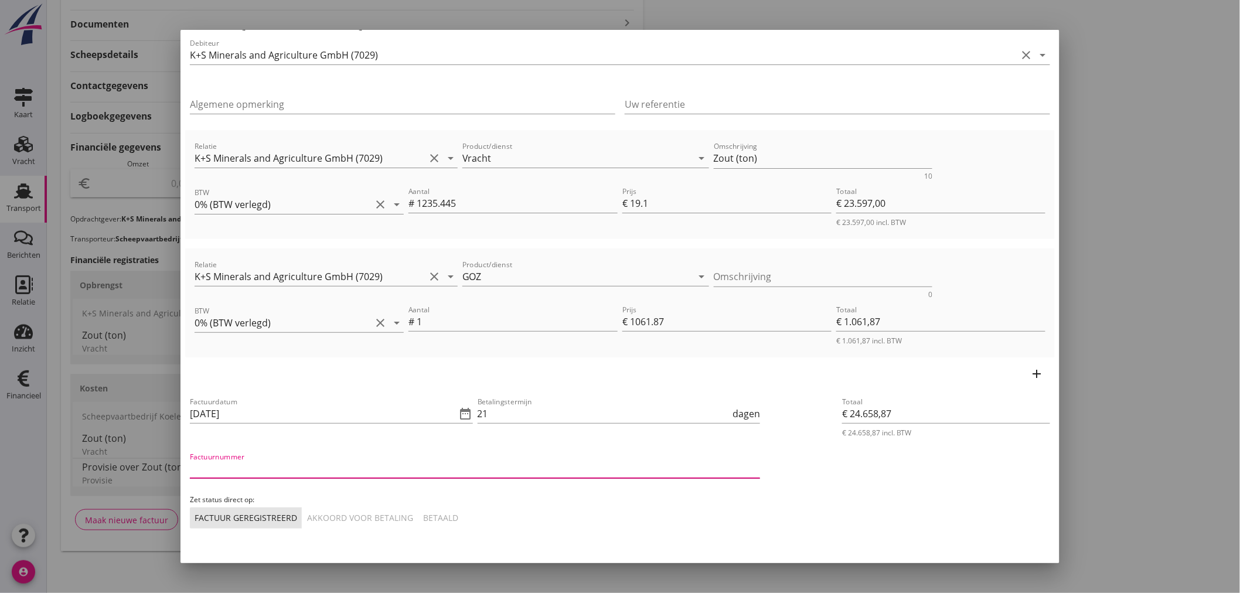
click at [230, 471] on input "Factuurnummer" at bounding box center [475, 468] width 570 height 19
type input "8197187/2025"
click at [445, 514] on div "Betaald" at bounding box center [440, 517] width 35 height 12
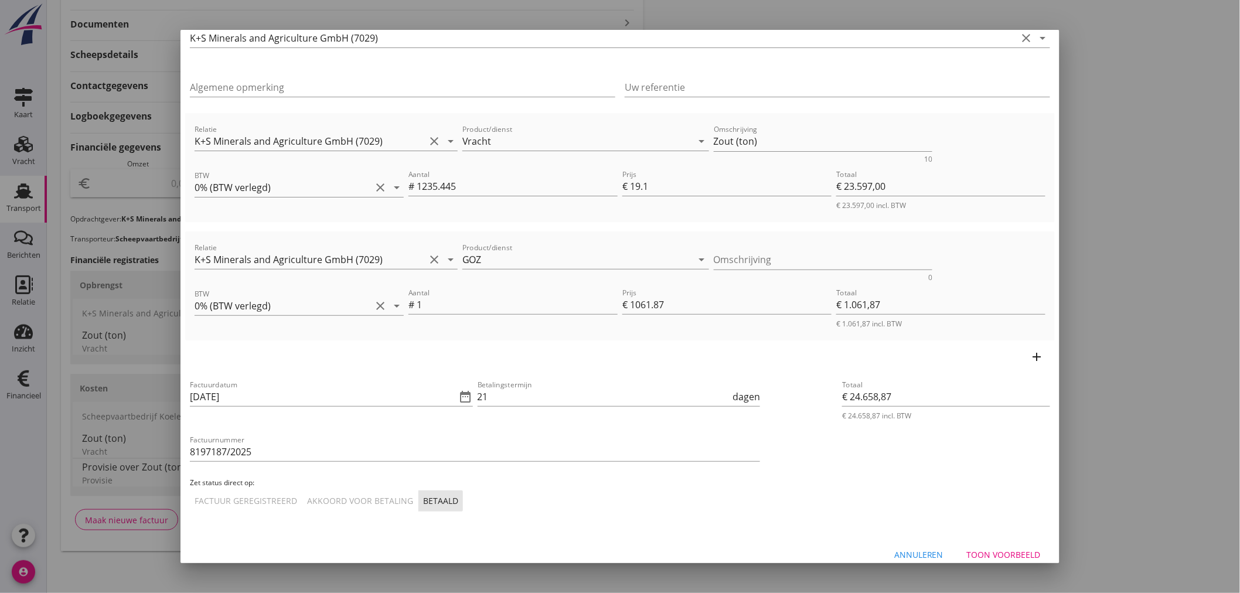
scroll to position [94, 0]
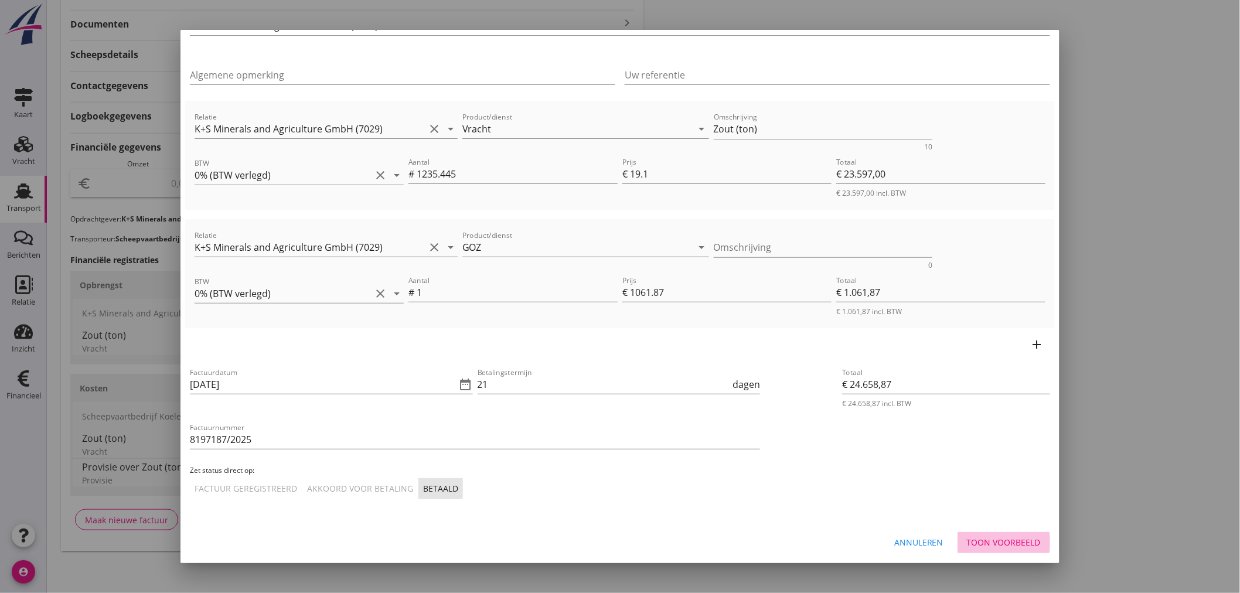
click at [1004, 541] on div "Toon voorbeeld" at bounding box center [1004, 542] width 74 height 12
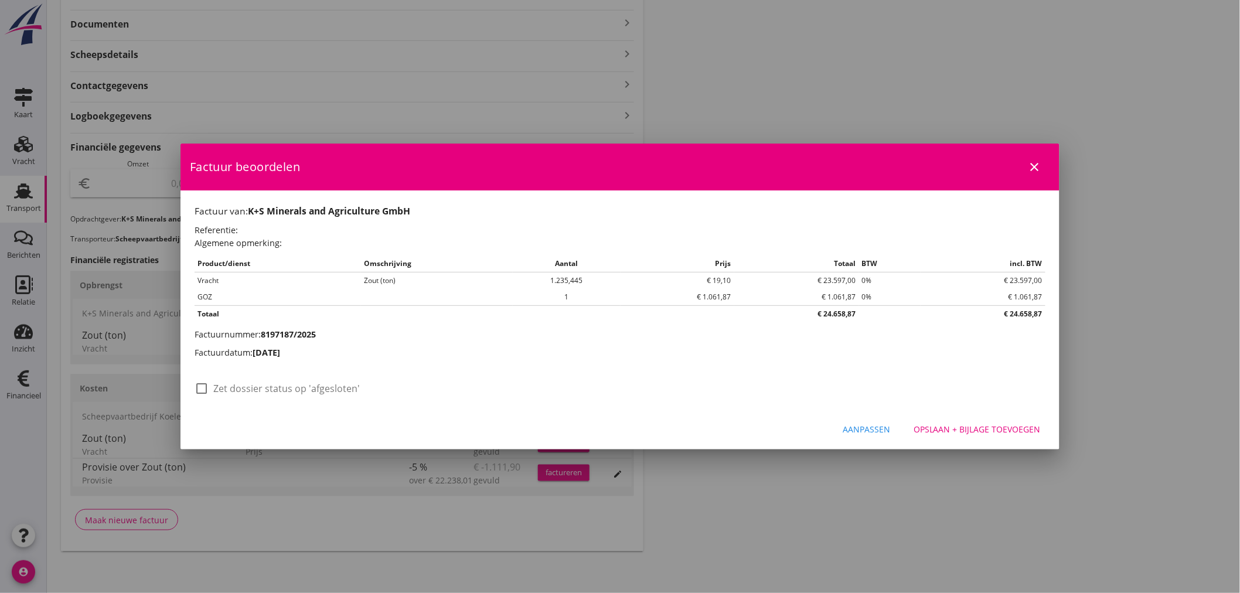
click at [1014, 430] on div "Opslaan + bijlage toevoegen" at bounding box center [976, 429] width 127 height 12
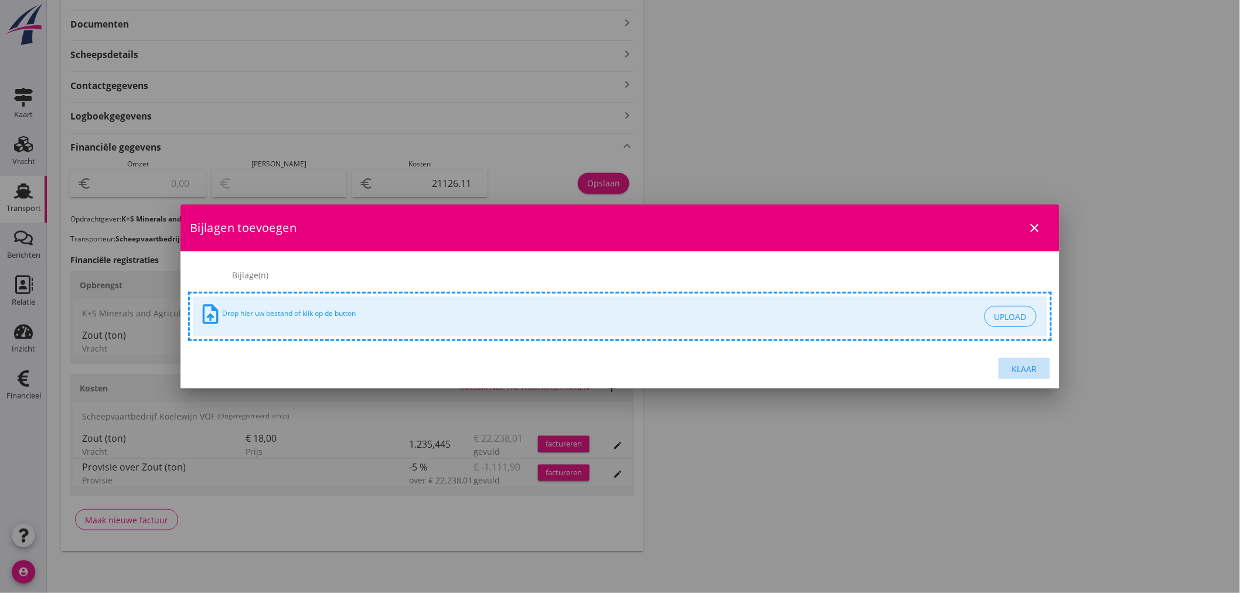
click at [1025, 368] on div "Klaar" at bounding box center [1024, 369] width 33 height 12
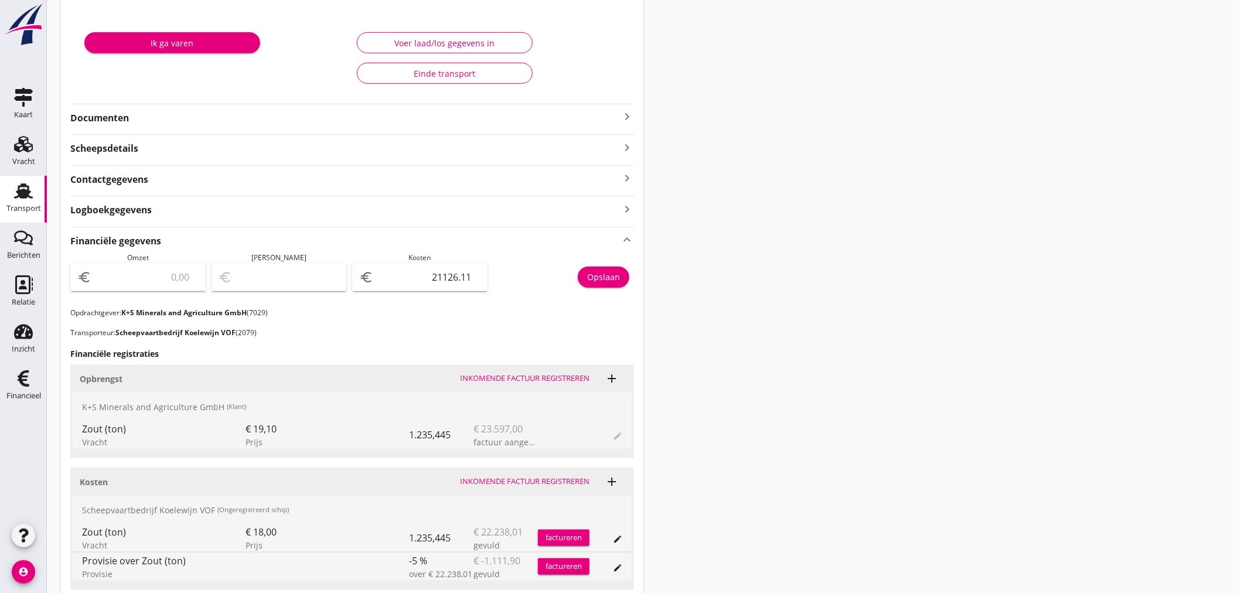
scroll to position [14, 0]
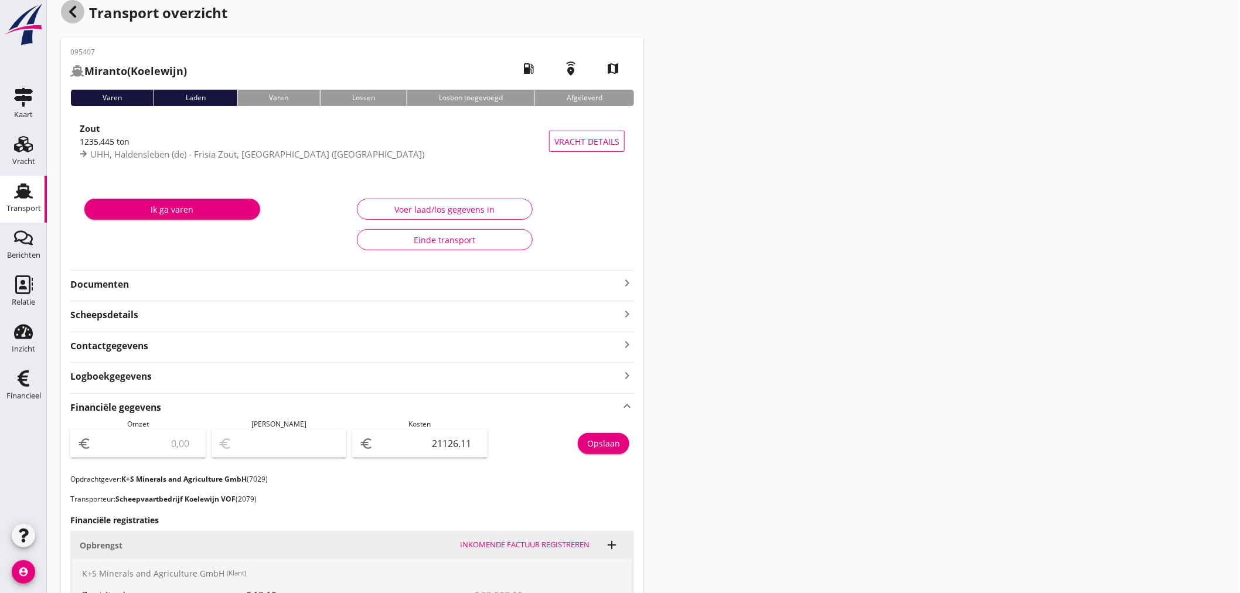
click at [70, 14] on icon "button" at bounding box center [73, 12] width 14 height 14
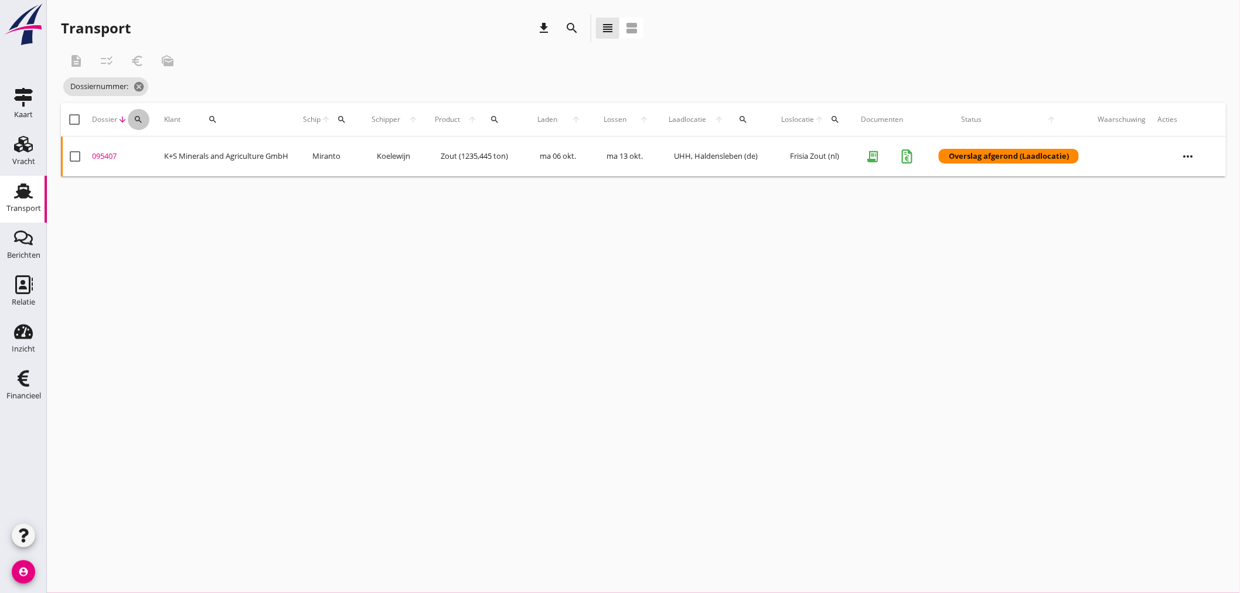
drag, startPoint x: 137, startPoint y: 118, endPoint x: 138, endPoint y: 139, distance: 21.1
click at [137, 119] on icon "search" at bounding box center [138, 119] width 9 height 9
click at [139, 151] on input "Zoeken op dossiernummer..." at bounding box center [192, 153] width 122 height 19
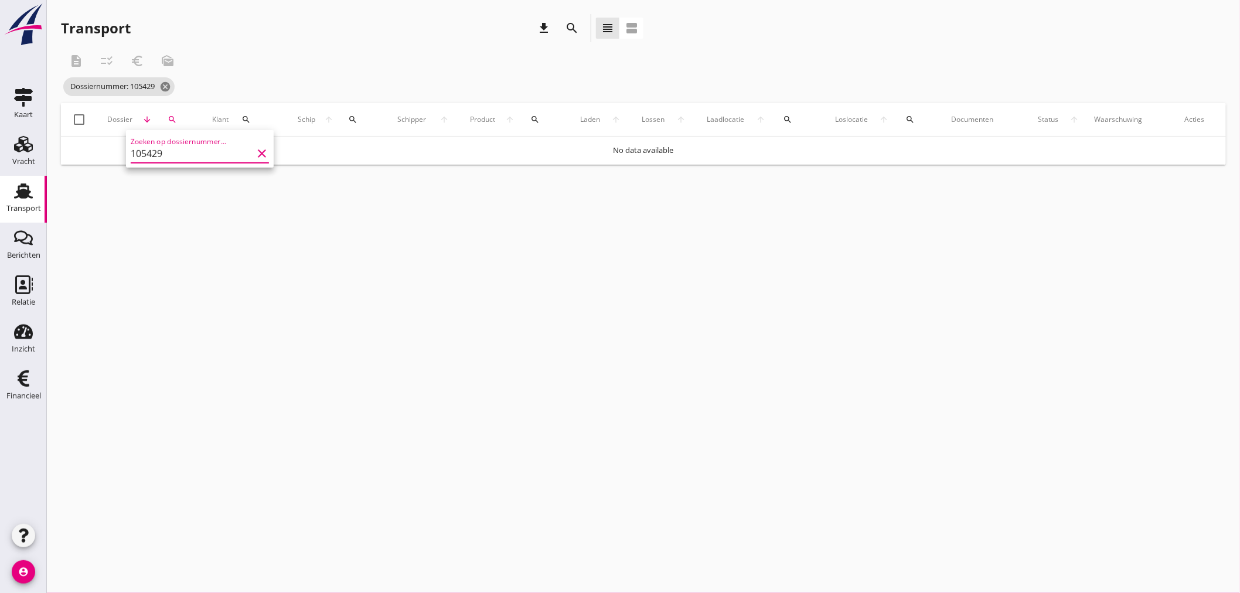
type input "105429"
